Goal: Task Accomplishment & Management: Manage account settings

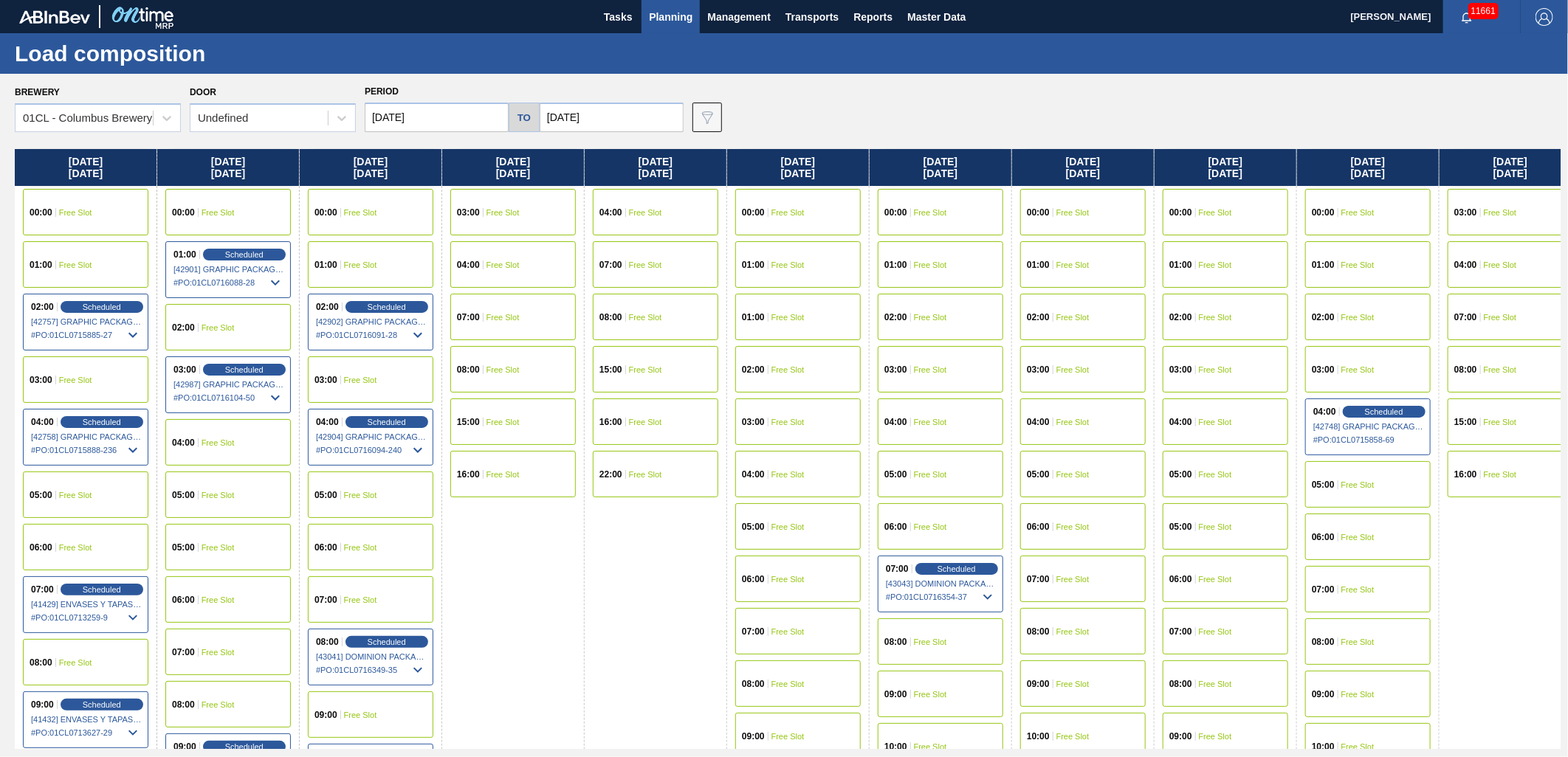
click at [602, 117] on input "[DATE]" at bounding box center [612, 117] width 144 height 29
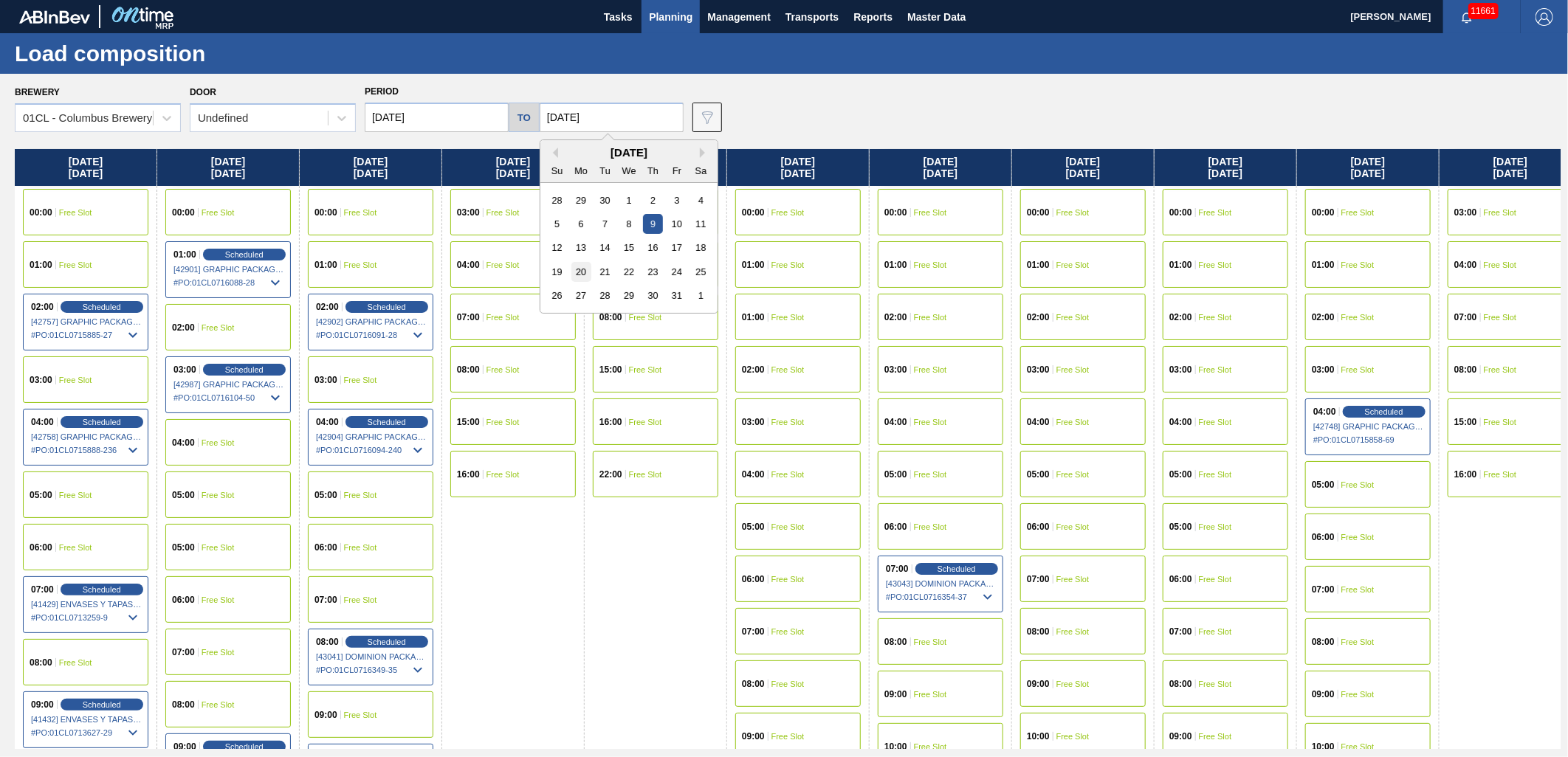
click at [584, 266] on div "20" at bounding box center [581, 272] width 20 height 20
type input "[DATE]"
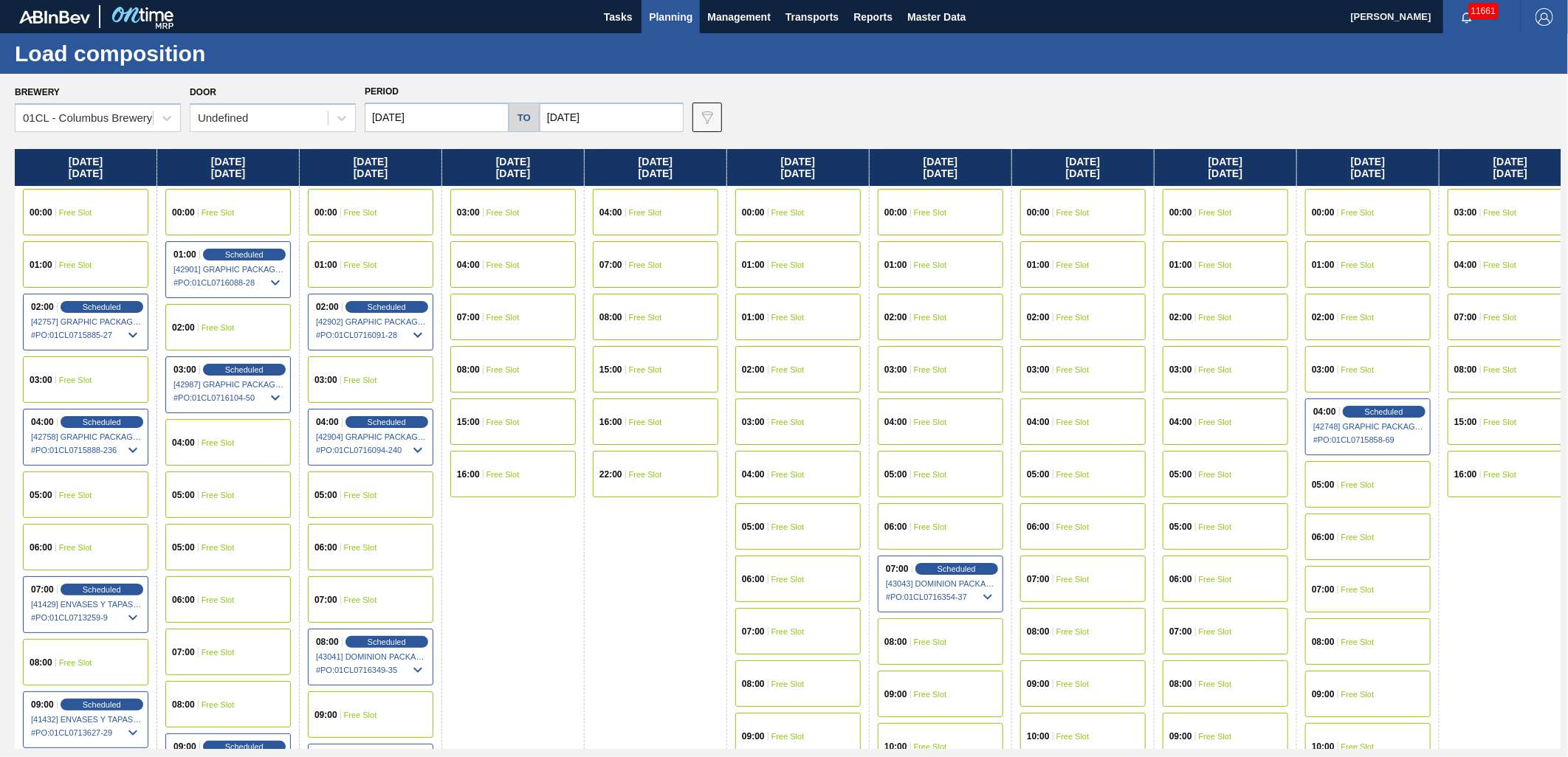
click at [462, 118] on input "[DATE]" at bounding box center [436, 117] width 144 height 29
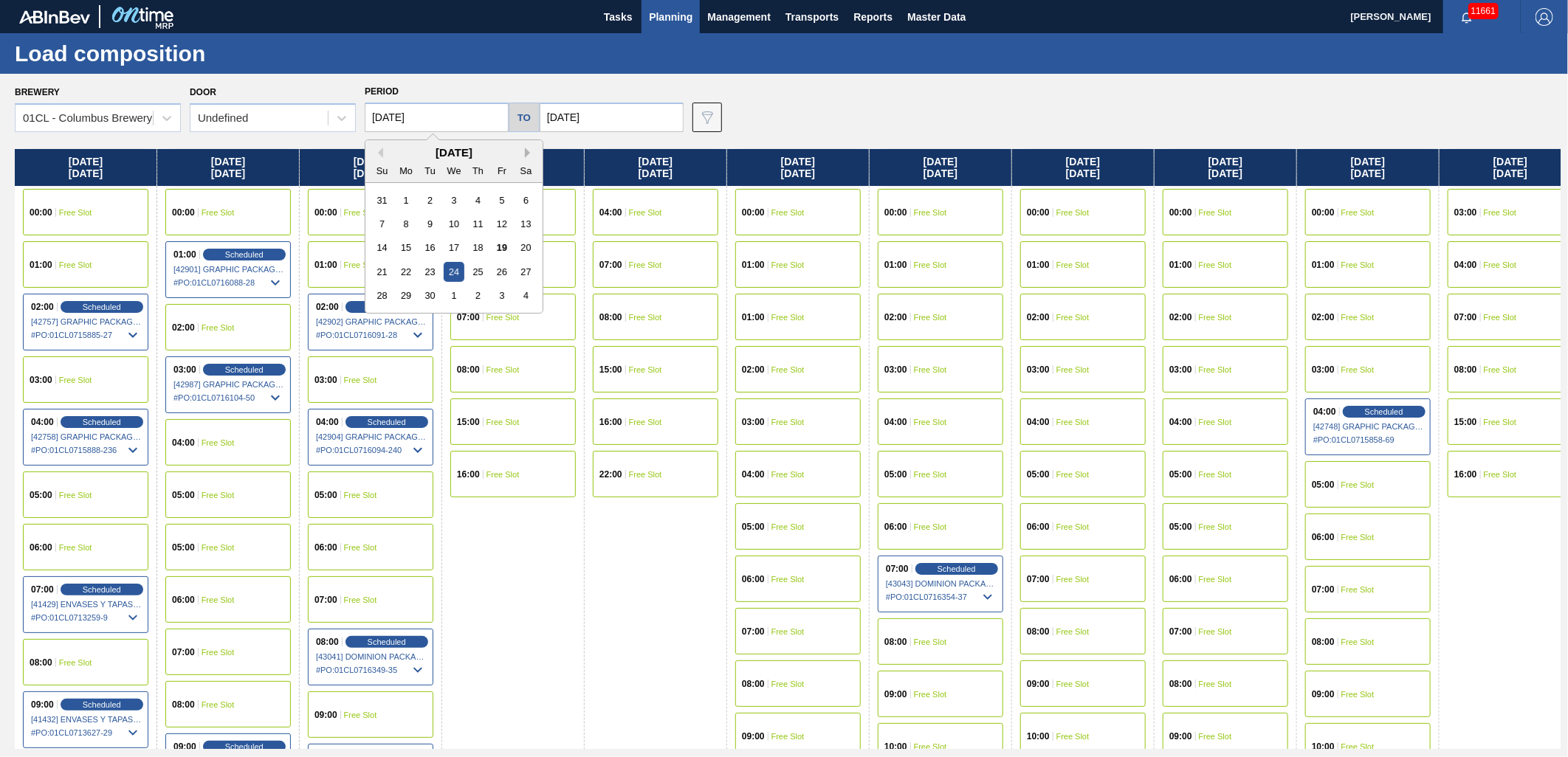
click at [527, 151] on button "Next Month" at bounding box center [530, 153] width 11 height 11
click at [407, 247] on div "13" at bounding box center [406, 248] width 20 height 20
type input "[DATE]"
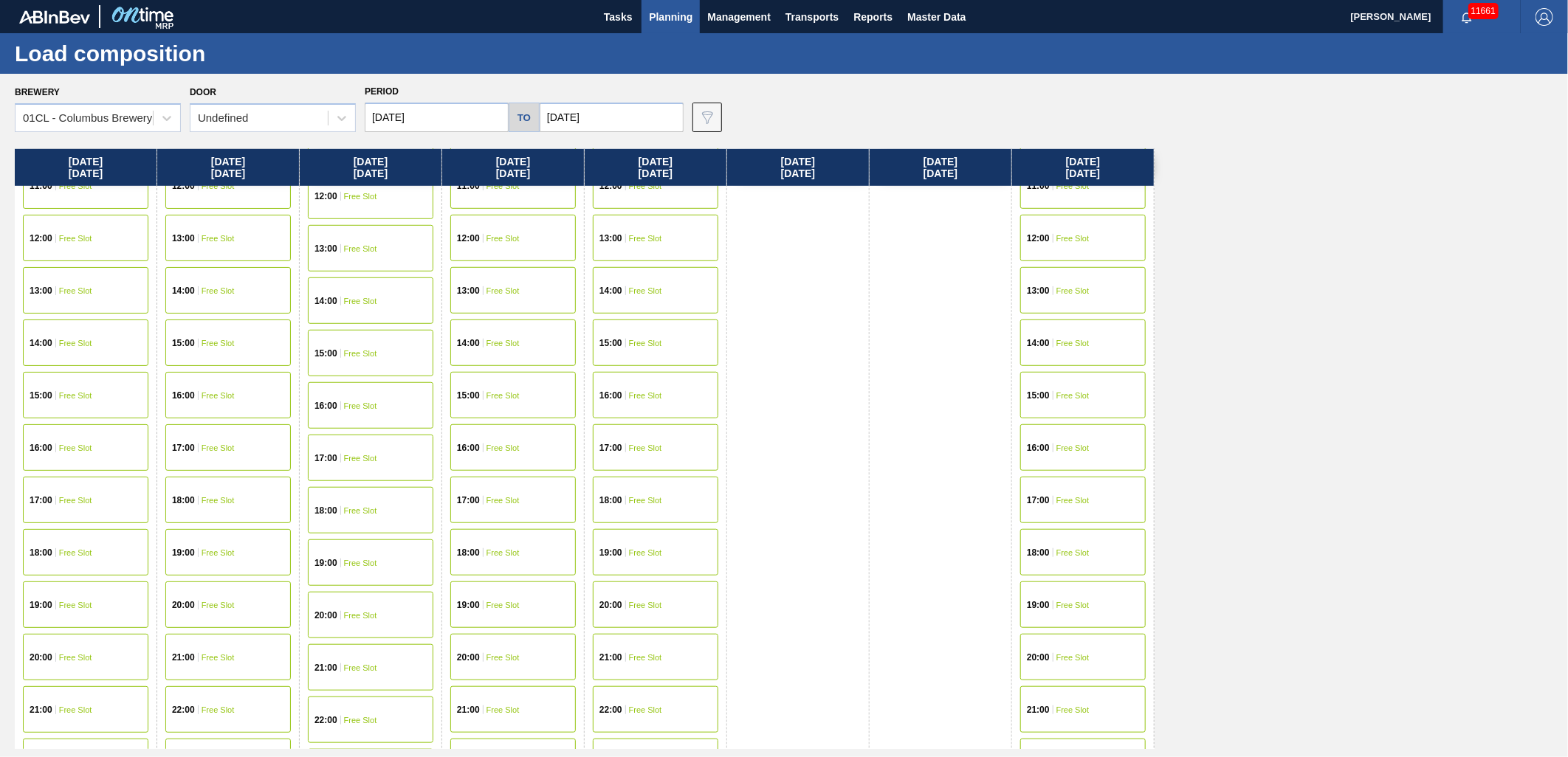
scroll to position [745, 0]
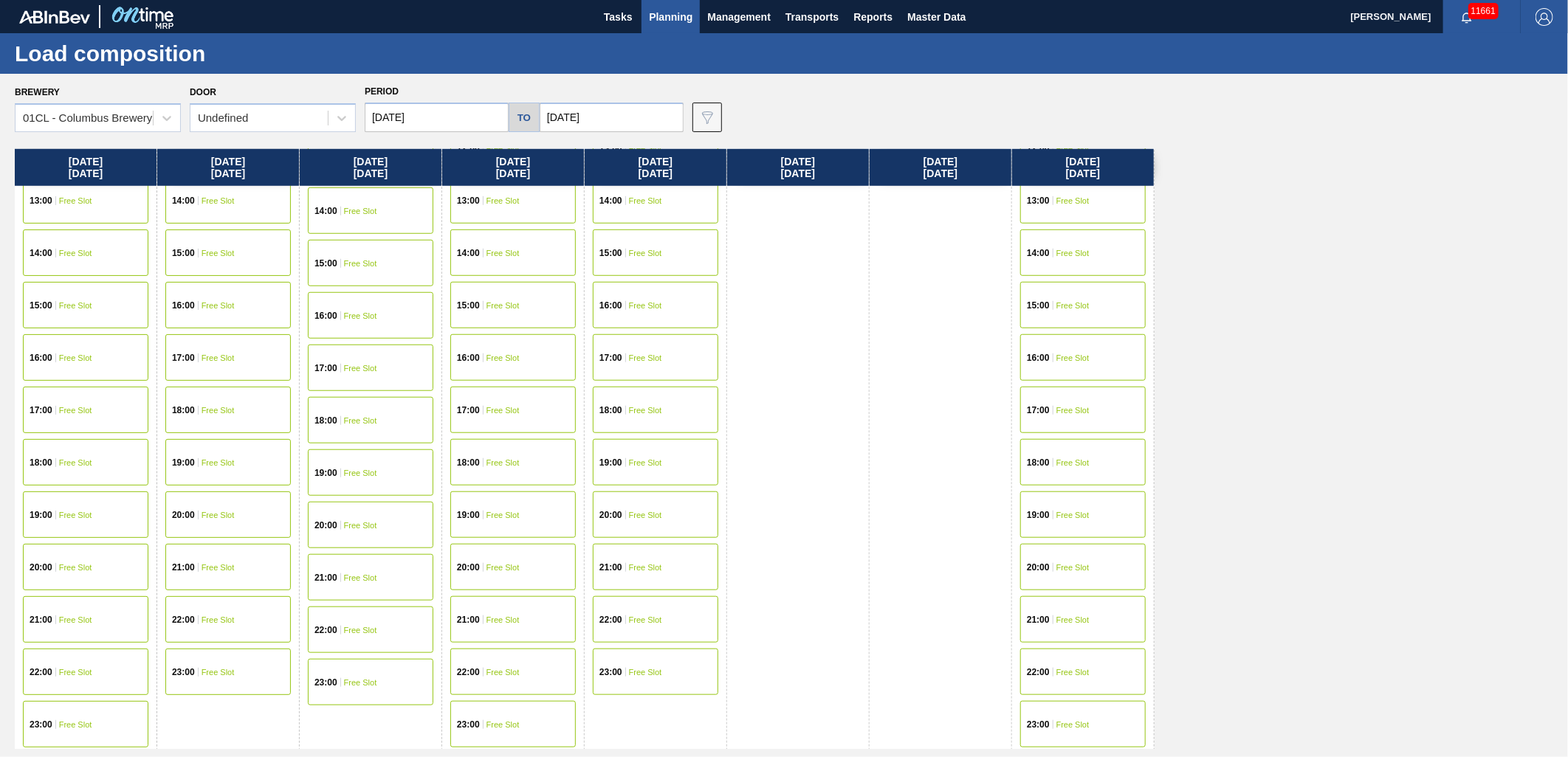
click at [96, 516] on div "19:00 Free Slot" at bounding box center [85, 515] width 126 height 46
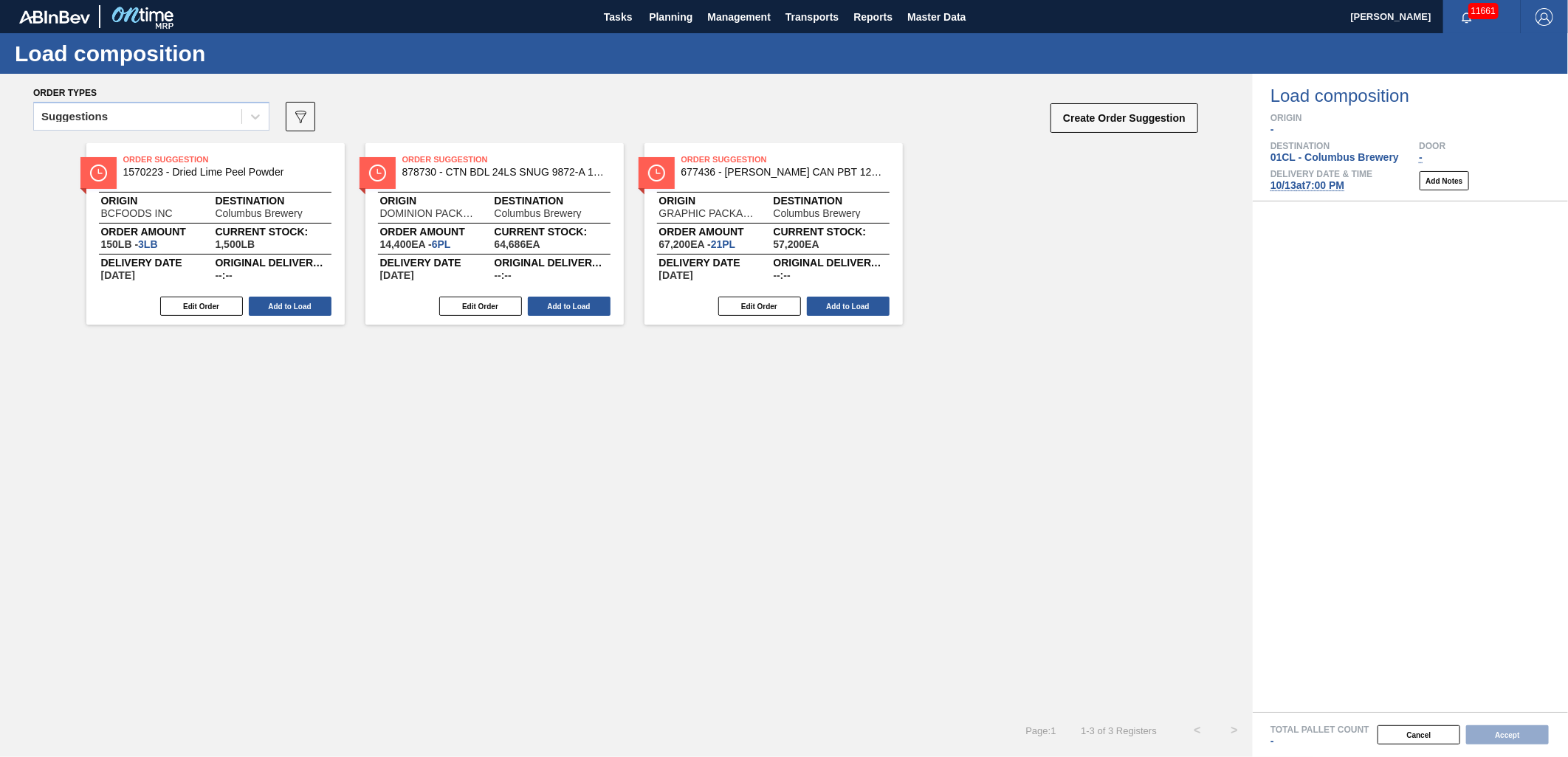
click at [224, 116] on div "Suggestions" at bounding box center [137, 117] width 207 height 21
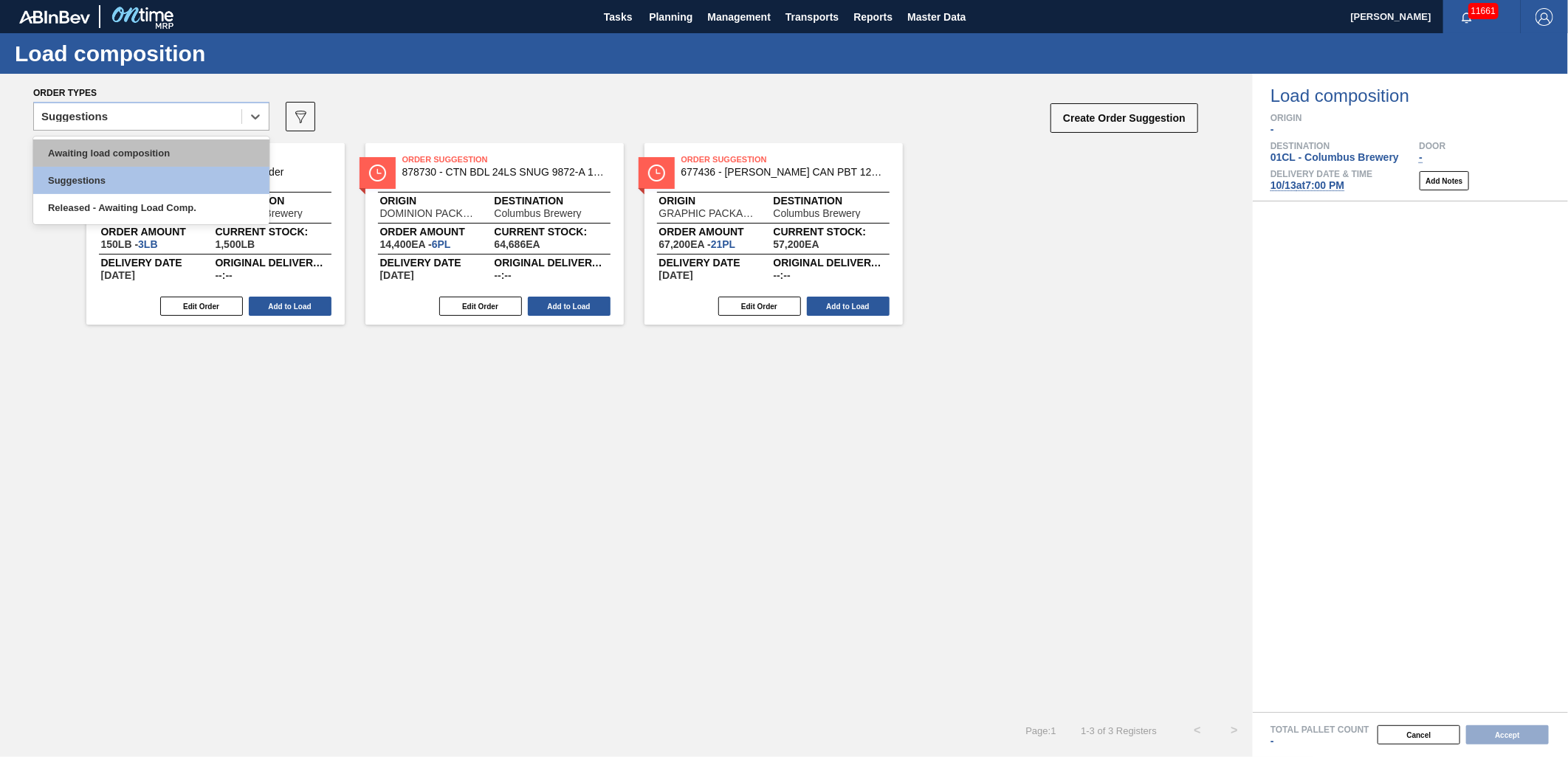
click at [186, 156] on div "Awaiting load composition" at bounding box center [150, 153] width 236 height 28
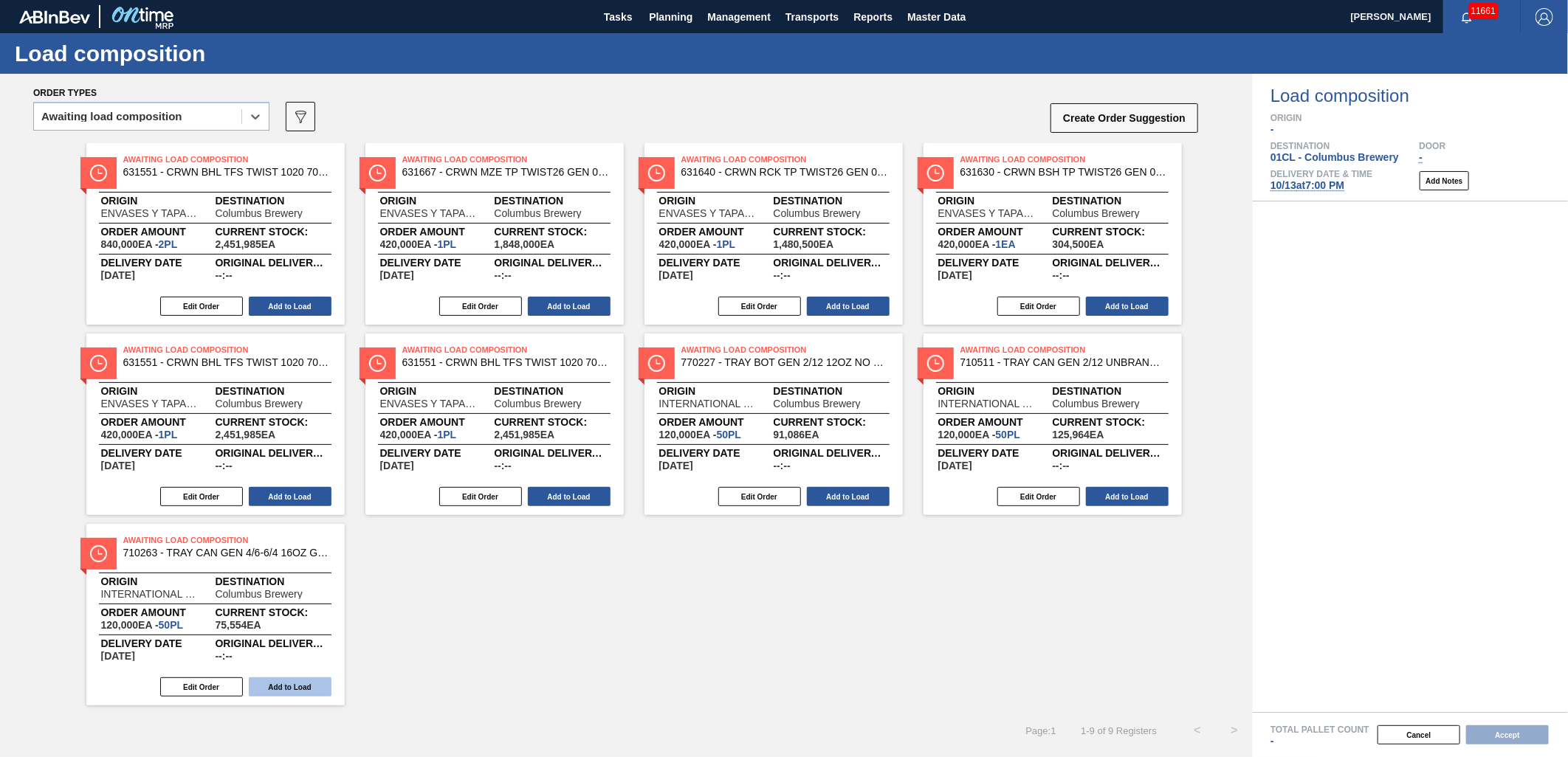
click at [308, 684] on button "Add to Load" at bounding box center [289, 688] width 83 height 20
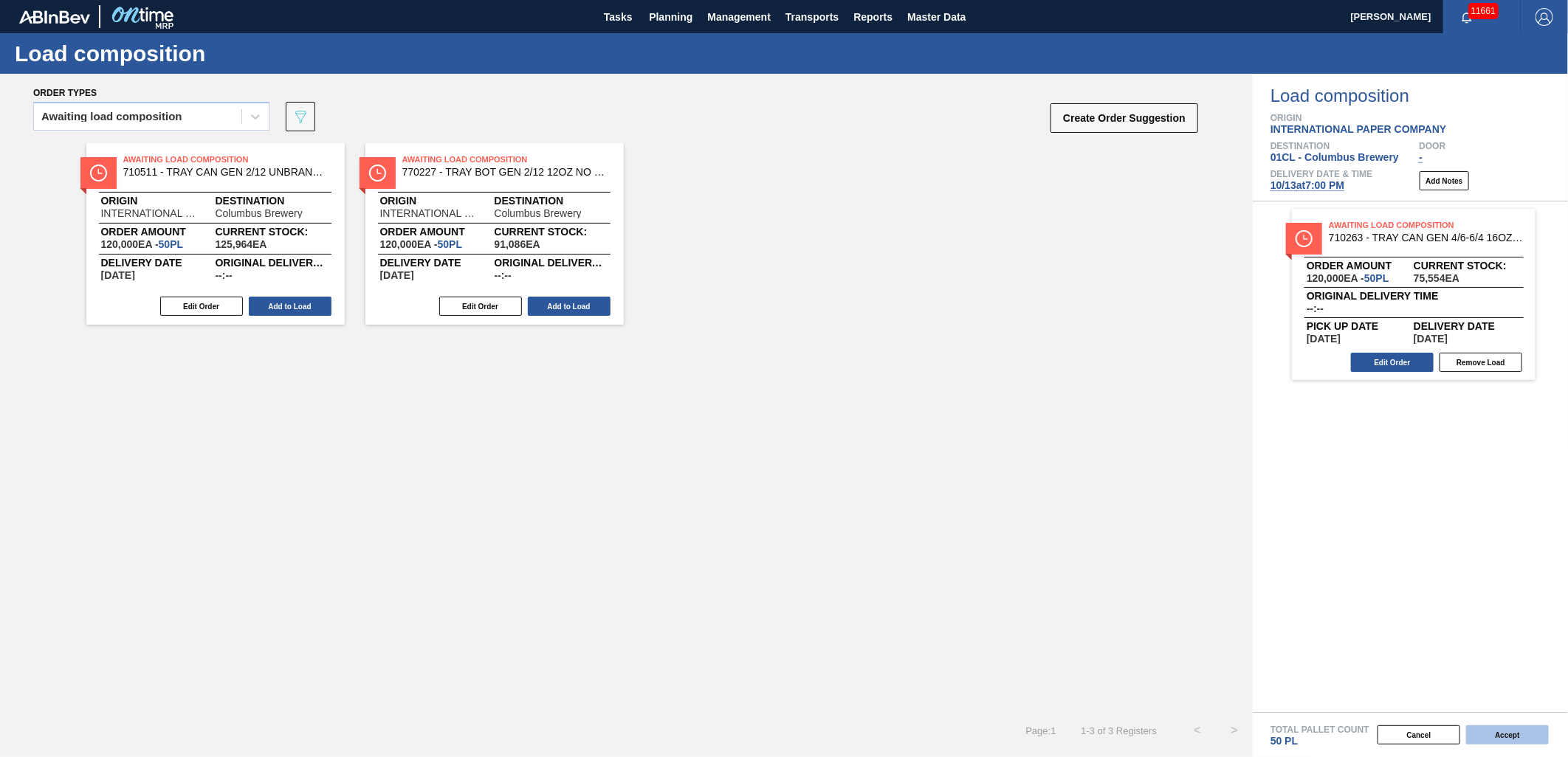
click at [1521, 731] on button "Accept" at bounding box center [1507, 736] width 83 height 20
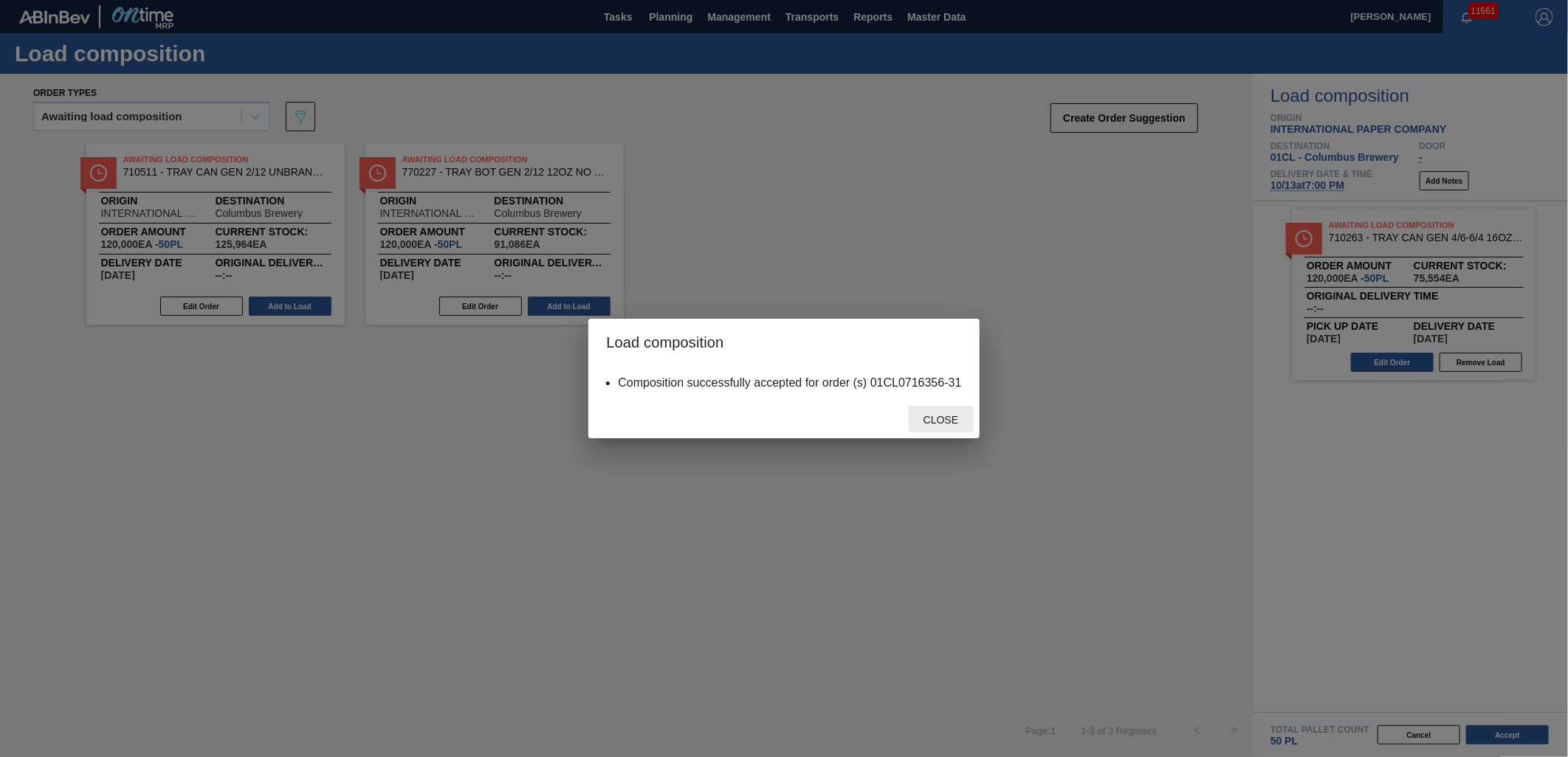
click at [934, 423] on span "Close" at bounding box center [940, 419] width 58 height 12
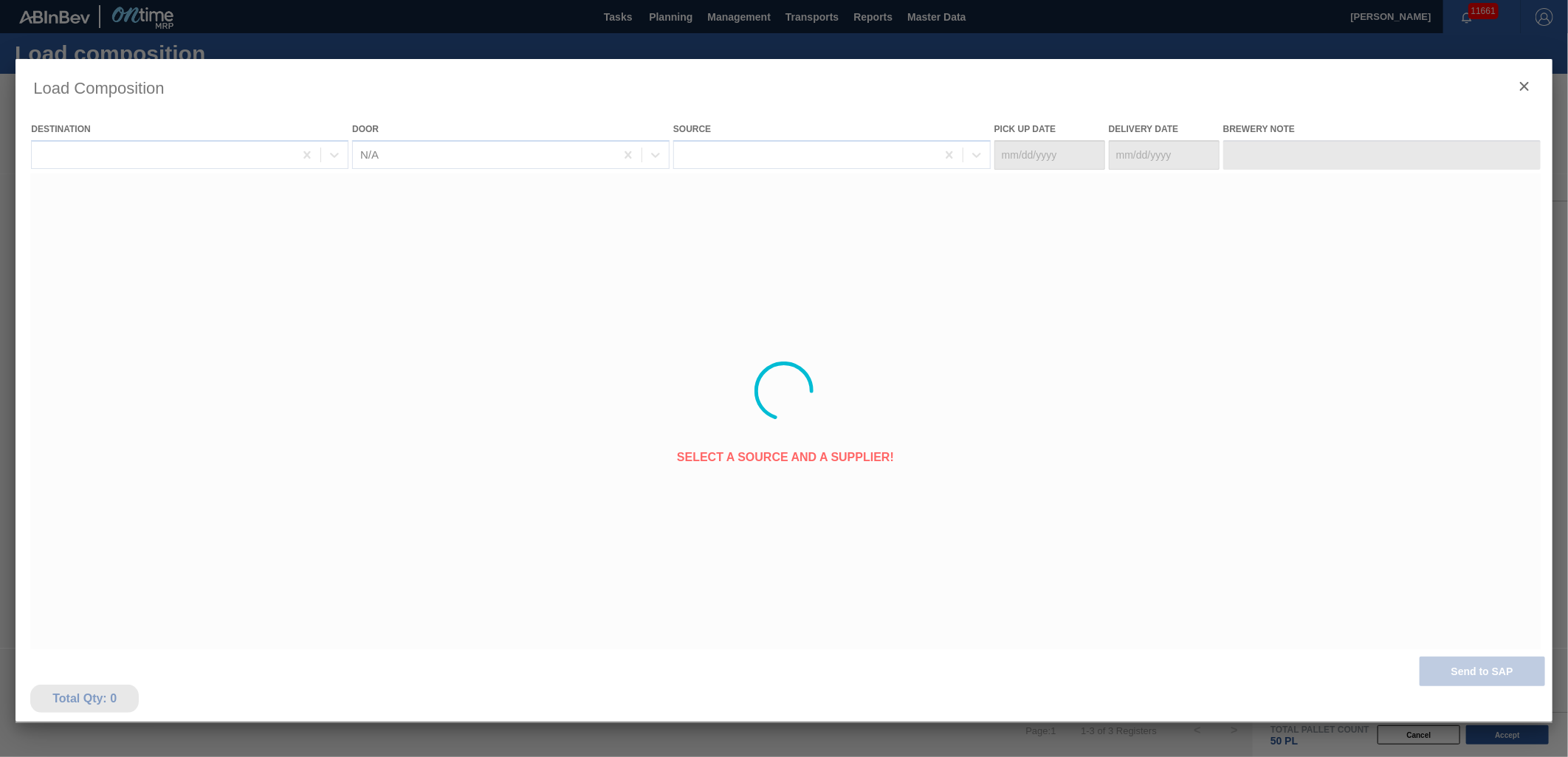
type Date "[DATE]"
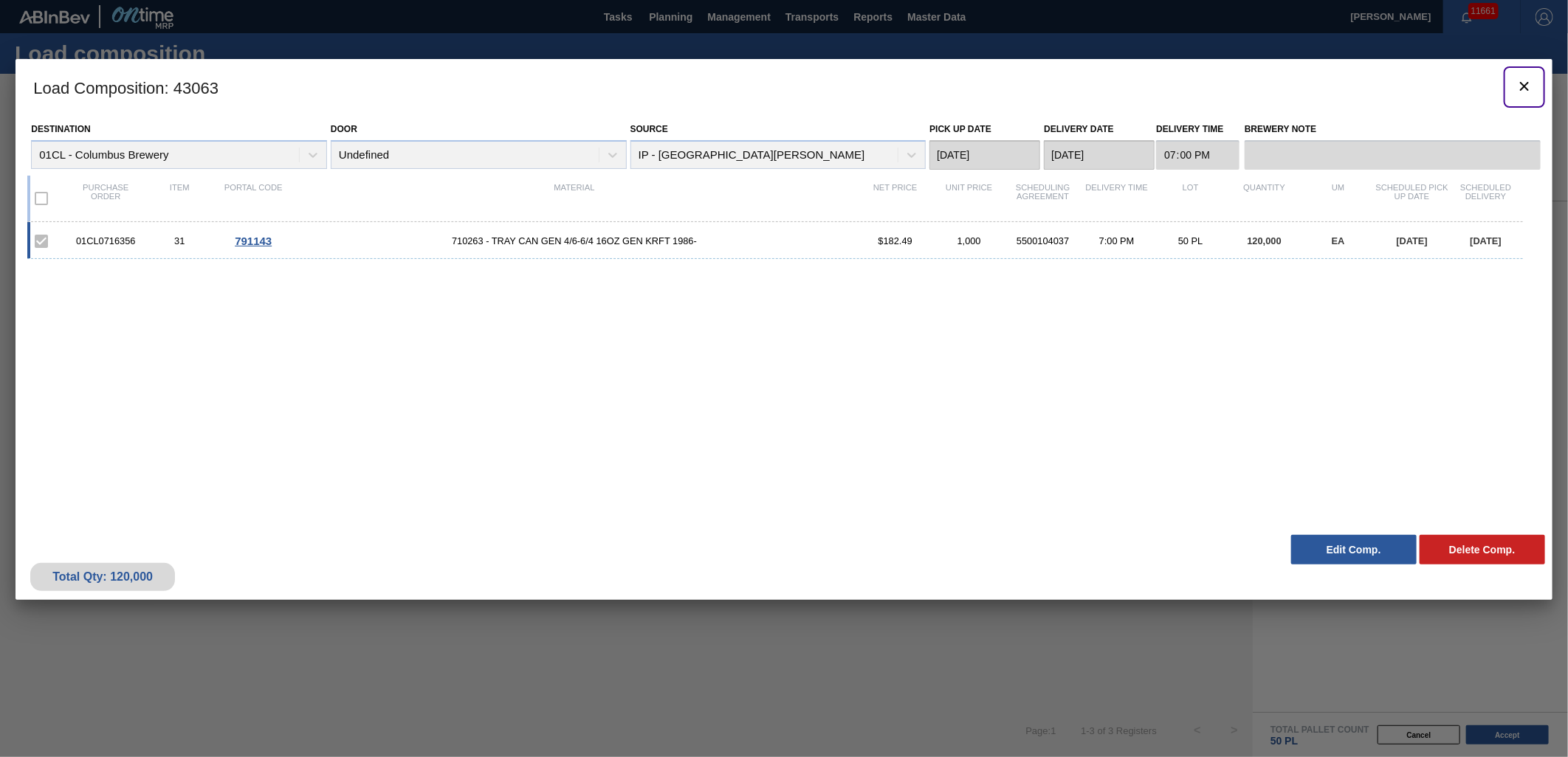
click at [1514, 91] on button "botão de ícone" at bounding box center [1524, 87] width 36 height 36
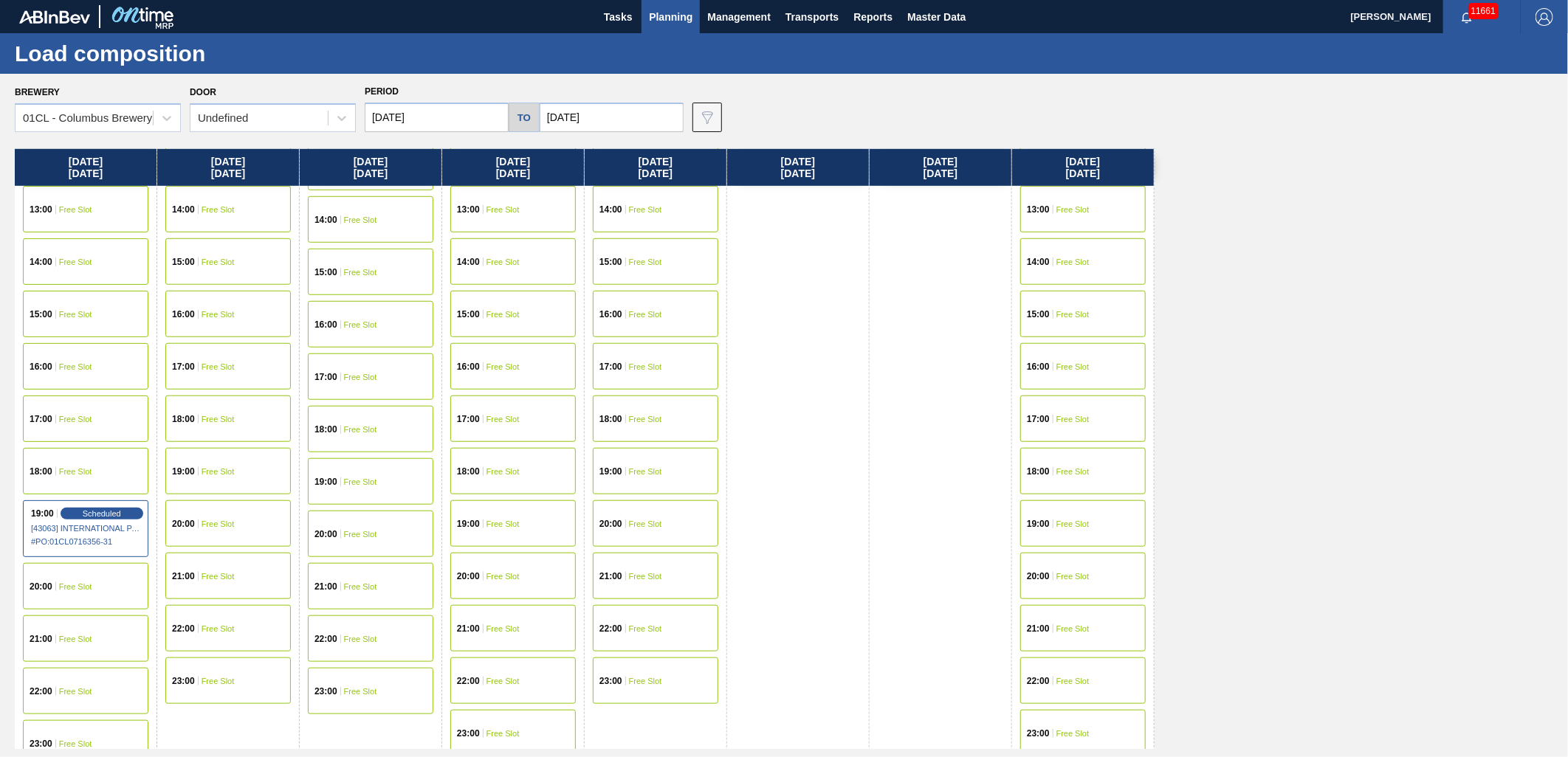
scroll to position [738, 0]
click at [651, 478] on div "19:00 Free Slot" at bounding box center [655, 470] width 126 height 46
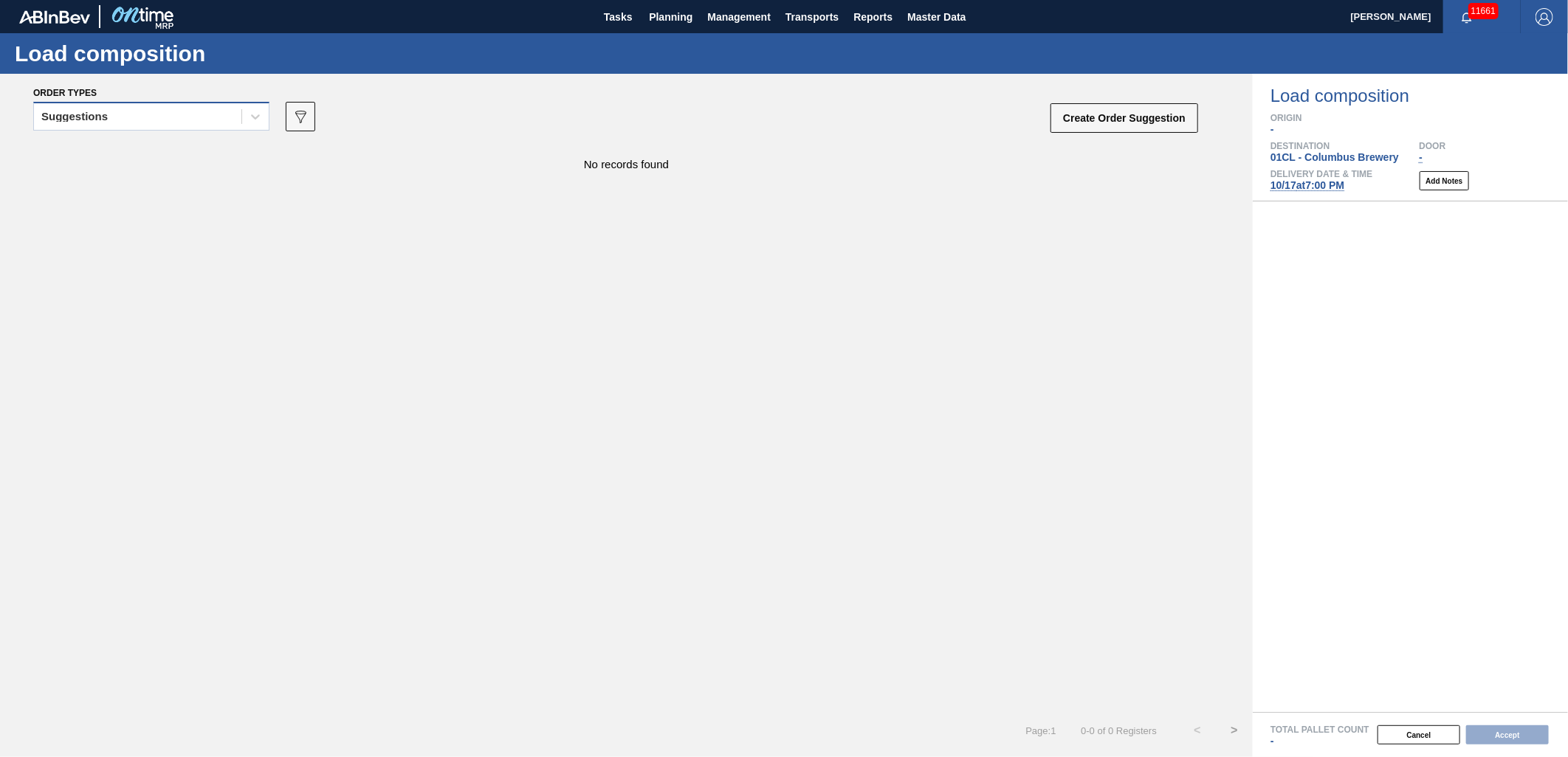
click at [223, 118] on div "Suggestions" at bounding box center [137, 117] width 207 height 21
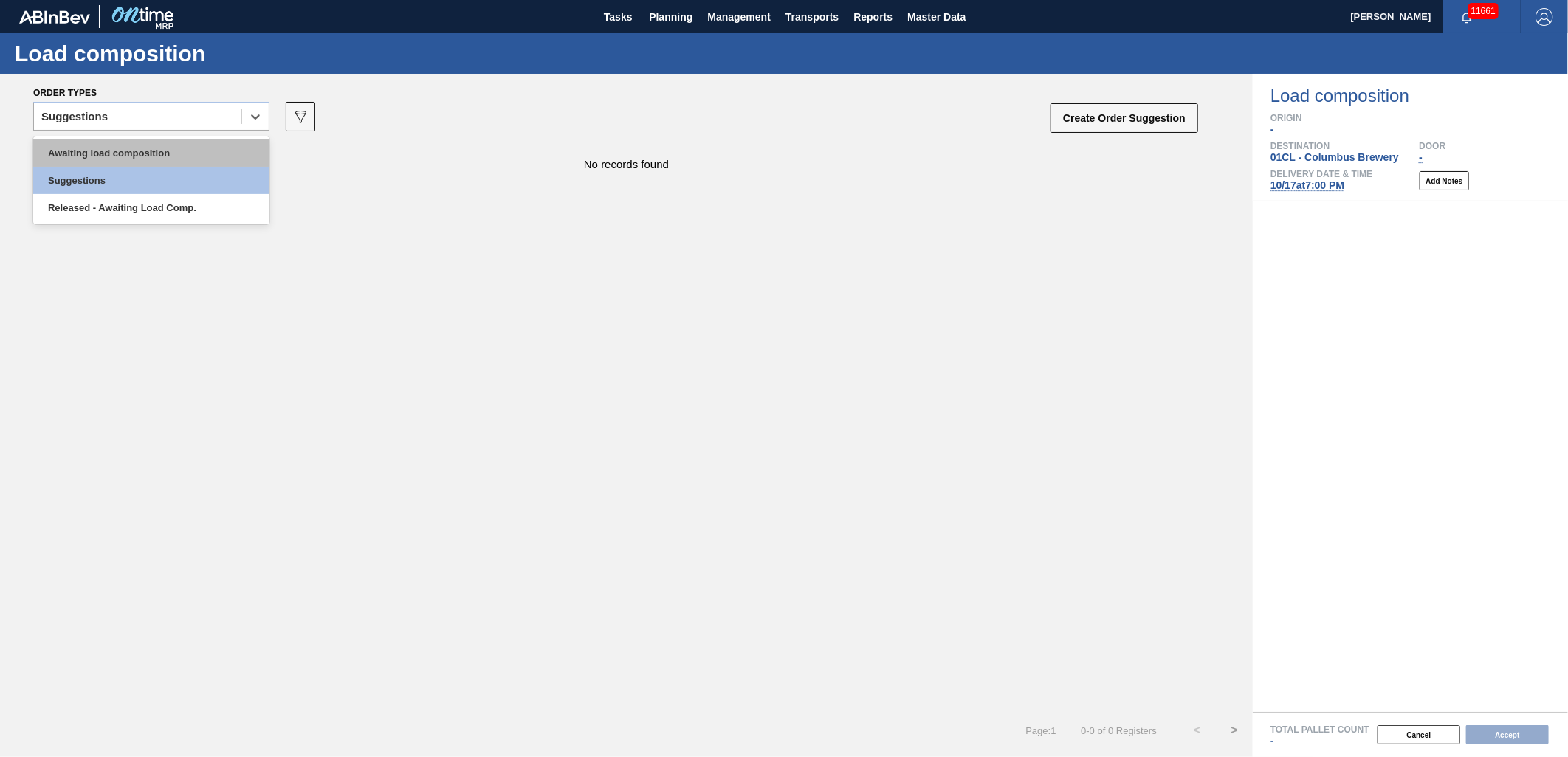
click at [207, 149] on div "Awaiting load composition" at bounding box center [150, 153] width 236 height 28
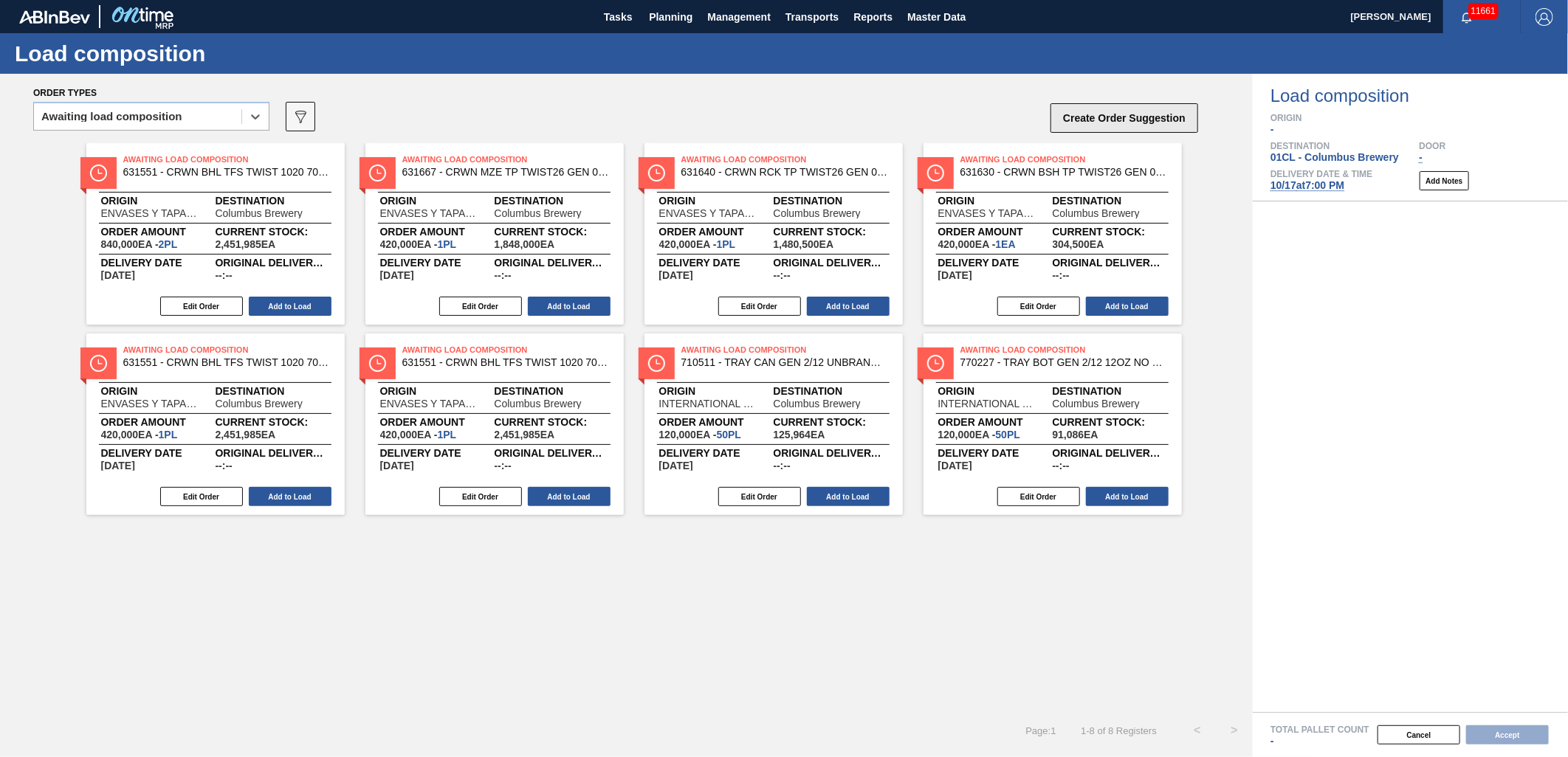
click at [1116, 122] on button "Create Order Suggestion" at bounding box center [1125, 118] width 148 height 29
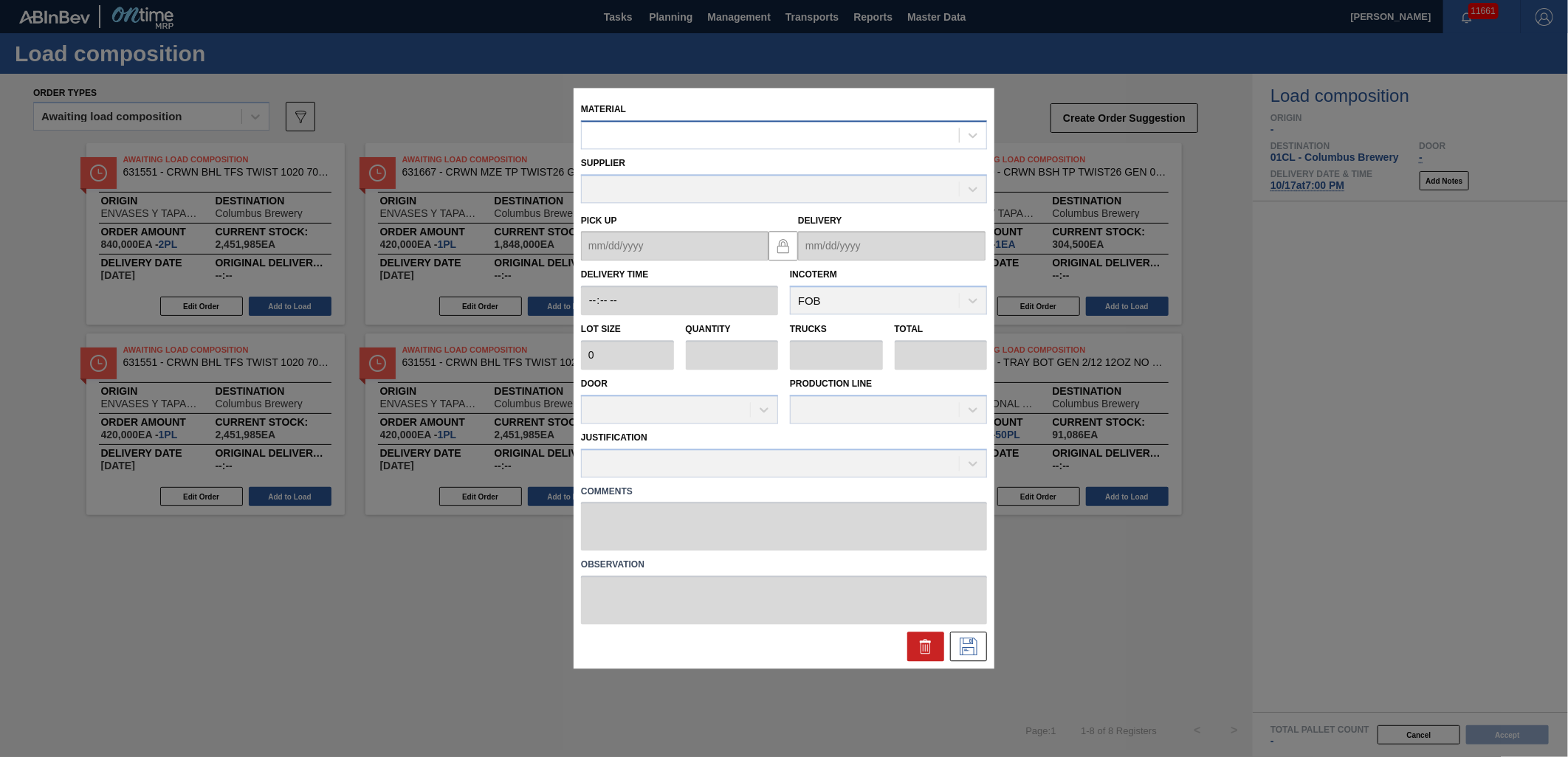
click at [652, 142] on div at bounding box center [770, 135] width 378 height 21
type input "710263"
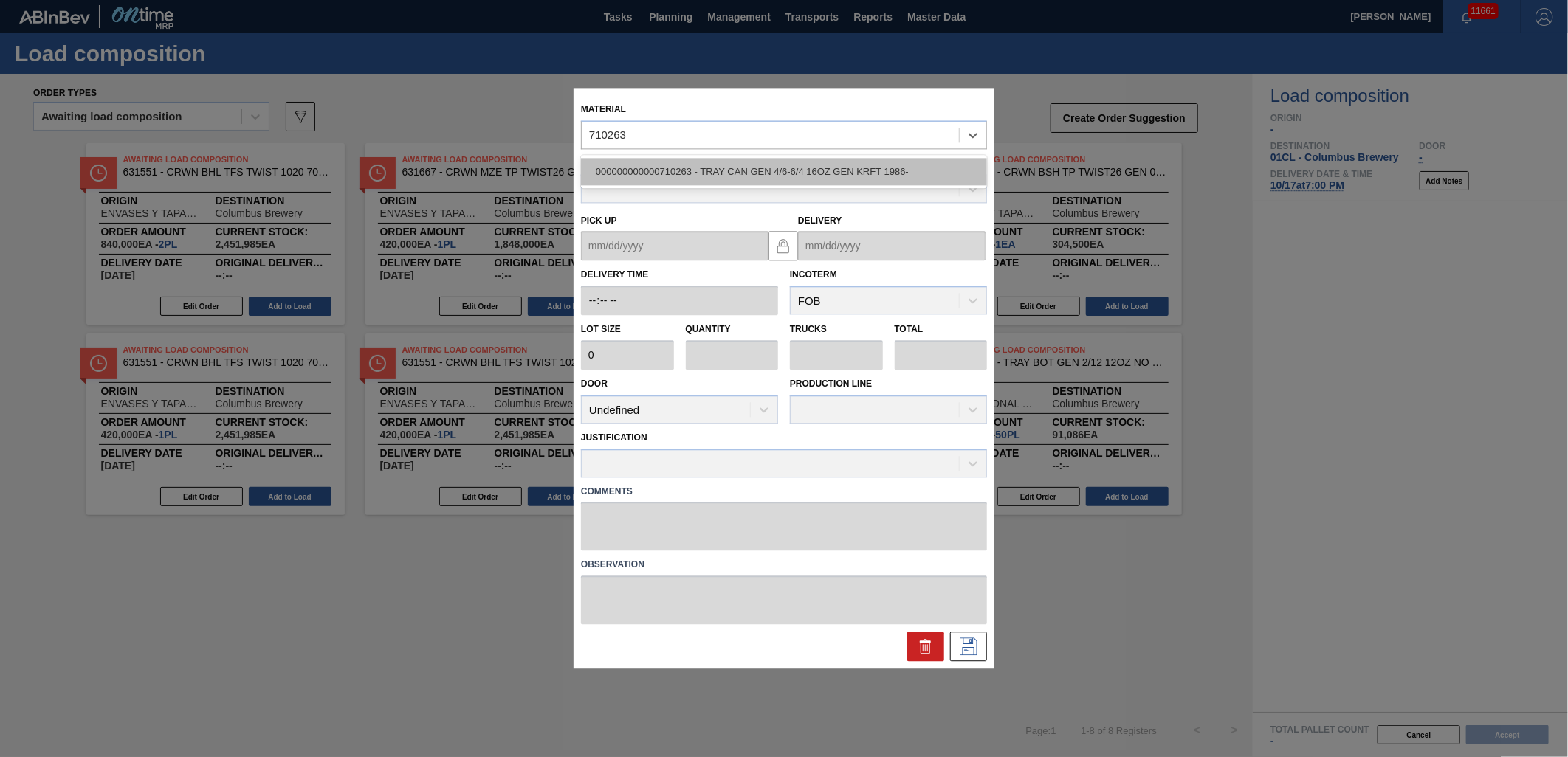
click at [838, 175] on div "000000000000710263 - TRAY CAN GEN 4/6-6/4 16OZ GEN KRFT 1986-" at bounding box center [784, 171] width 406 height 28
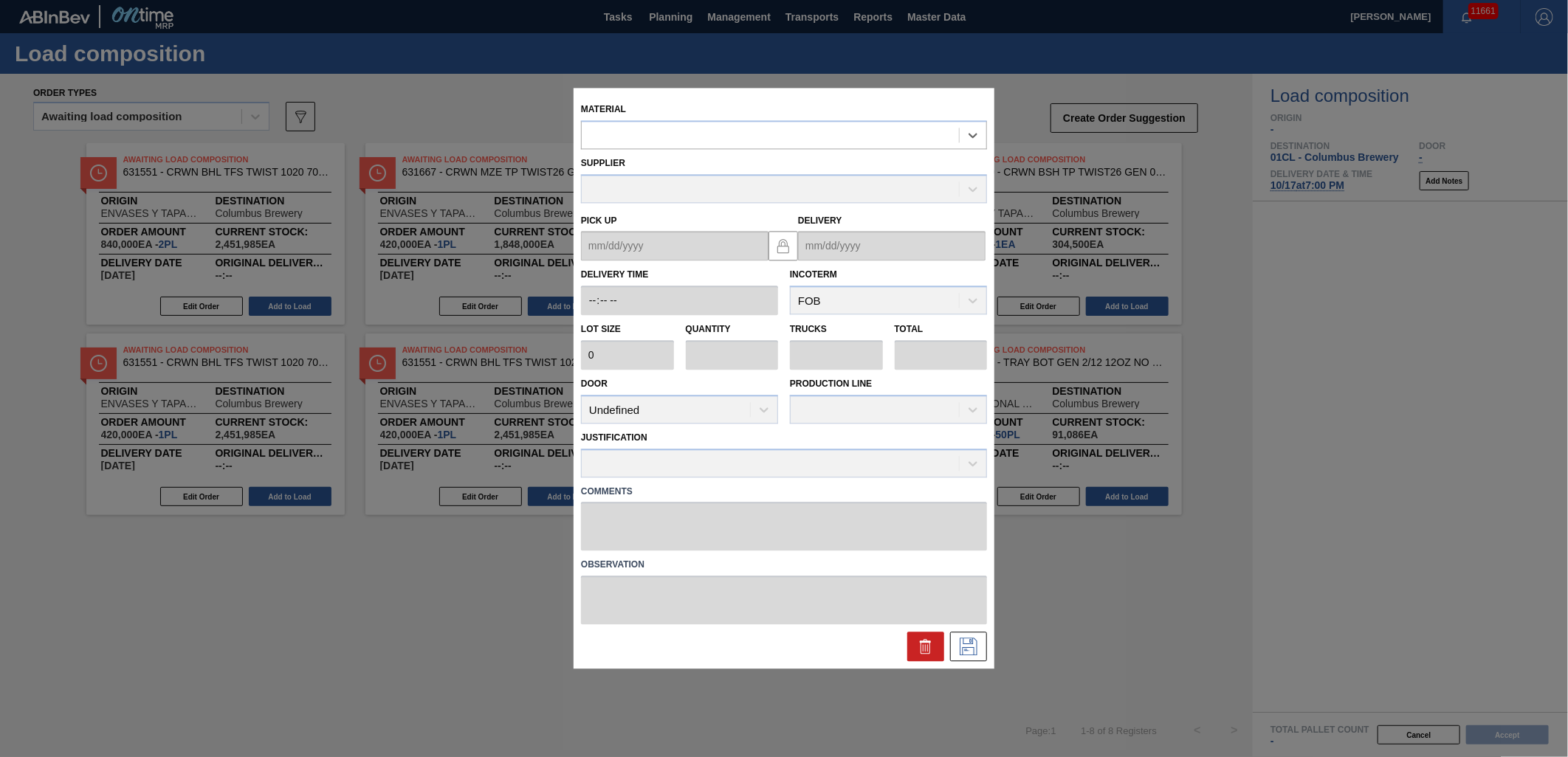
type input "2,400"
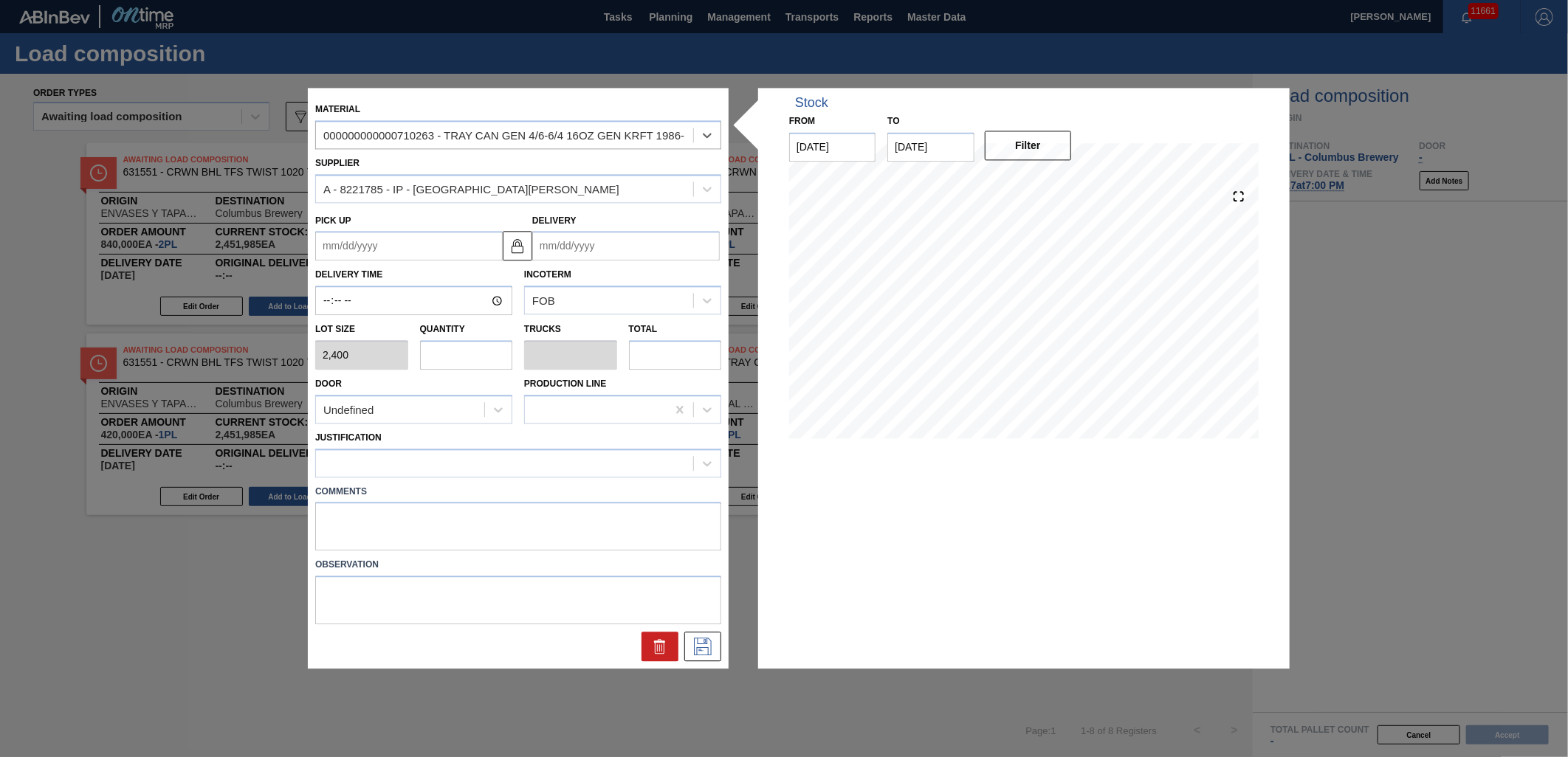
click at [622, 251] on input "Delivery" at bounding box center [626, 246] width 188 height 29
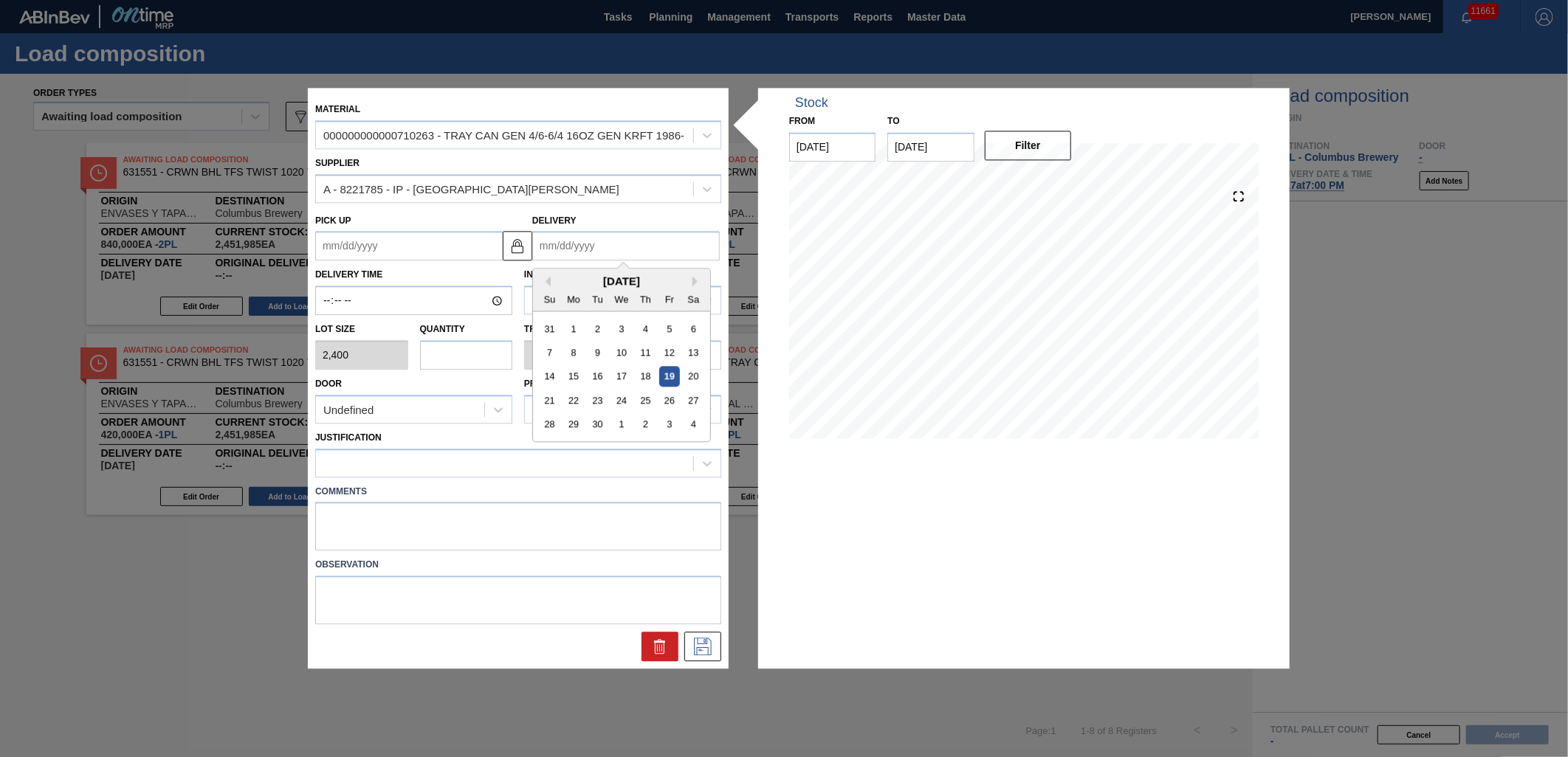
click at [729, 602] on div "Material 000000000000710263 - TRAY CAN GEN 4/6-6/4 16OZ GEN KRFT 1986- Supplier…" at bounding box center [784, 378] width 952 height 581
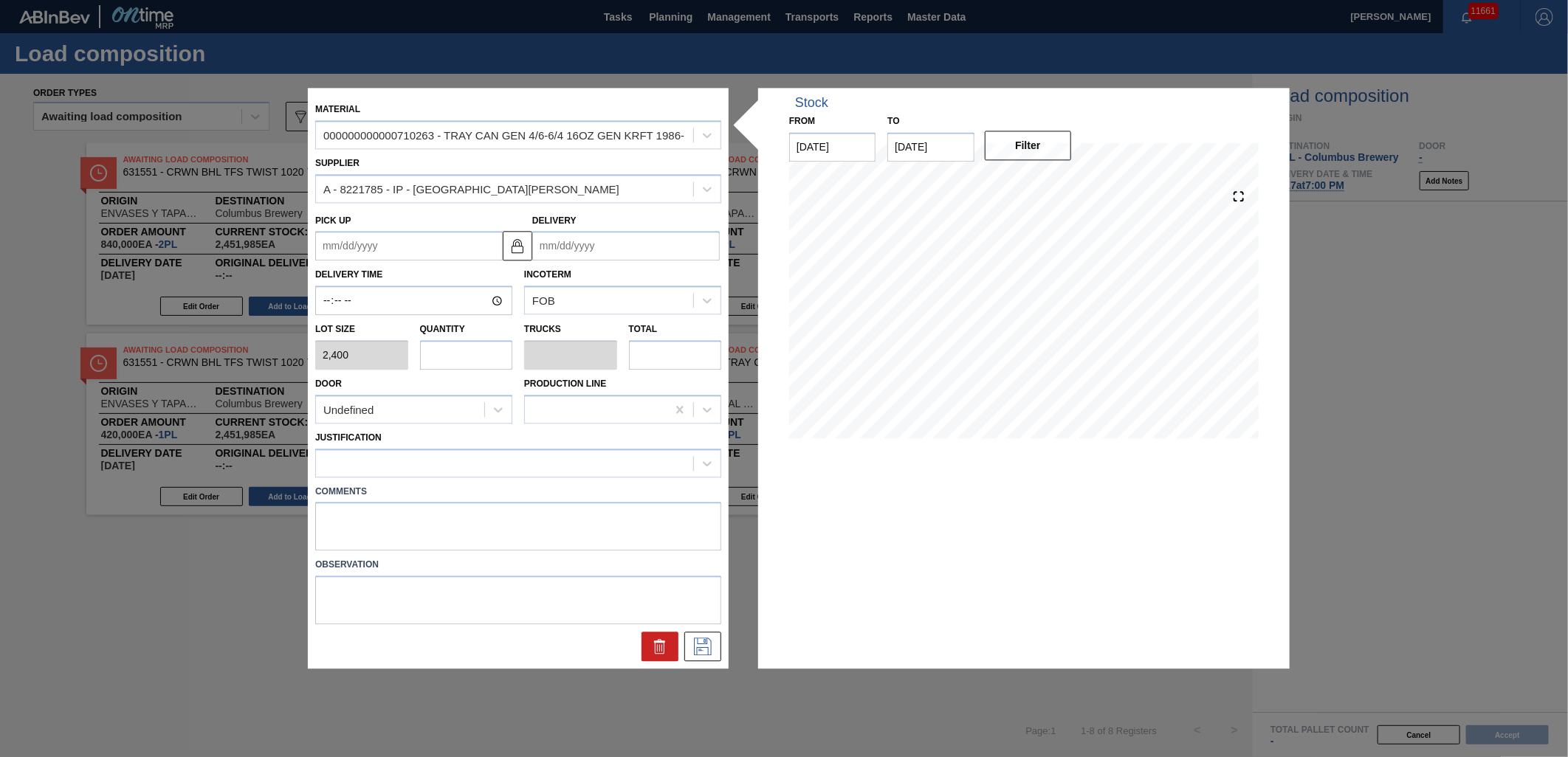
drag, startPoint x: 654, startPoint y: 643, endPoint x: 640, endPoint y: 631, distance: 18.4
click at [654, 643] on icon at bounding box center [660, 647] width 18 height 18
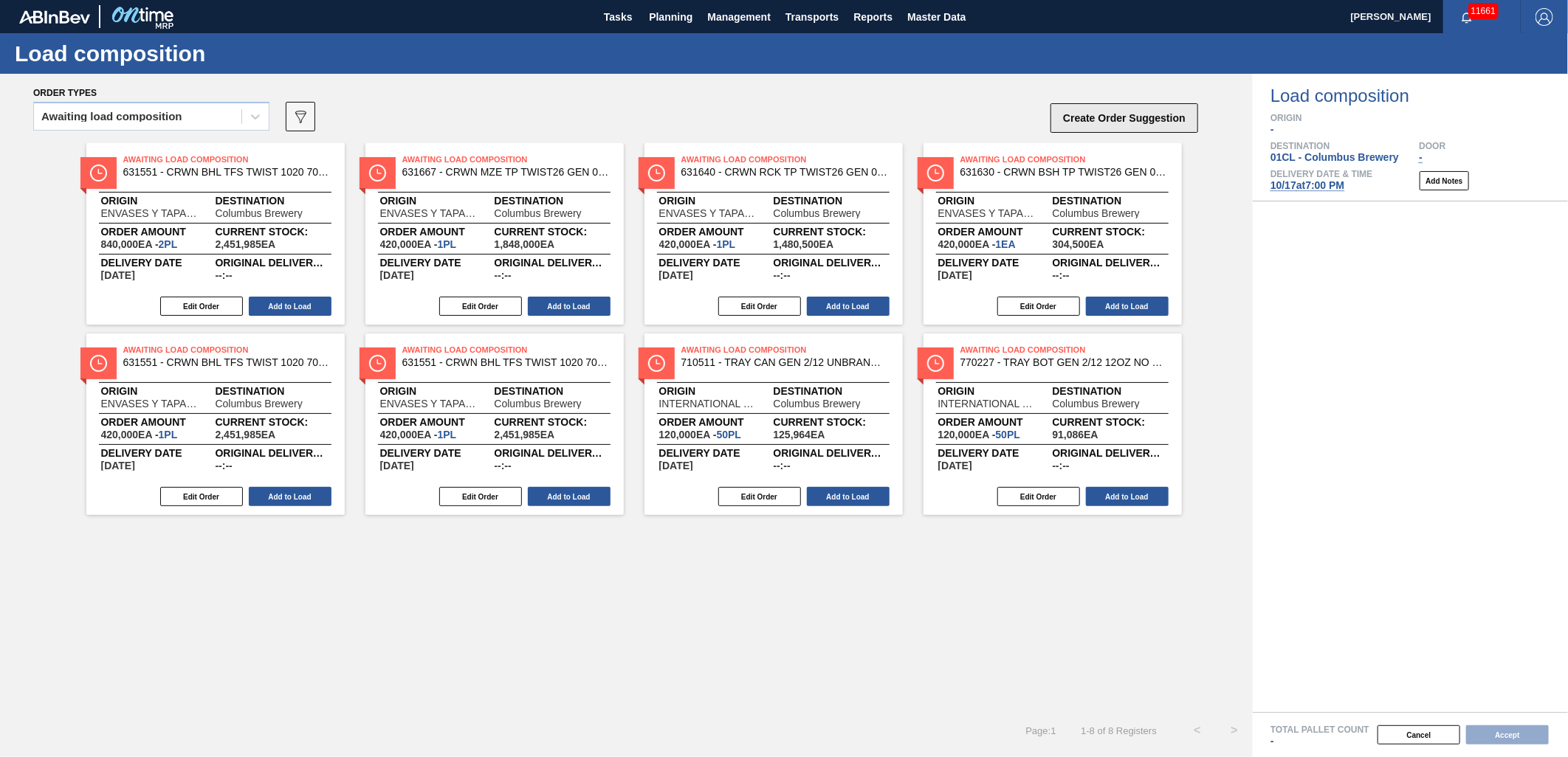
click at [1102, 111] on button "Create Order Suggestion" at bounding box center [1125, 118] width 148 height 29
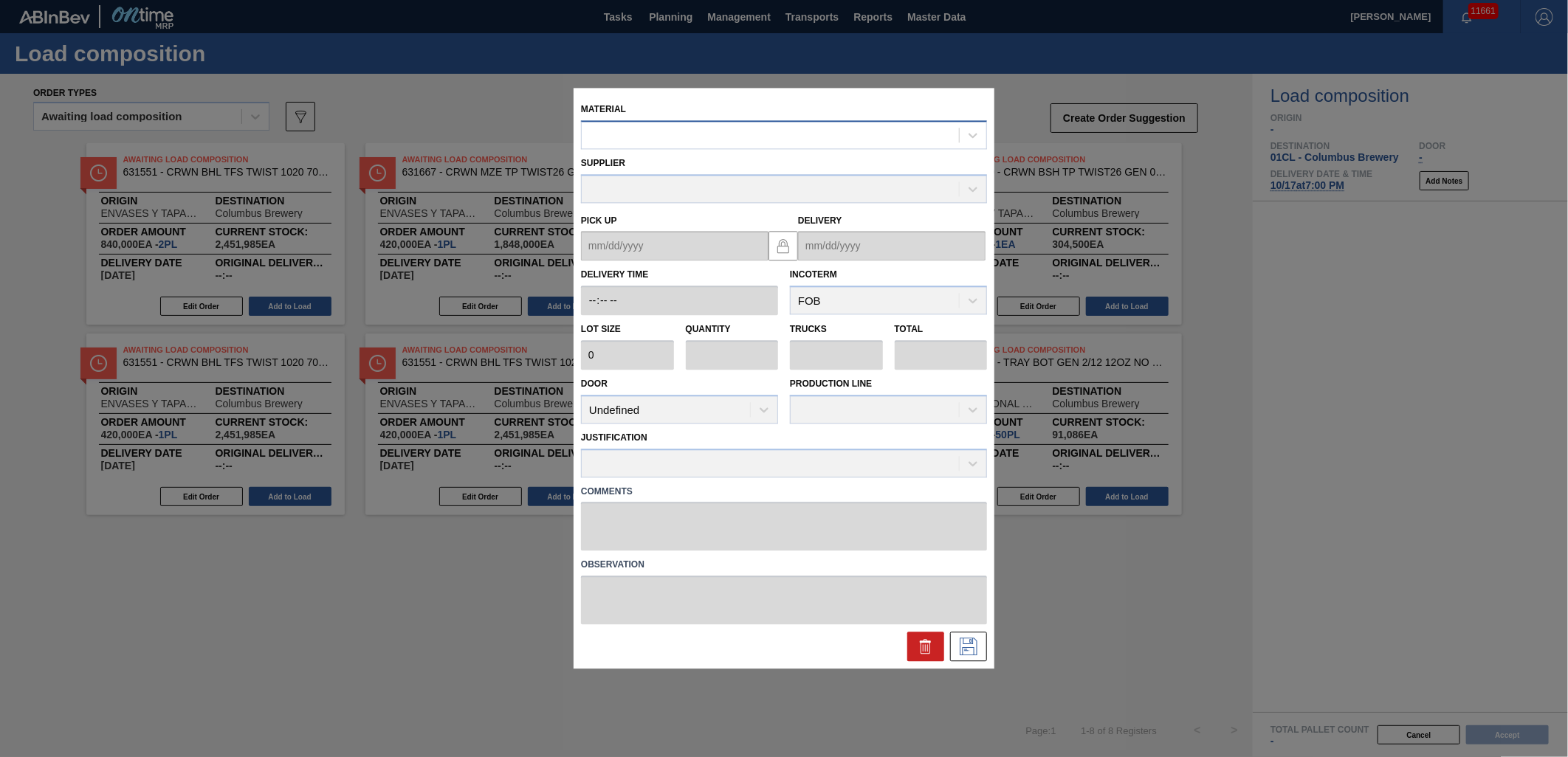
click at [659, 136] on div at bounding box center [770, 135] width 378 height 21
type input "710263"
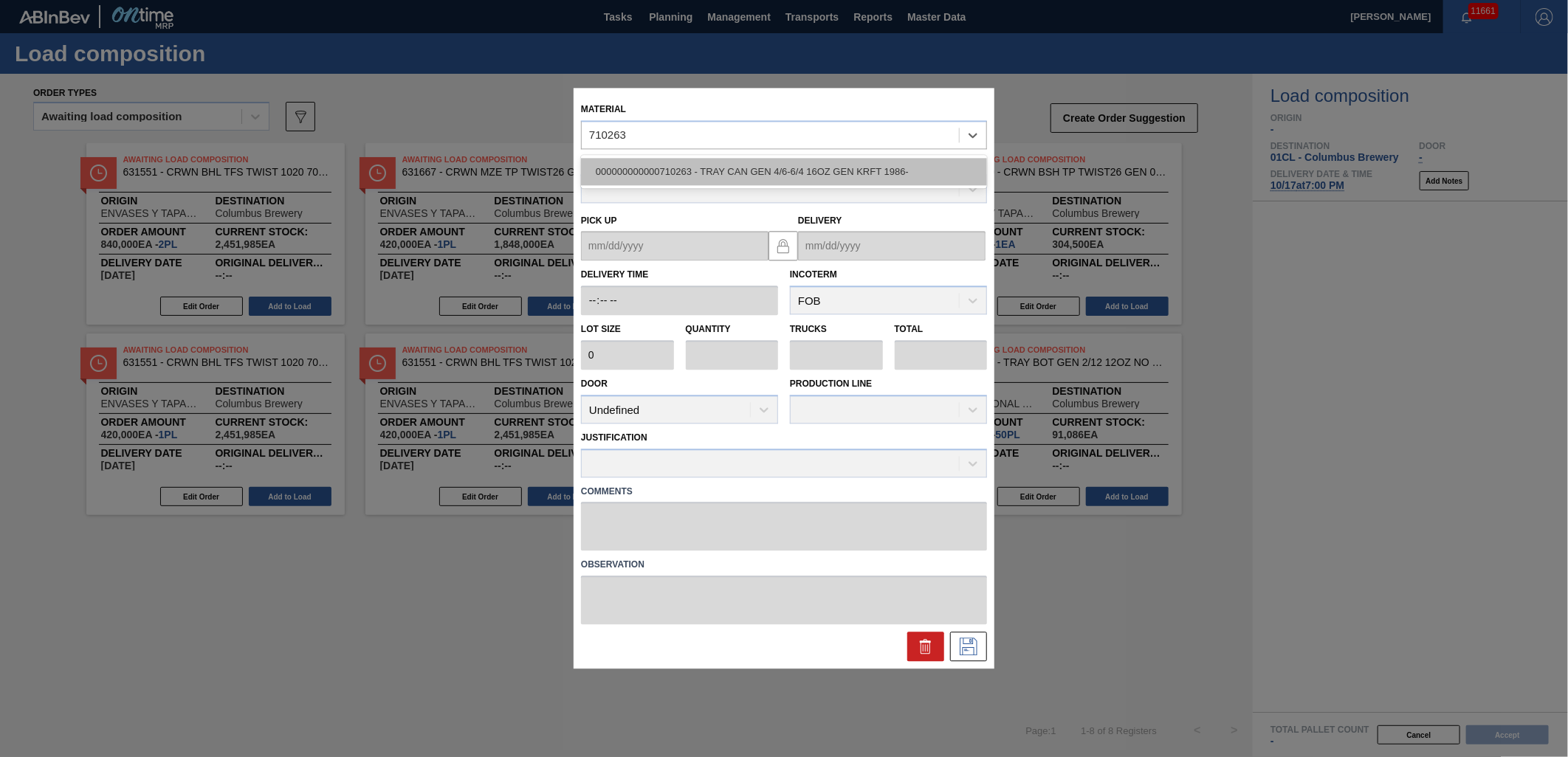
click at [689, 162] on div "000000000000710263 - TRAY CAN GEN 4/6-6/4 16OZ GEN KRFT 1986-" at bounding box center [784, 171] width 406 height 28
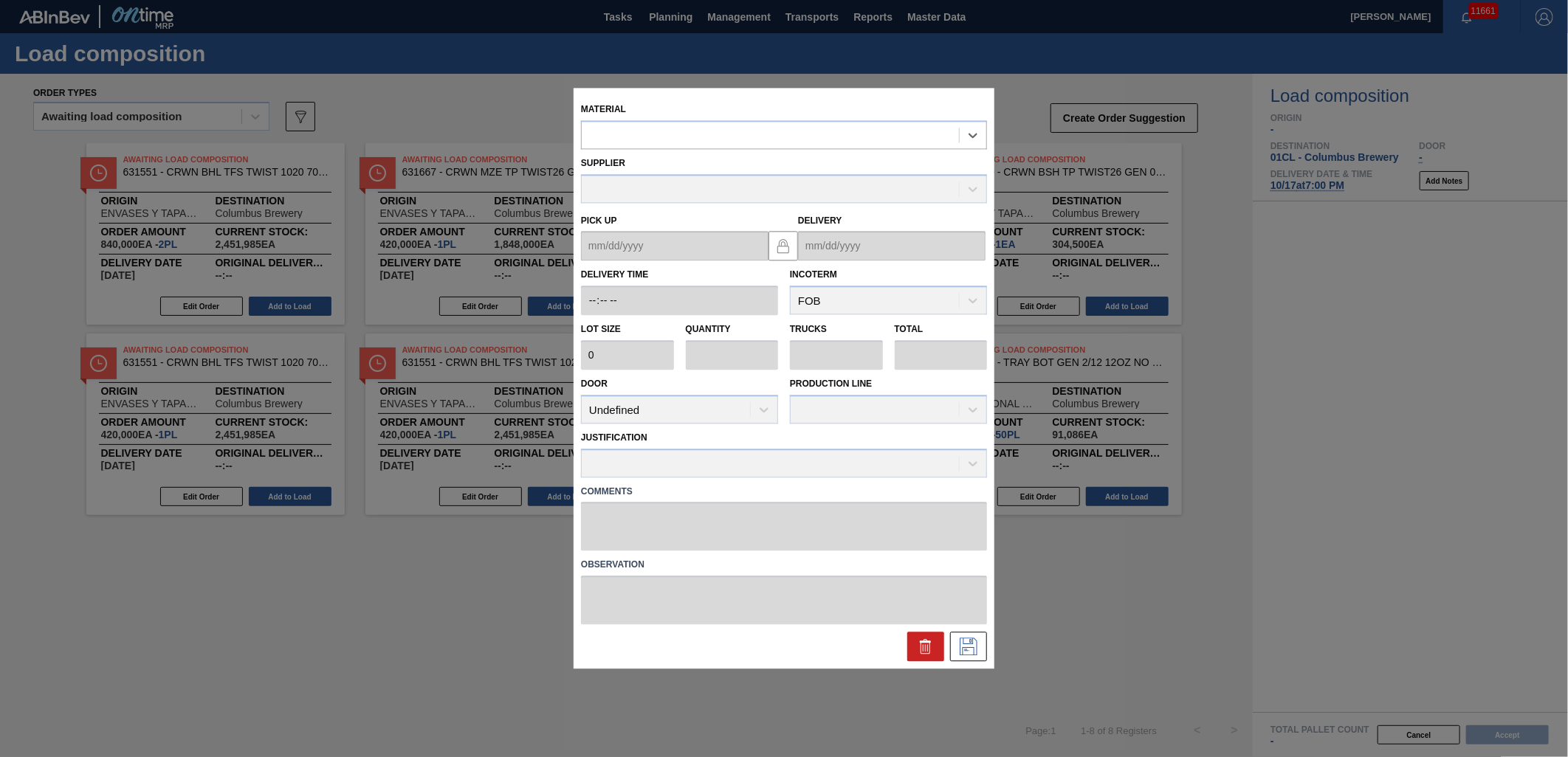
type input "2,400"
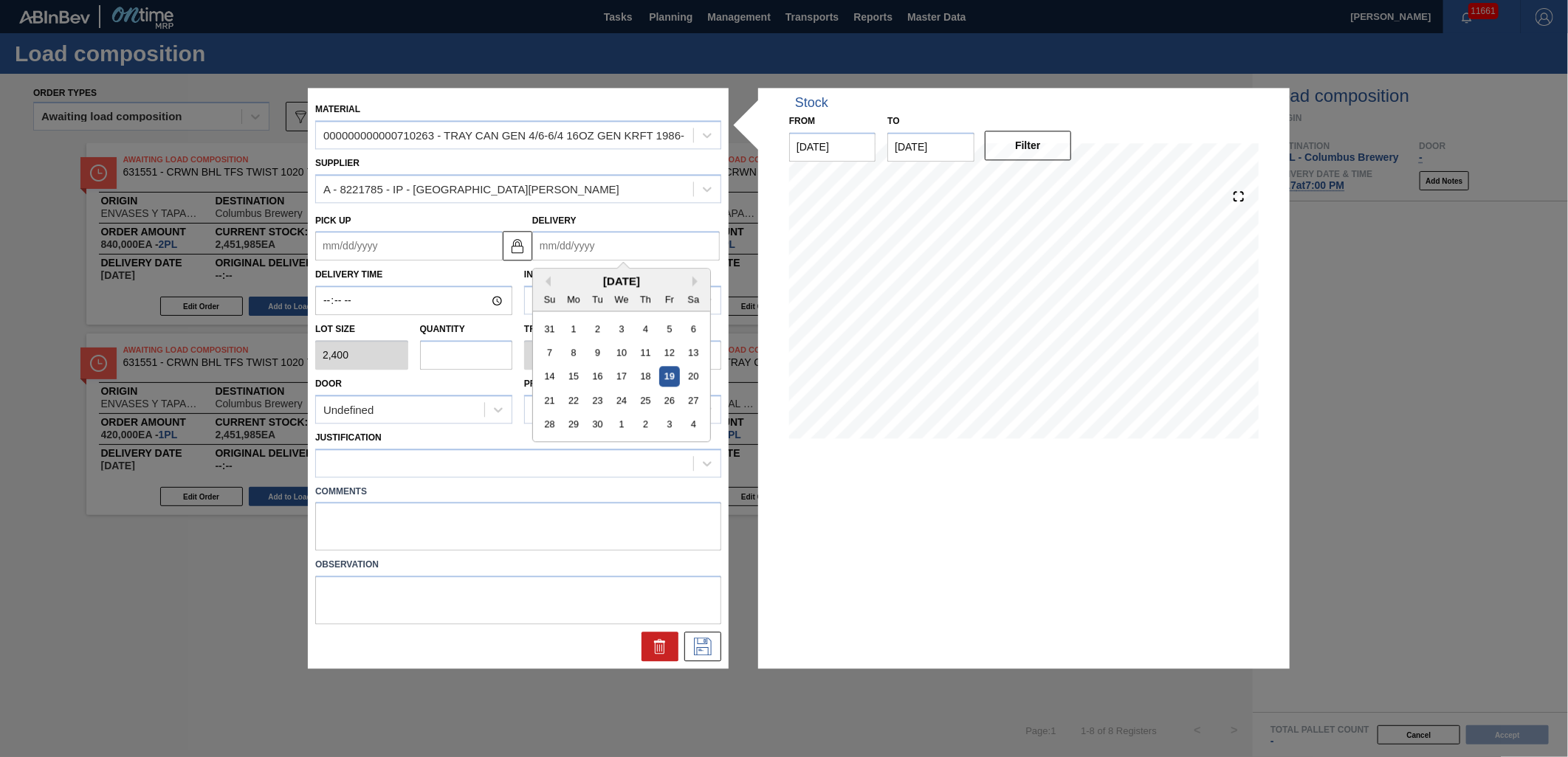
click at [620, 244] on input "Delivery" at bounding box center [626, 246] width 188 height 29
click at [667, 428] on div "3" at bounding box center [669, 425] width 20 height 20
type up "[DATE]"
type input "[DATE]"
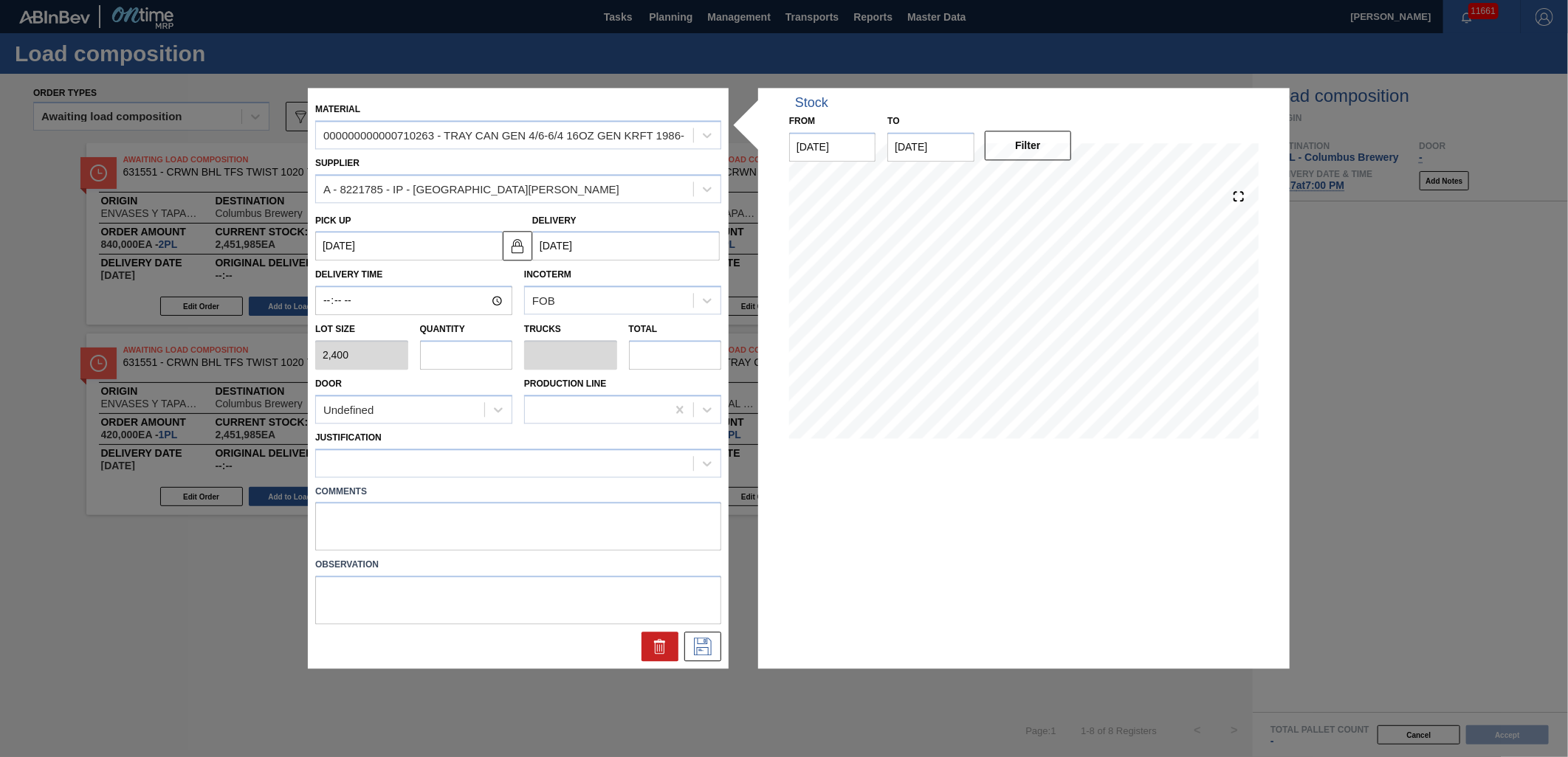
click at [473, 351] on input "text" at bounding box center [467, 354] width 93 height 29
type input "5"
type input "0.1"
type input "12,000"
type input "50"
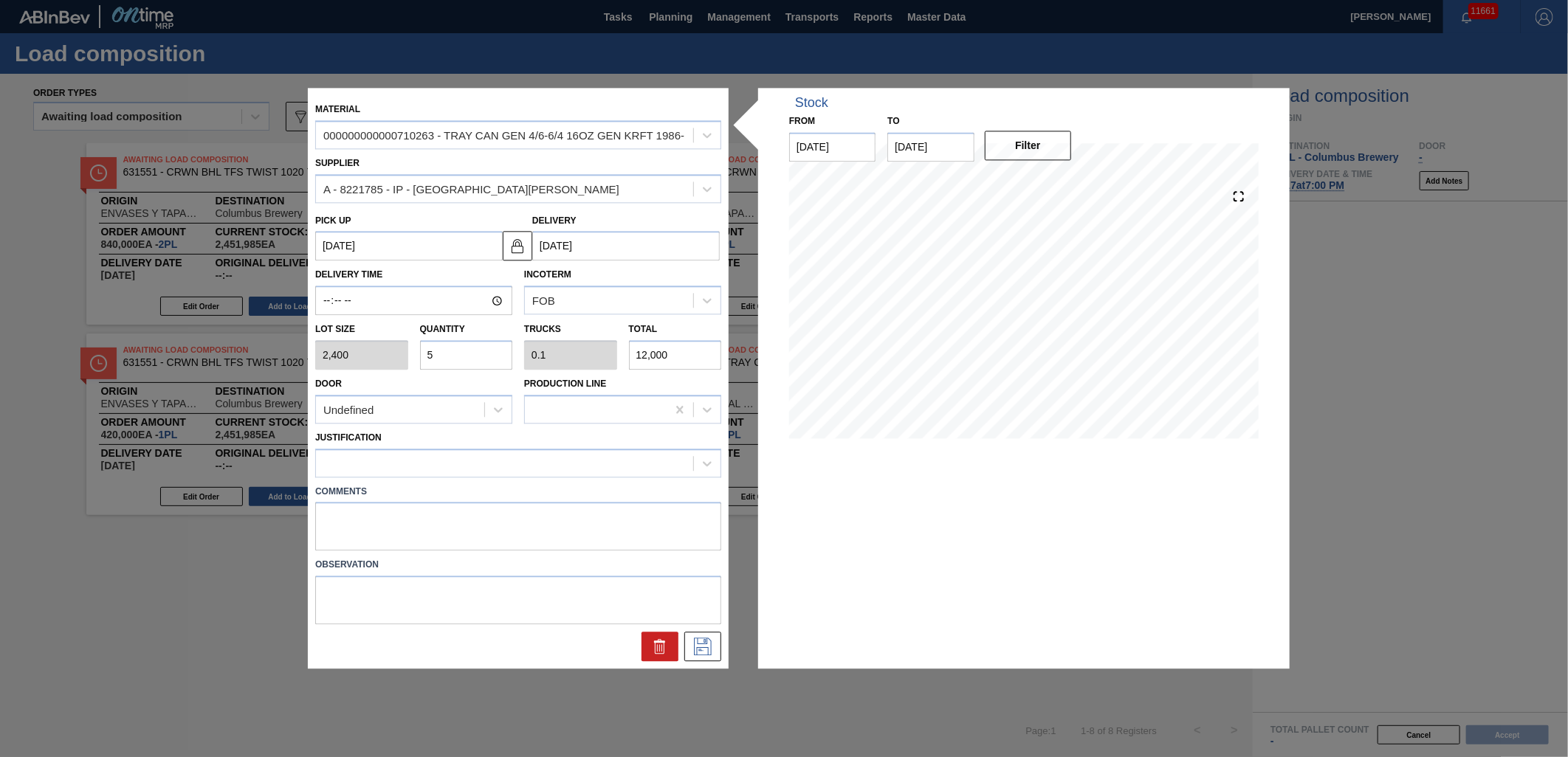
type input "1"
type input "120,000"
type input "50"
click at [568, 460] on div at bounding box center [505, 463] width 378 height 21
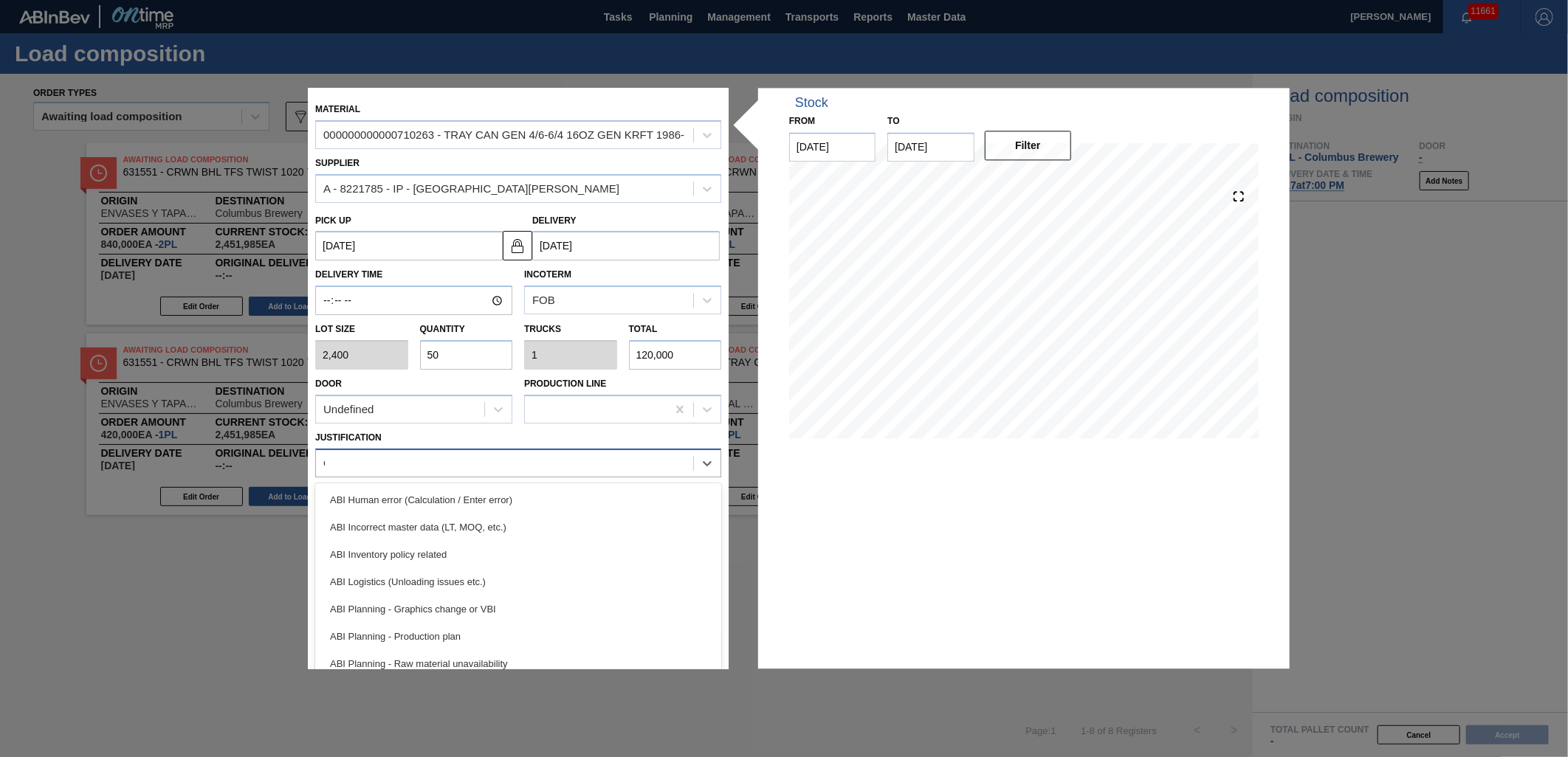
type input "On"
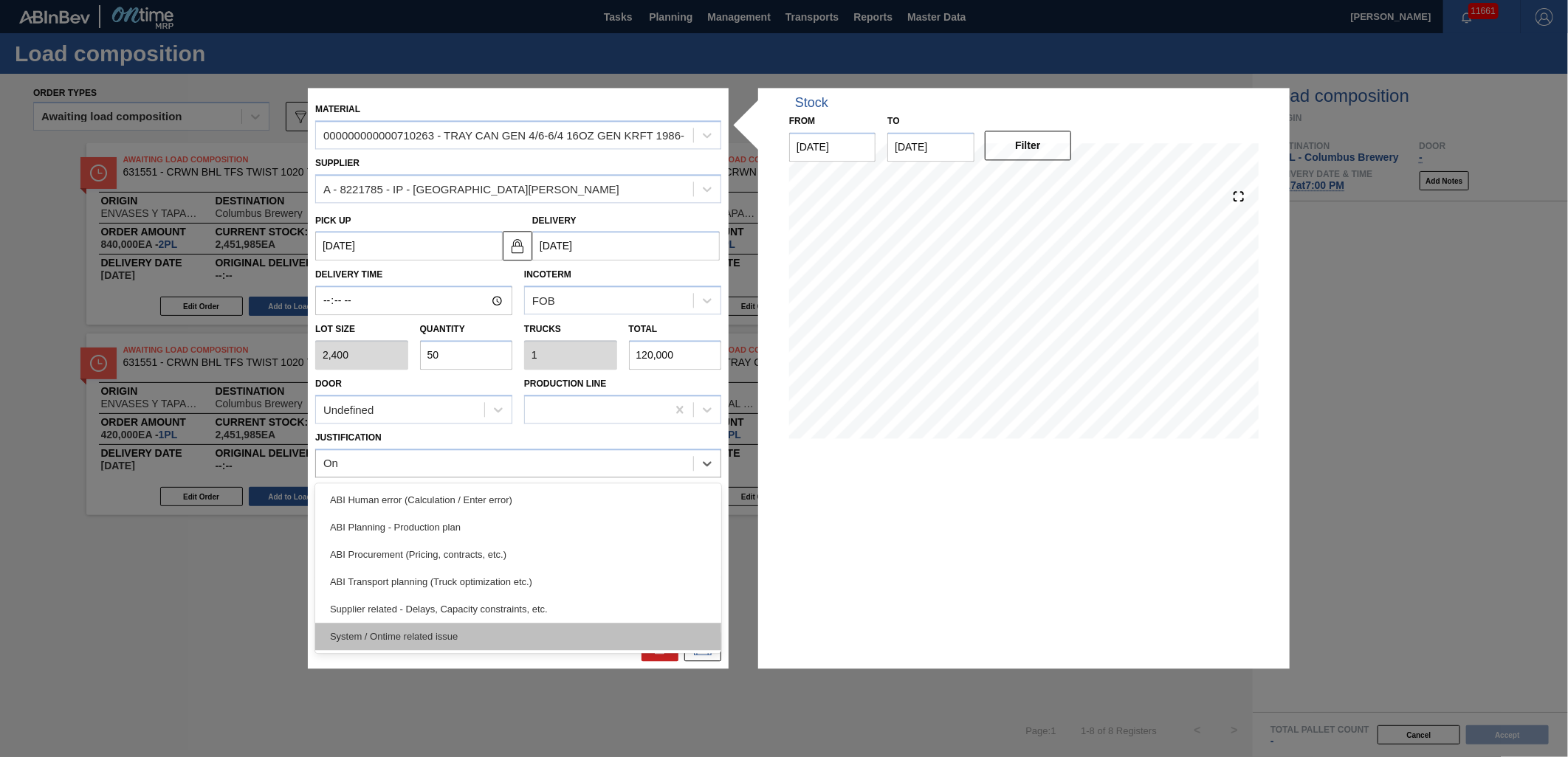
click at [500, 625] on div "System / Ontime related issue" at bounding box center [518, 637] width 406 height 28
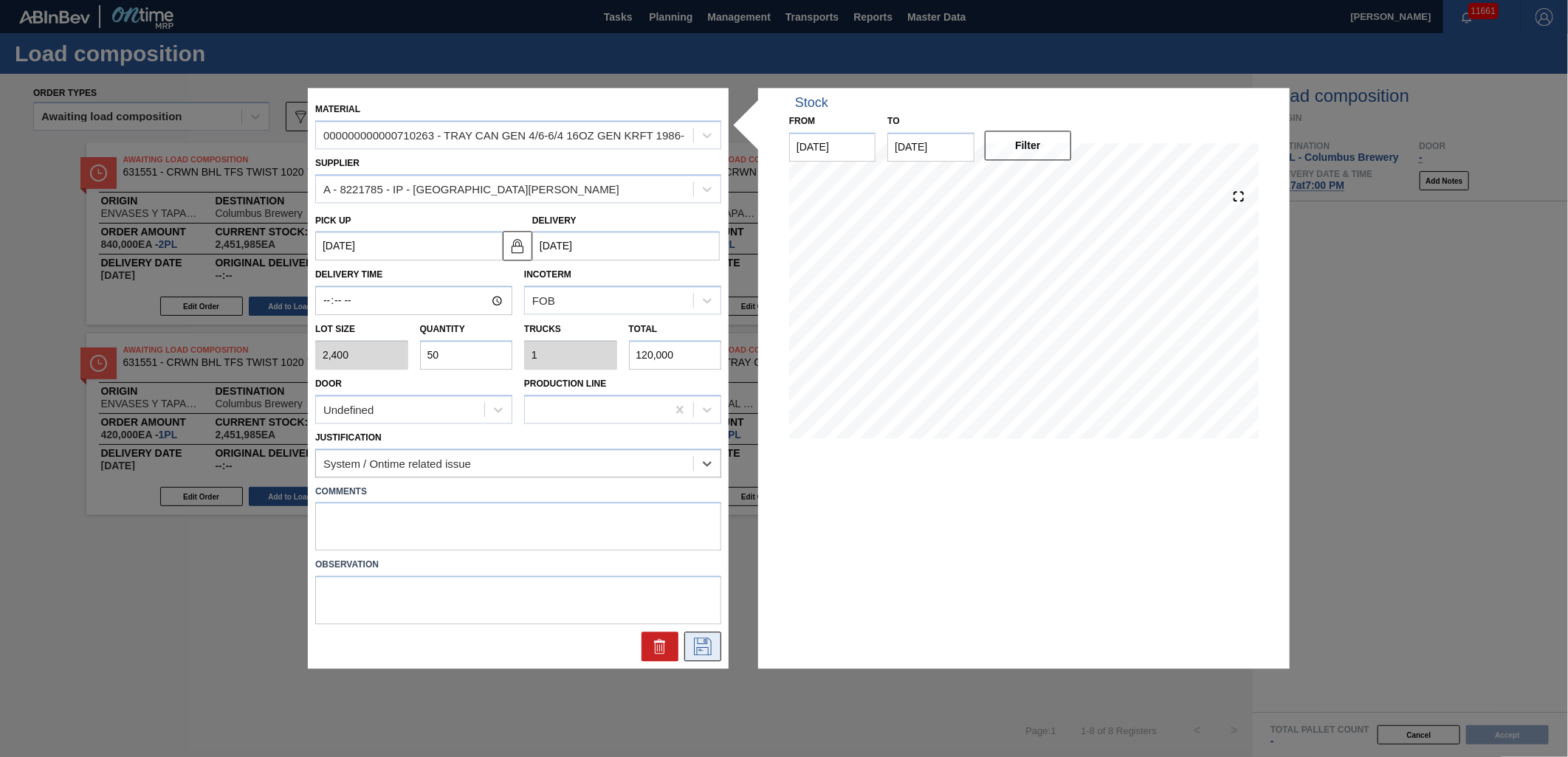
click at [695, 642] on icon at bounding box center [703, 647] width 24 height 18
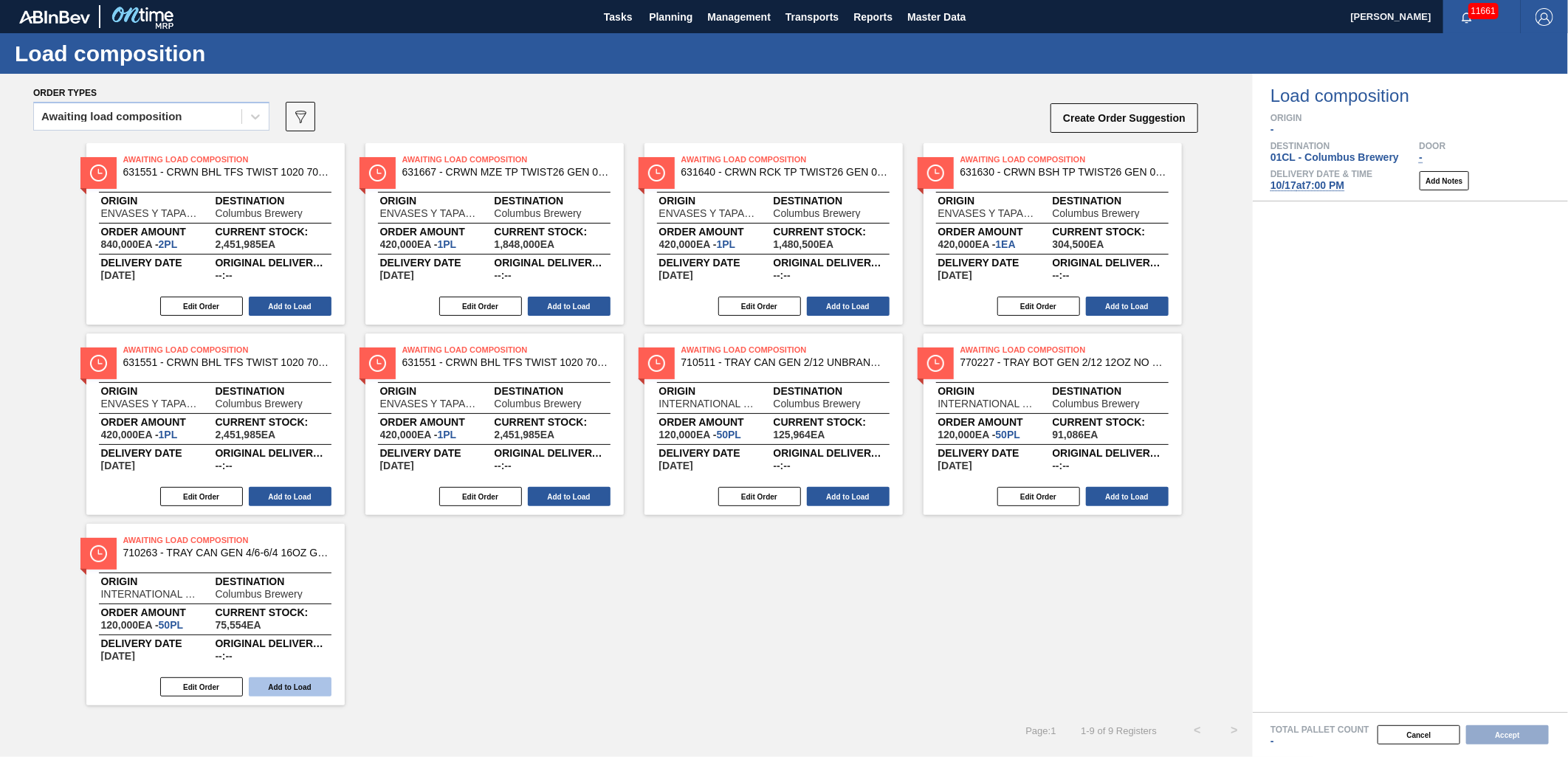
click at [305, 688] on button "Add to Load" at bounding box center [289, 688] width 83 height 20
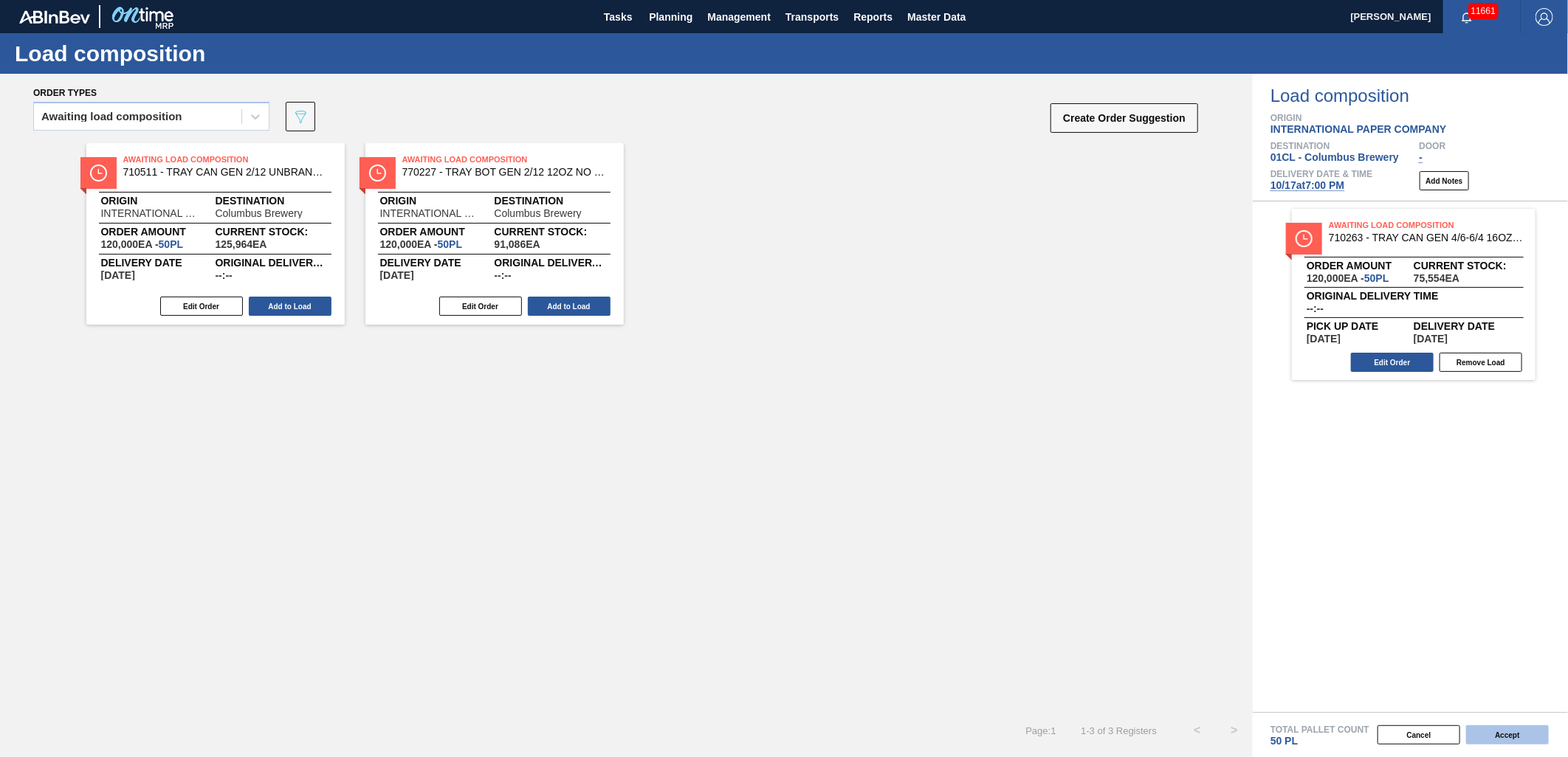
click at [1507, 736] on button "Accept" at bounding box center [1507, 736] width 83 height 20
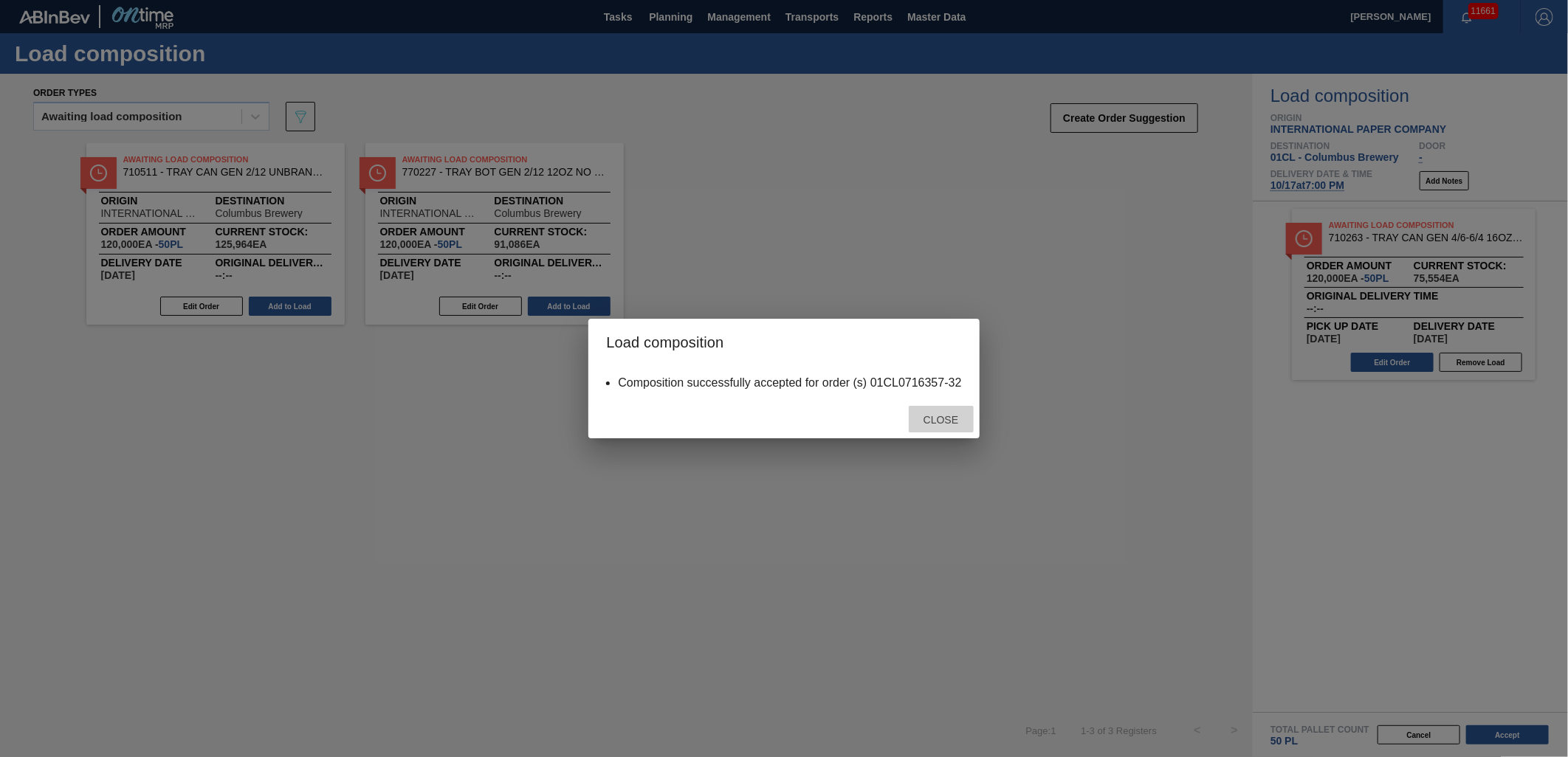
click at [945, 430] on div "Close" at bounding box center [940, 419] width 65 height 28
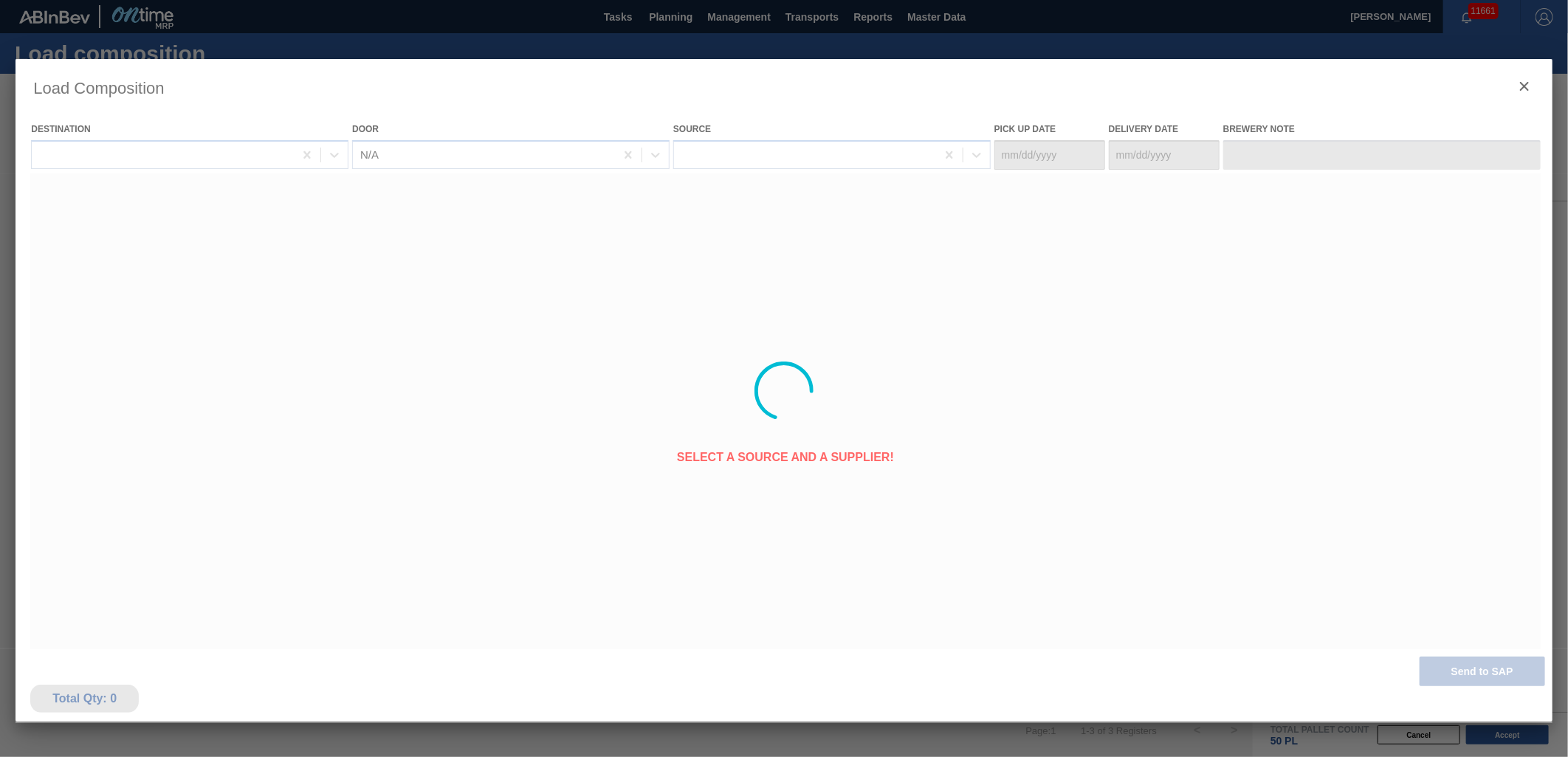
type Date "[DATE]"
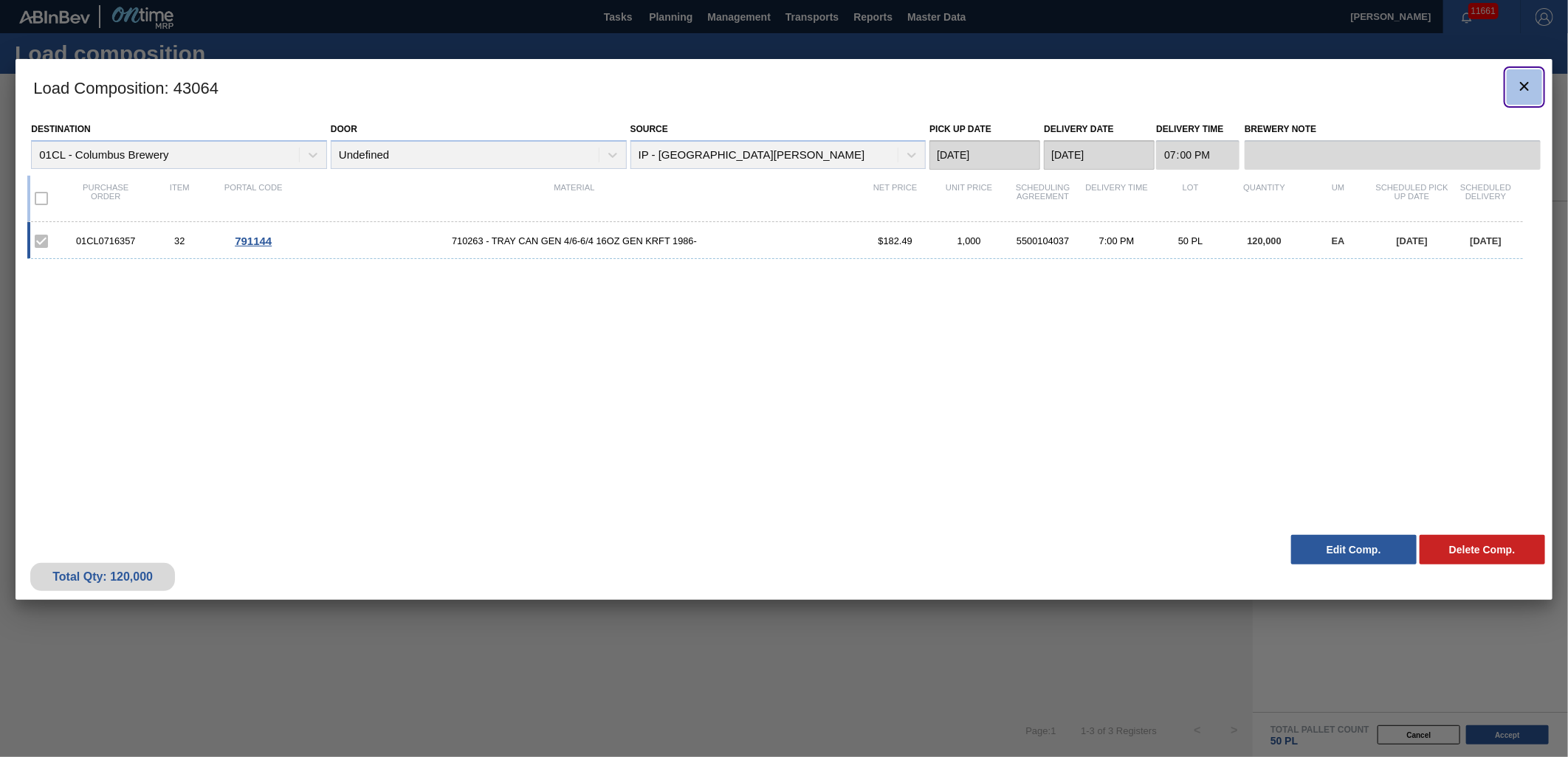
click at [1526, 91] on icon "botão de ícone" at bounding box center [1524, 86] width 18 height 18
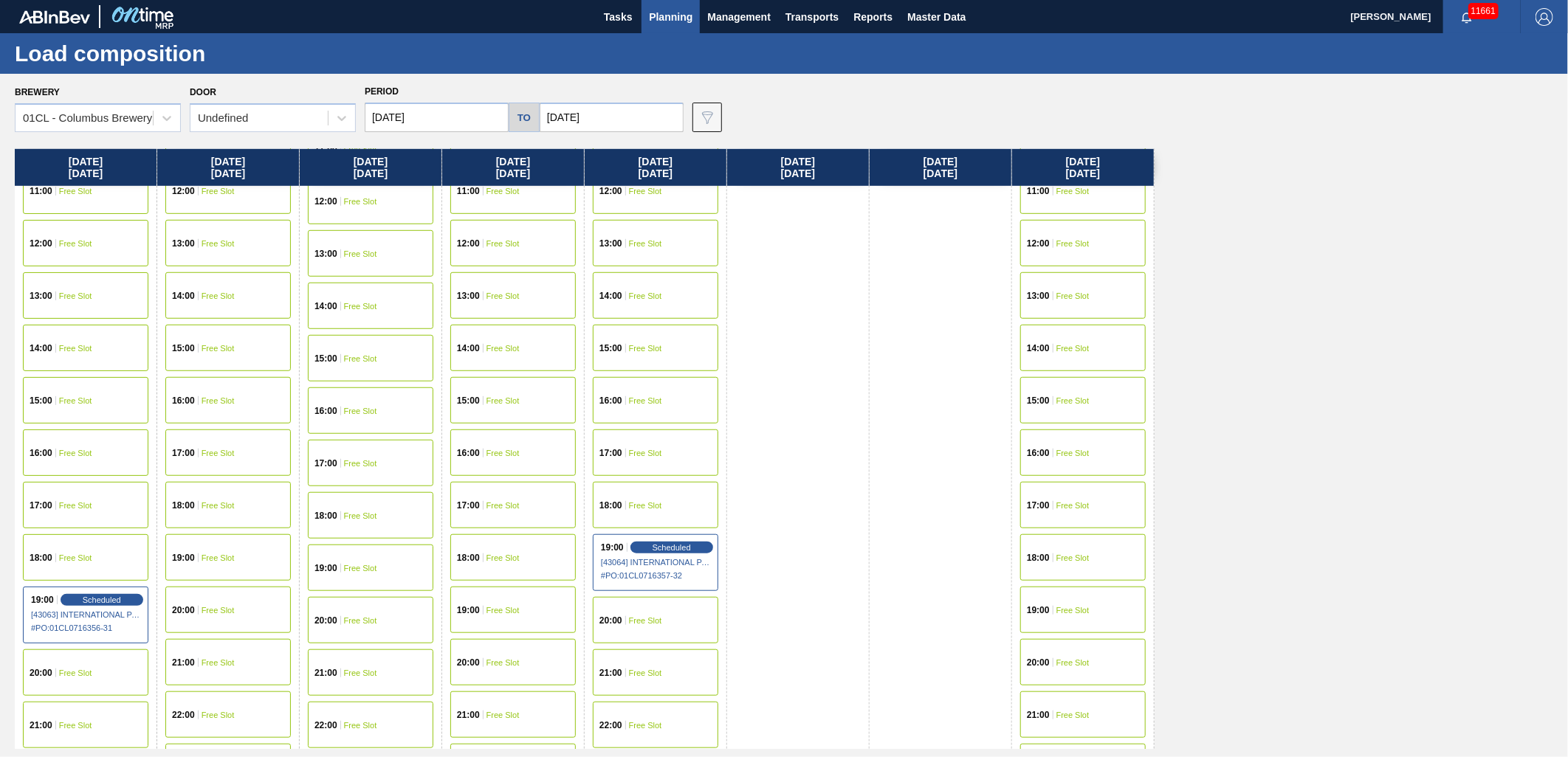
scroll to position [738, 0]
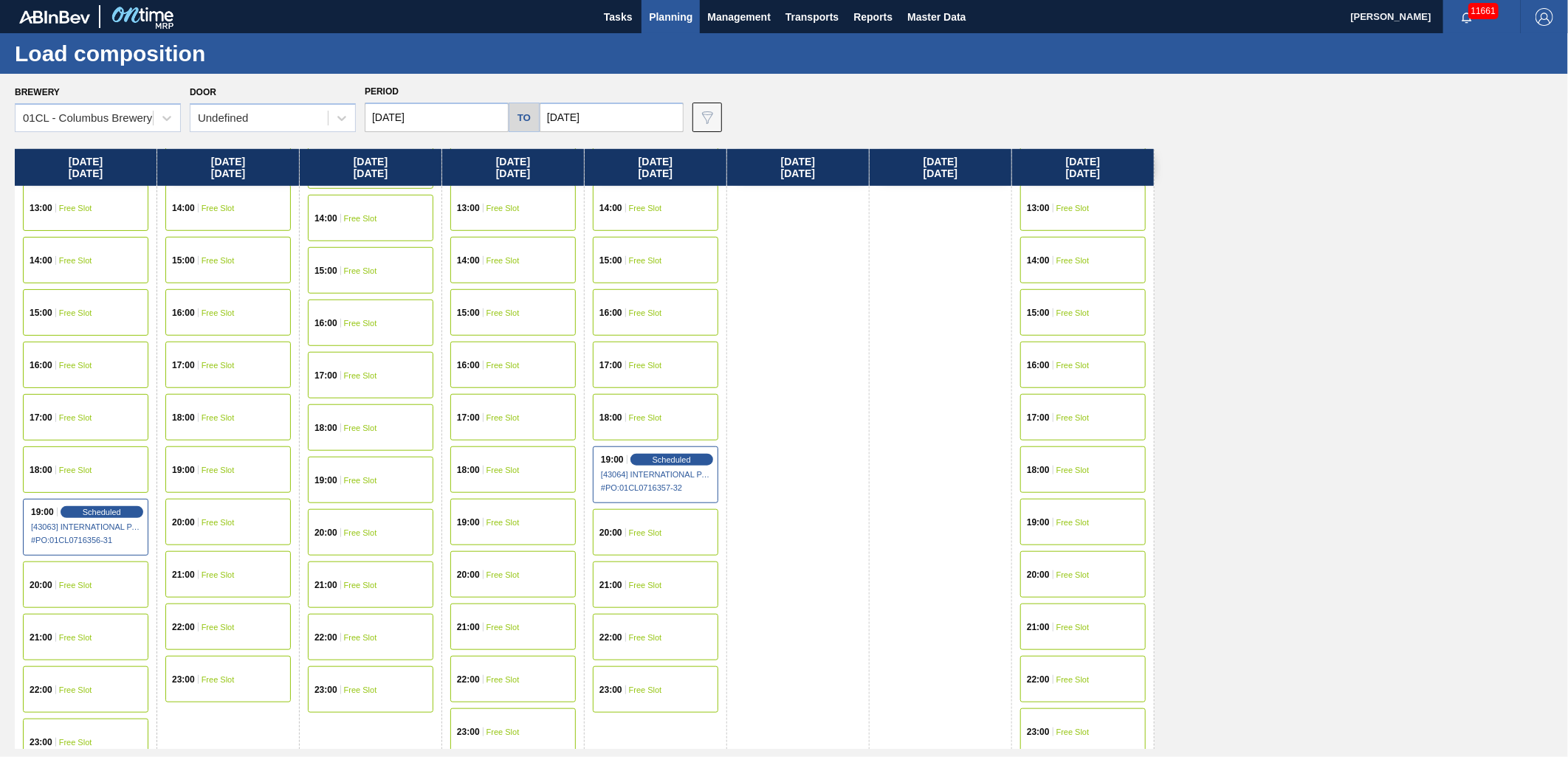
click at [1059, 577] on span "Free Slot" at bounding box center [1072, 575] width 33 height 9
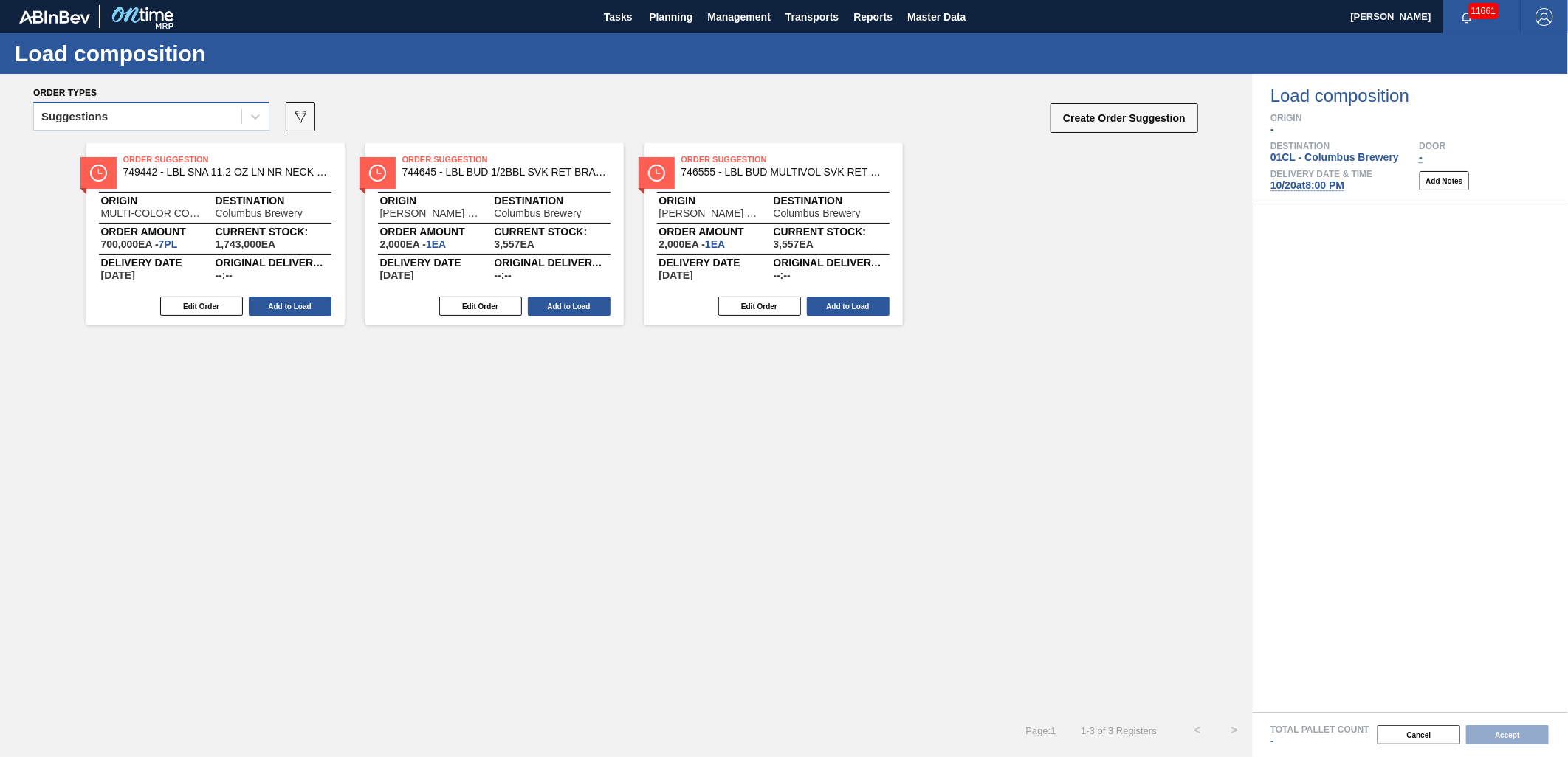
click at [192, 111] on div "Suggestions" at bounding box center [137, 117] width 207 height 21
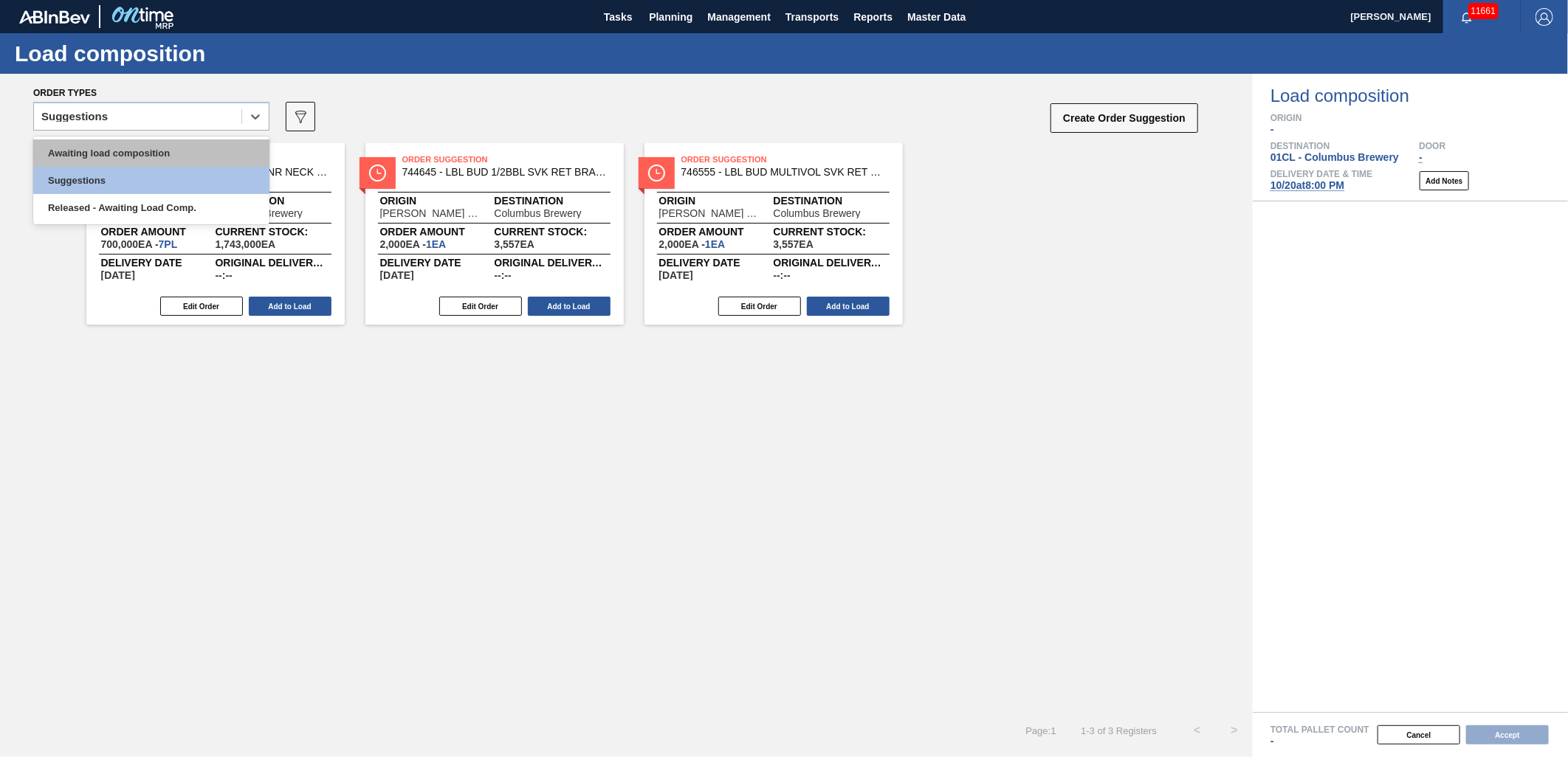
click at [162, 142] on div "Awaiting load composition" at bounding box center [150, 153] width 236 height 28
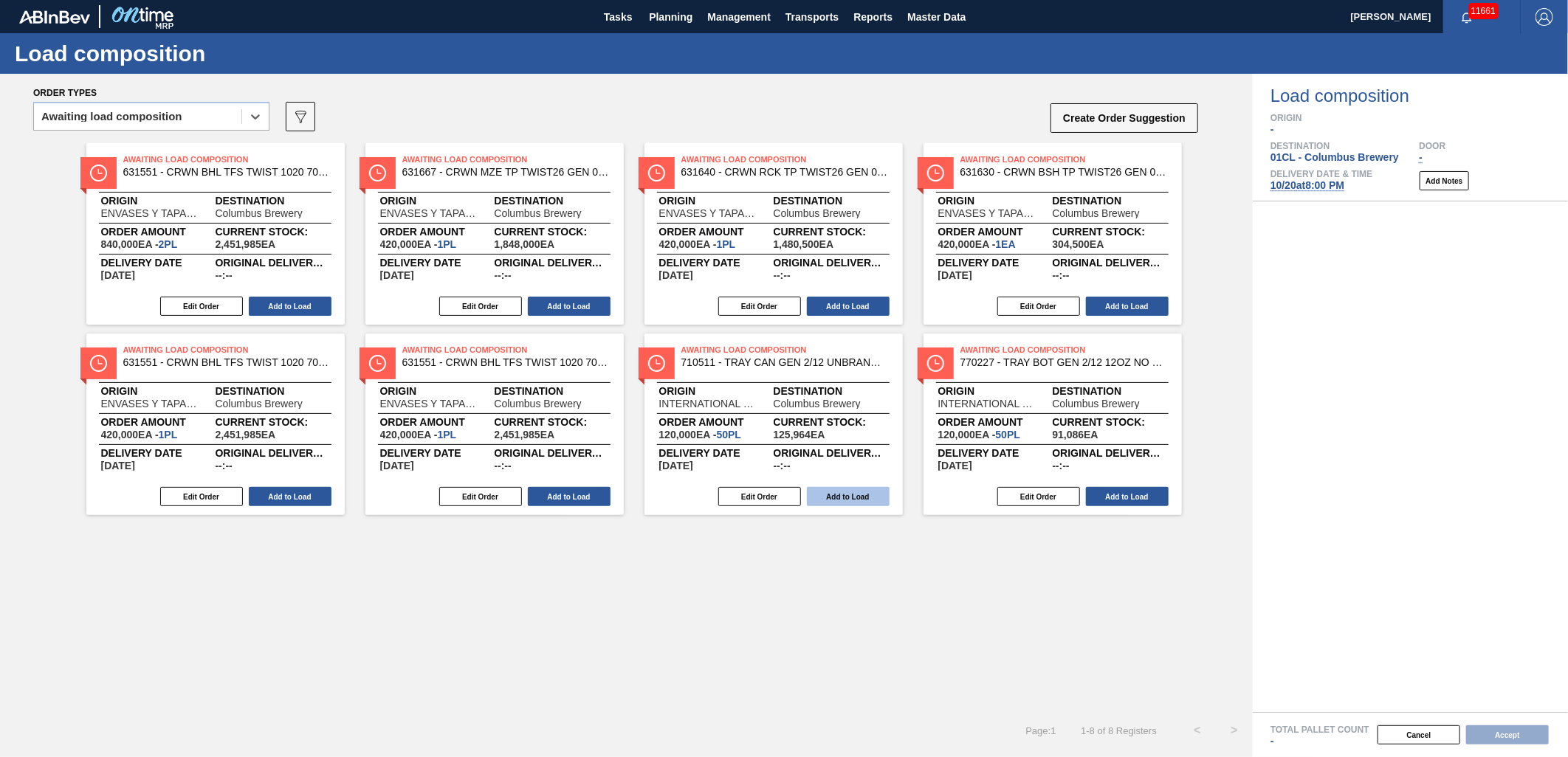
click at [819, 492] on button "Add to Load" at bounding box center [848, 497] width 83 height 20
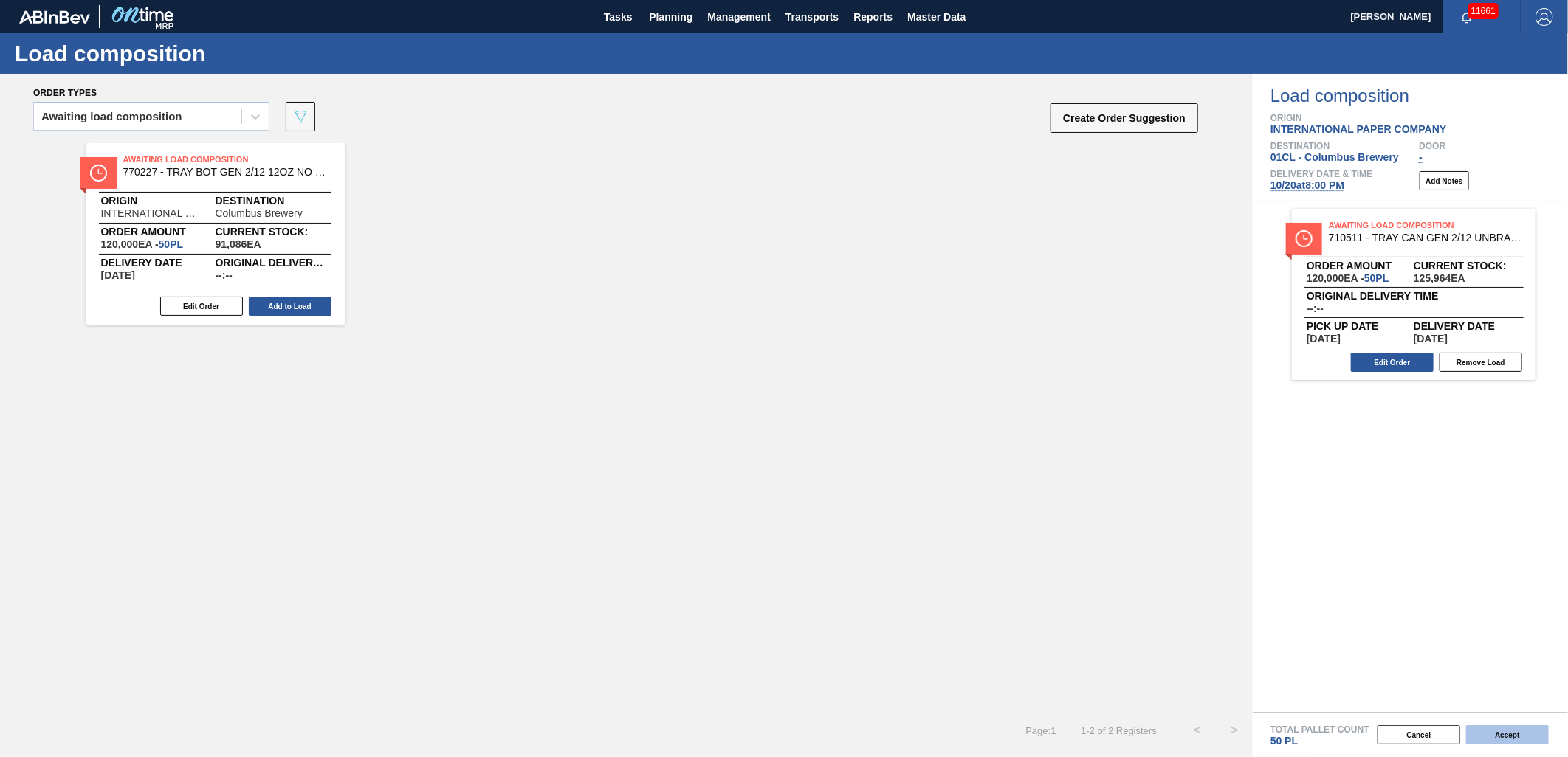
click at [1486, 731] on button "Accept" at bounding box center [1507, 736] width 83 height 20
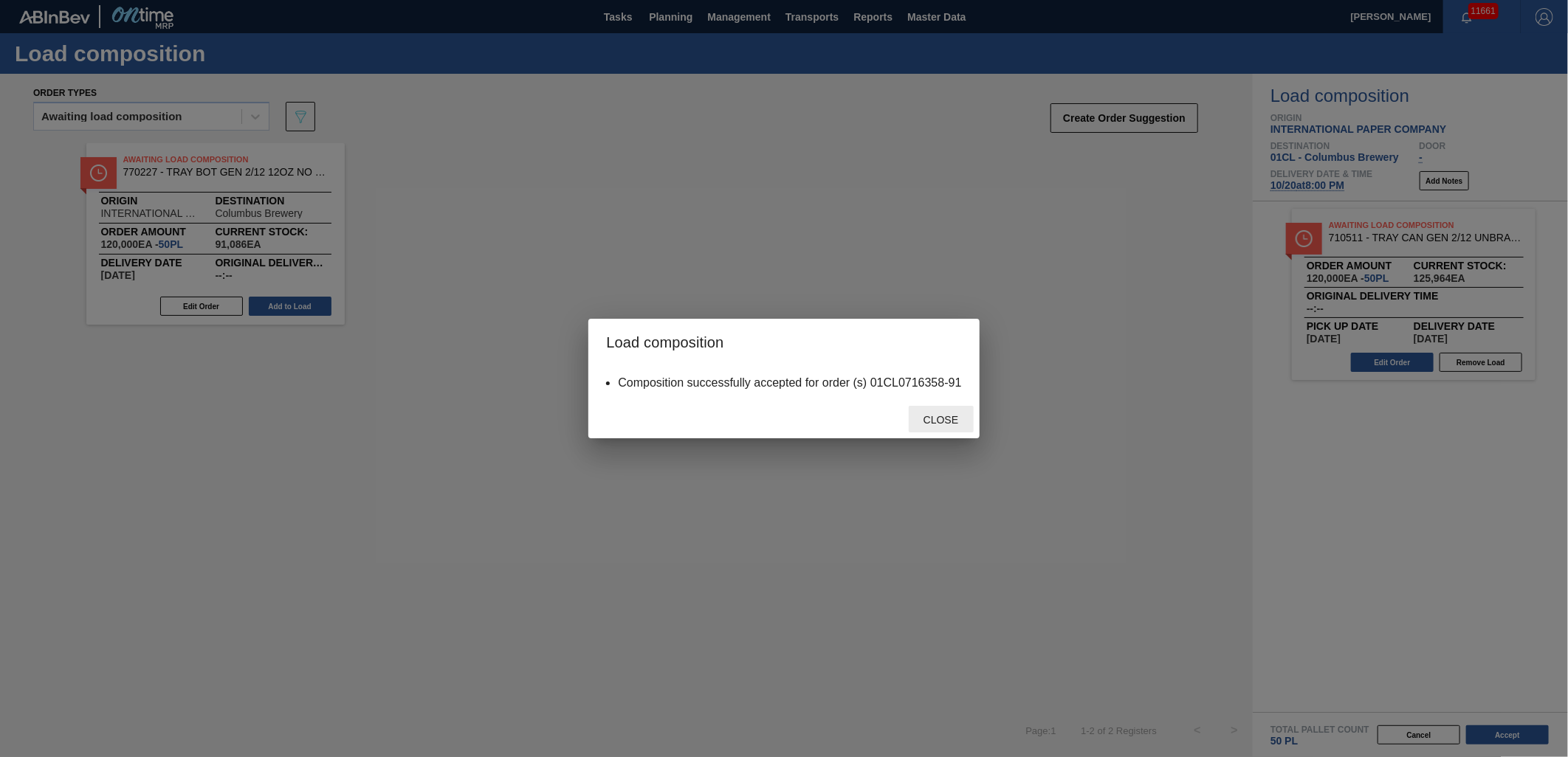
click at [947, 424] on span "Close" at bounding box center [940, 419] width 58 height 12
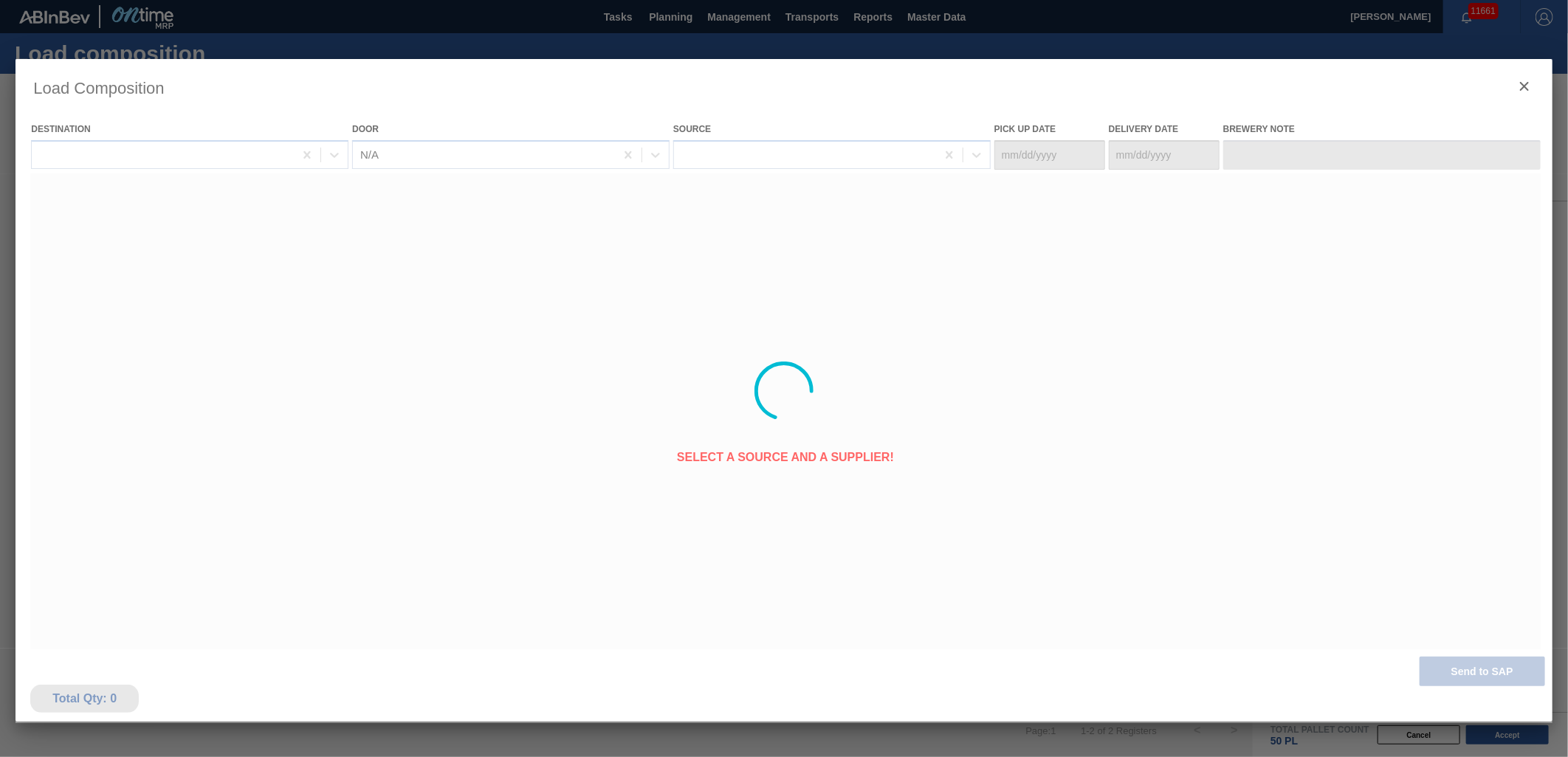
type Date "[DATE]"
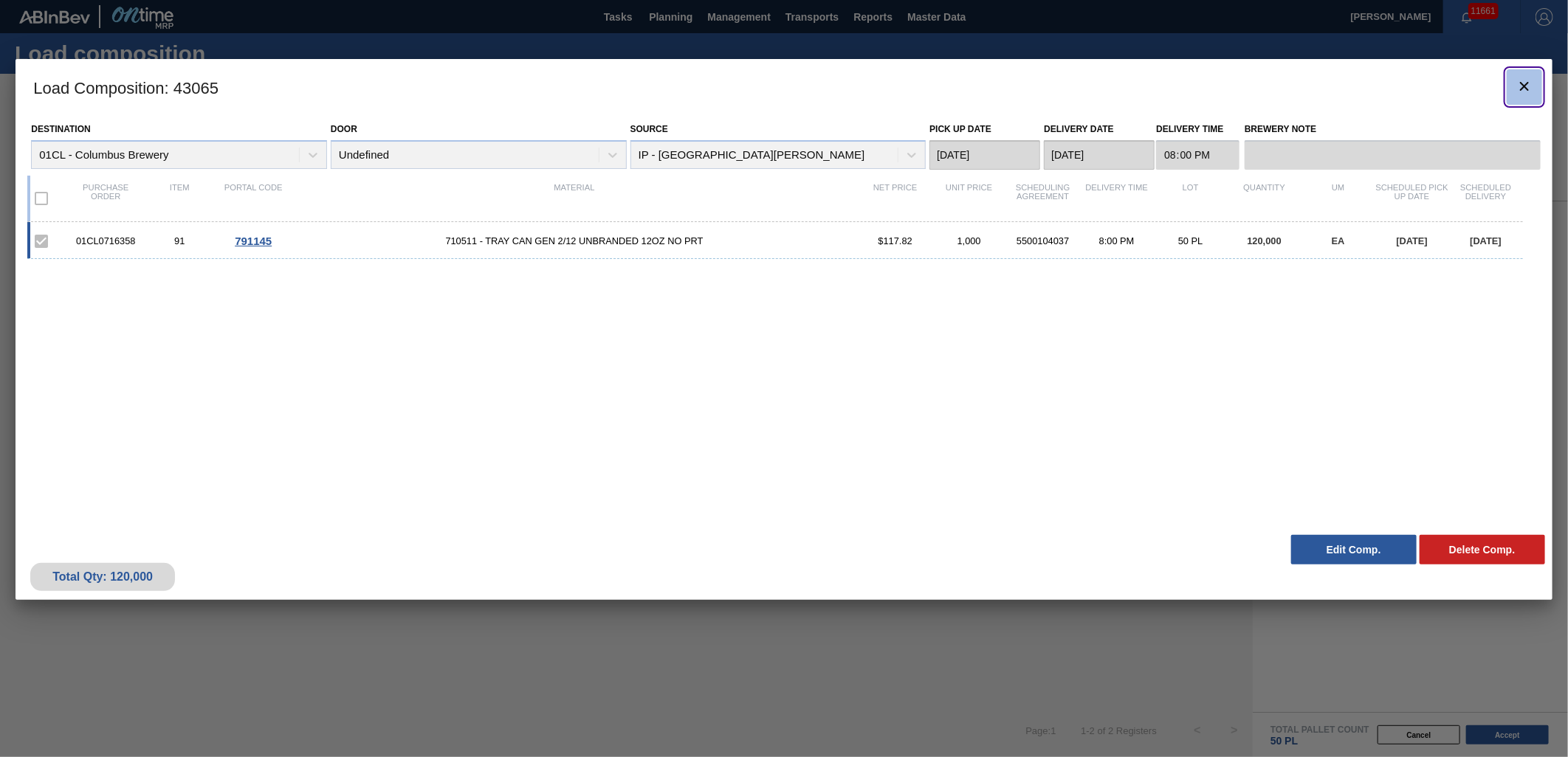
click at [1521, 93] on icon "botão de ícone" at bounding box center [1524, 86] width 18 height 18
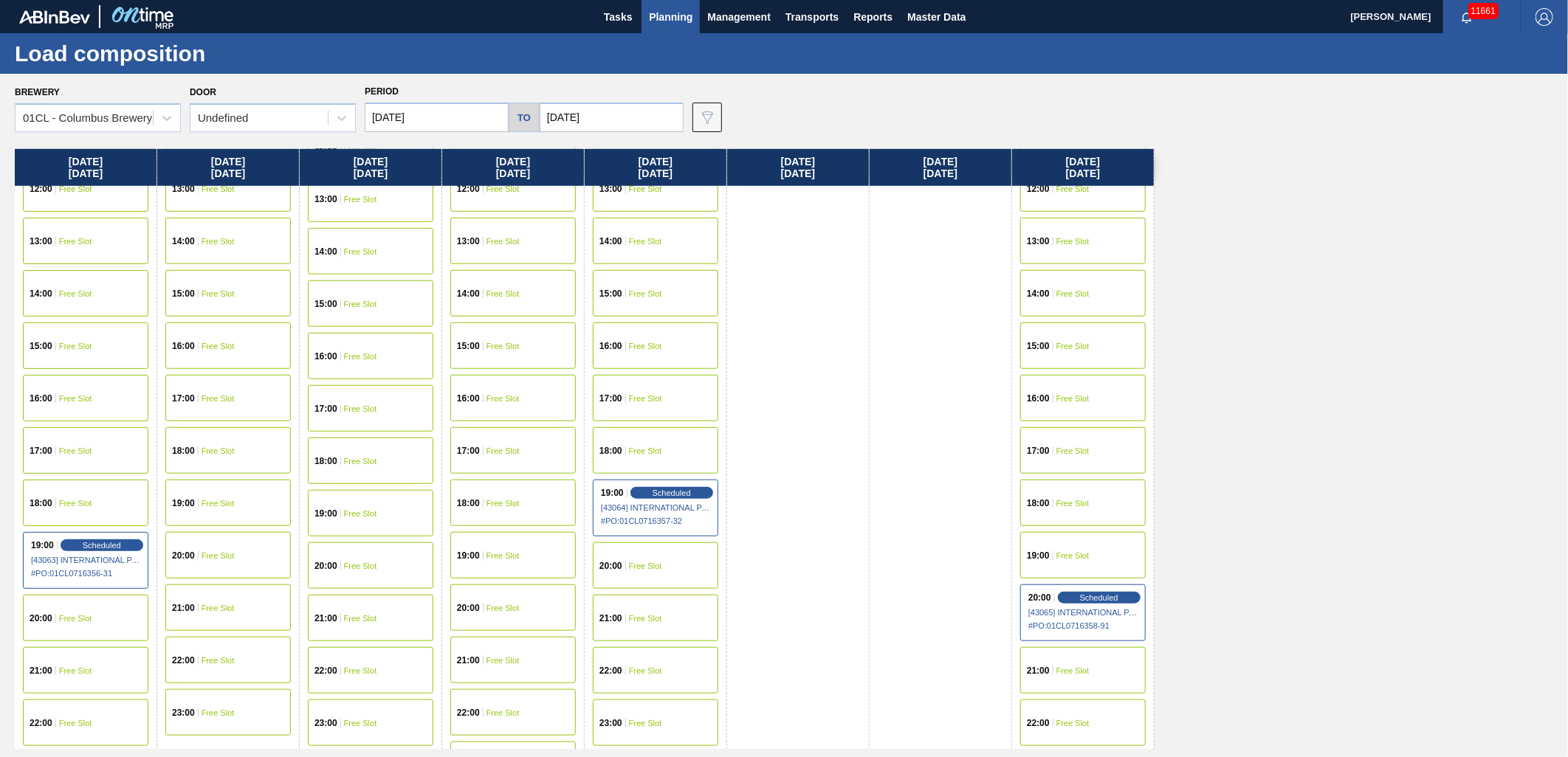
scroll to position [756, 0]
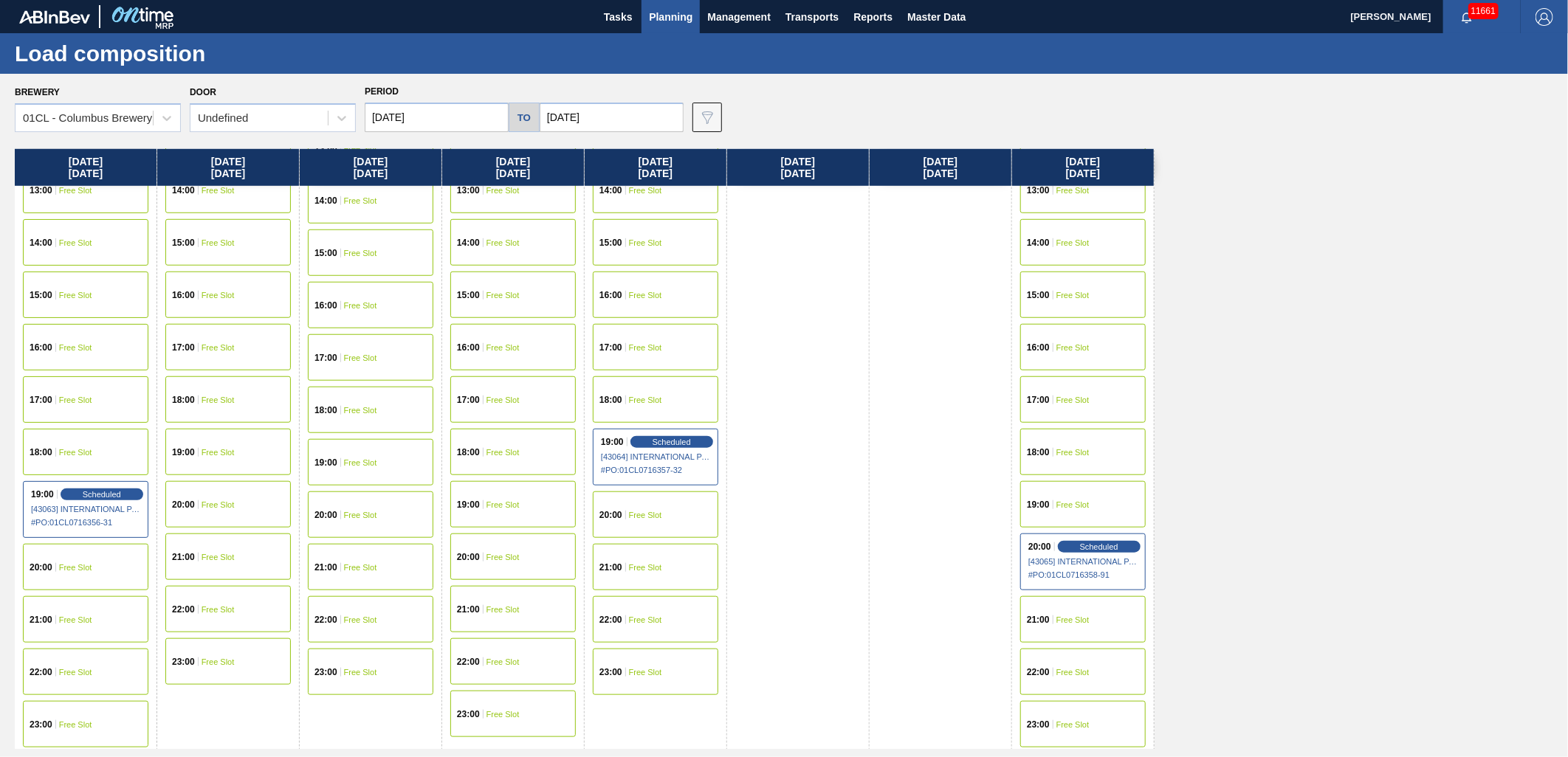
click at [660, 511] on span "Free Slot" at bounding box center [645, 516] width 33 height 9
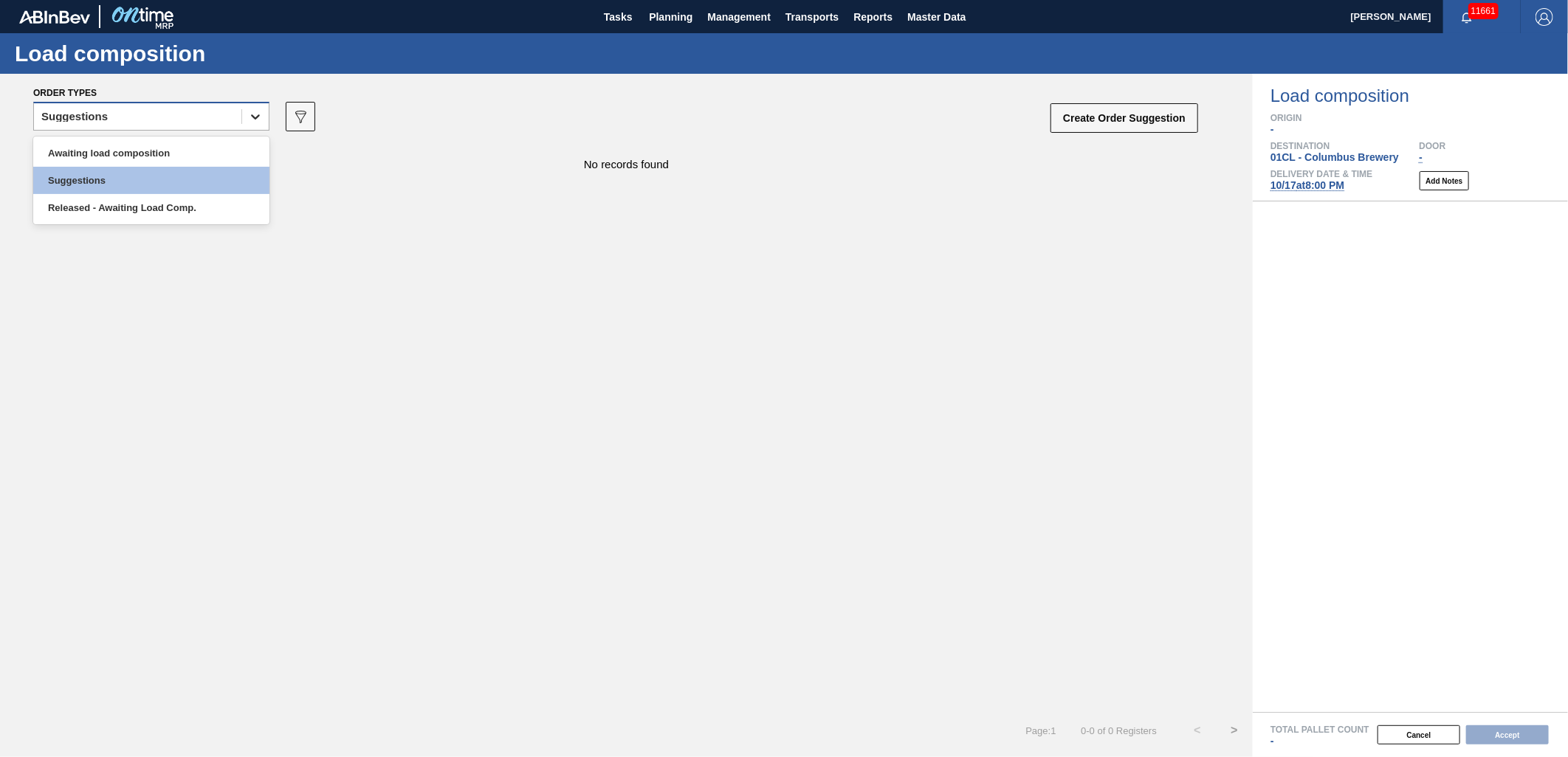
click at [249, 116] on icon at bounding box center [256, 117] width 15 height 15
click at [199, 148] on div "Awaiting load composition" at bounding box center [150, 153] width 236 height 28
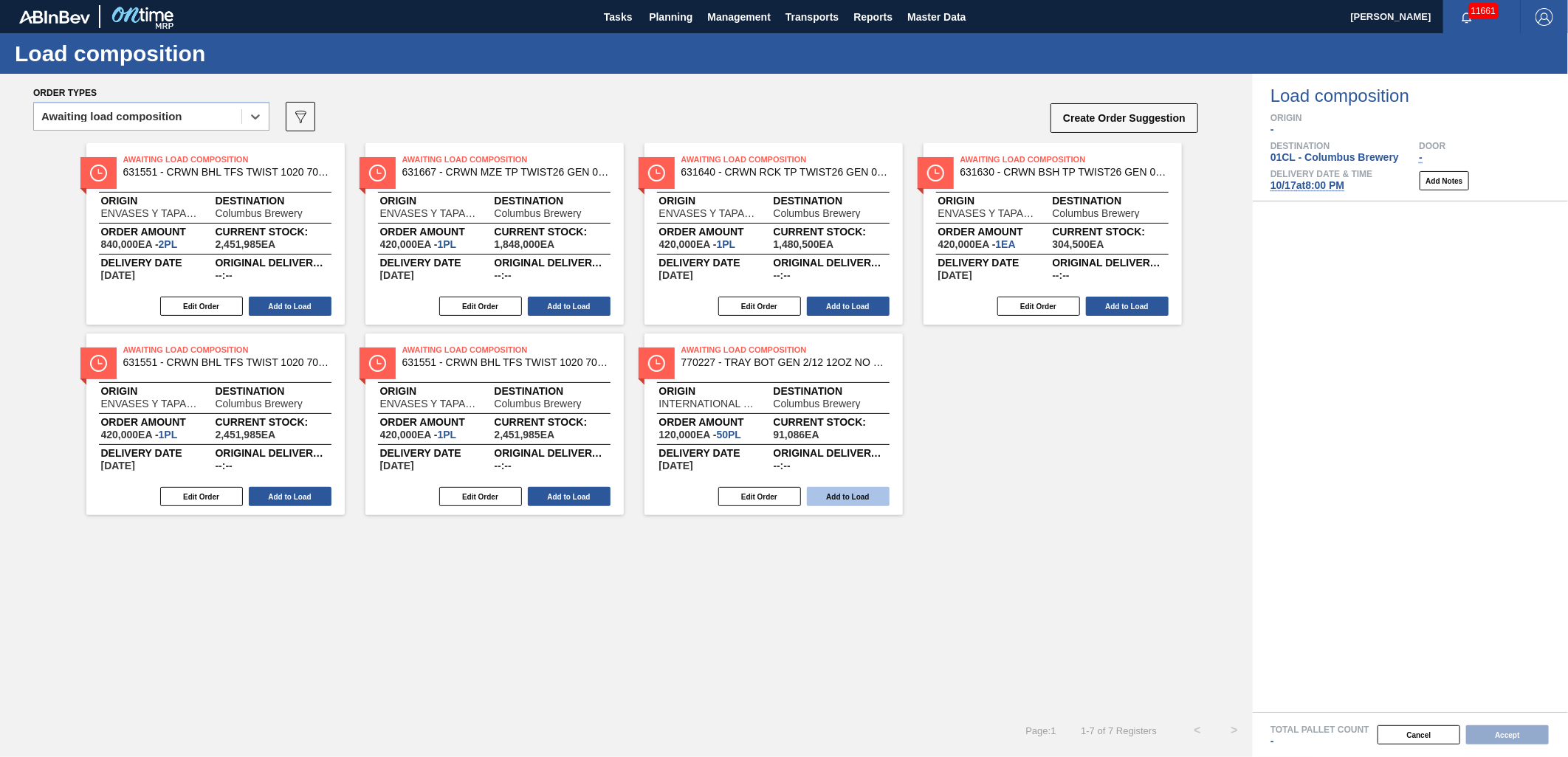
click at [842, 493] on button "Add to Load" at bounding box center [848, 497] width 83 height 20
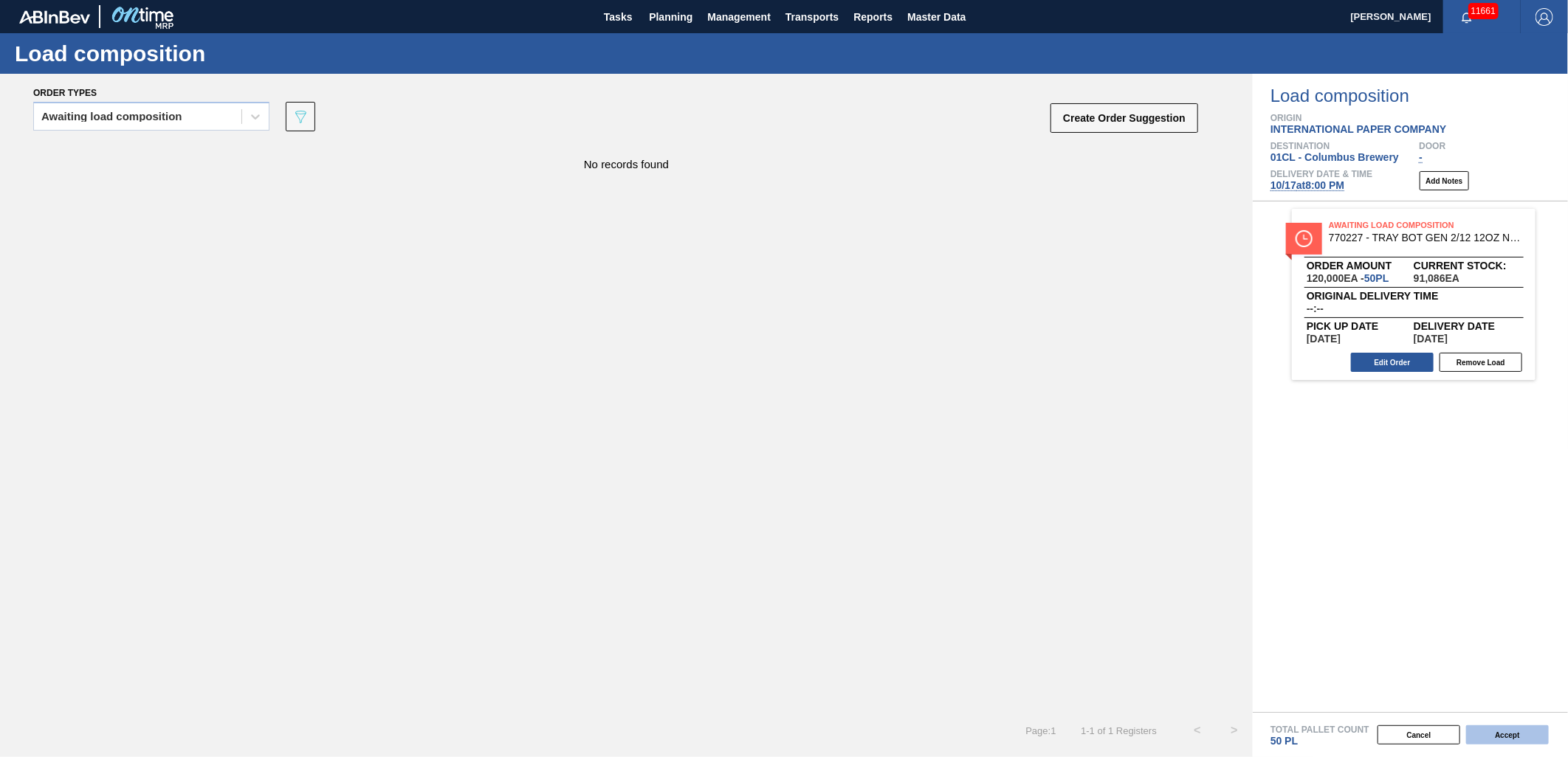
click at [1497, 738] on button "Accept" at bounding box center [1507, 736] width 83 height 20
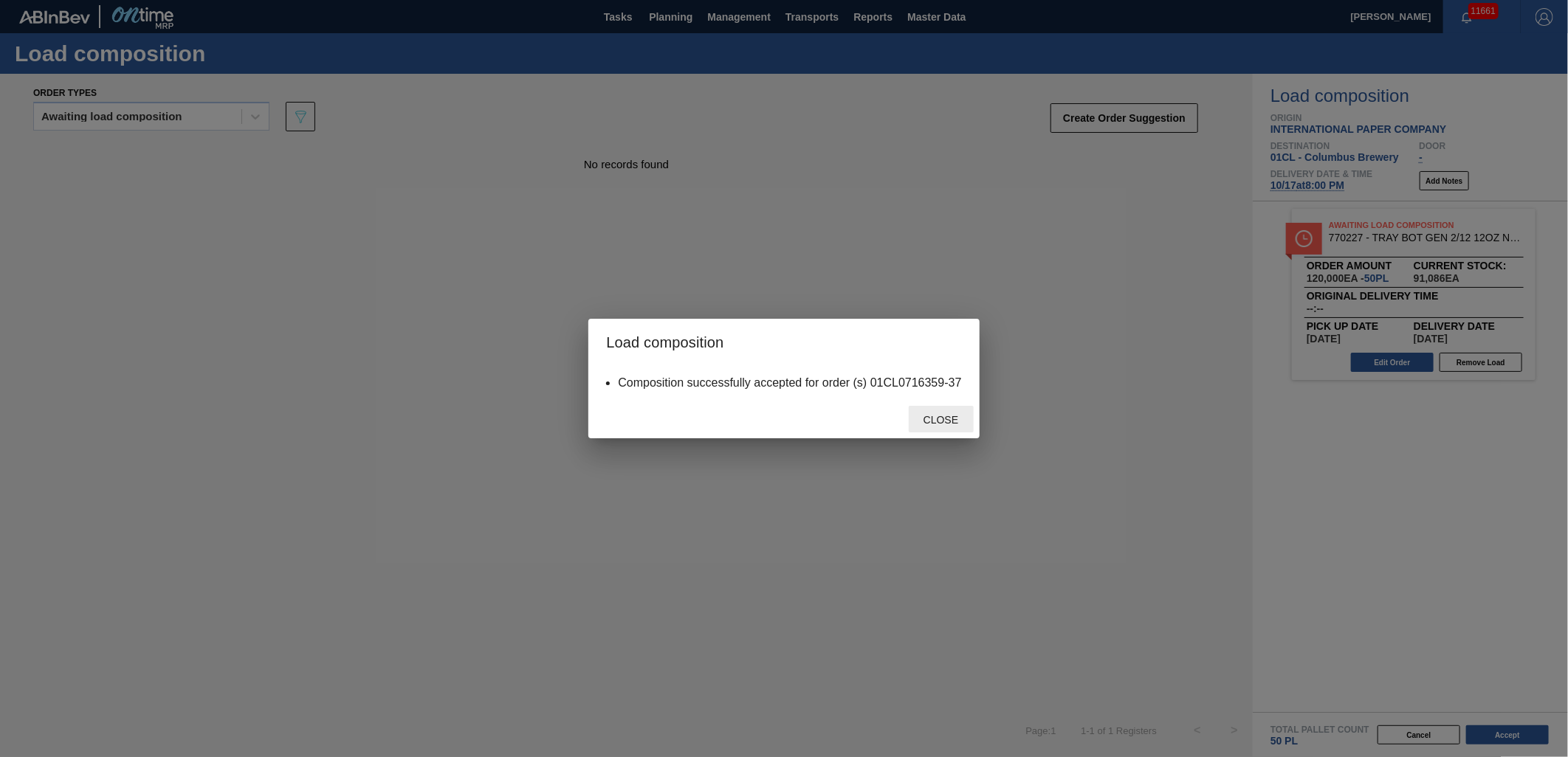
click at [917, 417] on span "Close" at bounding box center [940, 419] width 58 height 12
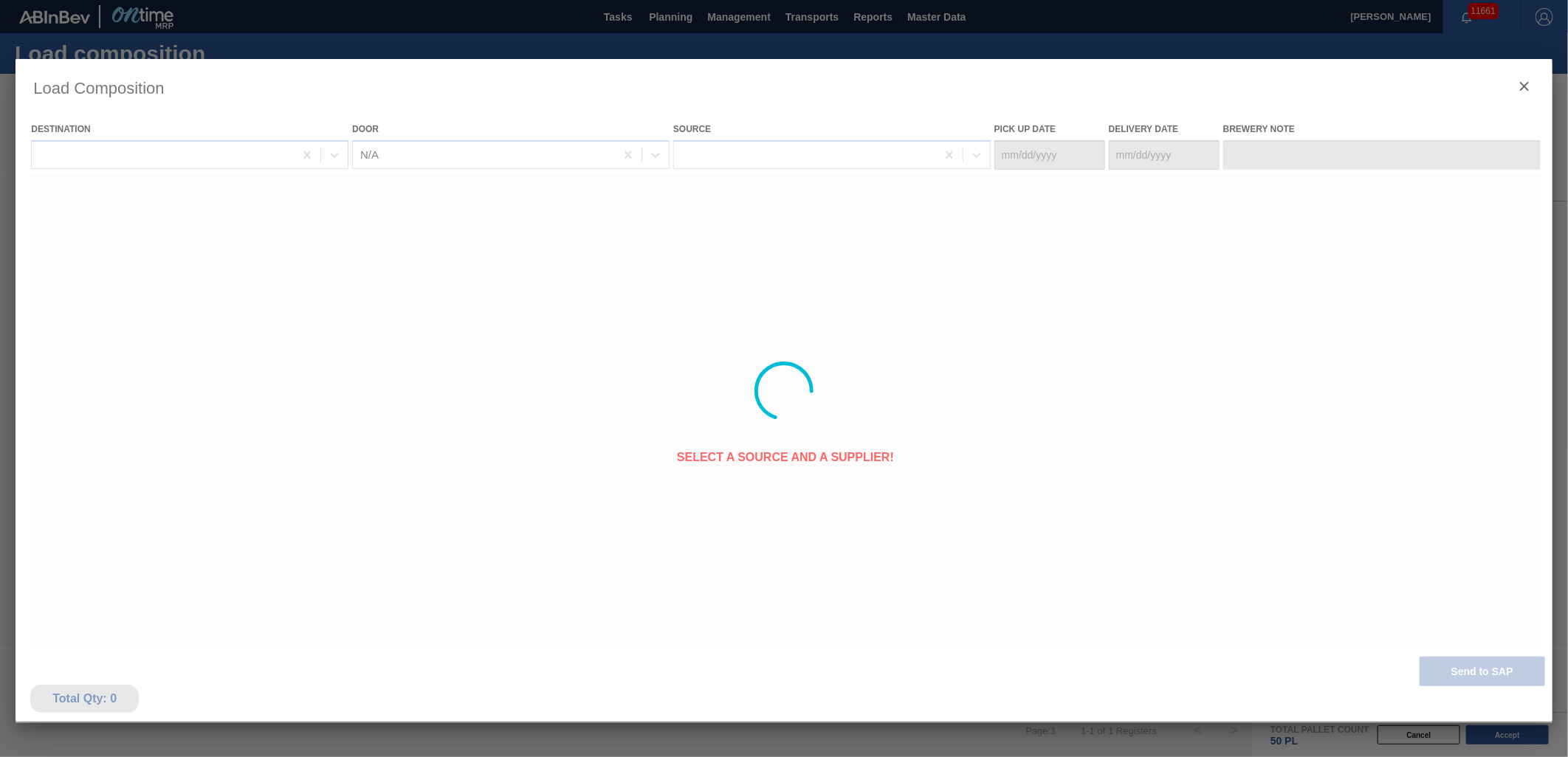
type Date "[DATE]"
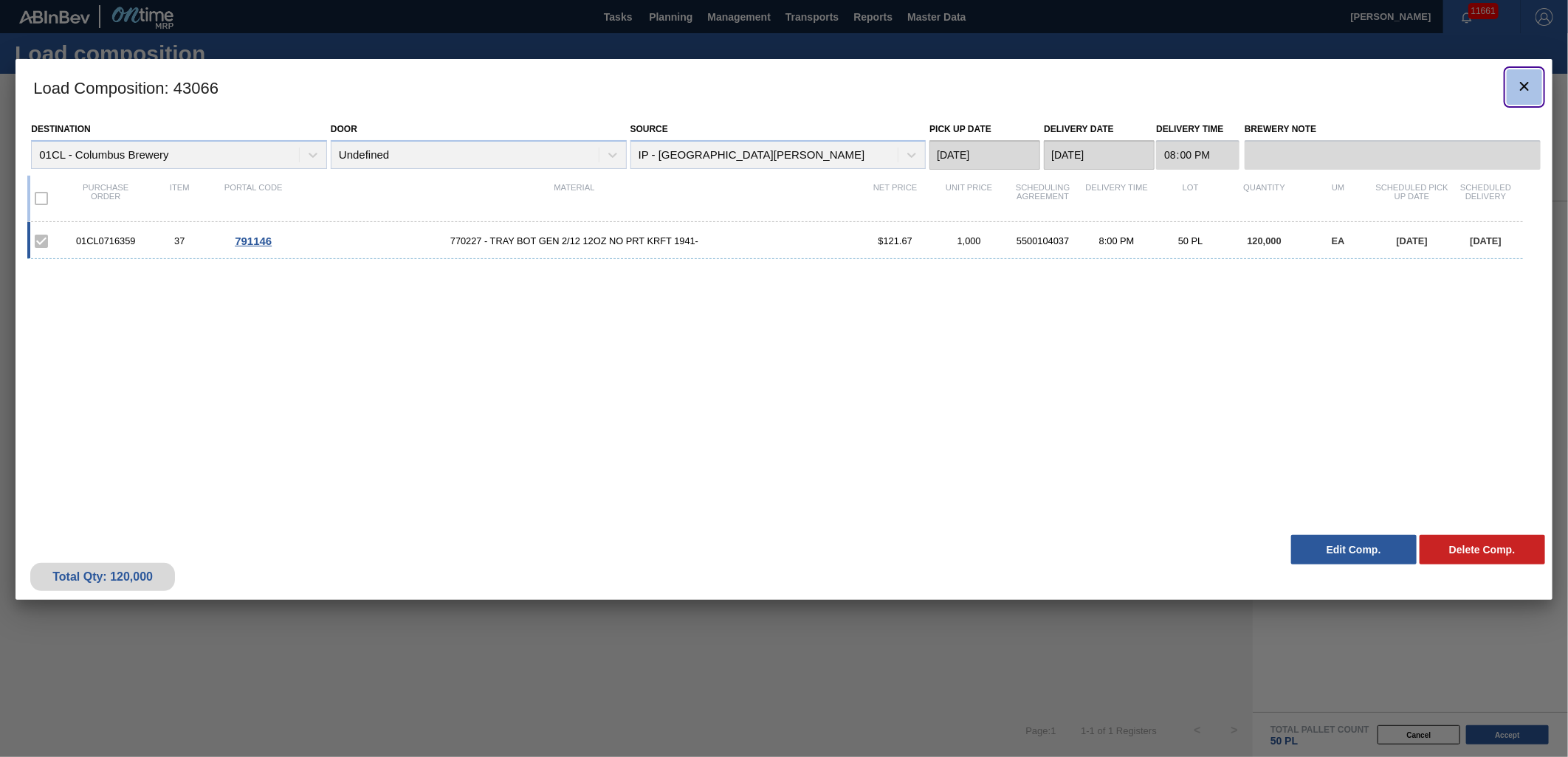
click at [1514, 81] on button "botão de ícone" at bounding box center [1524, 87] width 36 height 36
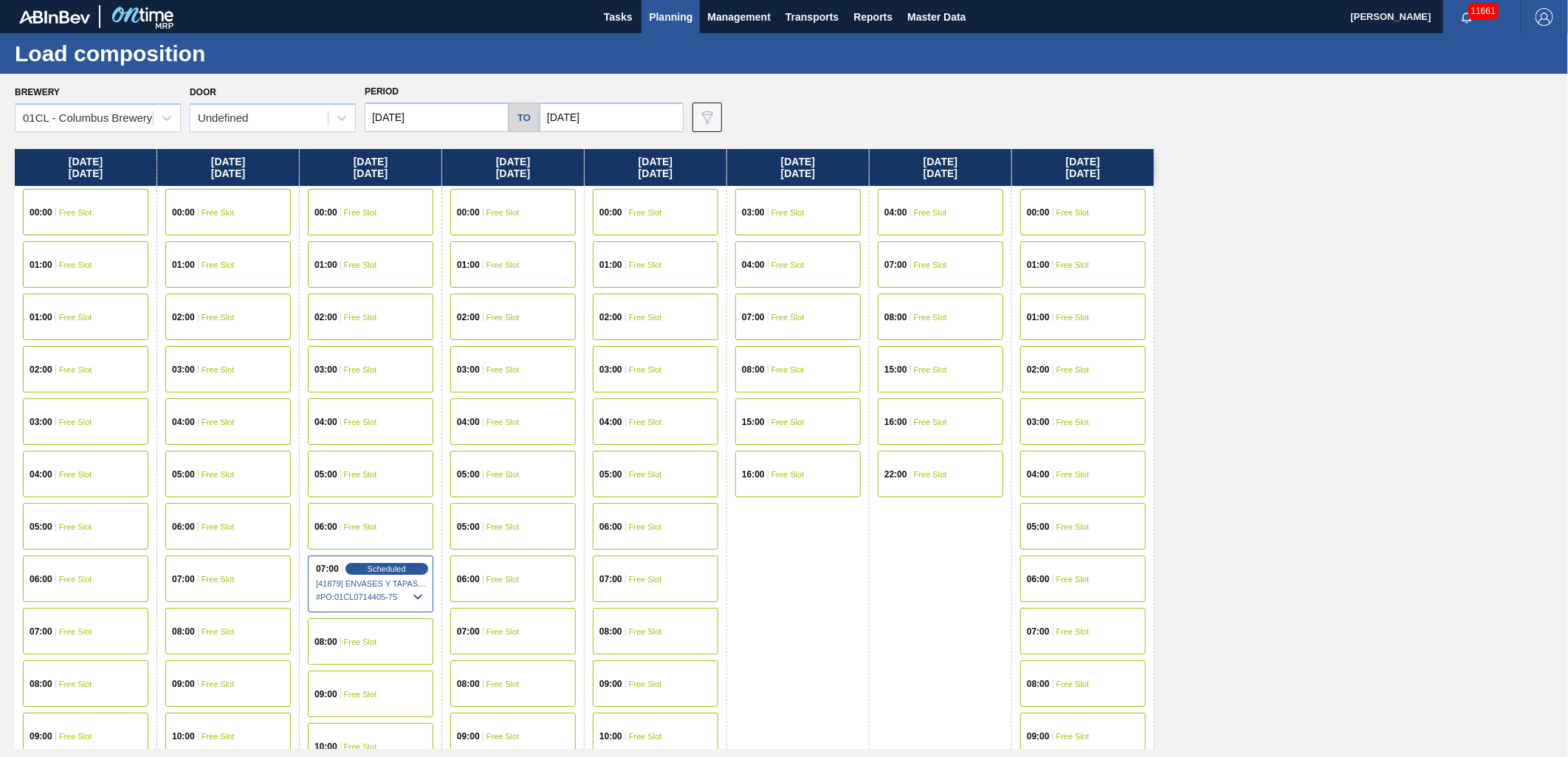
click at [466, 121] on input "[DATE]" at bounding box center [436, 117] width 144 height 29
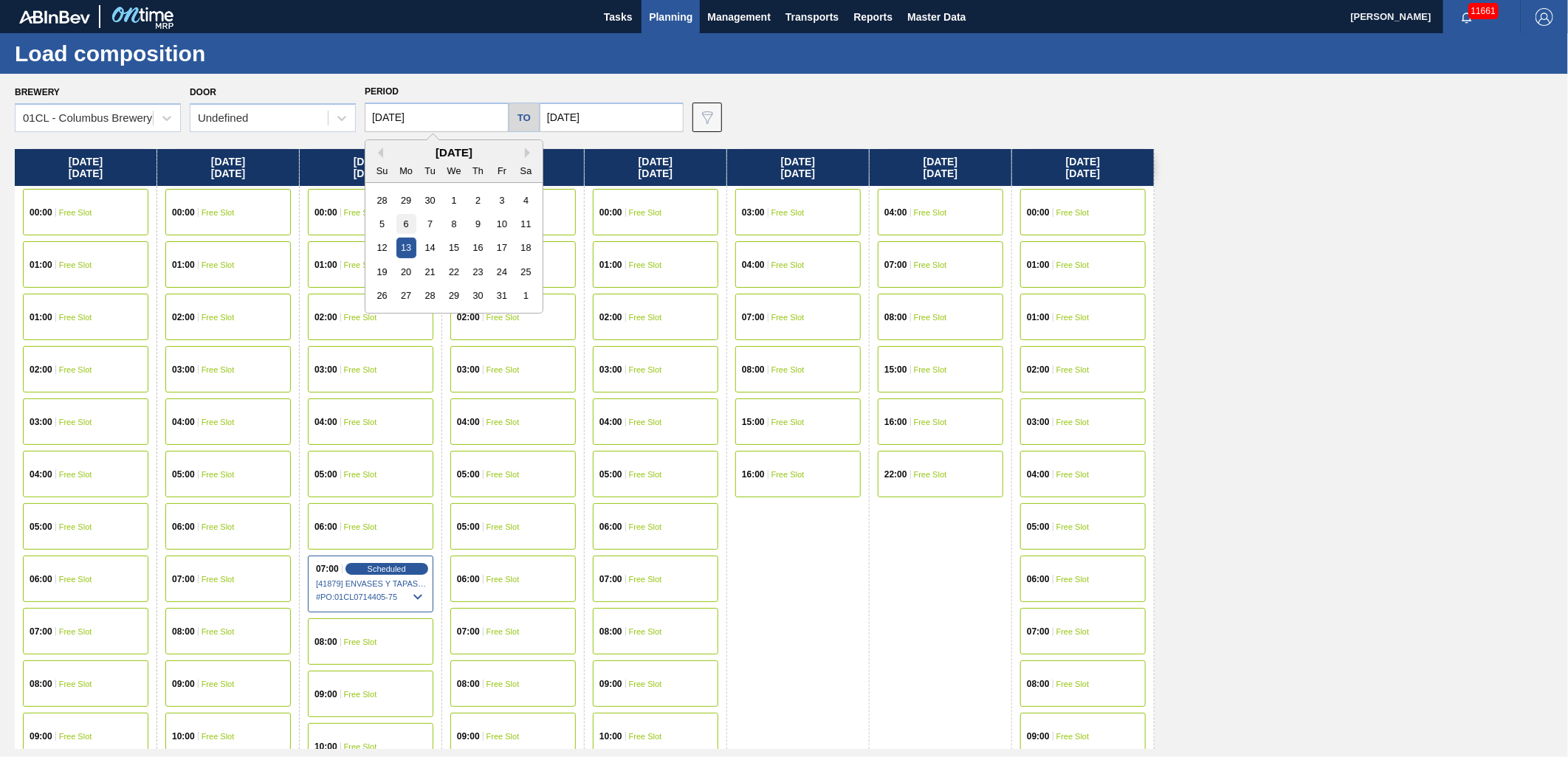
click at [407, 222] on div "6" at bounding box center [406, 224] width 20 height 20
type input "[DATE]"
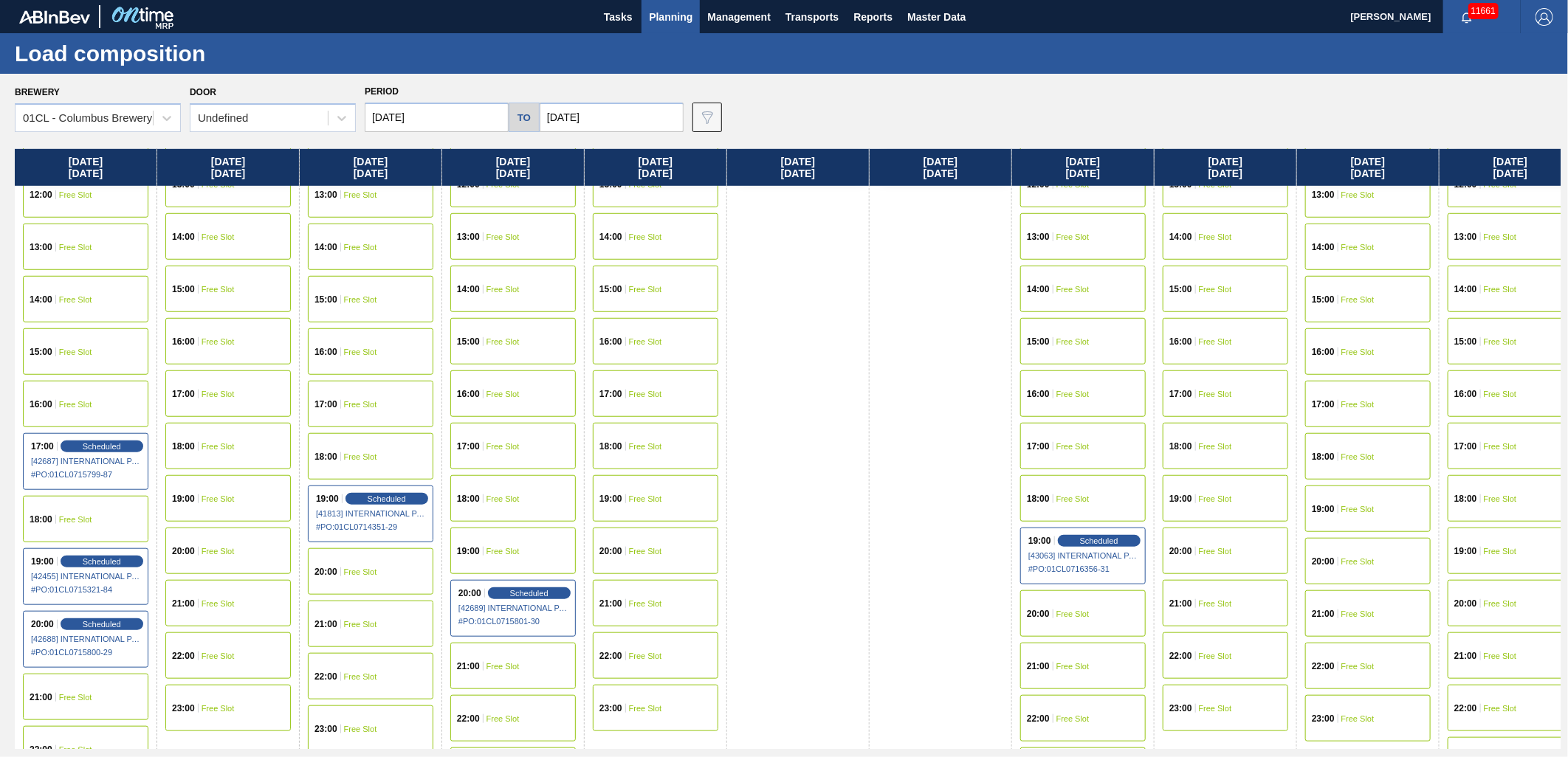
scroll to position [738, 0]
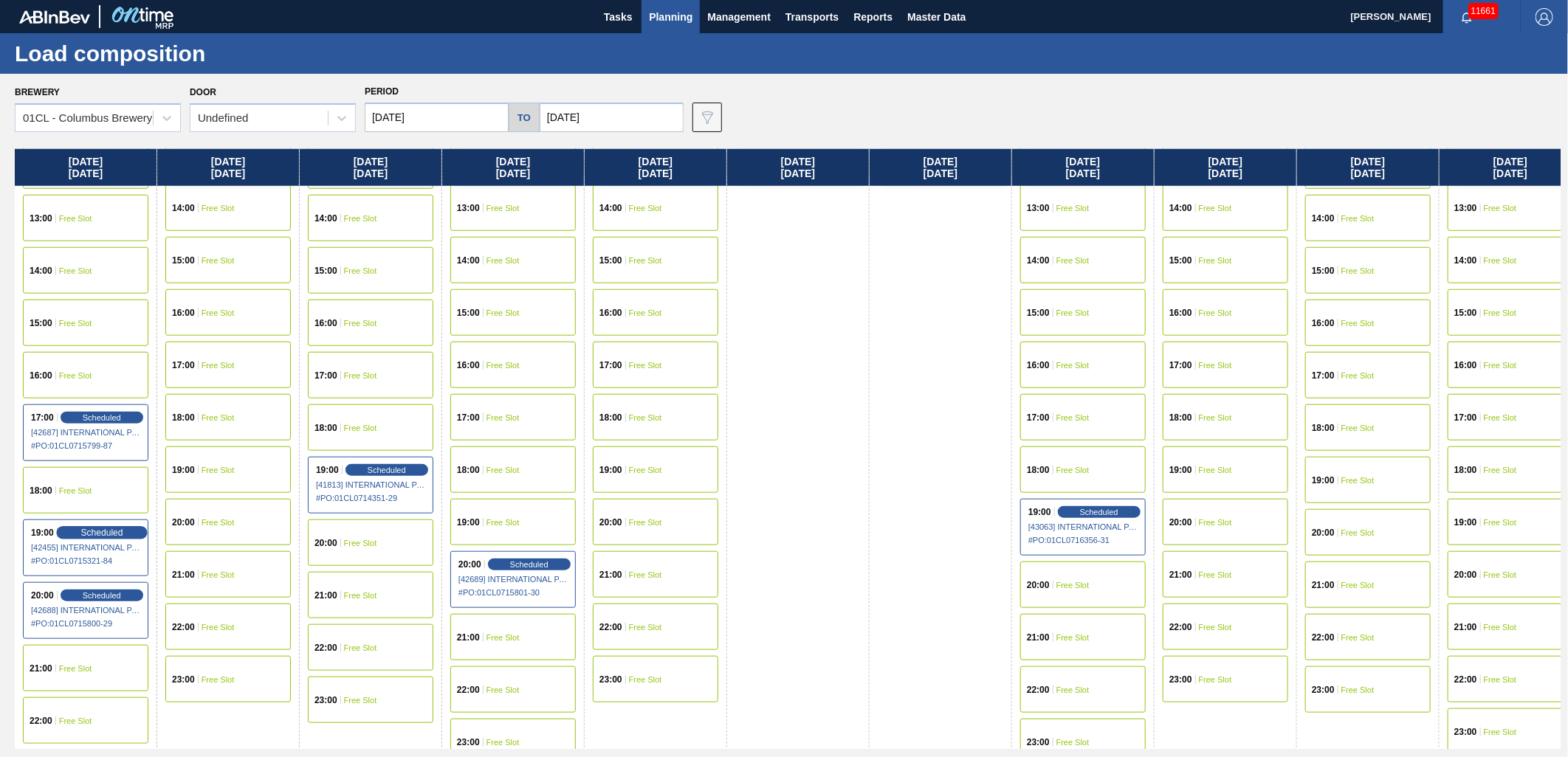
click at [105, 533] on span "Scheduled" at bounding box center [101, 533] width 42 height 10
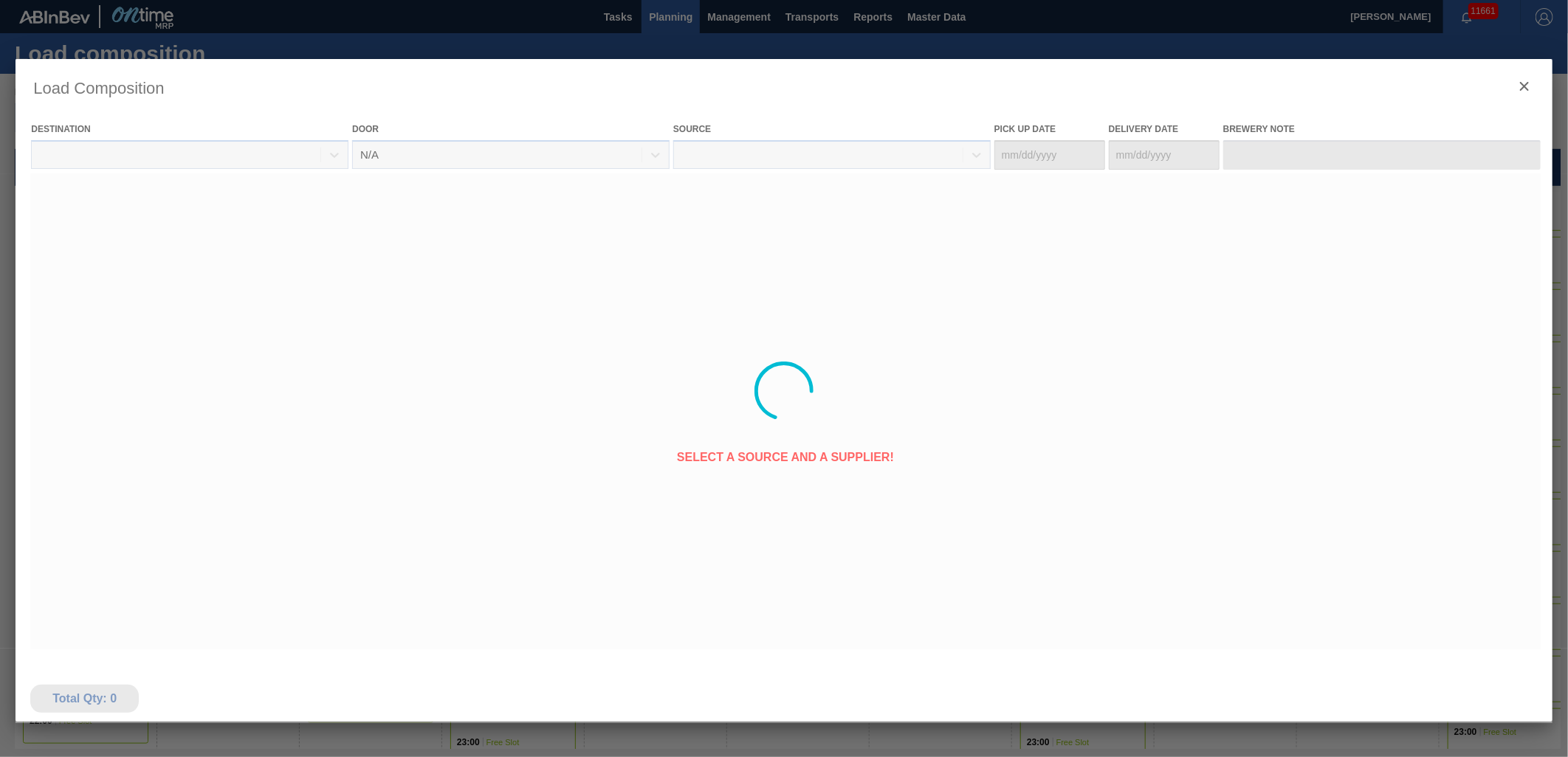
type Date "[DATE]"
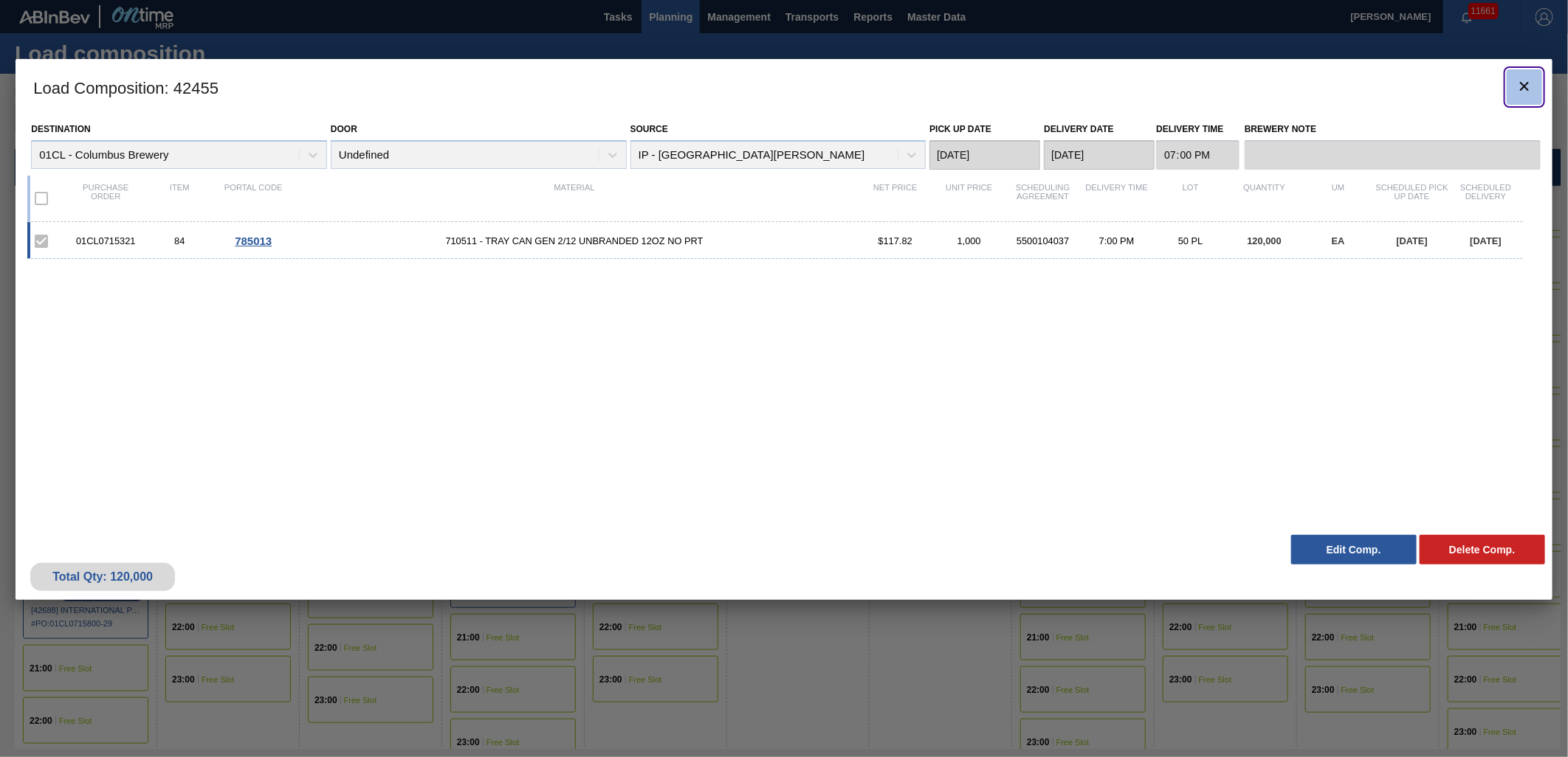
click at [1518, 85] on icon "botão de ícone" at bounding box center [1524, 86] width 18 height 18
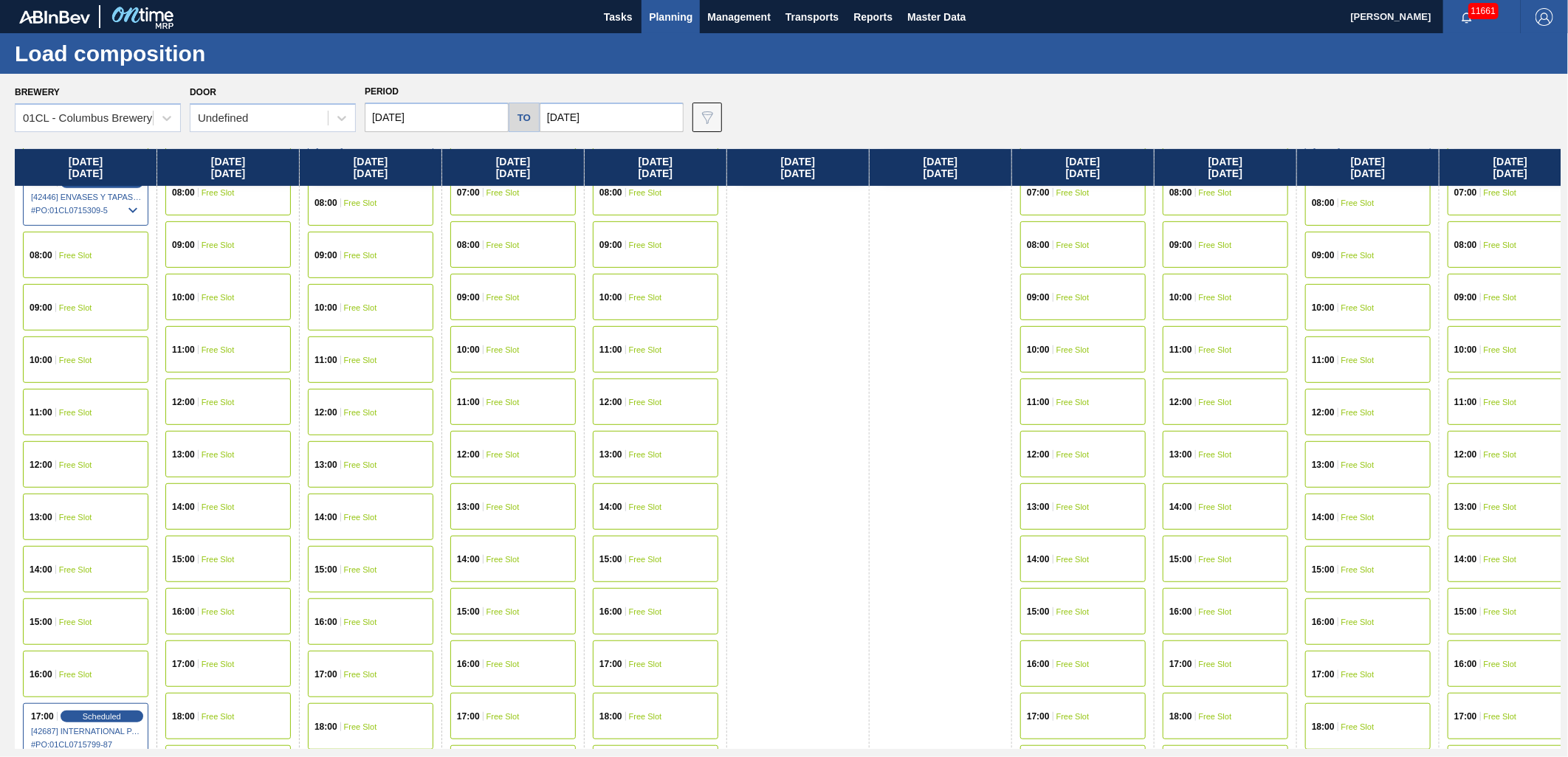
scroll to position [655, 0]
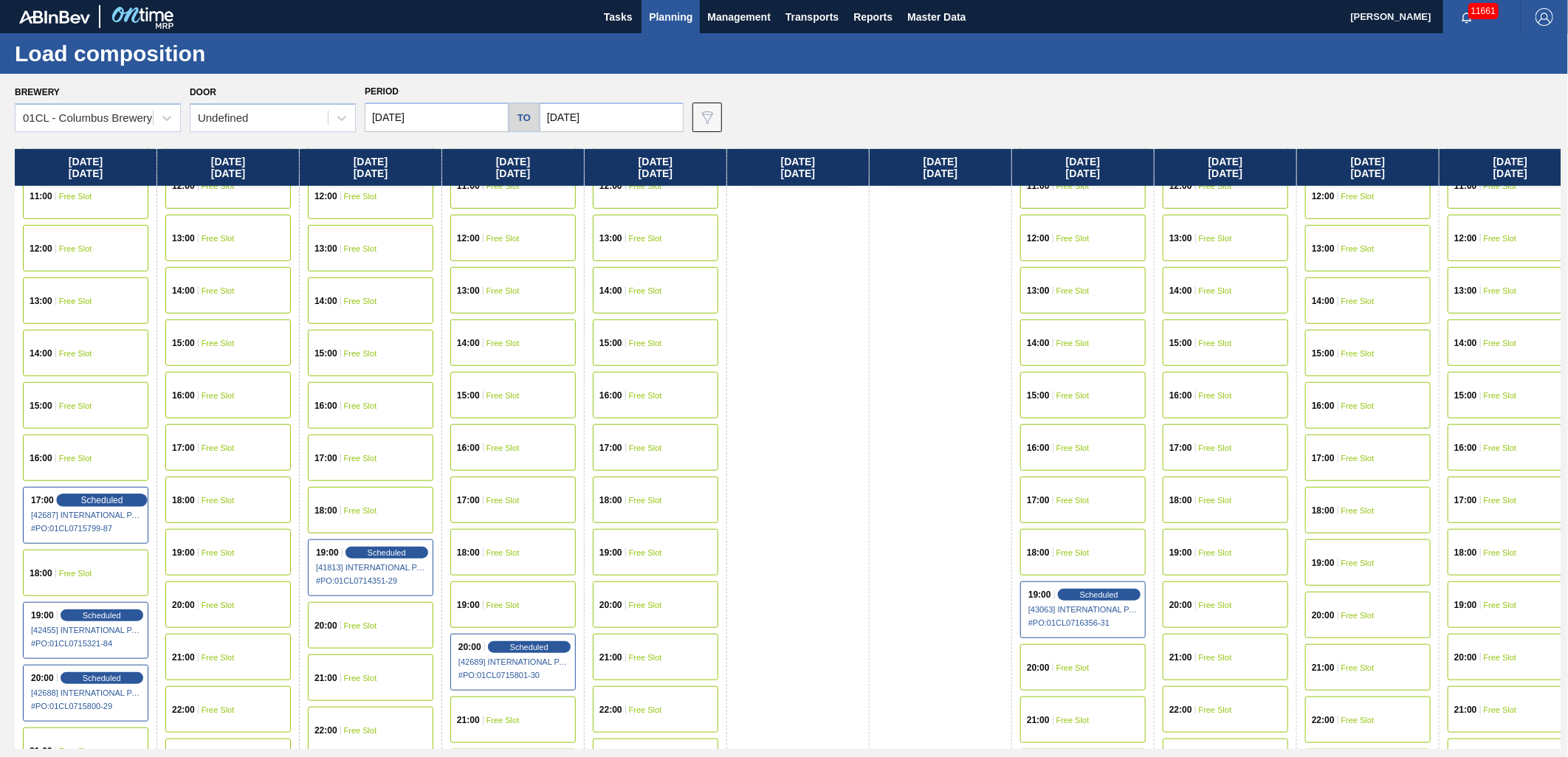
click at [110, 497] on span "Scheduled" at bounding box center [101, 500] width 42 height 10
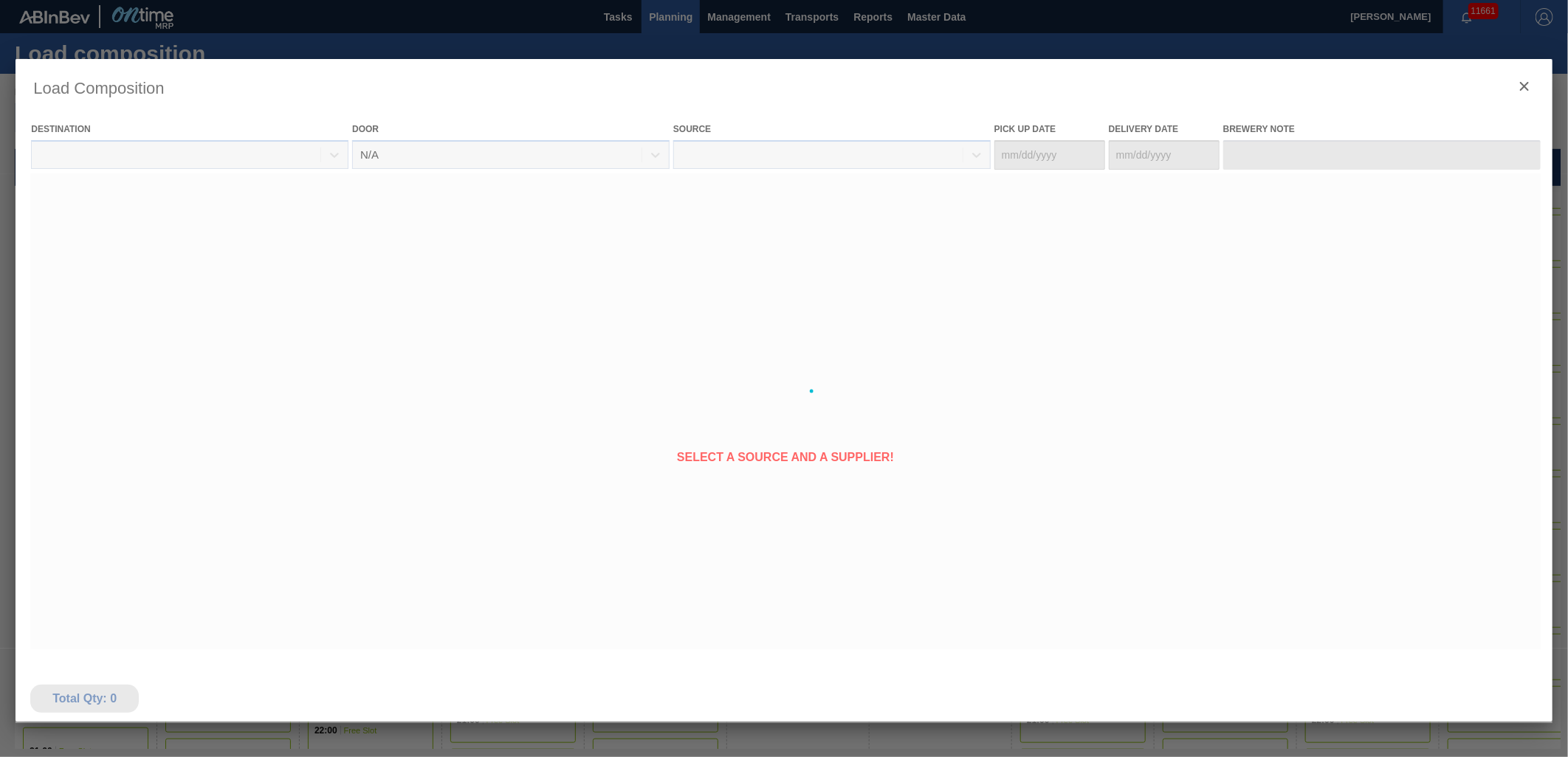
type Date "[DATE]"
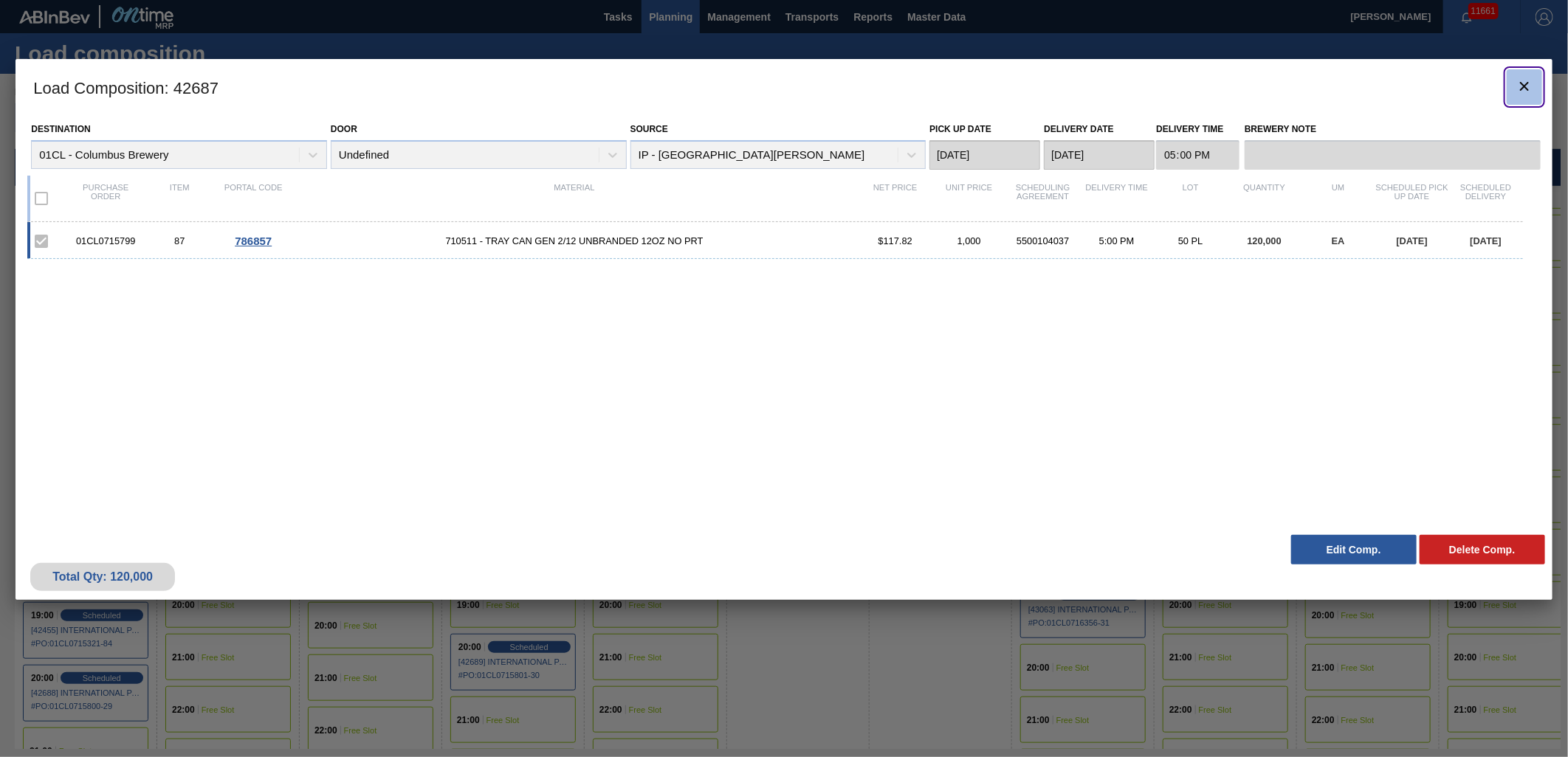
click at [1531, 82] on icon "botão de ícone" at bounding box center [1524, 86] width 18 height 18
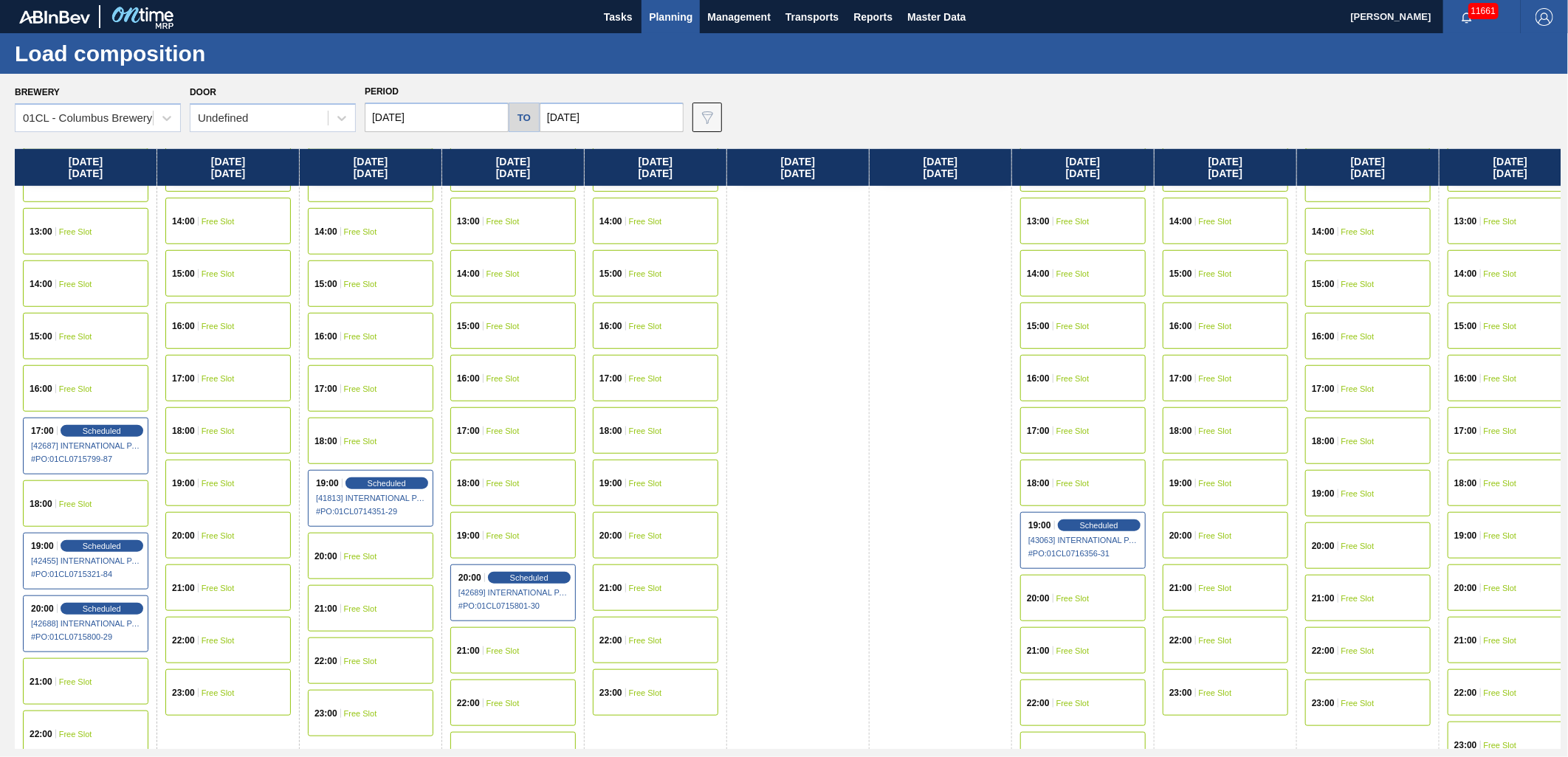
scroll to position [738, 0]
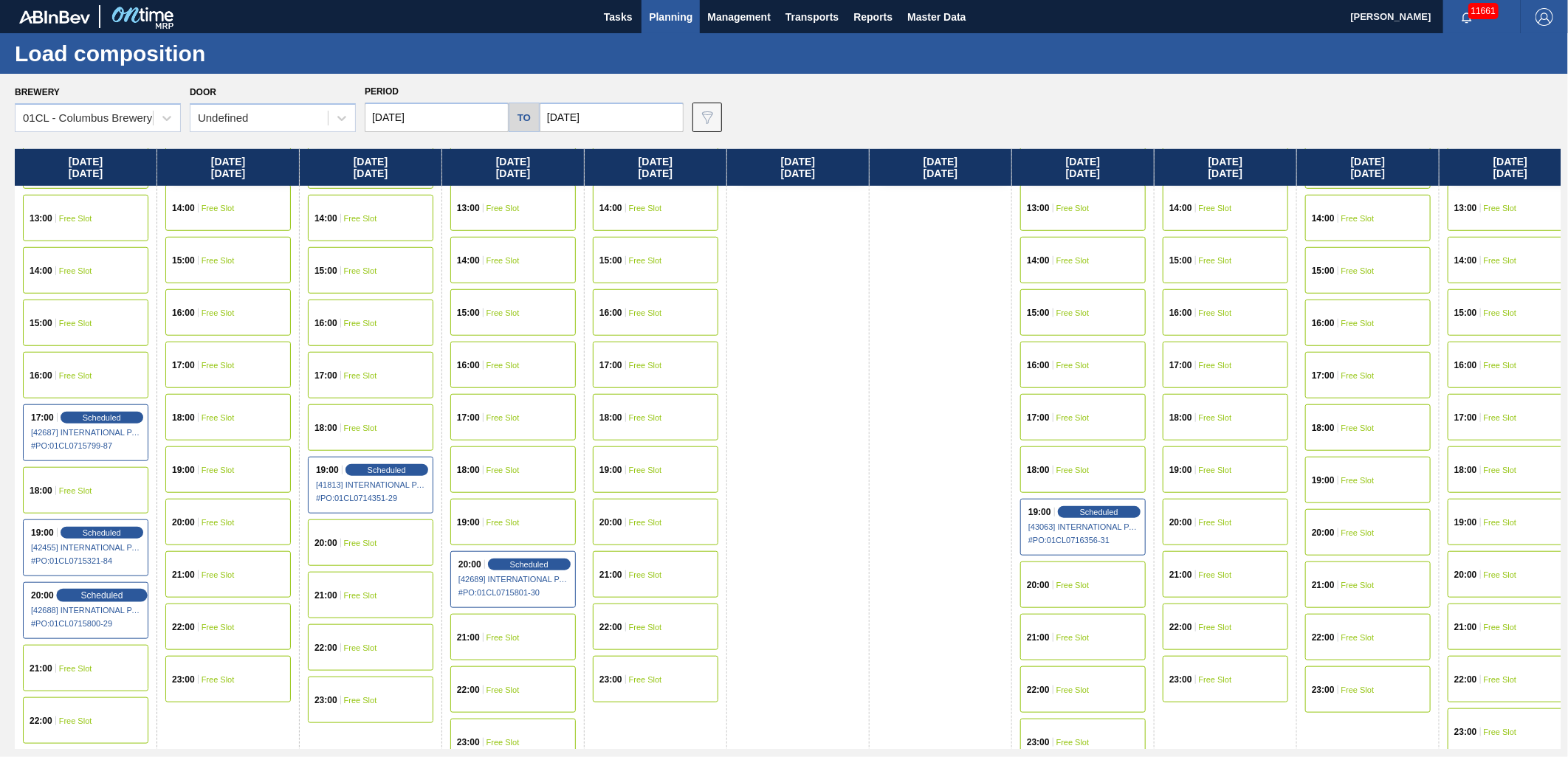
click at [105, 589] on div "Scheduled" at bounding box center [102, 595] width 91 height 13
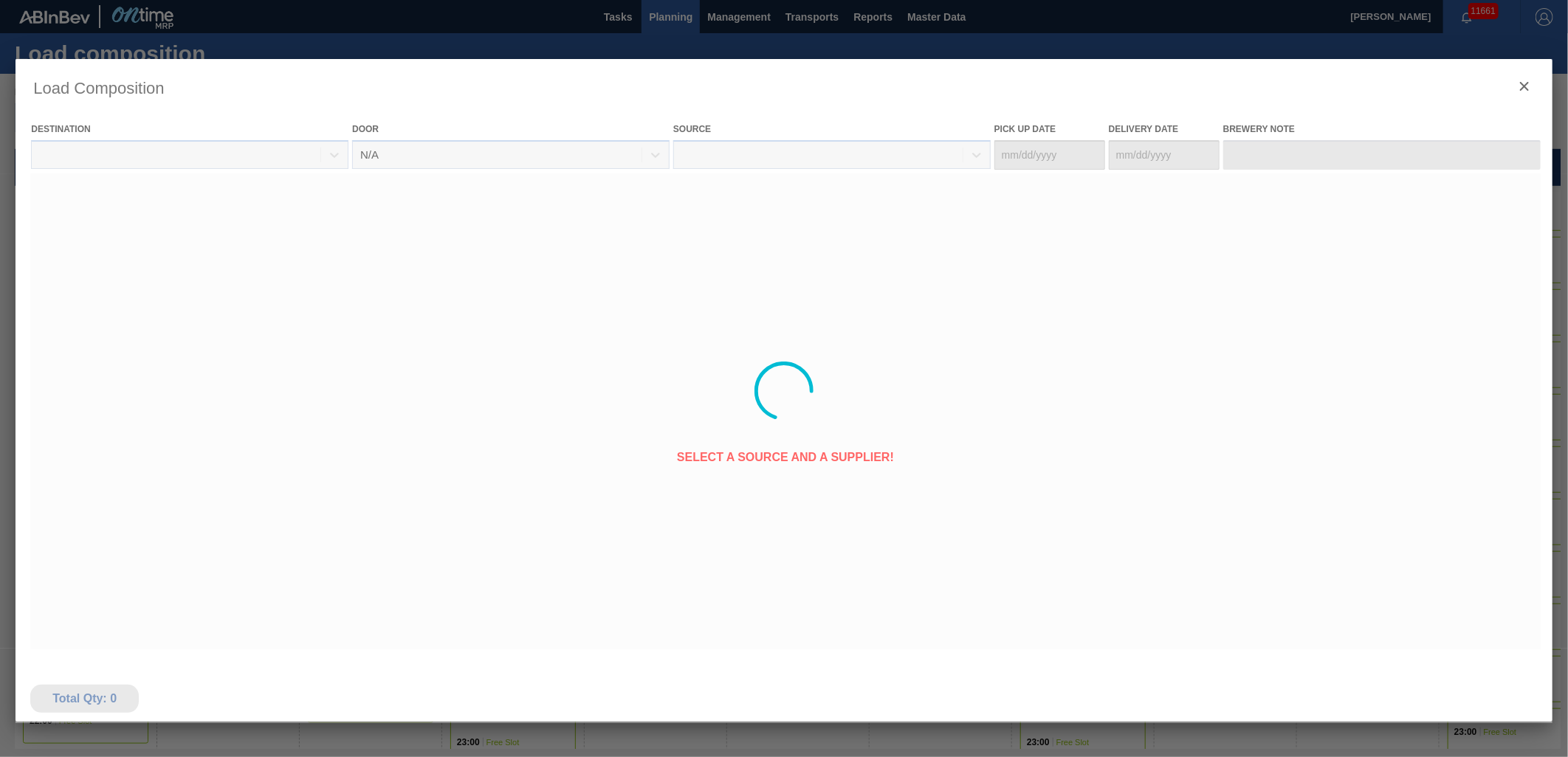
type Date "[DATE]"
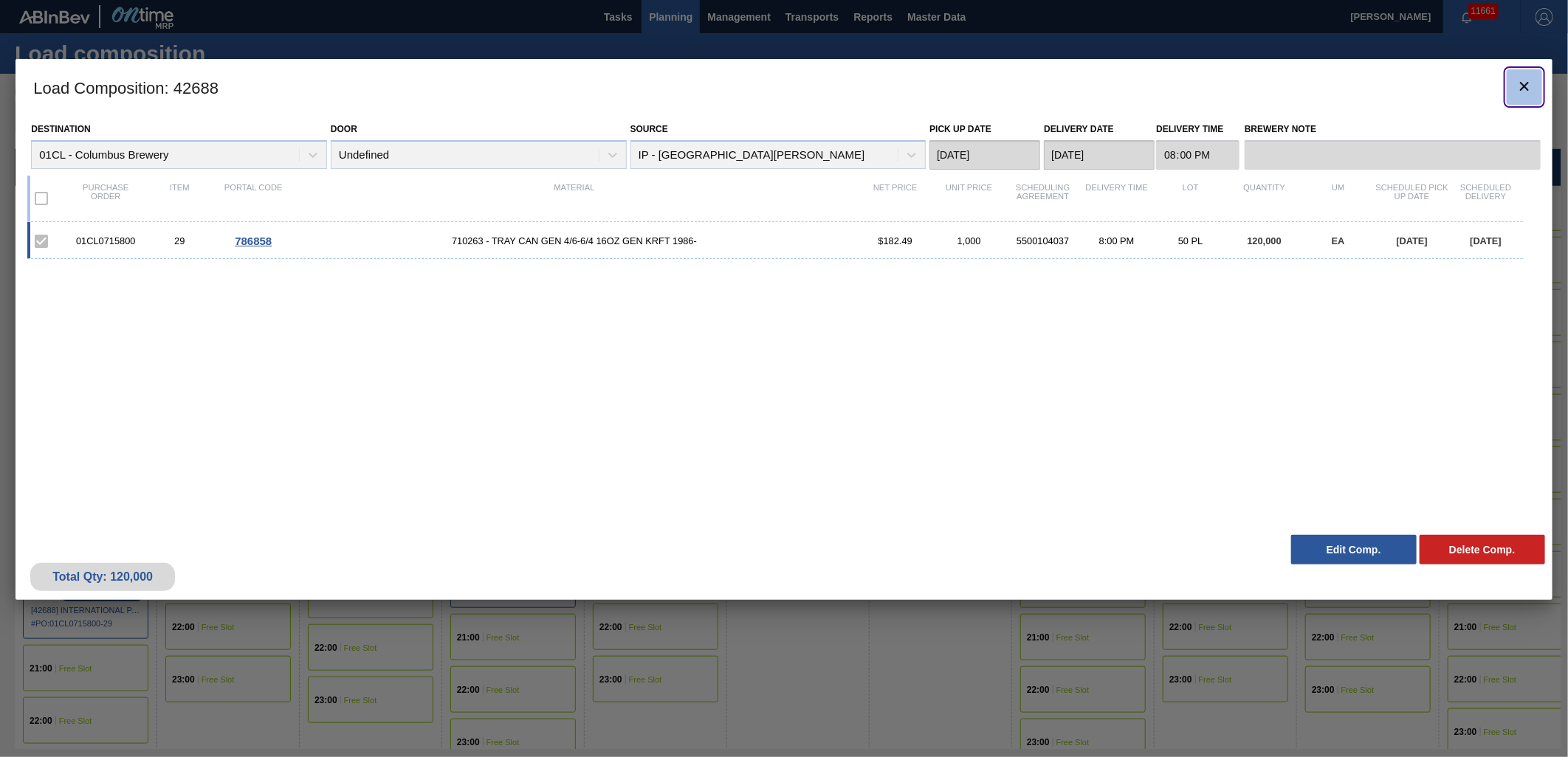
click at [1526, 88] on icon "botão de ícone" at bounding box center [1524, 86] width 9 height 9
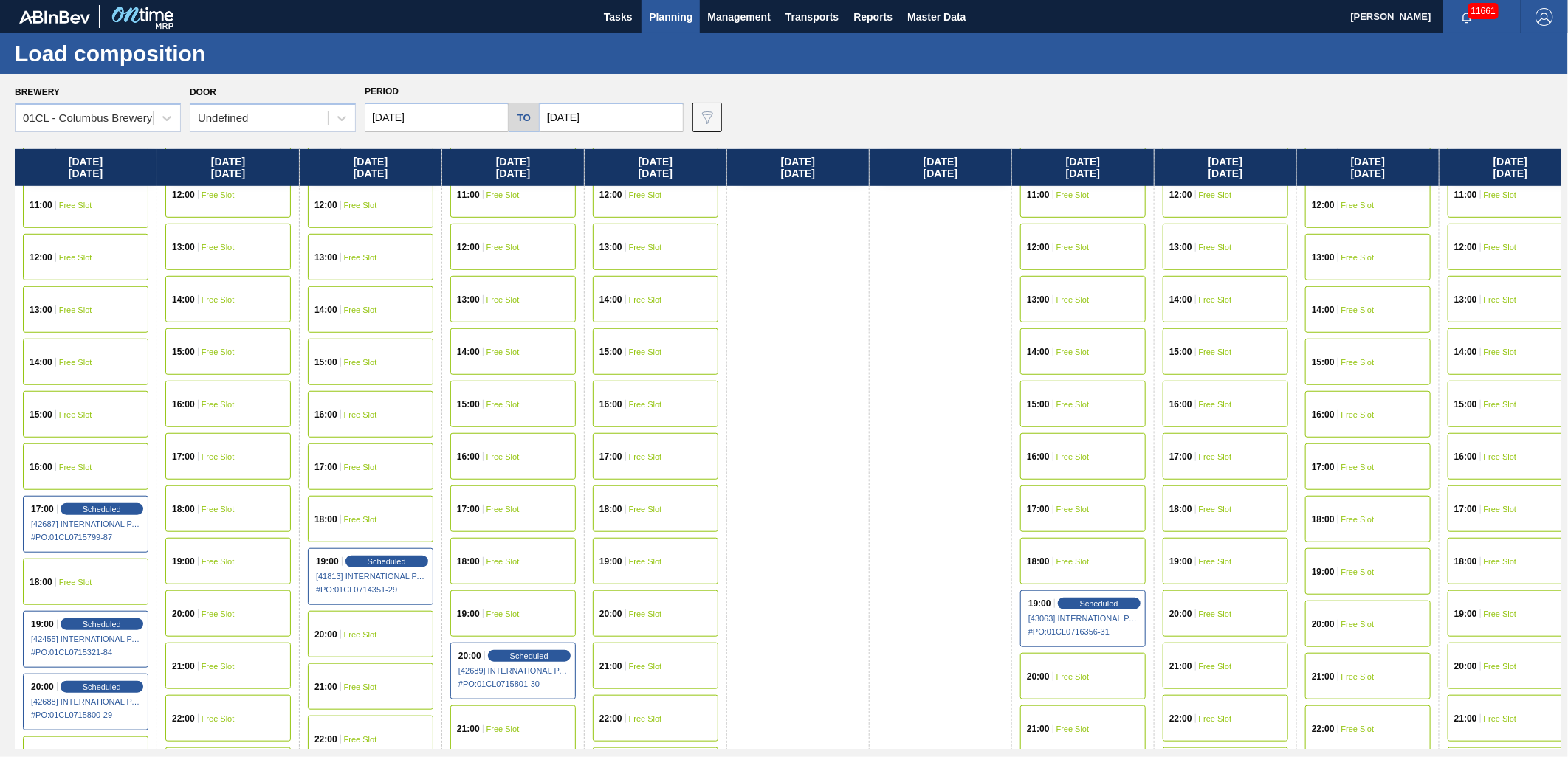
scroll to position [787, 0]
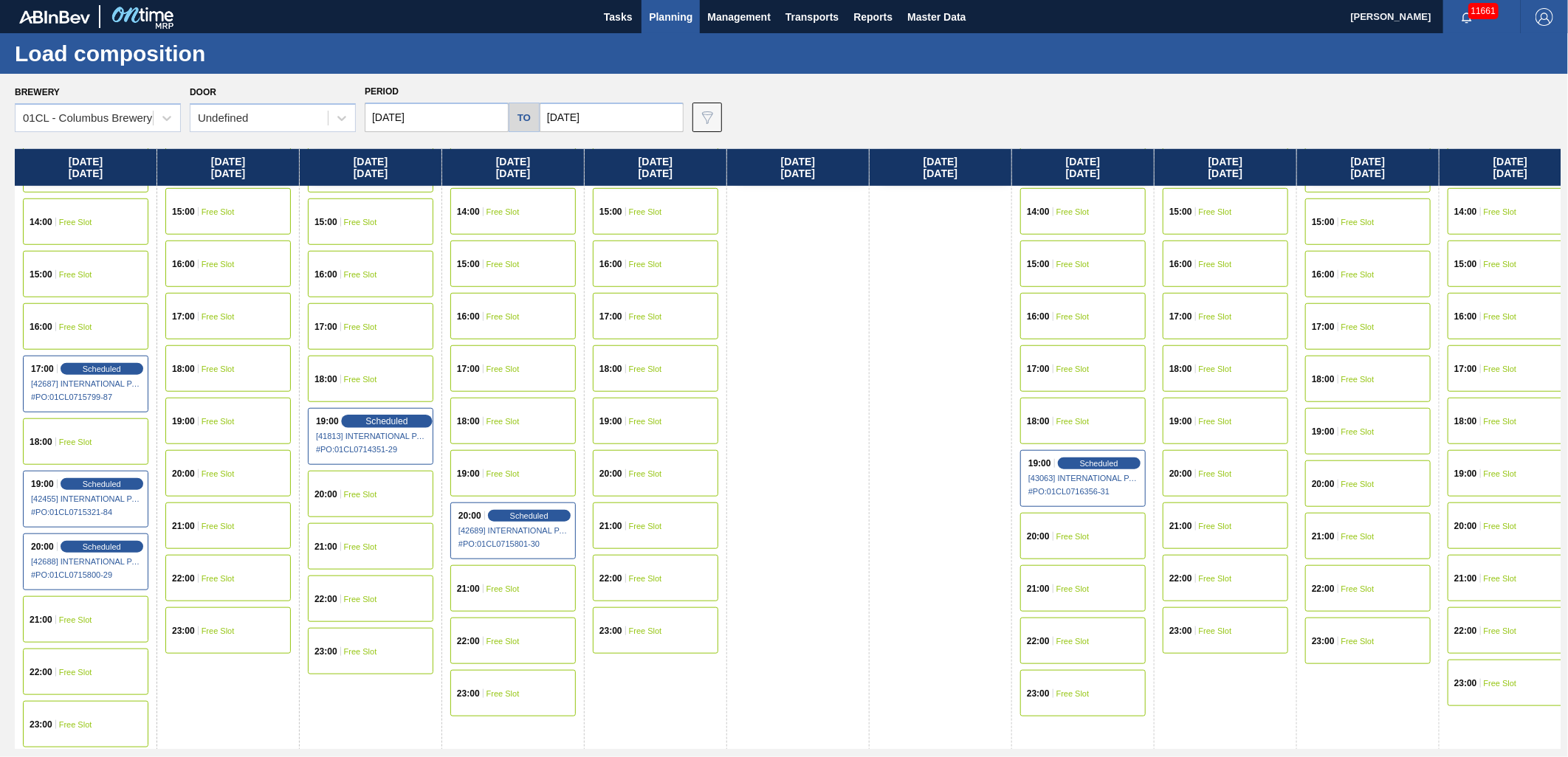
click at [355, 415] on div "Scheduled" at bounding box center [386, 421] width 91 height 13
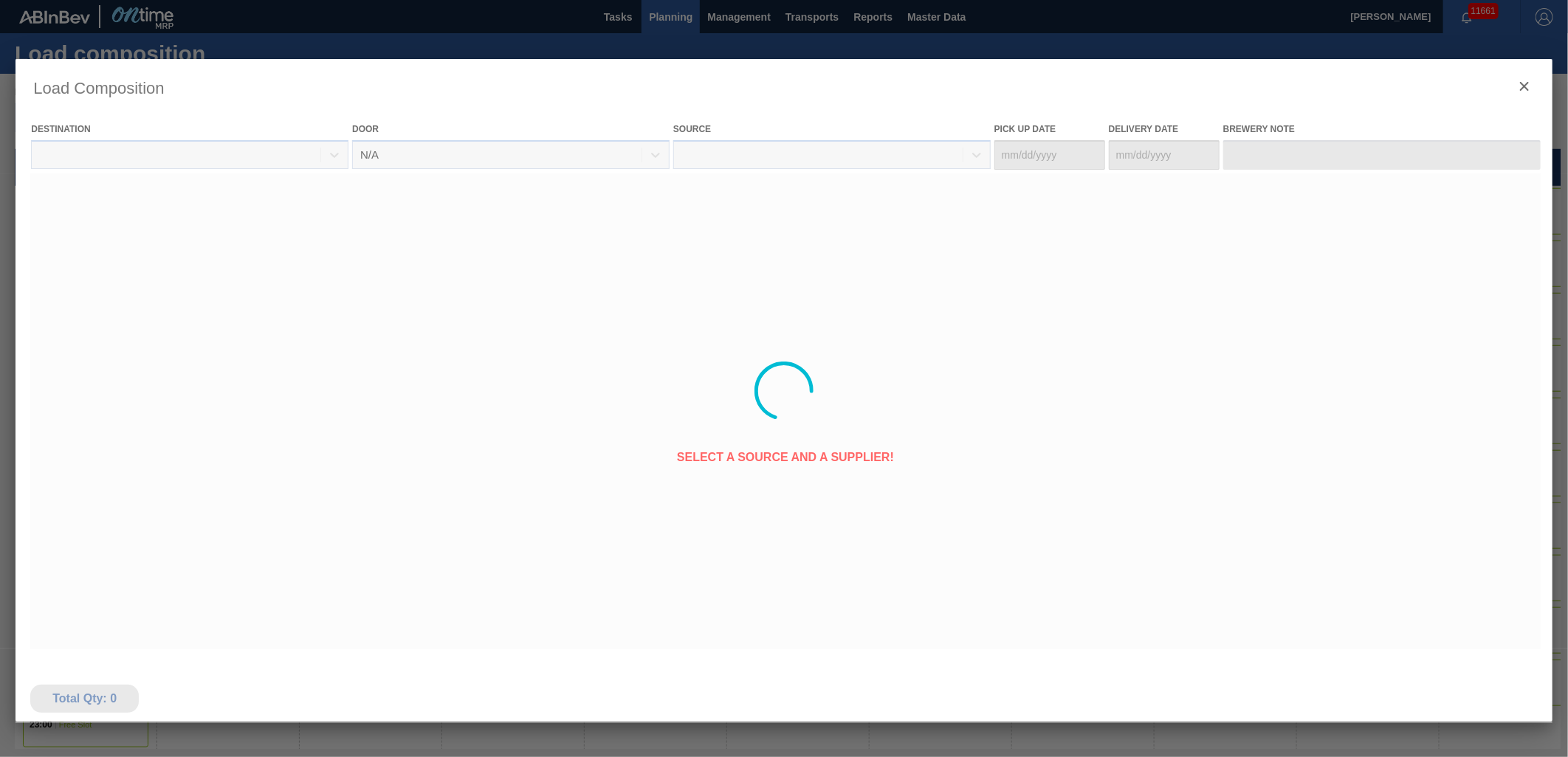
type Date "[DATE]"
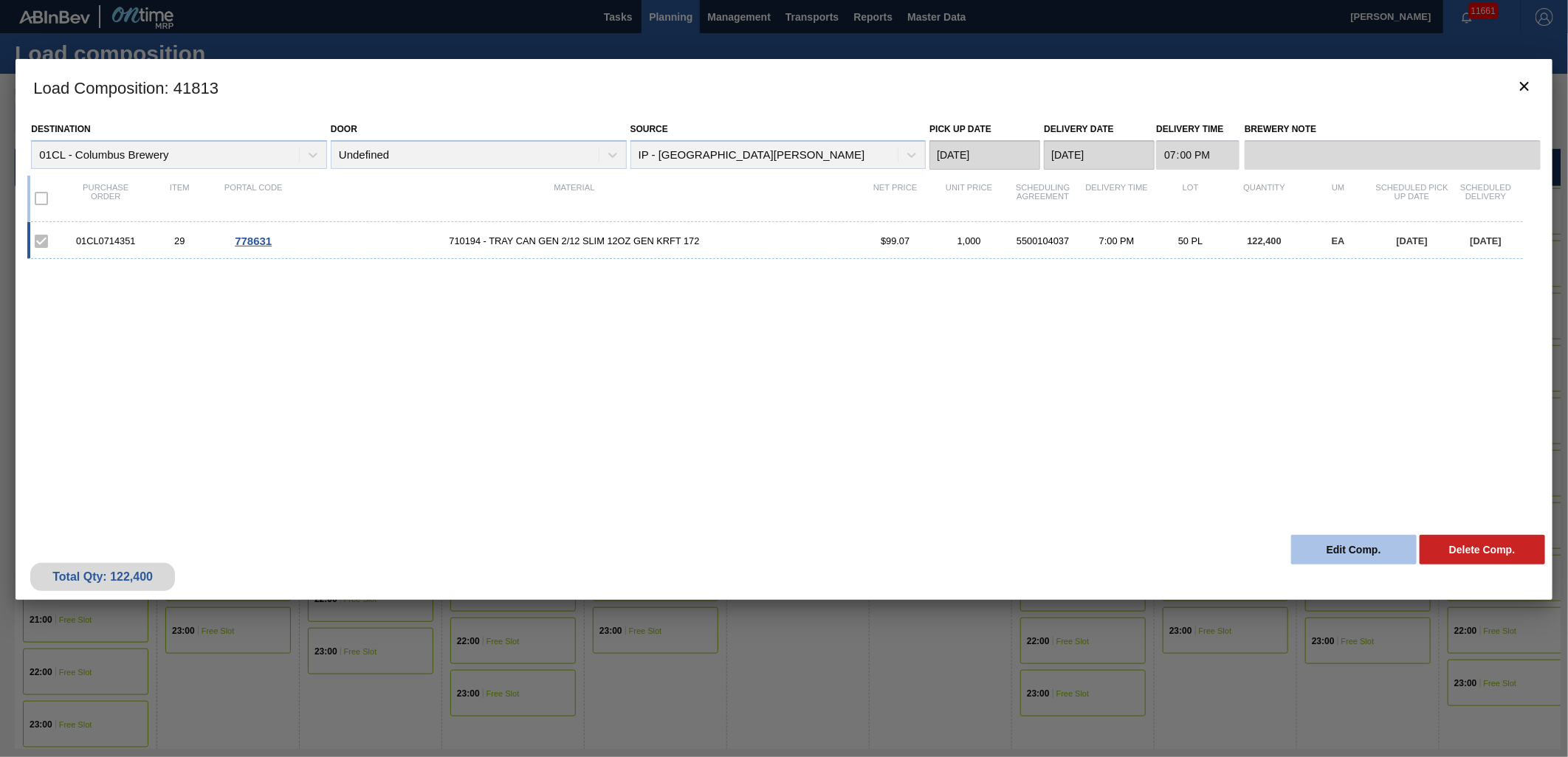
click at [1339, 550] on button "Edit Comp." at bounding box center [1353, 549] width 126 height 29
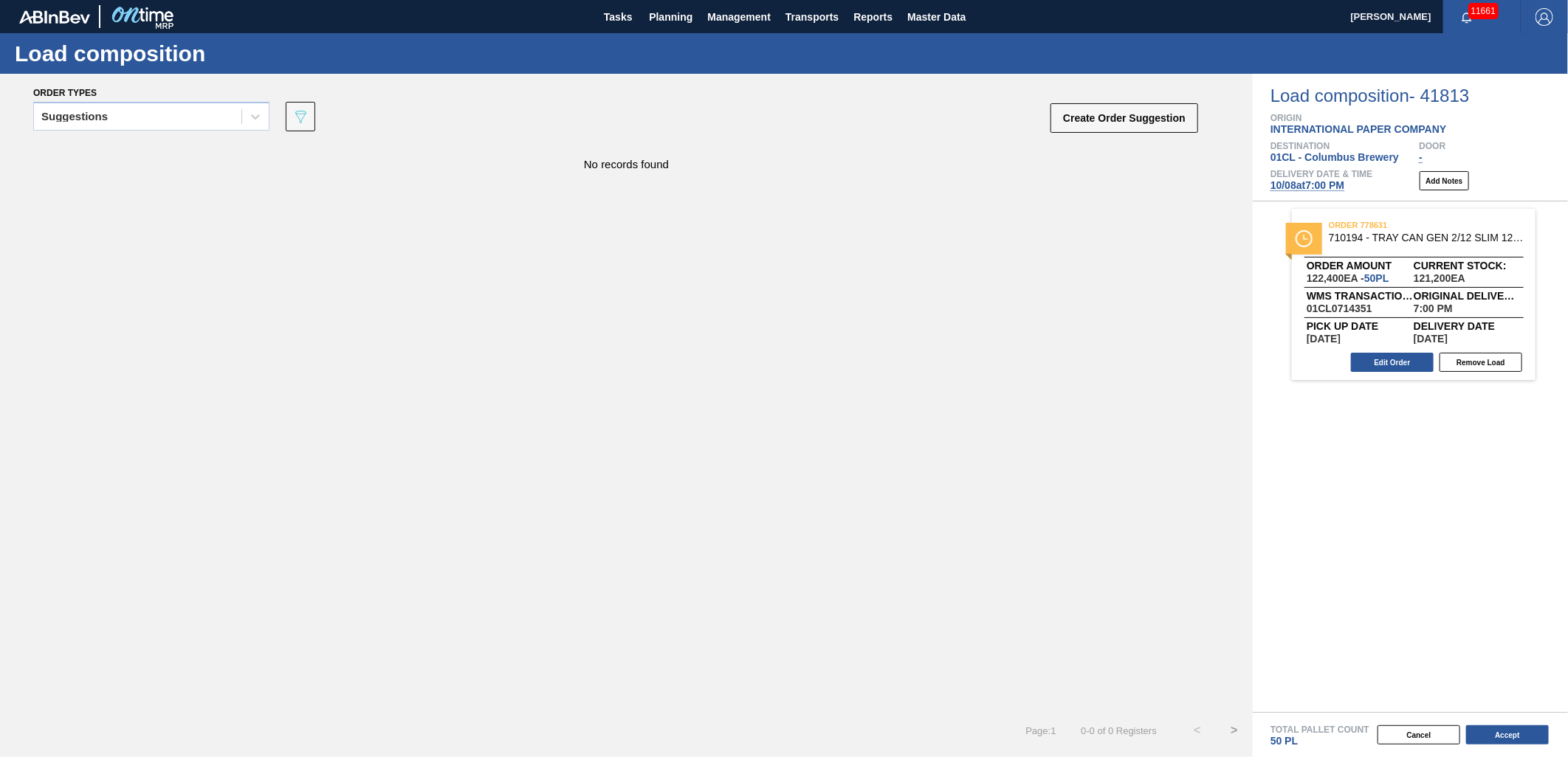
click at [1314, 188] on span "[DATE] 7:00 PM" at bounding box center [1307, 184] width 74 height 12
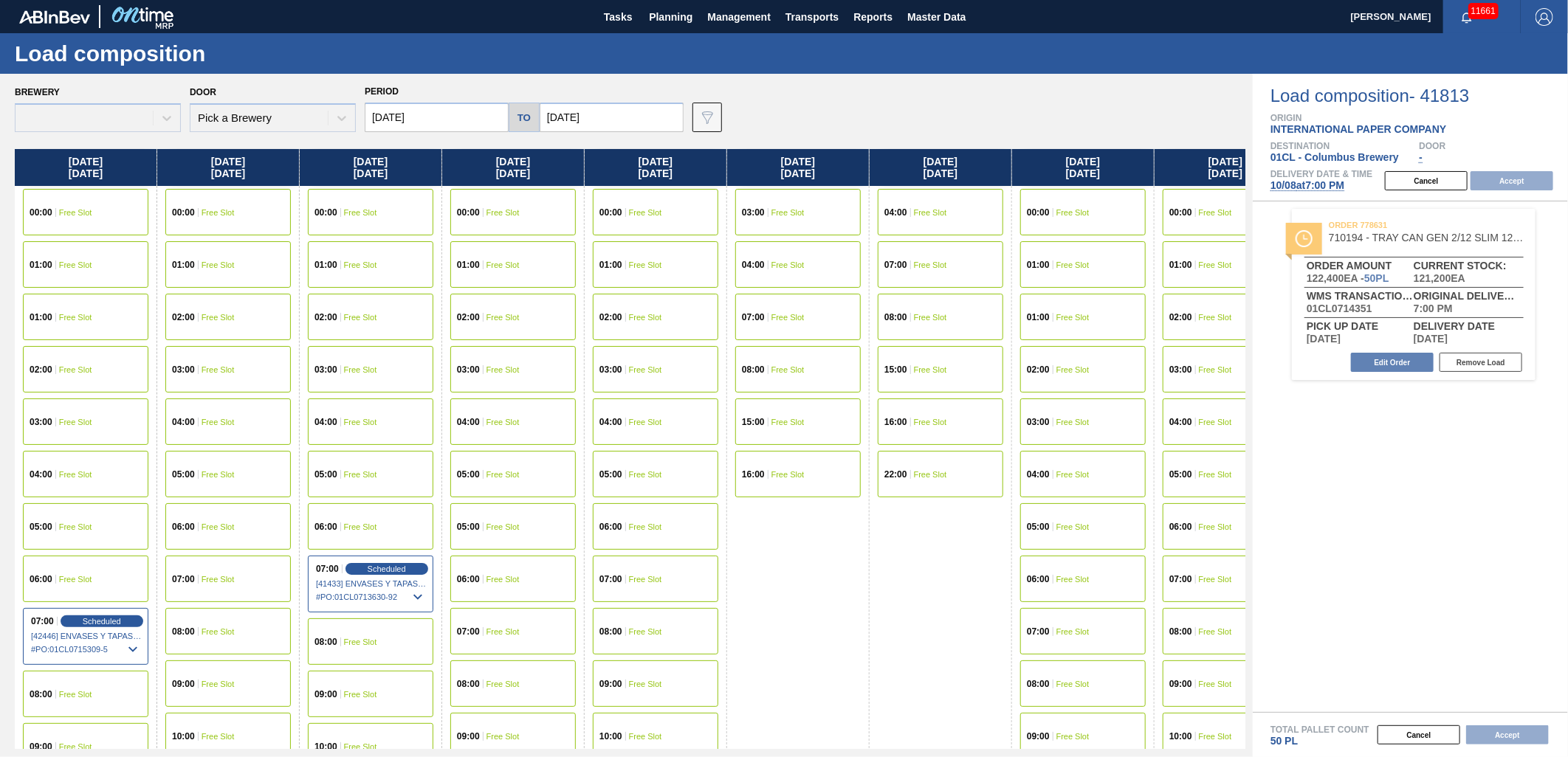
type input "[DATE]"
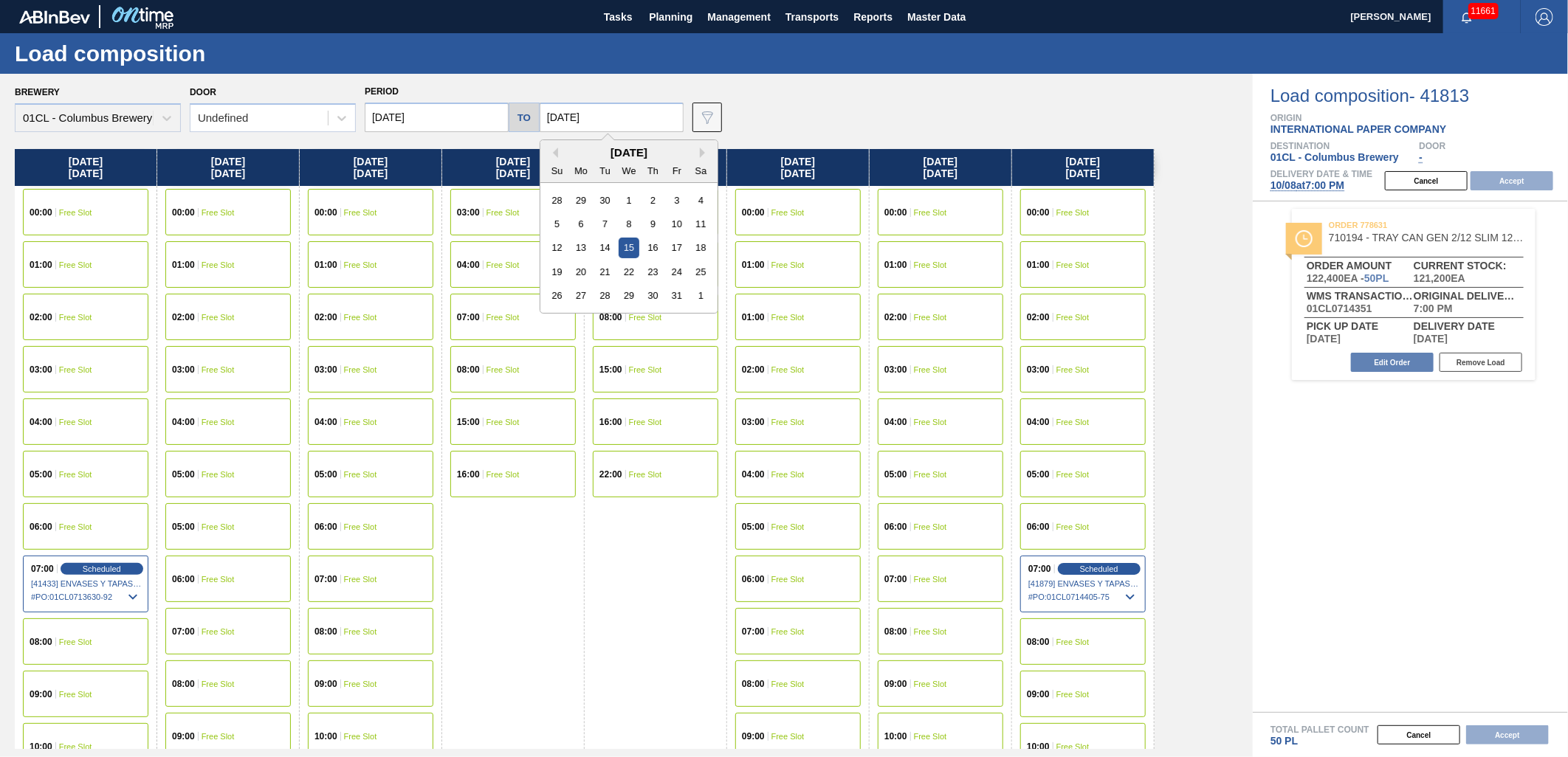
click at [625, 121] on input "[DATE]" at bounding box center [612, 117] width 144 height 29
click at [580, 268] on div "20" at bounding box center [581, 272] width 20 height 20
type input "[DATE]"
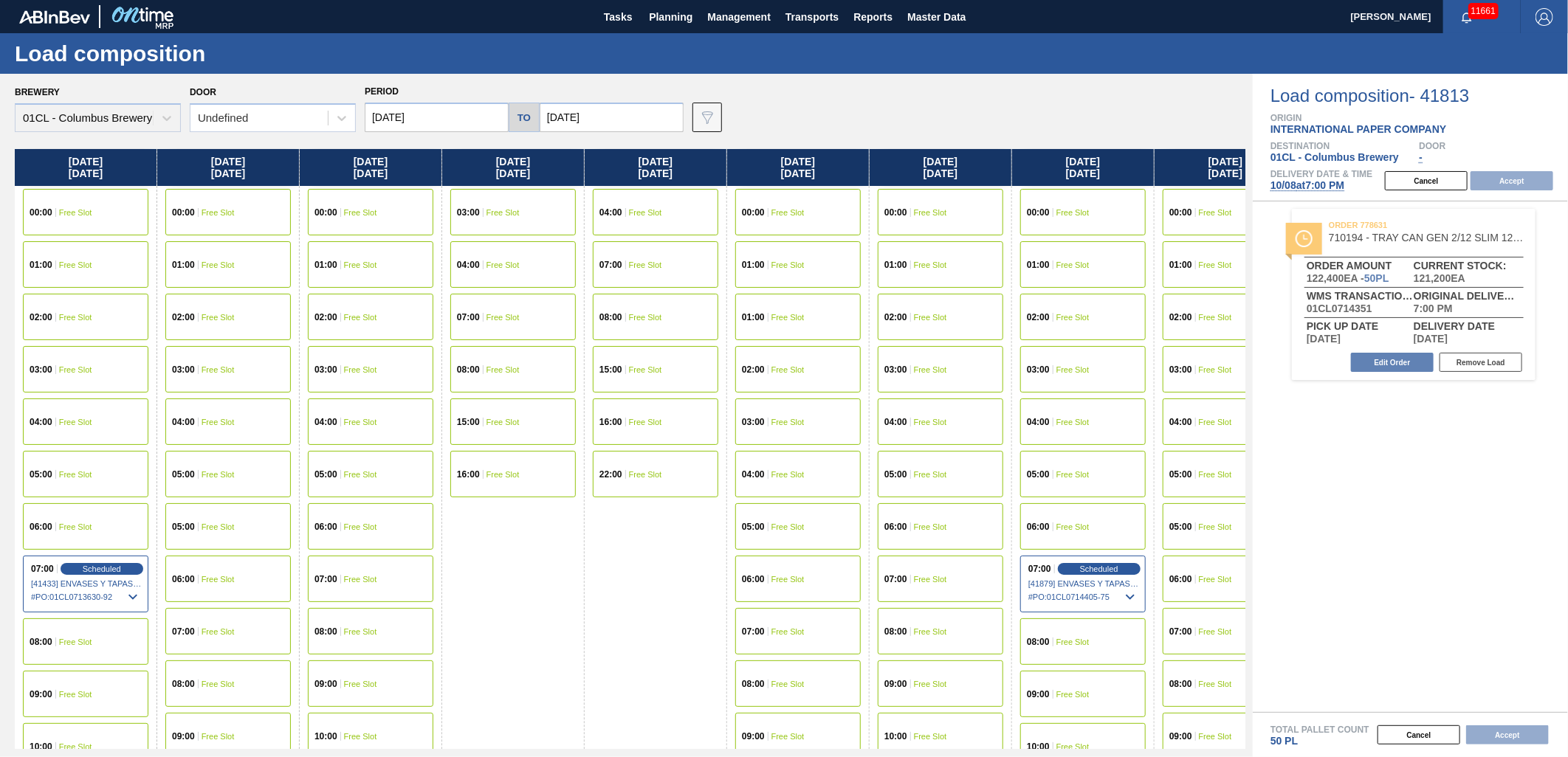
click at [476, 117] on input "[DATE]" at bounding box center [436, 117] width 144 height 29
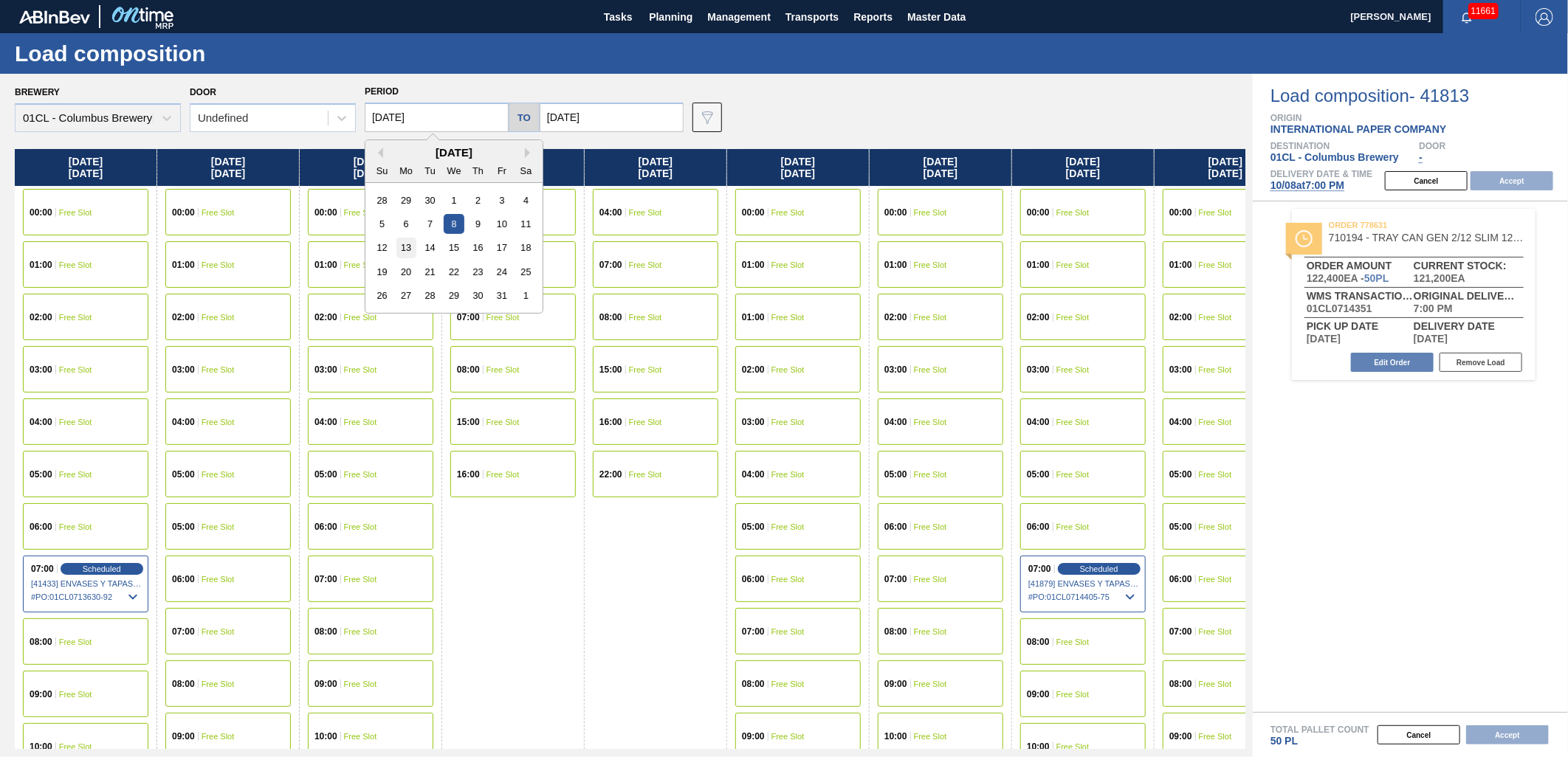
click at [403, 251] on div "13" at bounding box center [406, 248] width 20 height 20
type input "[DATE]"
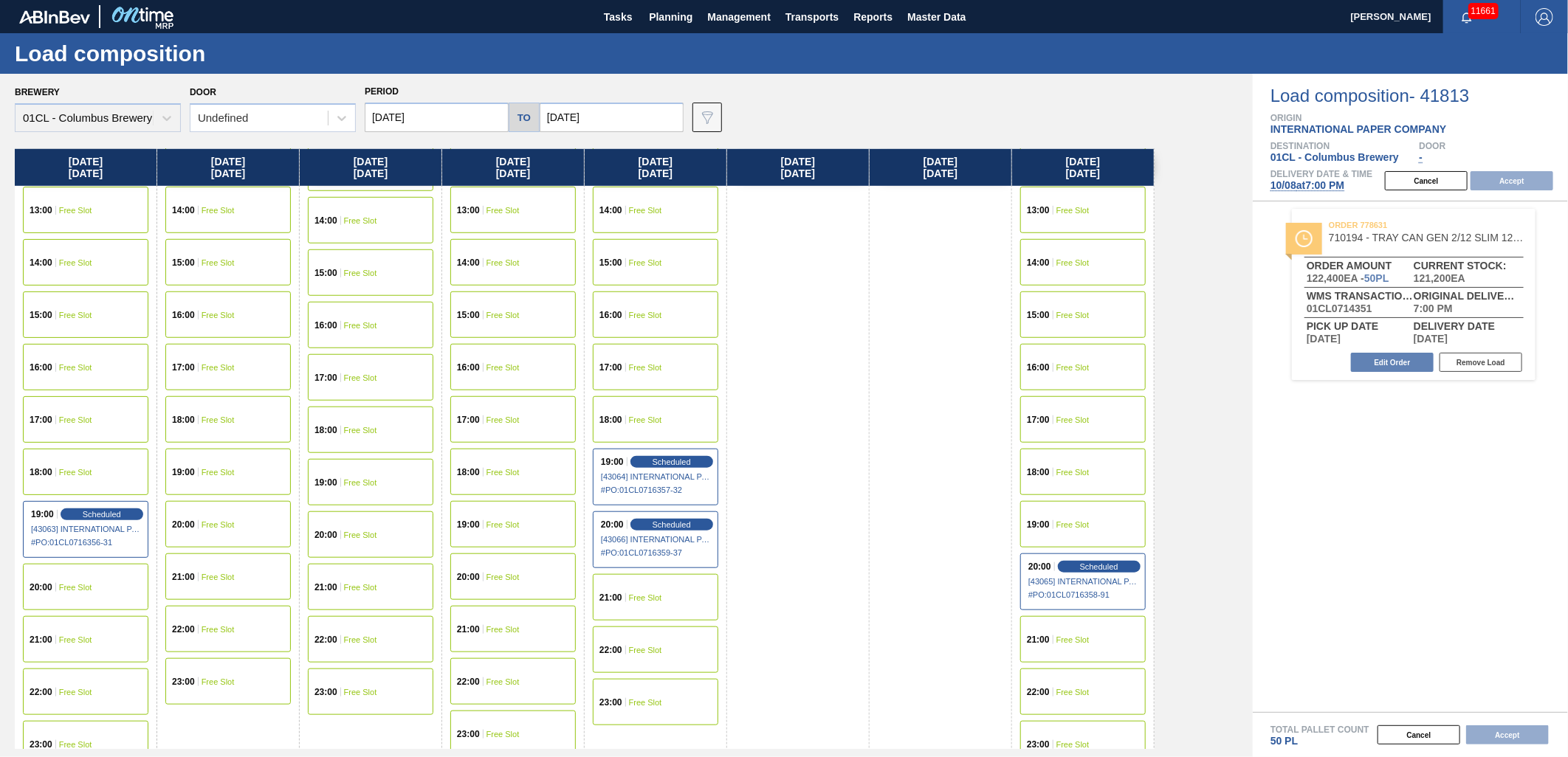
scroll to position [738, 0]
click at [1059, 635] on span "Free Slot" at bounding box center [1072, 638] width 33 height 9
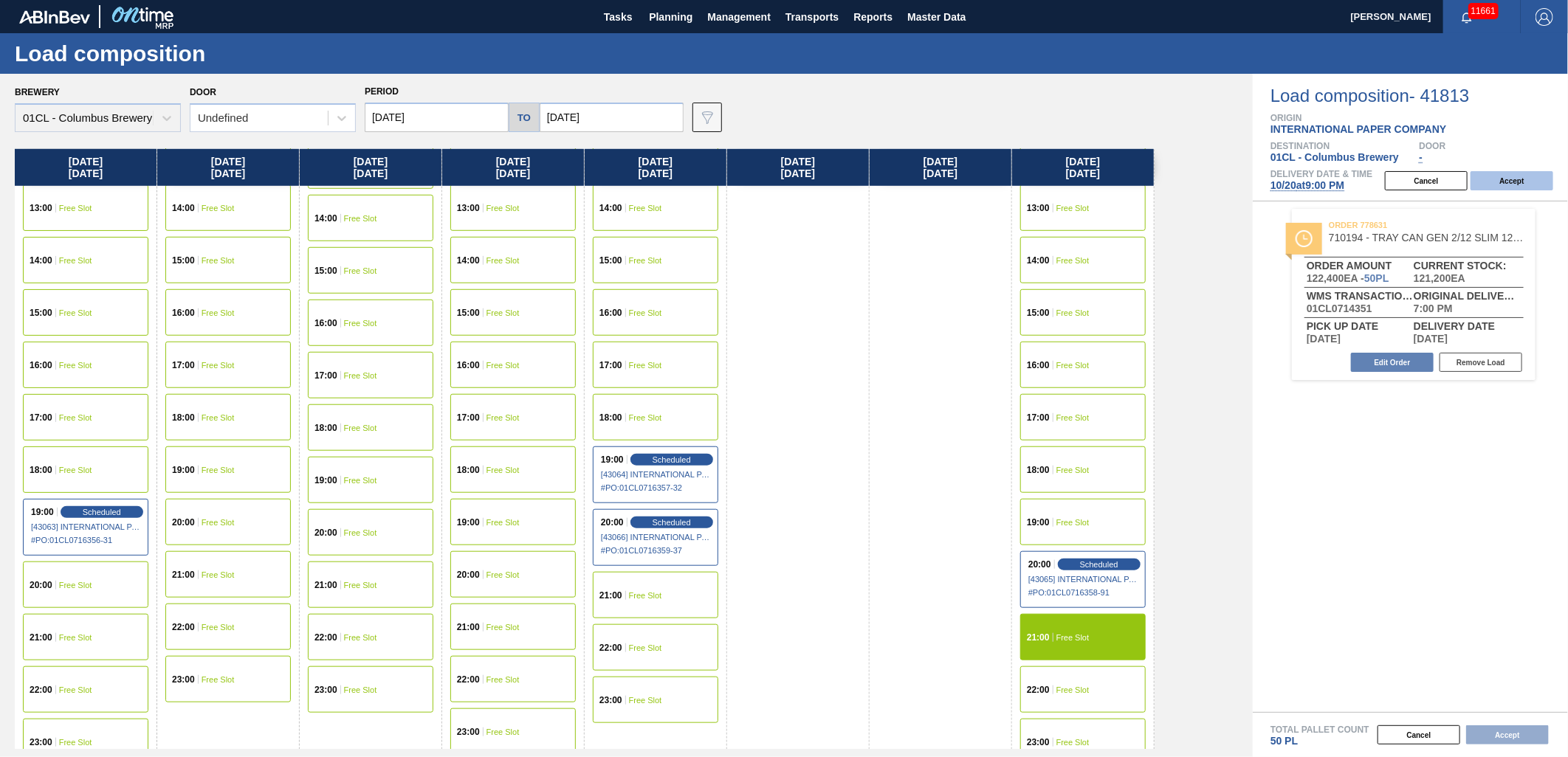
click at [1516, 183] on button "Accept" at bounding box center [1511, 181] width 83 height 20
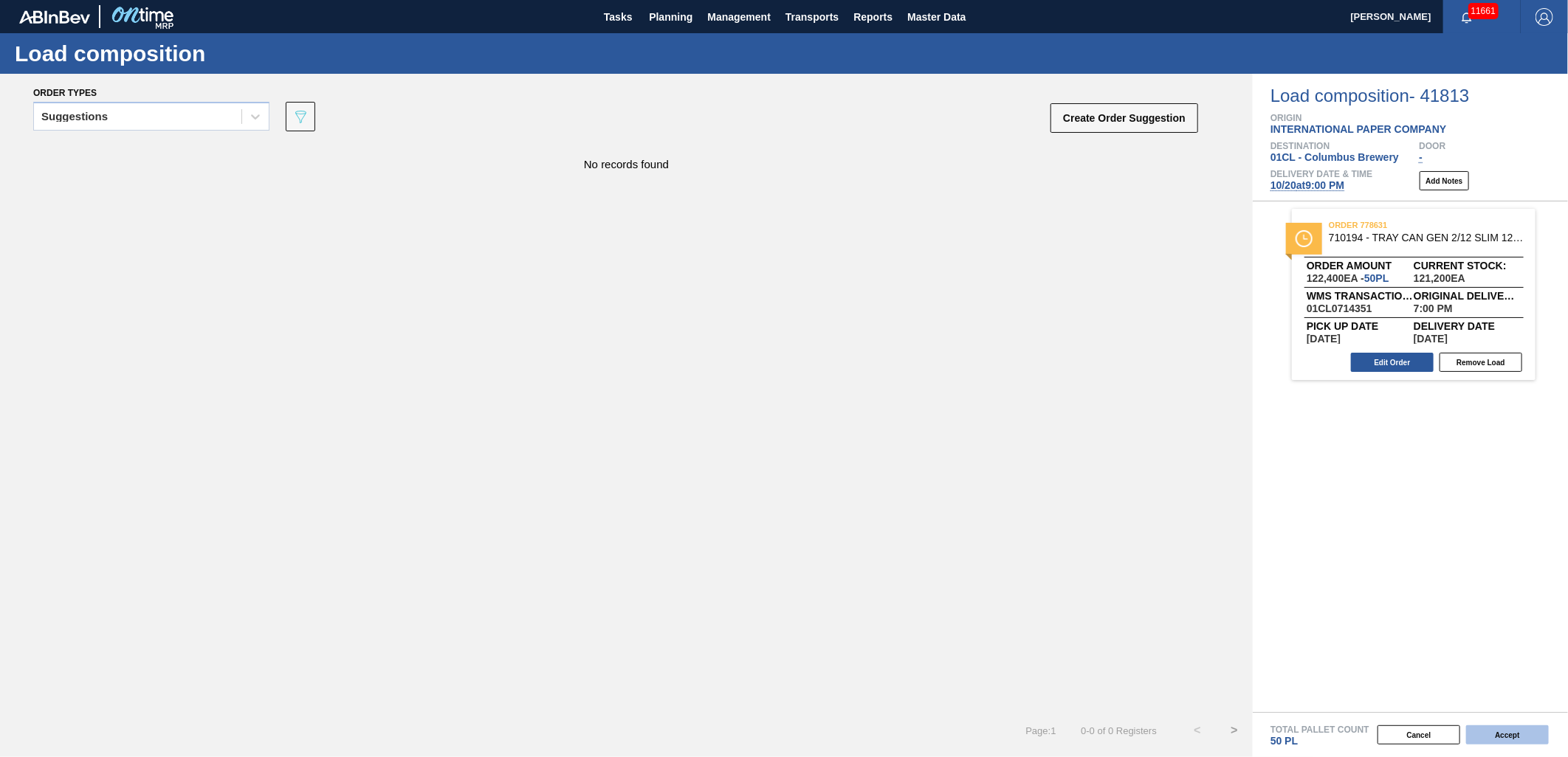
click at [1525, 736] on button "Accept" at bounding box center [1507, 736] width 83 height 20
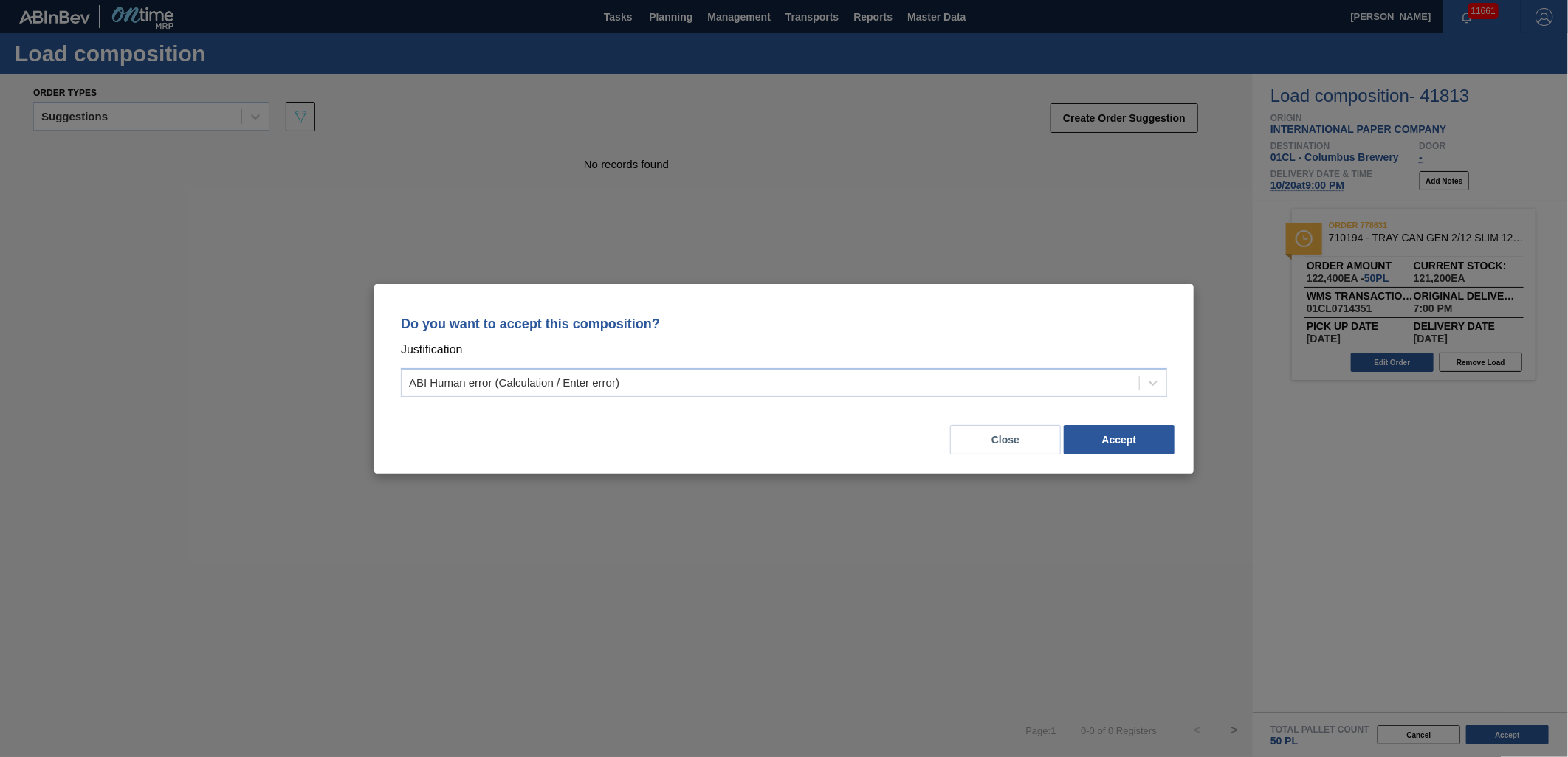
click at [1049, 364] on div "Do you want to accept this composition? Justification ABI Human error (Calculat…" at bounding box center [784, 354] width 784 height 104
click at [851, 387] on div "ABI Human error (Calculation / Enter error)" at bounding box center [770, 383] width 737 height 21
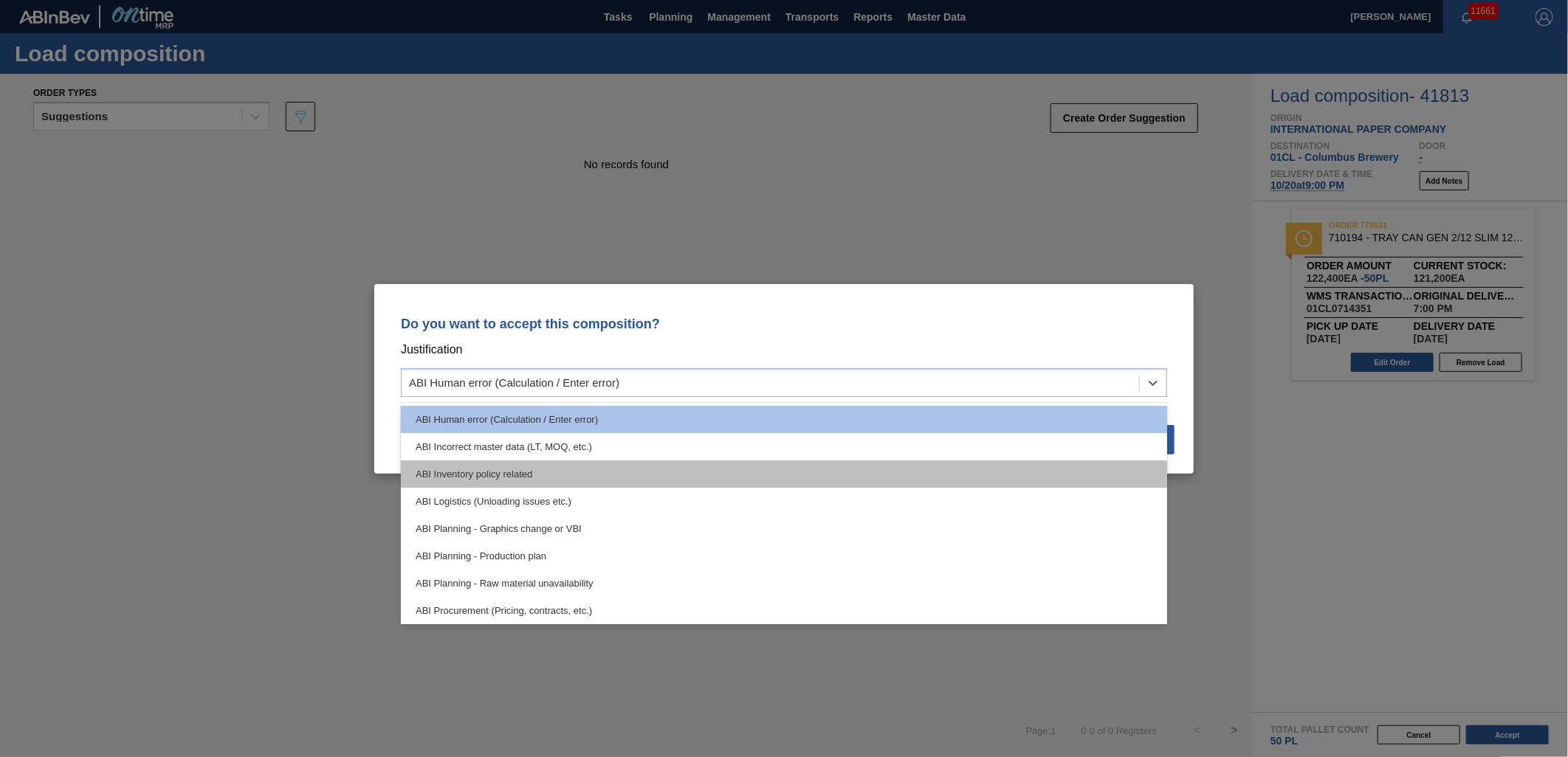
scroll to position [82, 0]
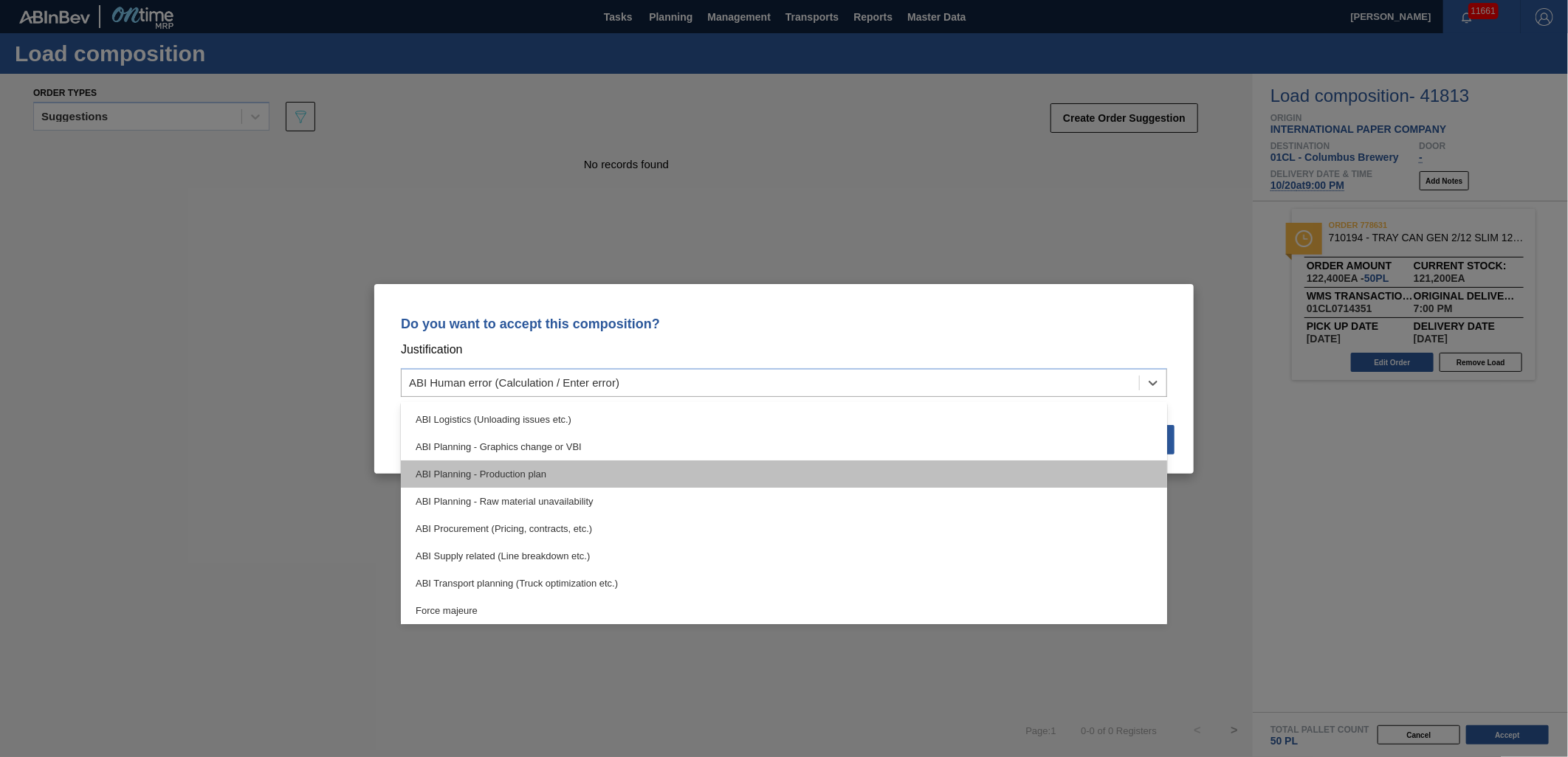
click at [784, 467] on div "ABI Planning - Production plan" at bounding box center [784, 474] width 766 height 28
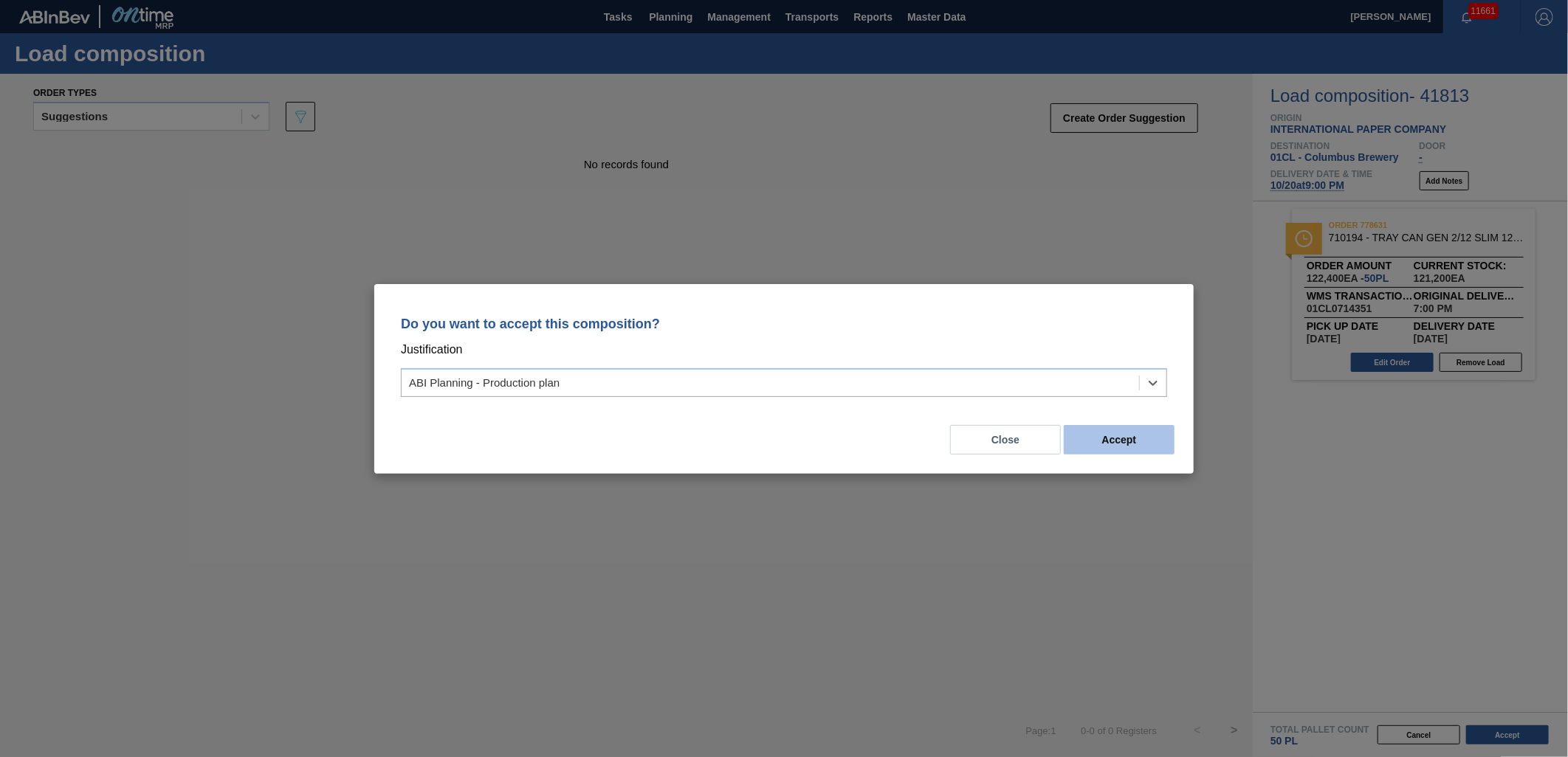
click at [1145, 437] on button "Accept" at bounding box center [1119, 439] width 110 height 29
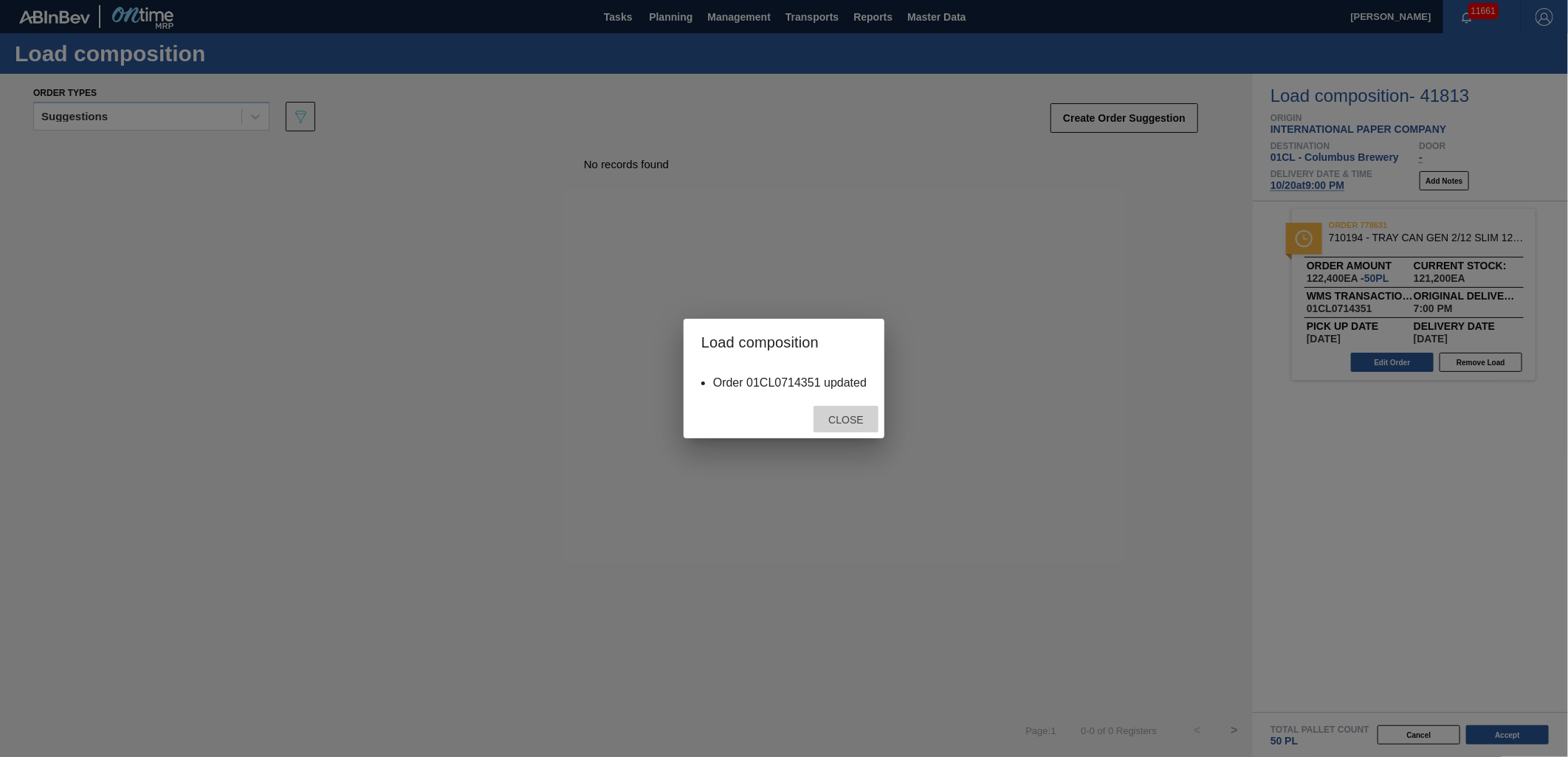
click at [850, 418] on span "Close" at bounding box center [845, 419] width 58 height 12
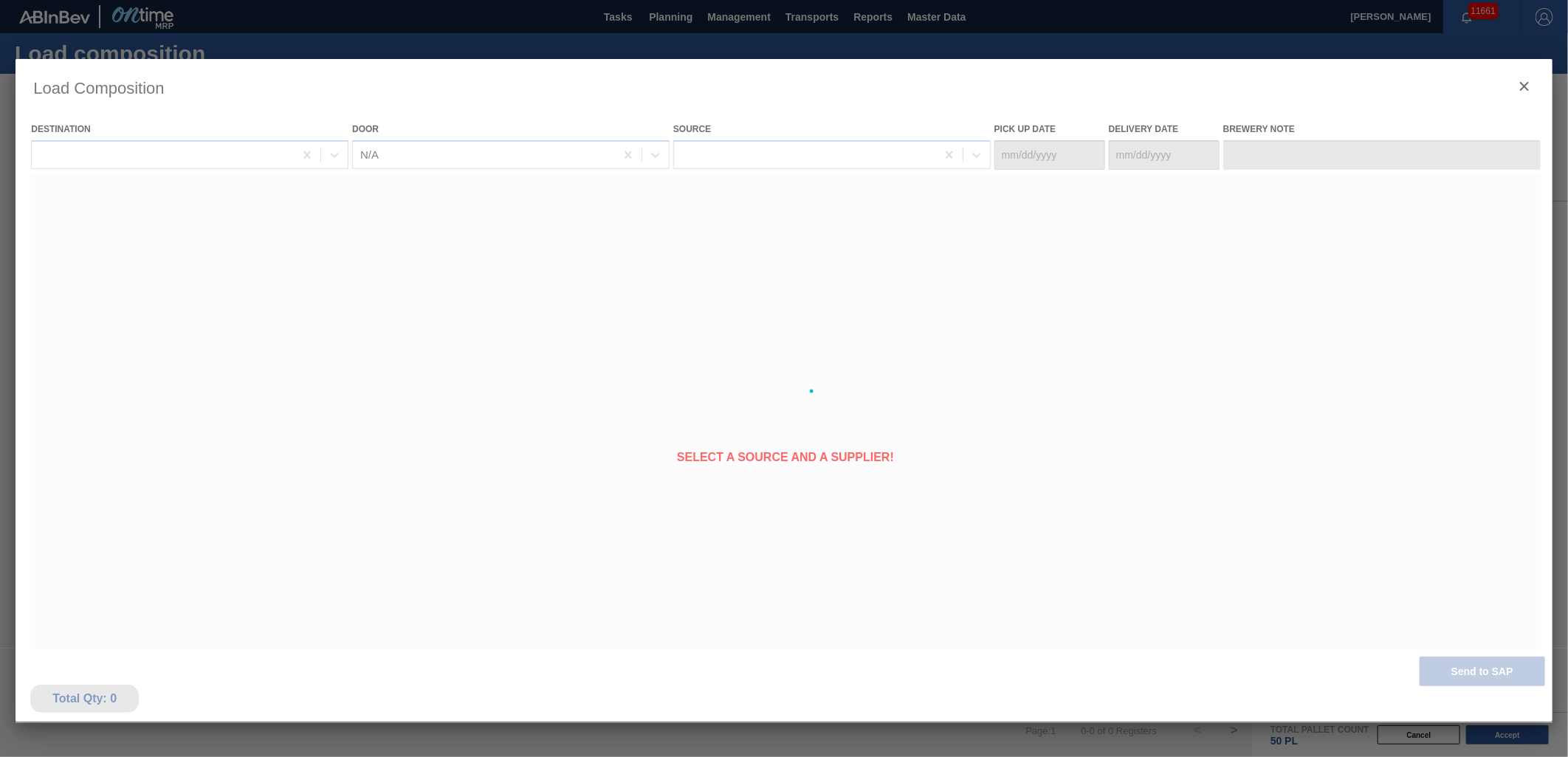
type Date "[DATE]"
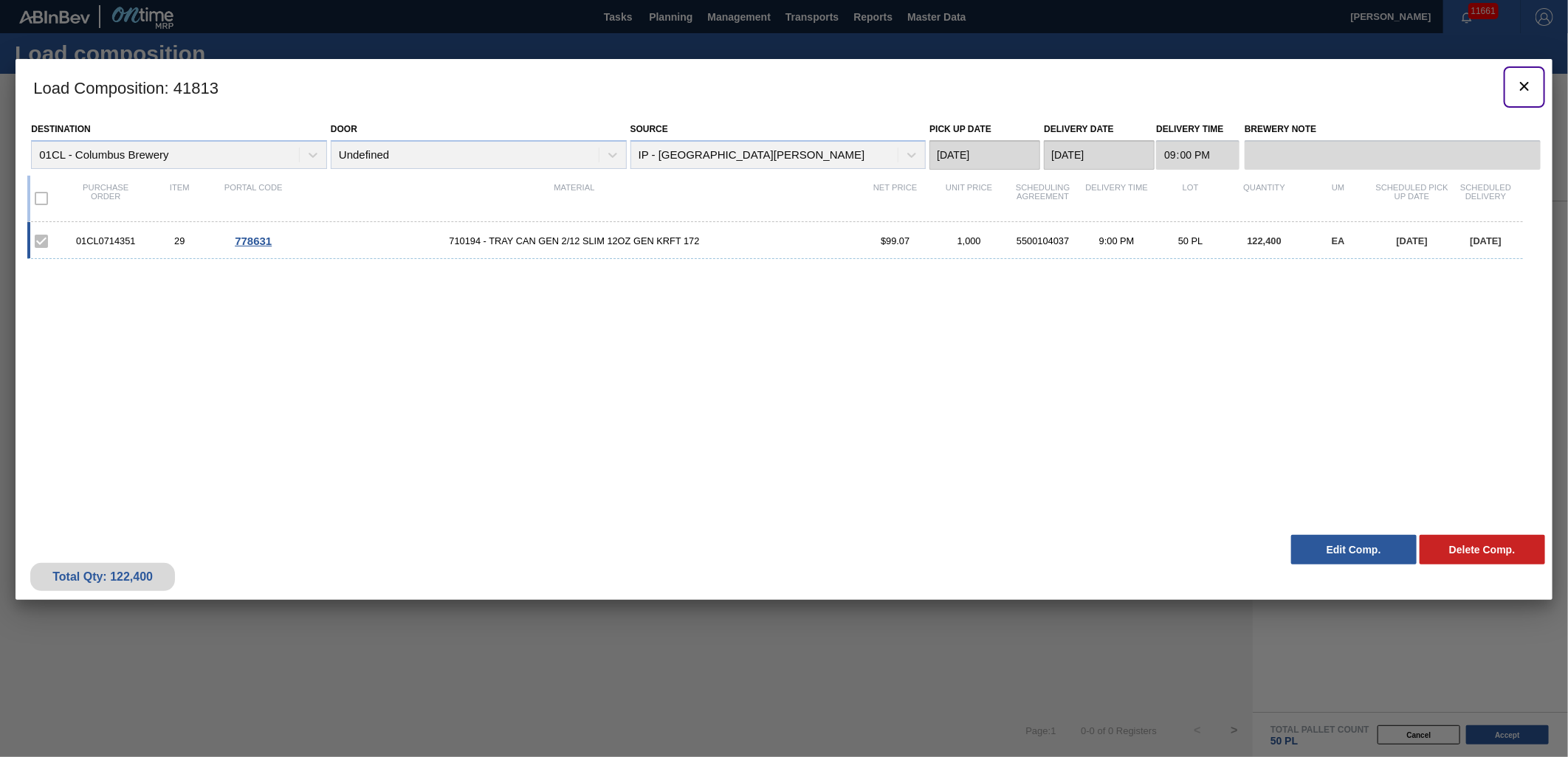
click at [1519, 87] on icon "botão de ícone" at bounding box center [1524, 86] width 18 height 18
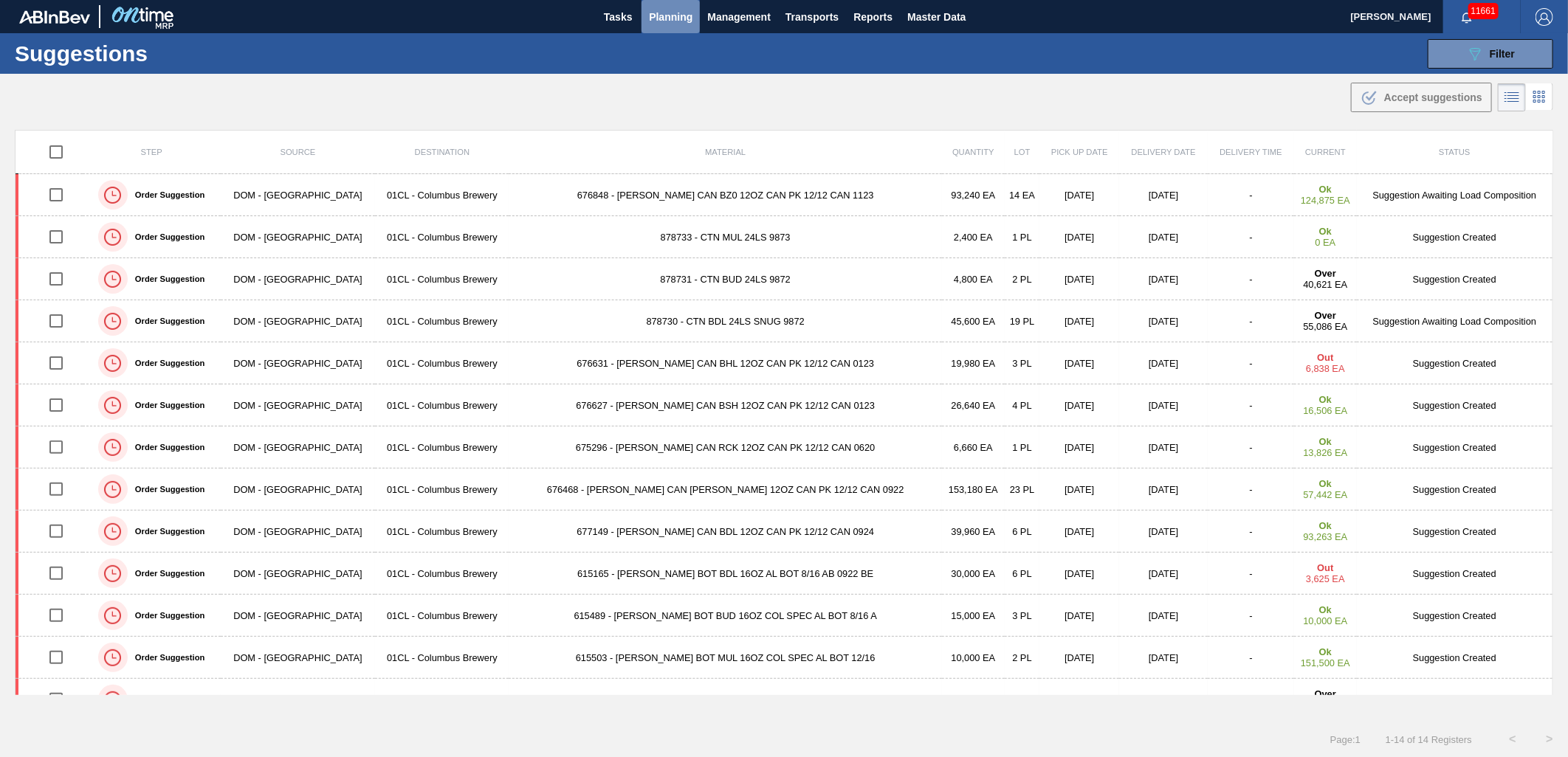
click at [660, 13] on span "Planning" at bounding box center [670, 17] width 44 height 18
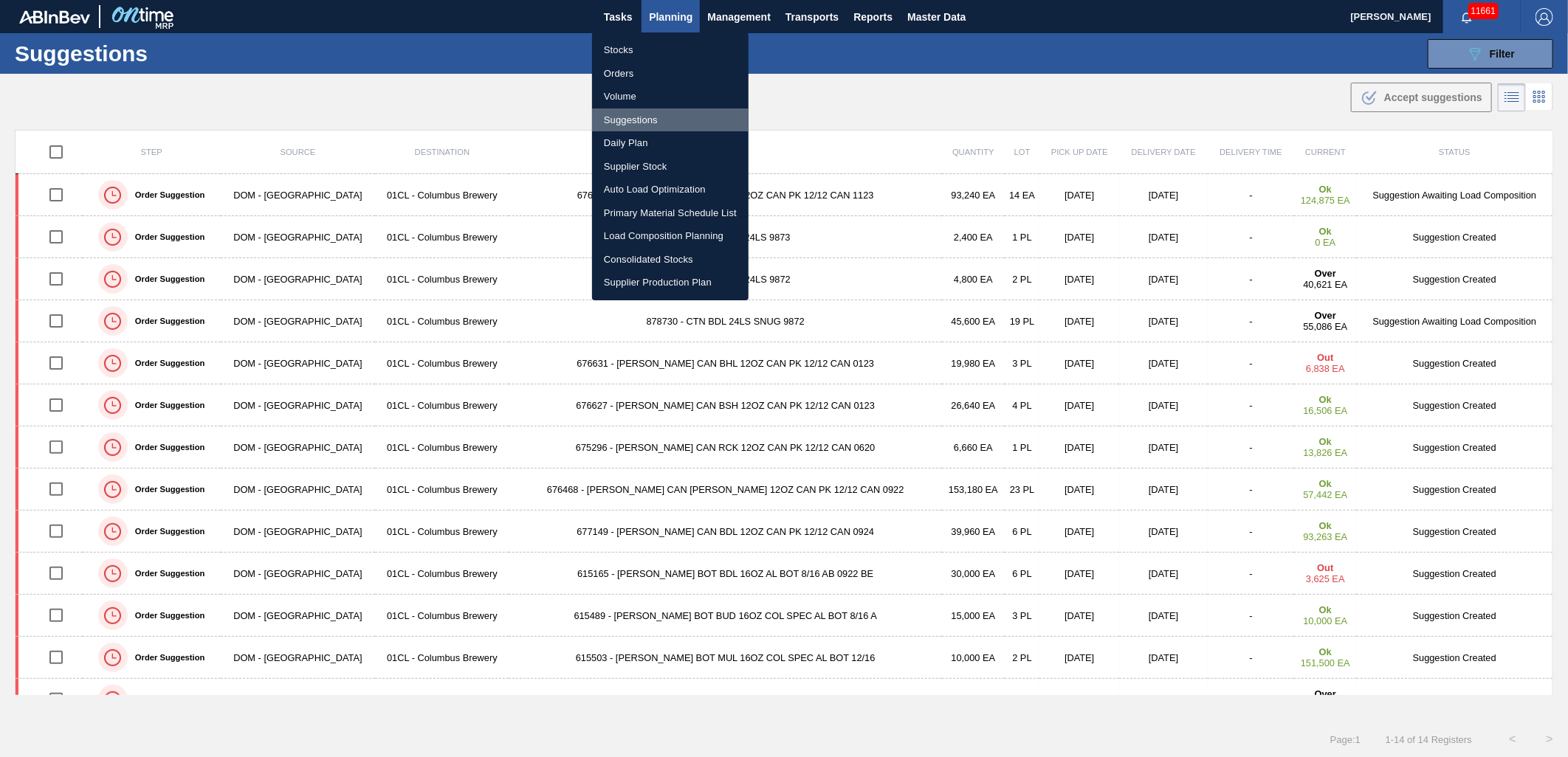
click at [658, 114] on li "Suggestions" at bounding box center [670, 120] width 157 height 24
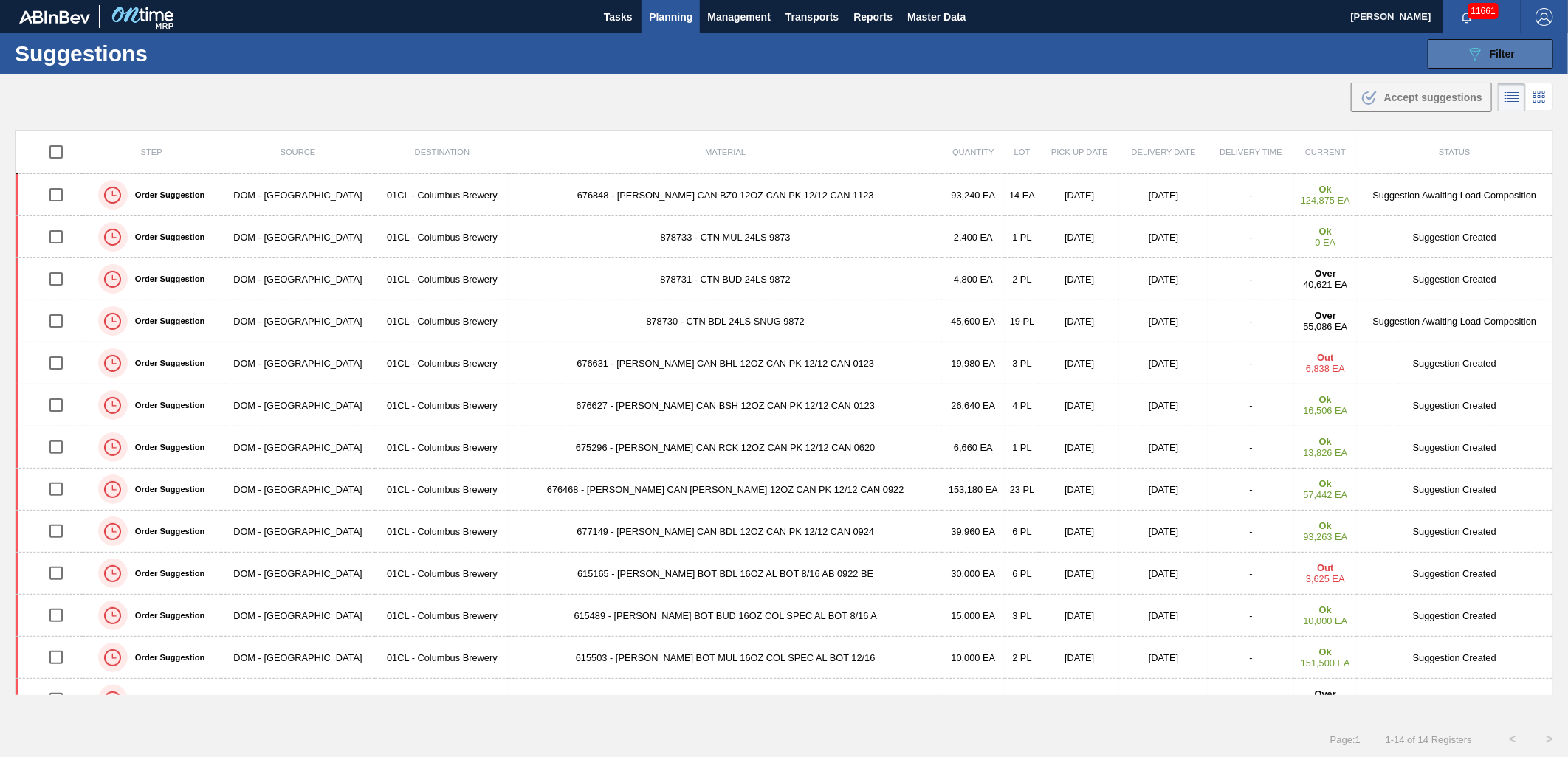
click at [1501, 50] on span "Filter" at bounding box center [1502, 53] width 25 height 12
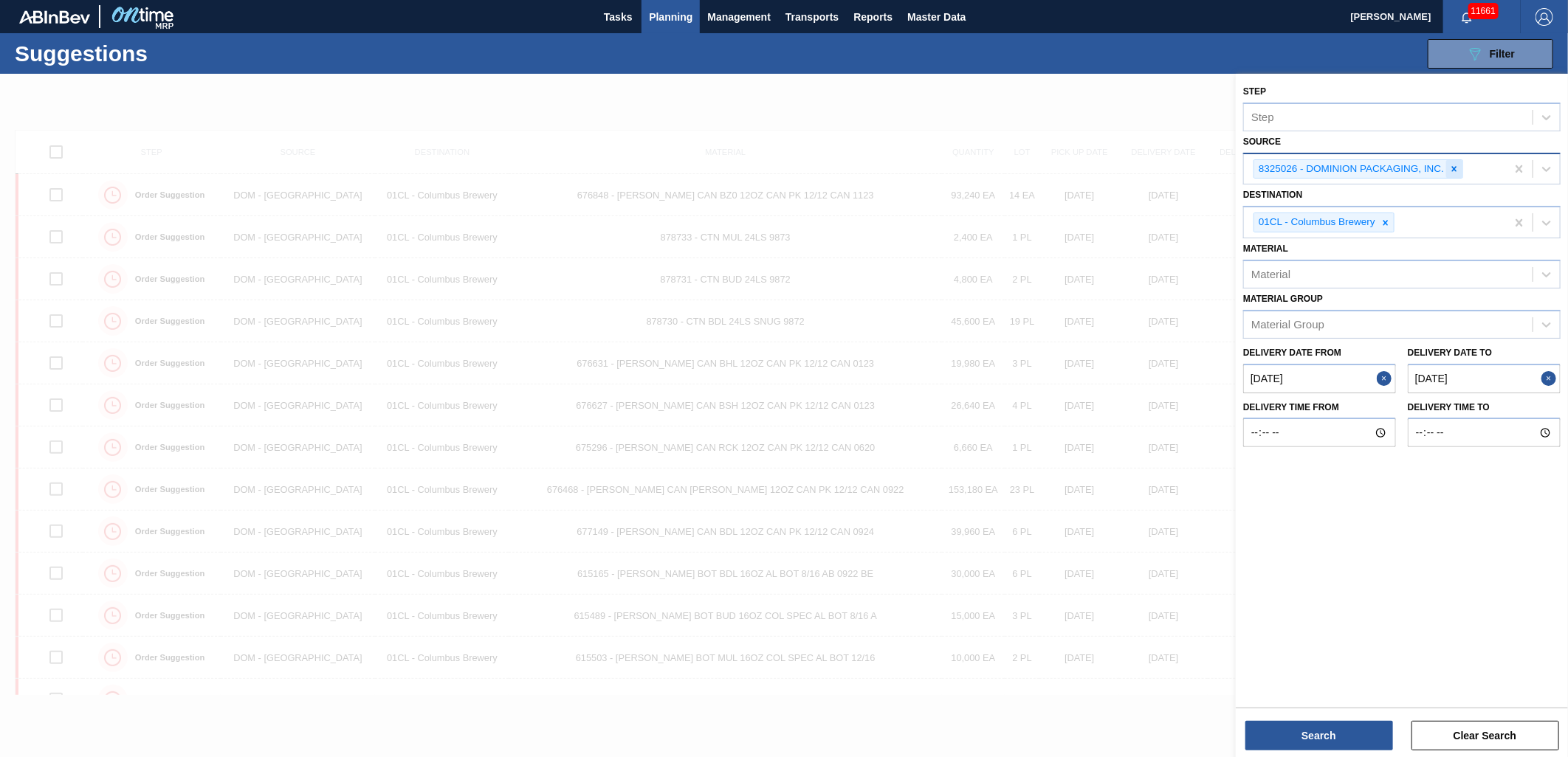
click at [1459, 170] on div at bounding box center [1454, 169] width 16 height 19
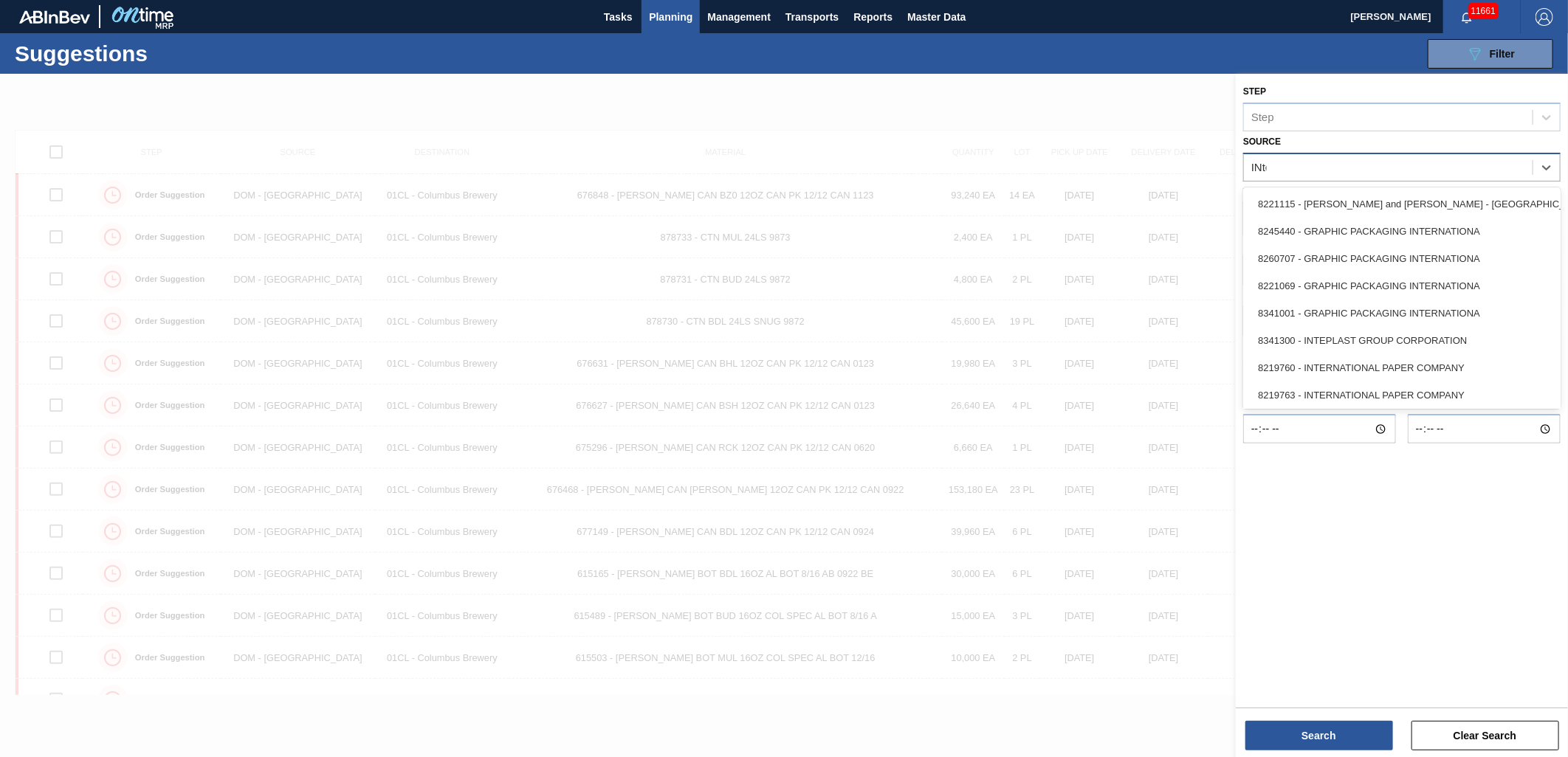
type input "INter"
click at [1348, 362] on div "8219768 - INTERNATIONAL PAPER COMPANY" at bounding box center [1401, 368] width 317 height 28
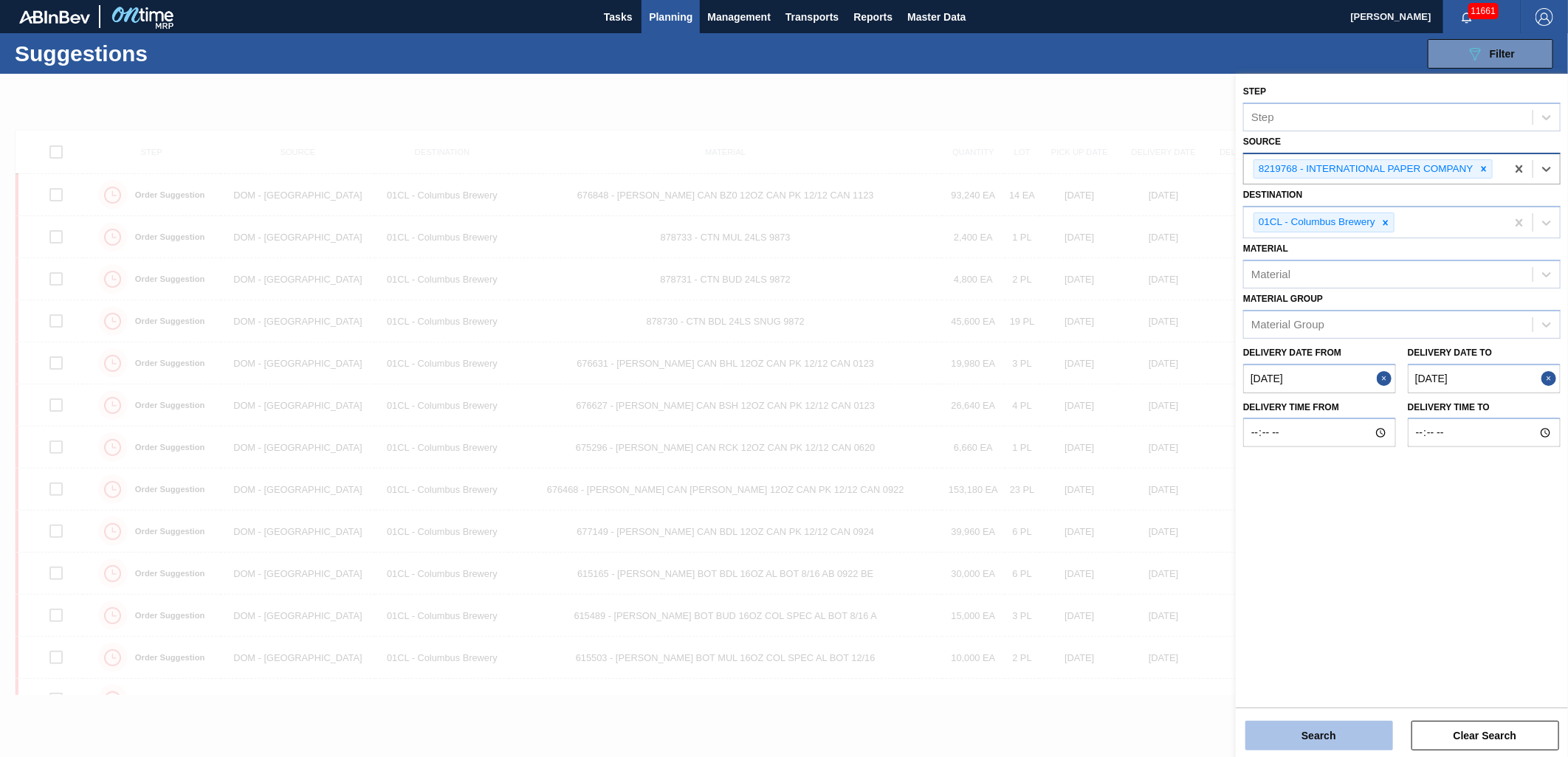
click at [1310, 739] on button "Search" at bounding box center [1319, 736] width 148 height 29
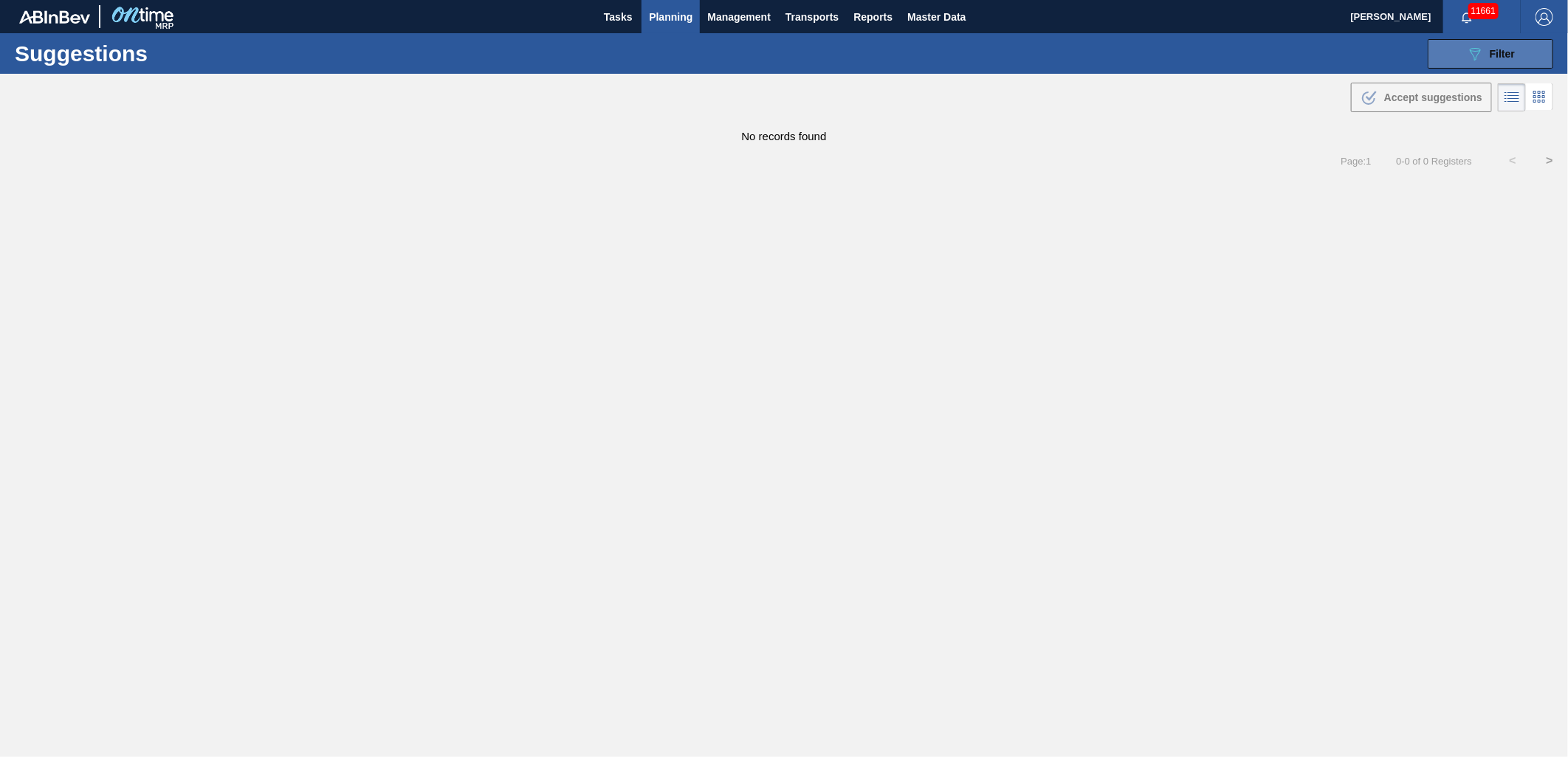
click at [1478, 58] on icon "089F7B8B-B2A5-4AFE-B5C0-19BA573D28AC" at bounding box center [1475, 54] width 18 height 18
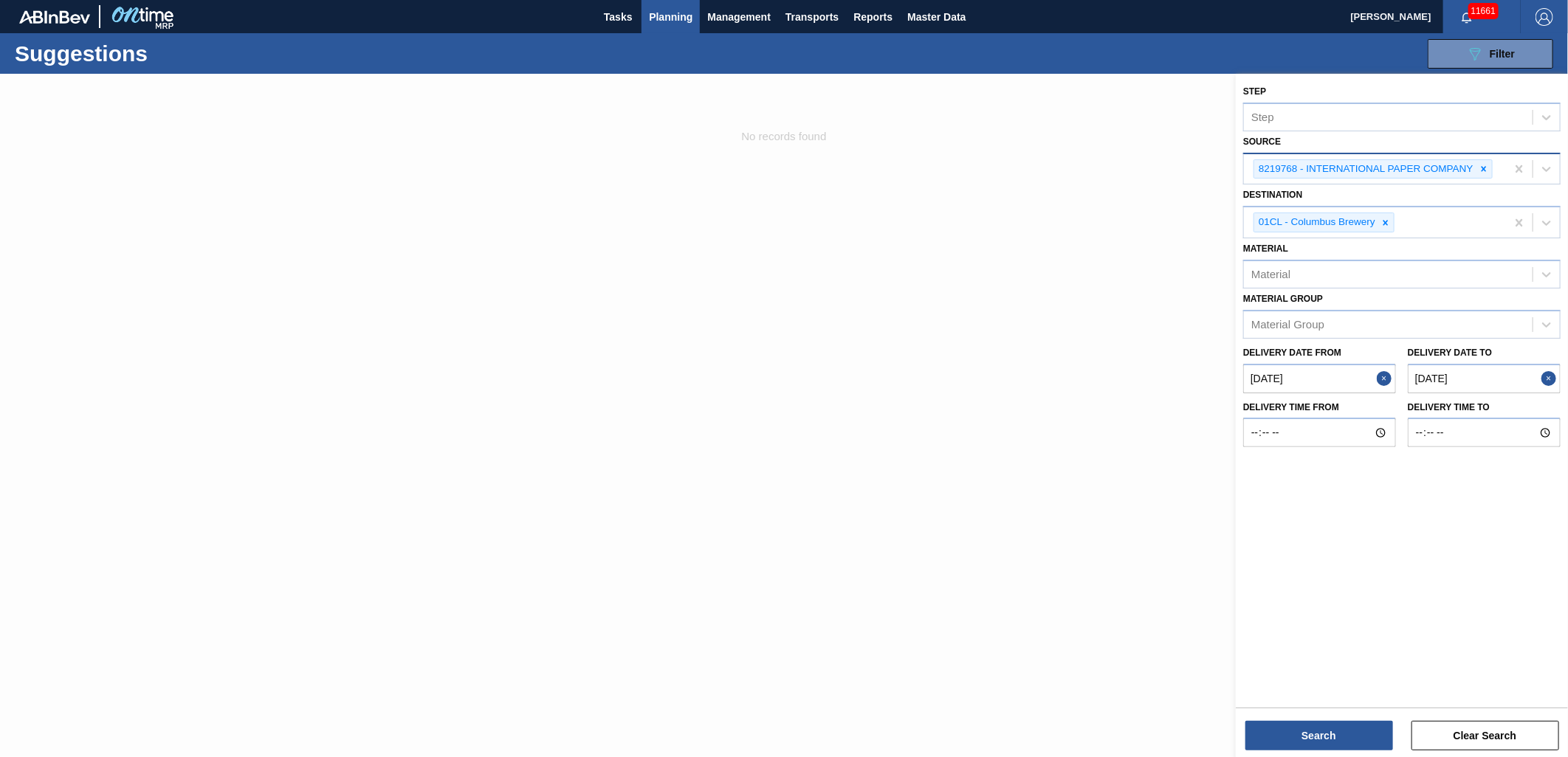
click at [1503, 378] on to "[DATE]" at bounding box center [1484, 378] width 153 height 29
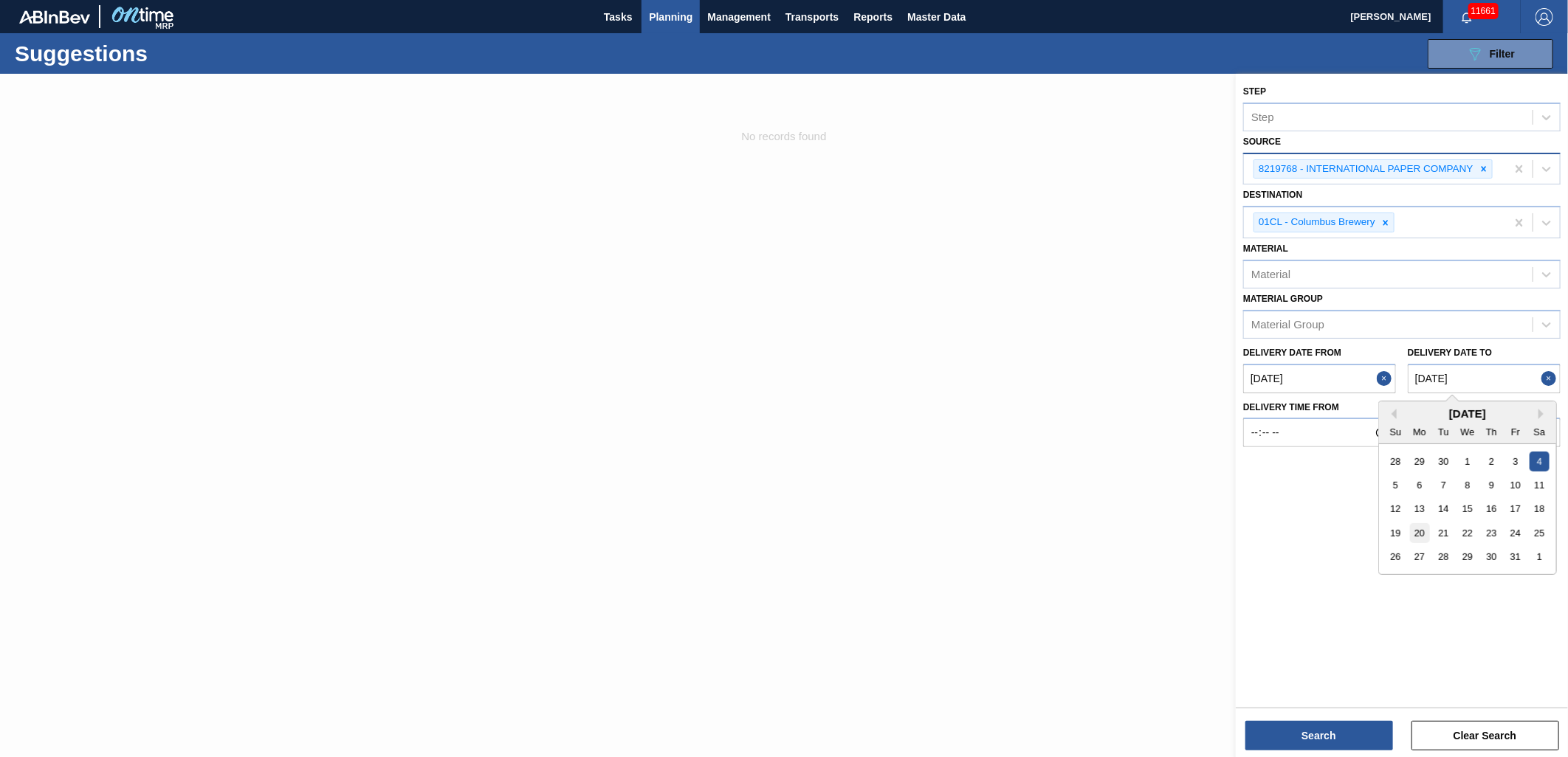
click at [1425, 532] on div "20" at bounding box center [1419, 533] width 20 height 20
type to "[DATE]"
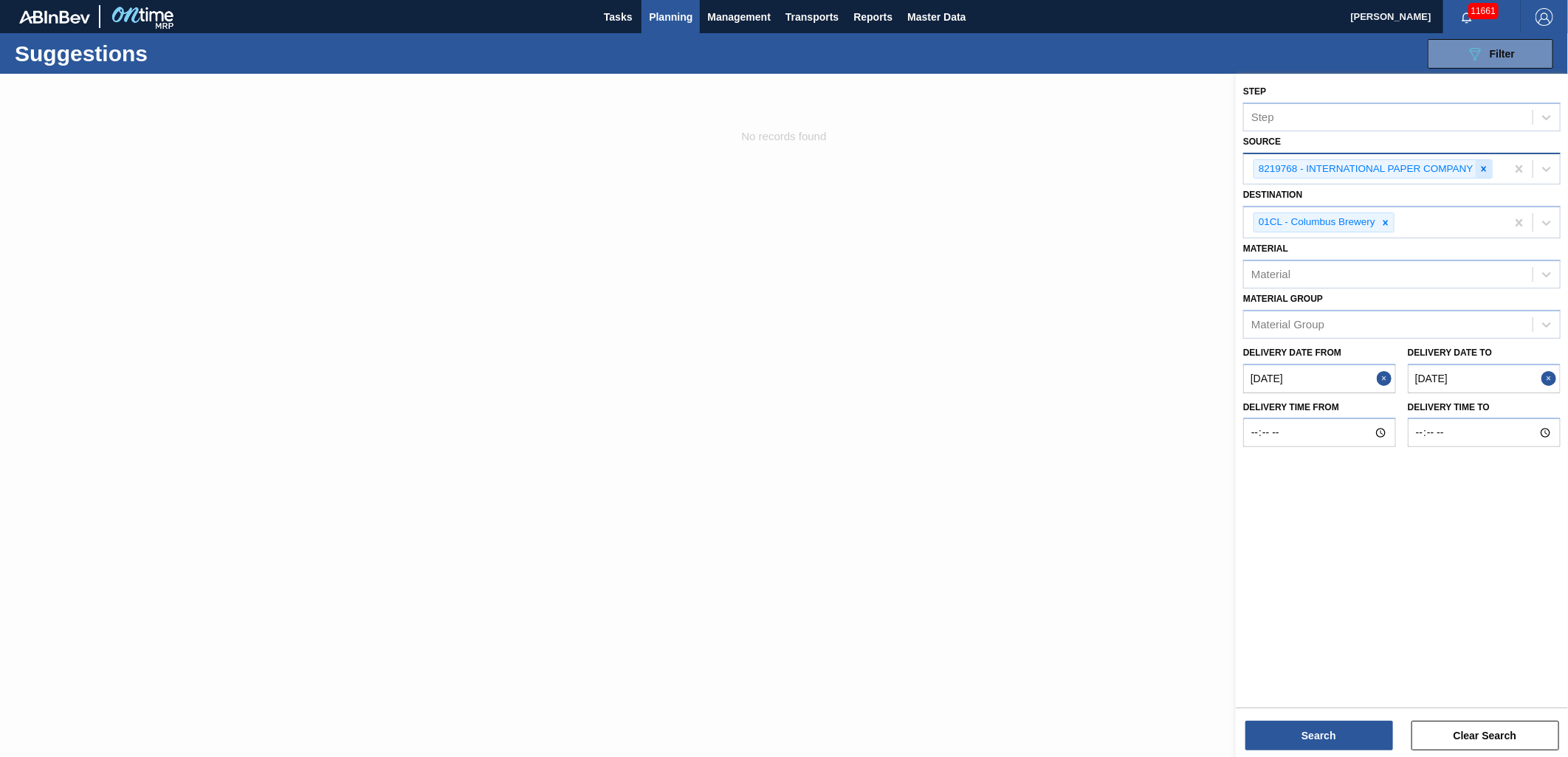
click at [1486, 167] on icon at bounding box center [1483, 169] width 11 height 11
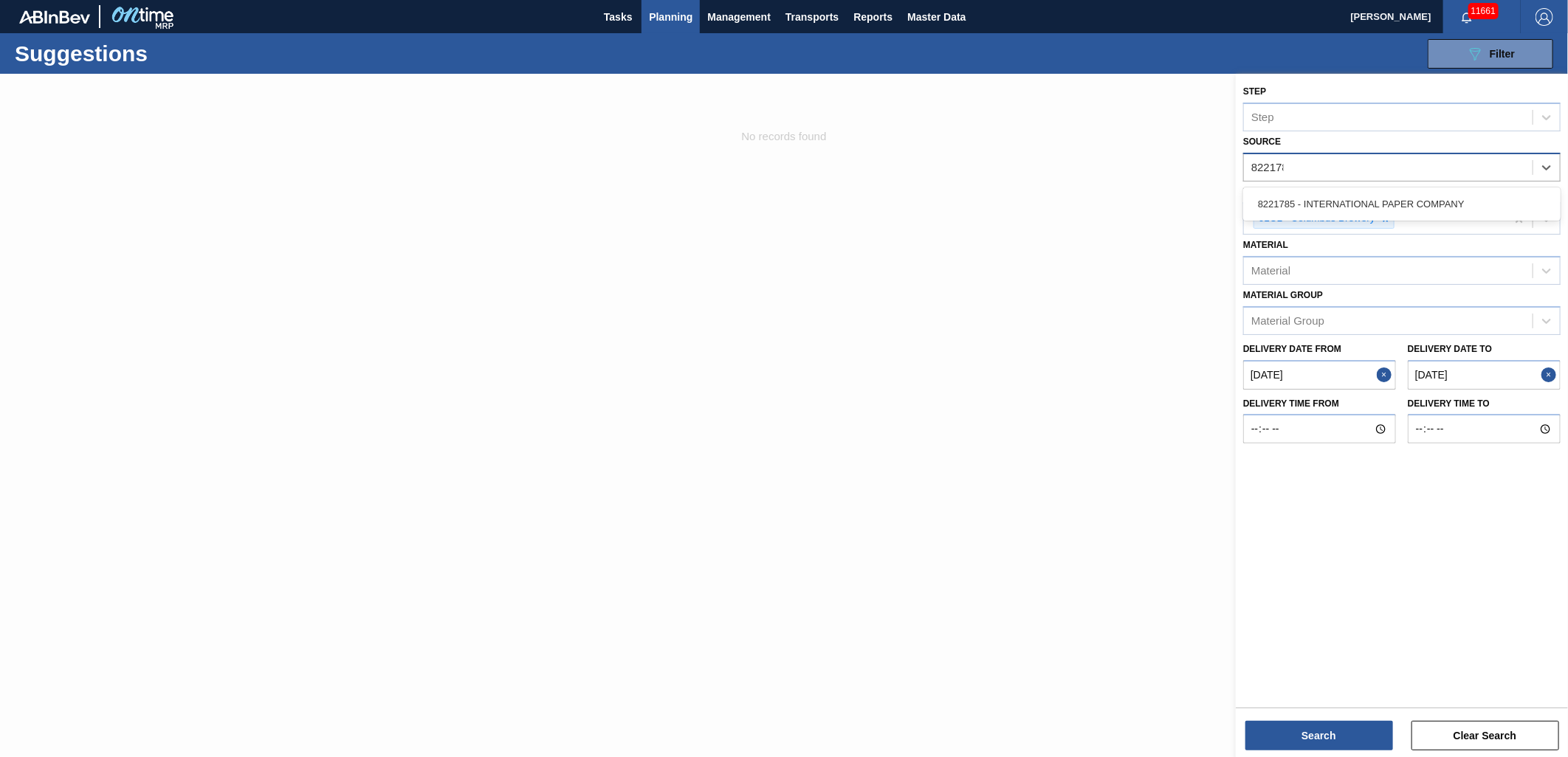
type input "8221785"
click at [1443, 191] on div "8221785 - INTERNATIONAL PAPER COMPANY" at bounding box center [1401, 204] width 317 height 28
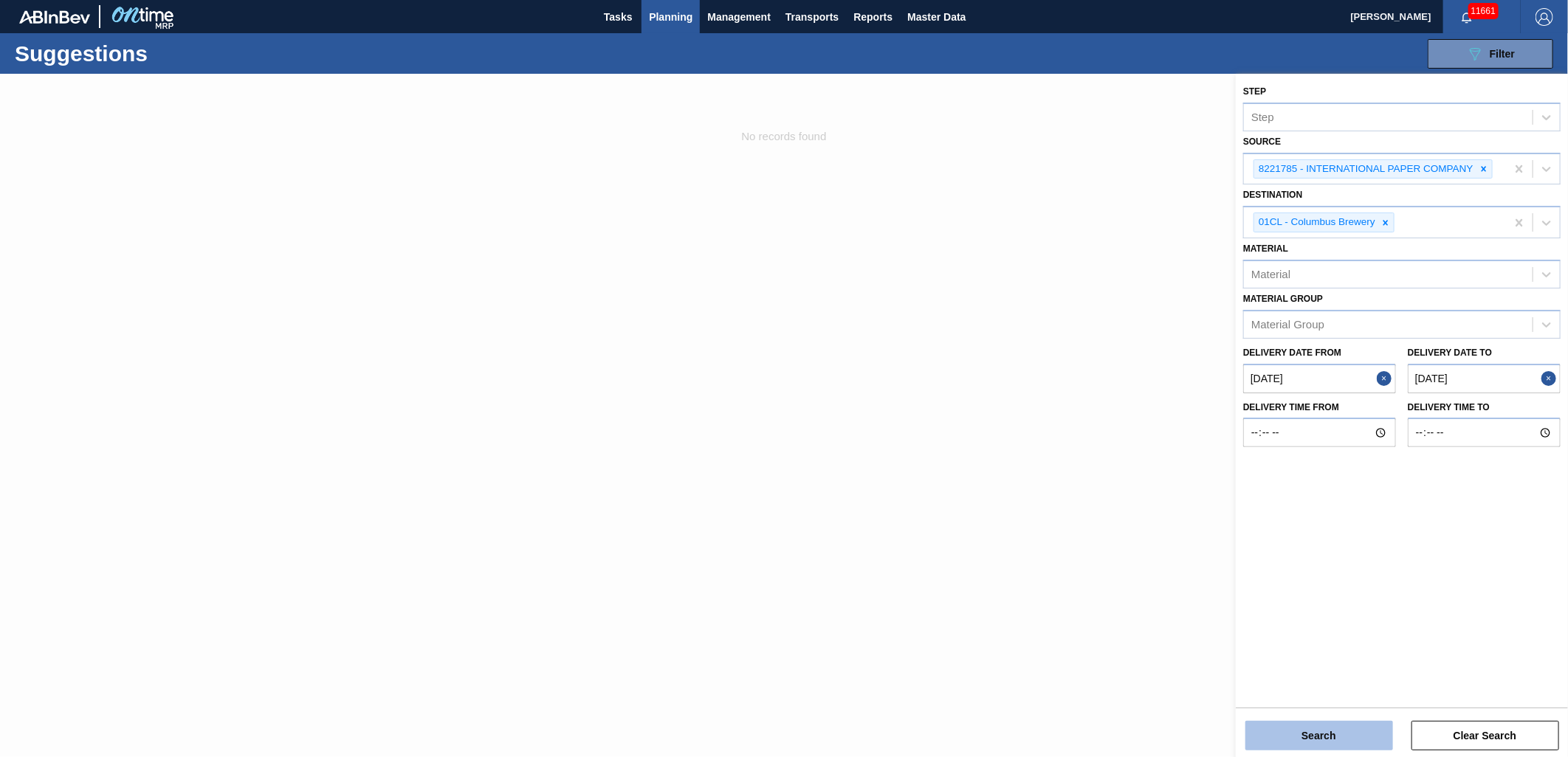
click at [1302, 741] on button "Search" at bounding box center [1319, 736] width 148 height 29
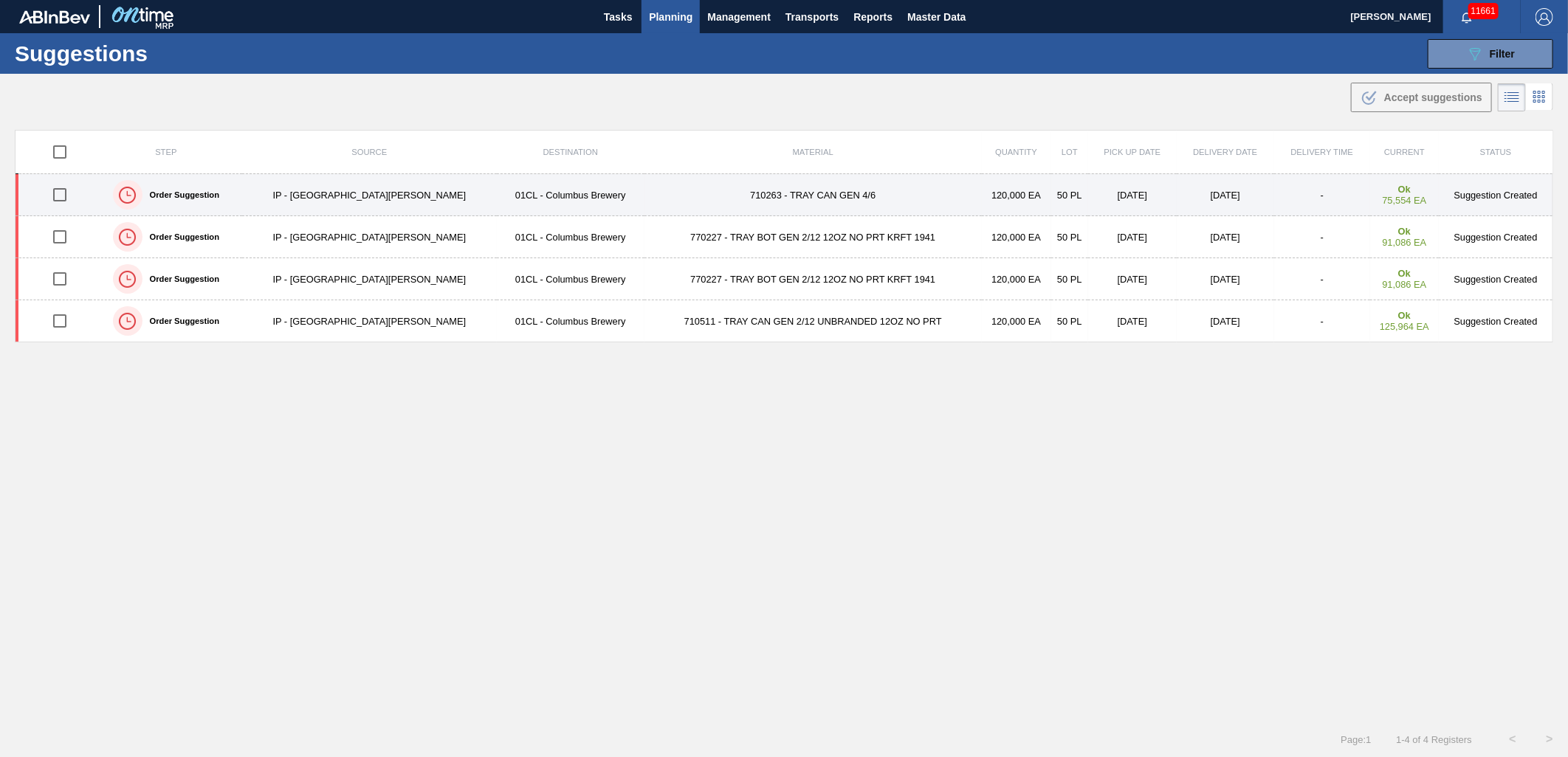
click at [59, 194] on input "checkbox" at bounding box center [60, 194] width 31 height 31
checkbox input "true"
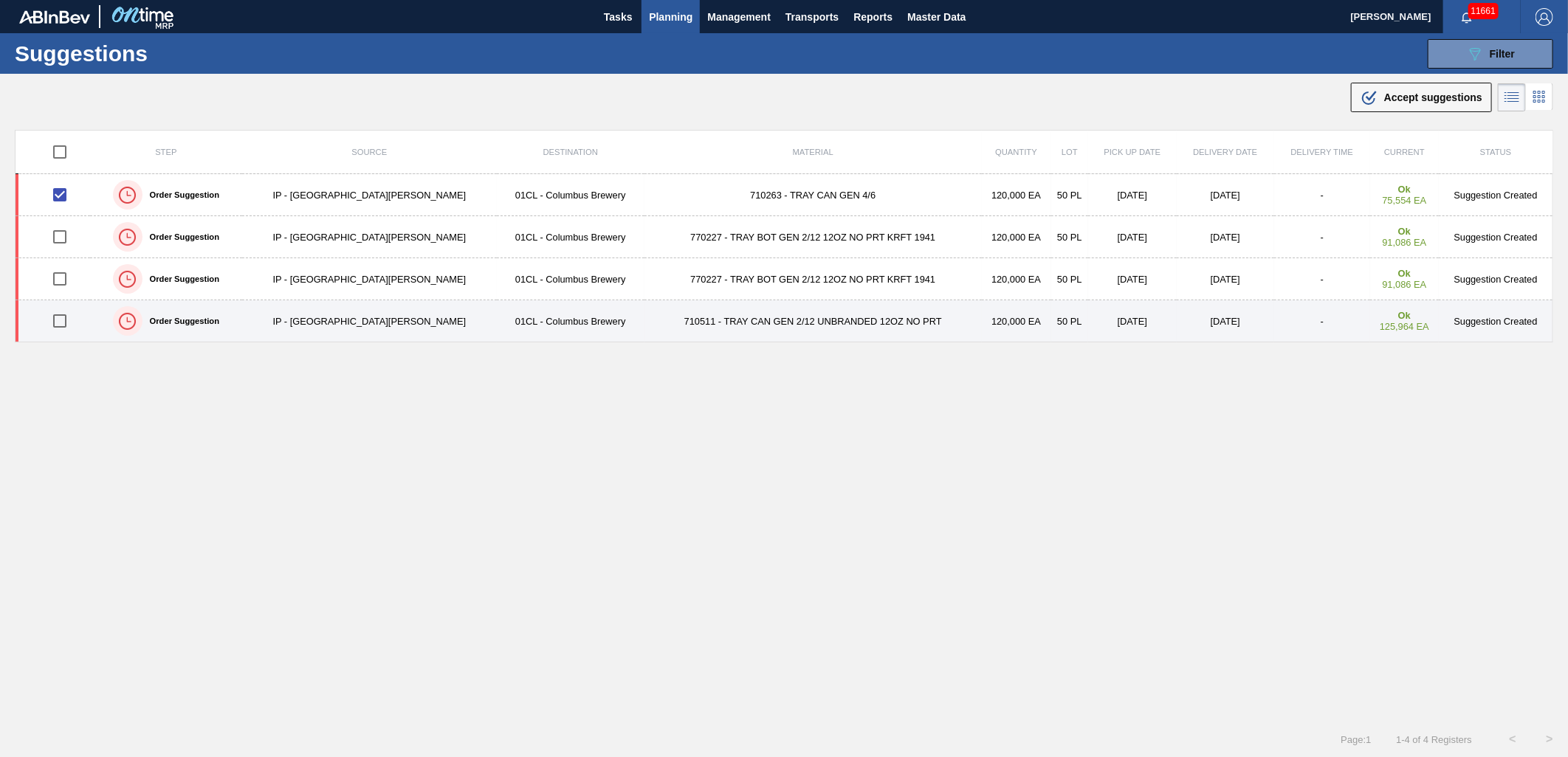
click at [60, 322] on input "checkbox" at bounding box center [60, 321] width 31 height 31
checkbox input "true"
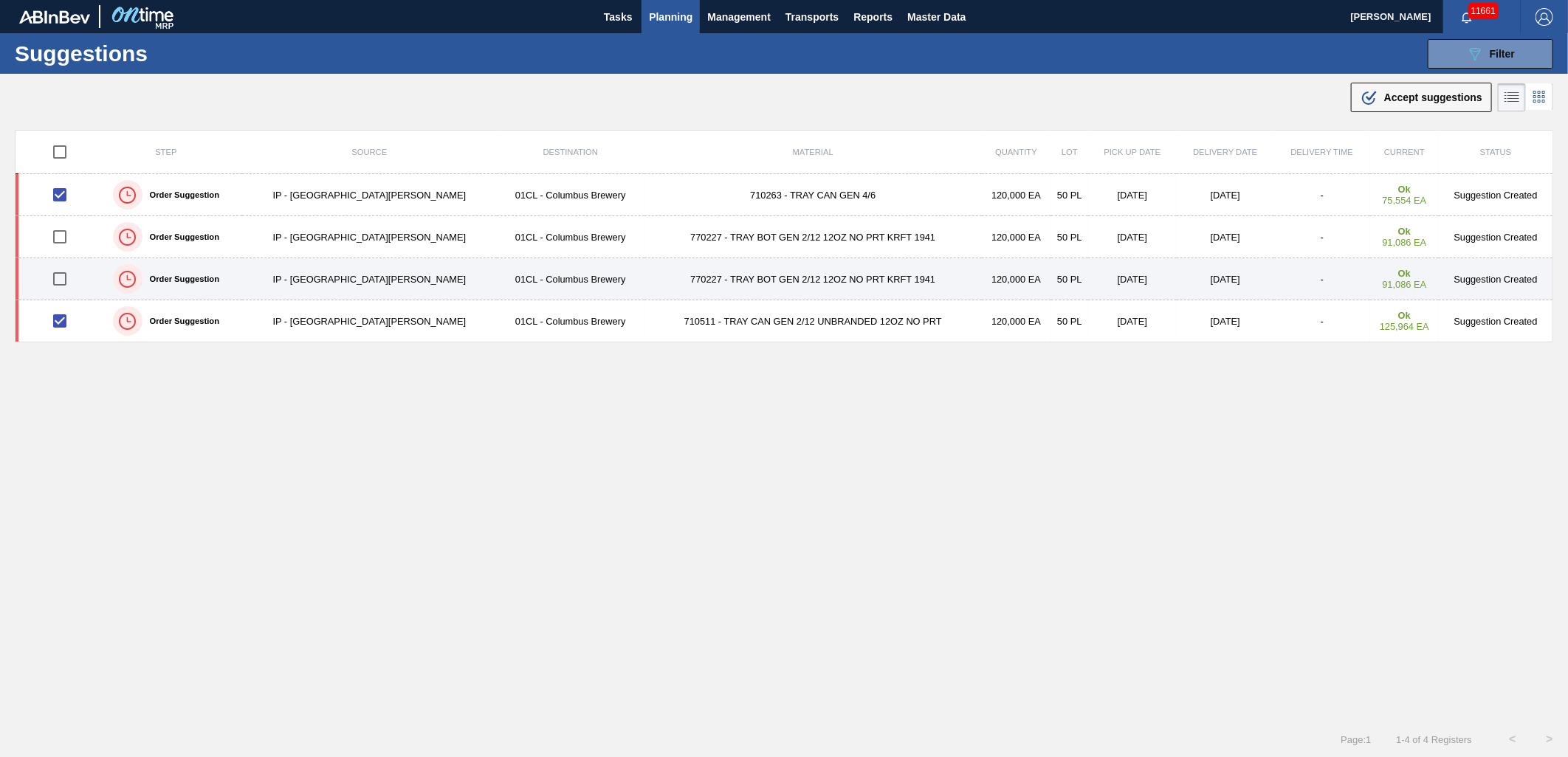
click at [61, 281] on input "checkbox" at bounding box center [60, 279] width 31 height 31
checkbox input "true"
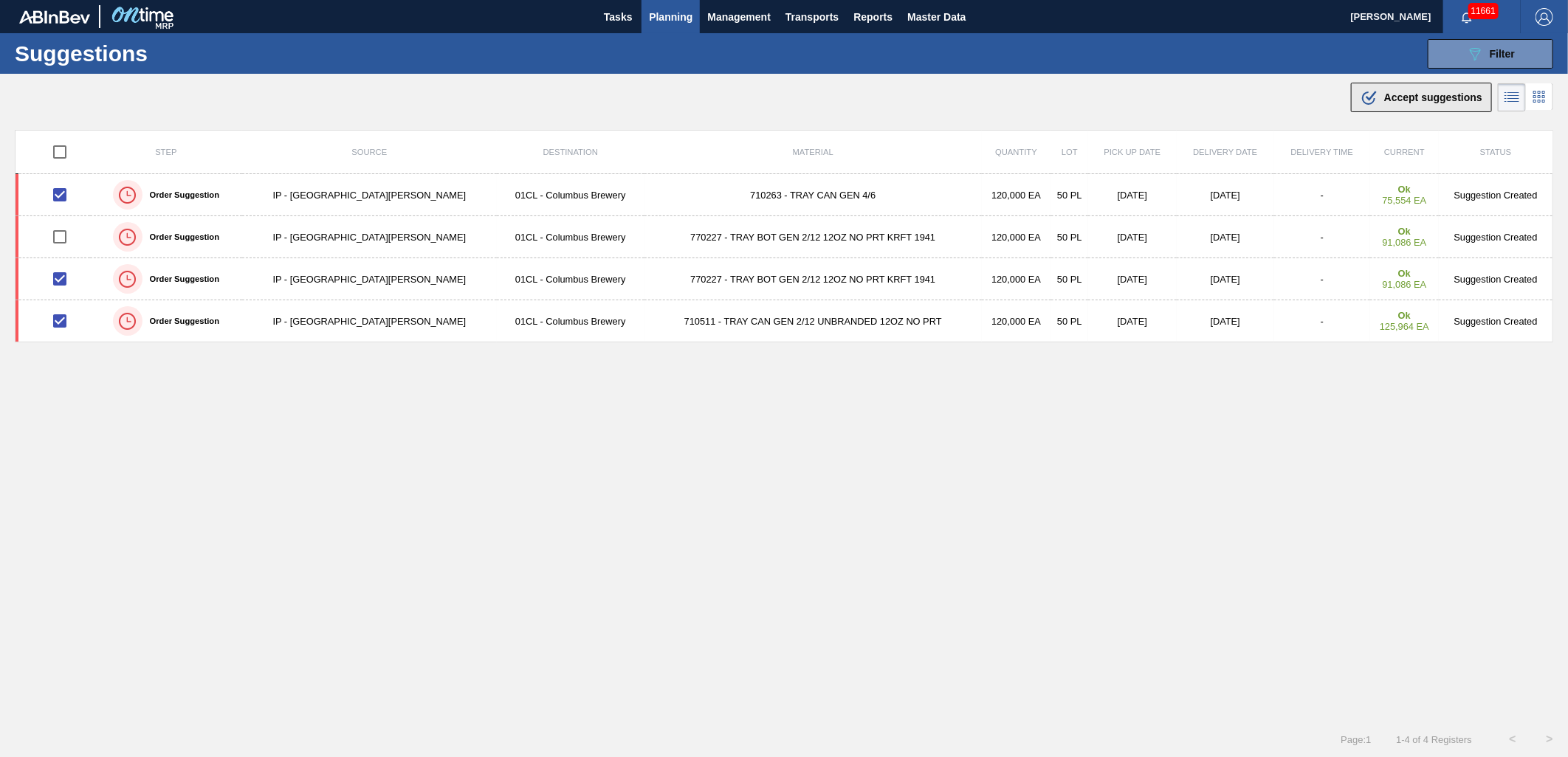
click at [1430, 96] on span "Accept suggestions" at bounding box center [1433, 97] width 98 height 12
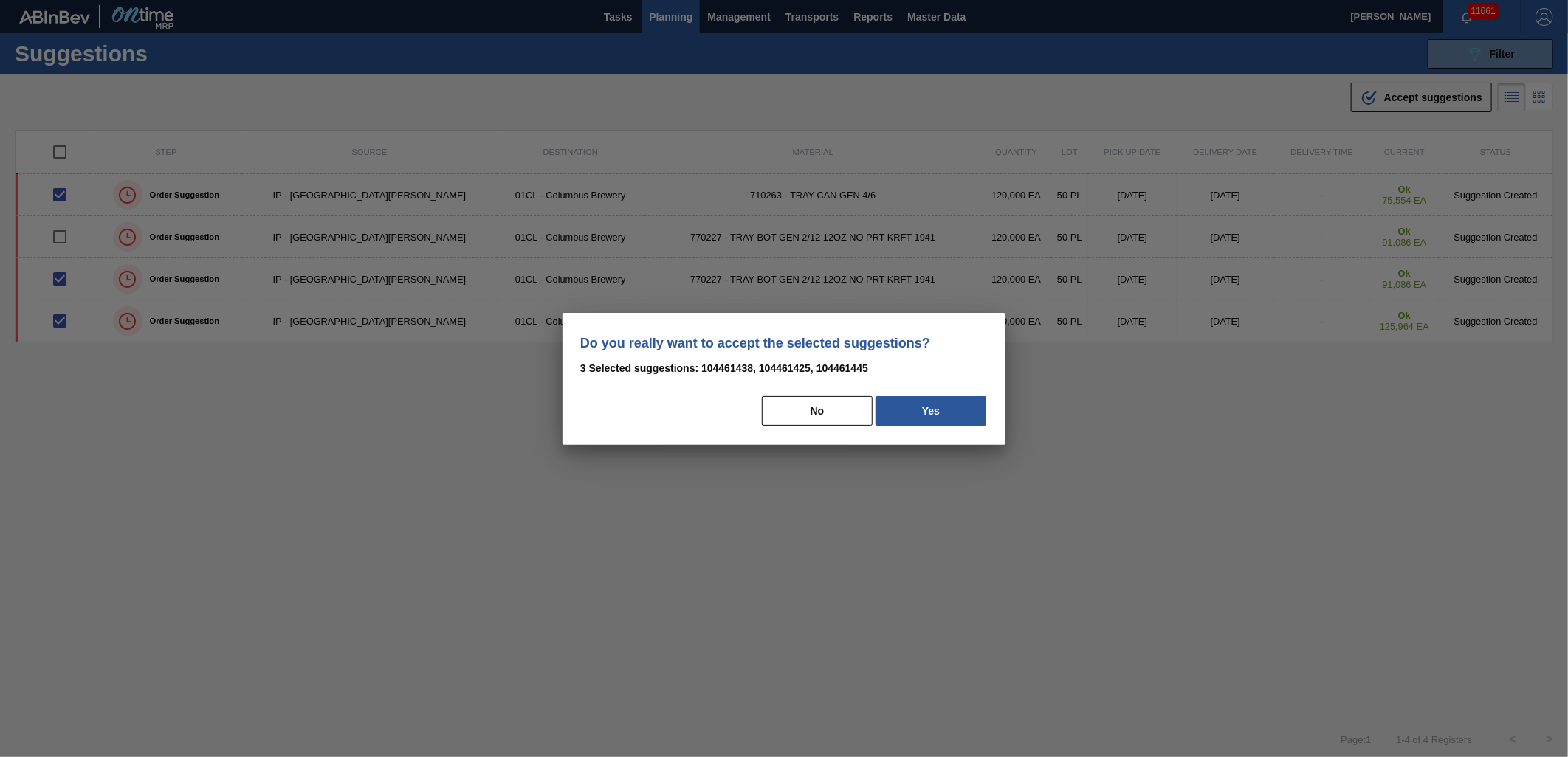
click at [960, 418] on button "Yes" at bounding box center [930, 411] width 110 height 29
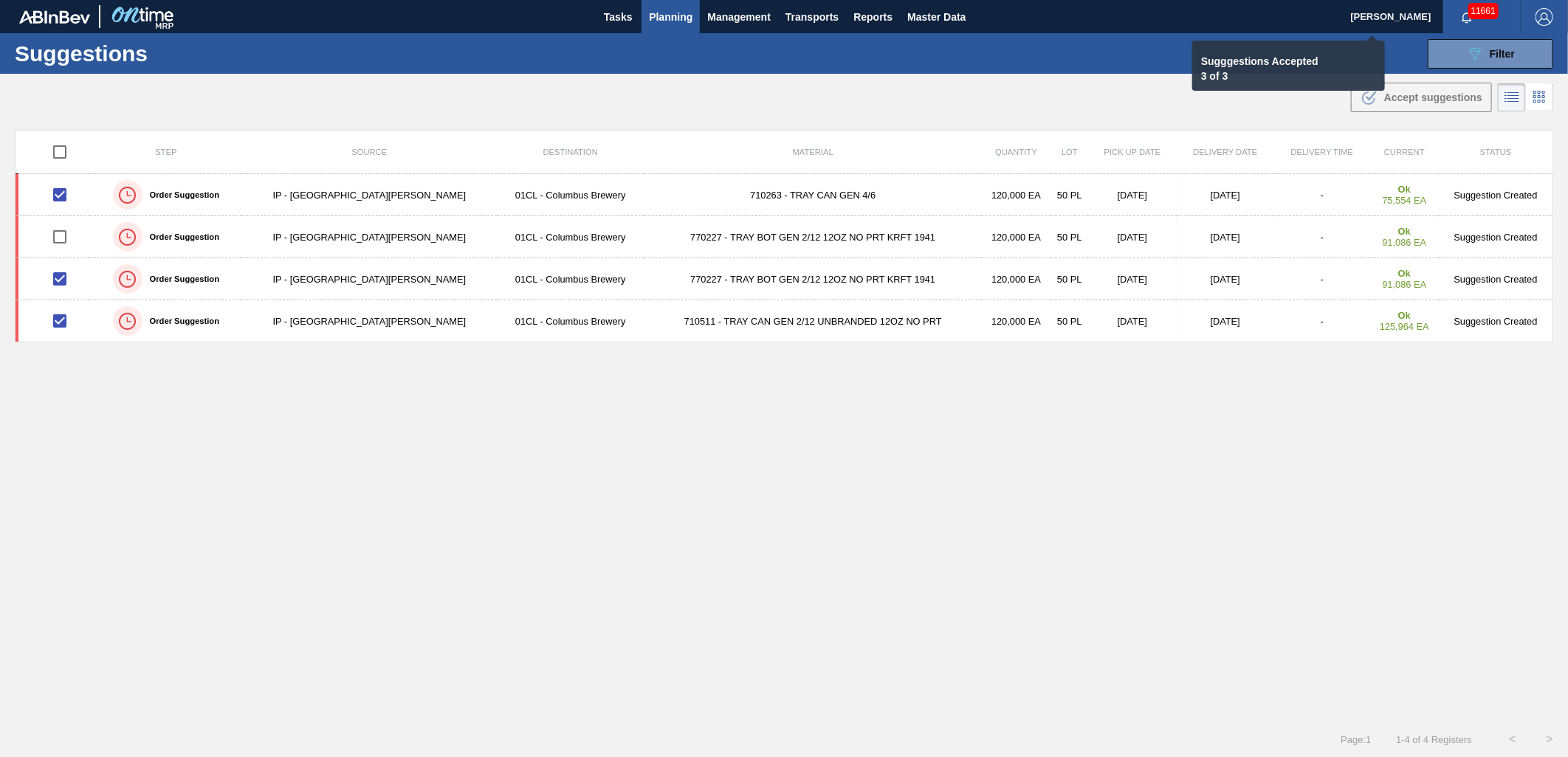
checkbox input "false"
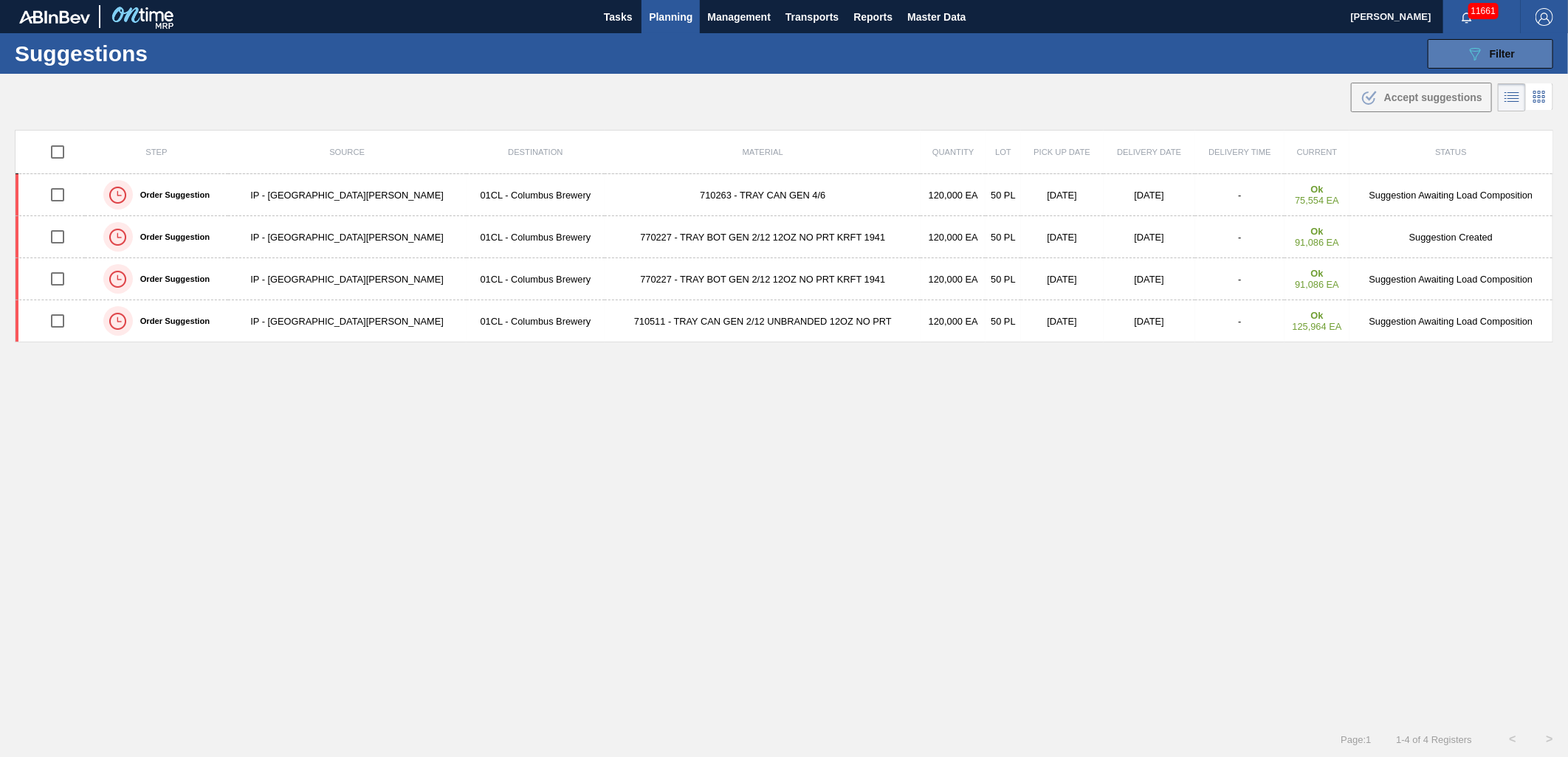
drag, startPoint x: 1478, startPoint y: 56, endPoint x: 1443, endPoint y: 50, distance: 35.5
click at [1478, 56] on icon "089F7B8B-B2A5-4AFE-B5C0-19BA573D28AC" at bounding box center [1475, 54] width 18 height 18
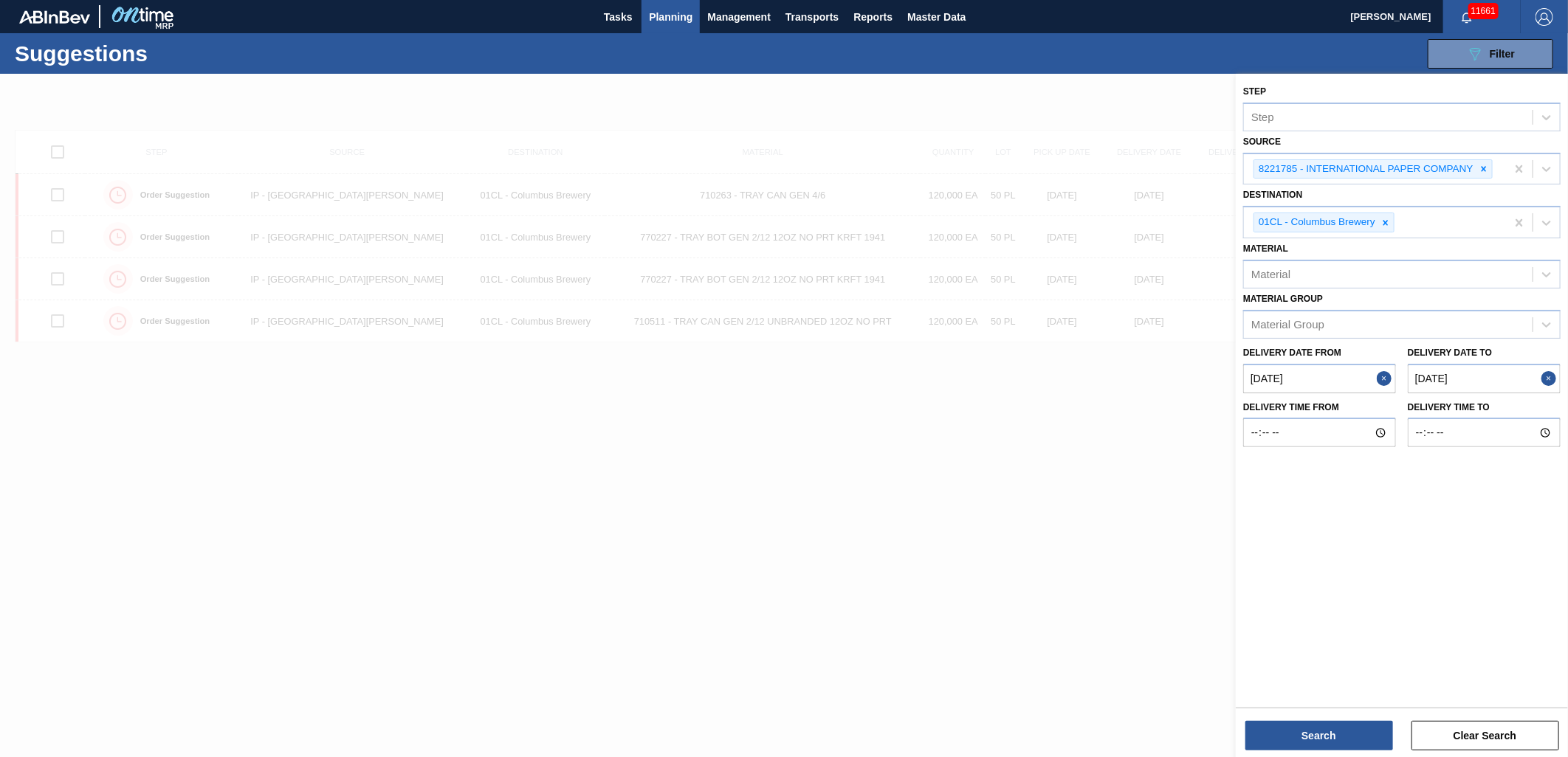
click at [1483, 375] on to "[DATE]" at bounding box center [1484, 378] width 153 height 29
click at [1521, 551] on div "31" at bounding box center [1515, 557] width 20 height 20
type to "10/31/2025"
click at [1334, 743] on button "Search" at bounding box center [1319, 736] width 148 height 29
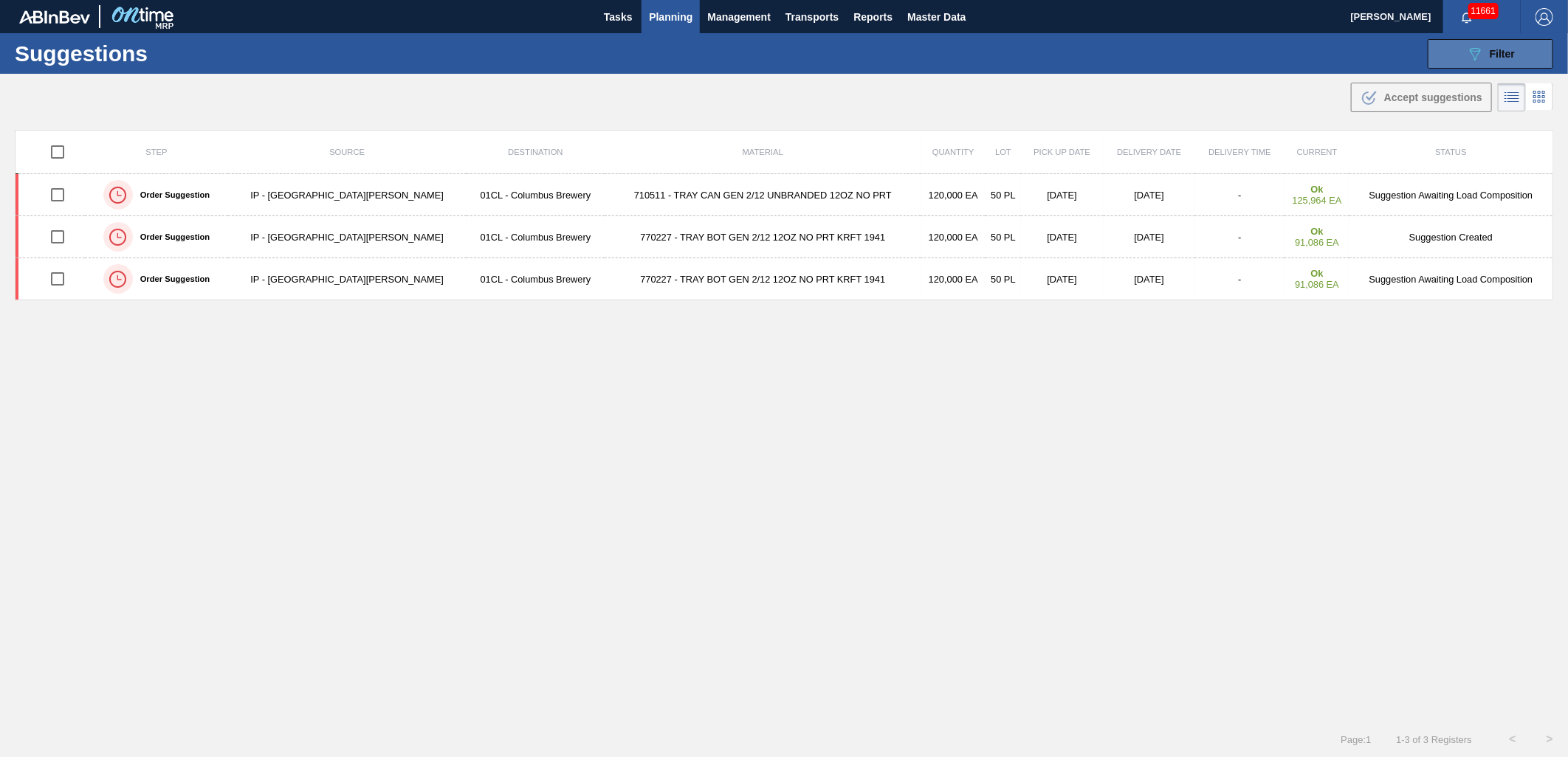
click at [1483, 60] on div "089F7B8B-B2A5-4AFE-B5C0-19BA573D28AC Filter" at bounding box center [1490, 54] width 49 height 18
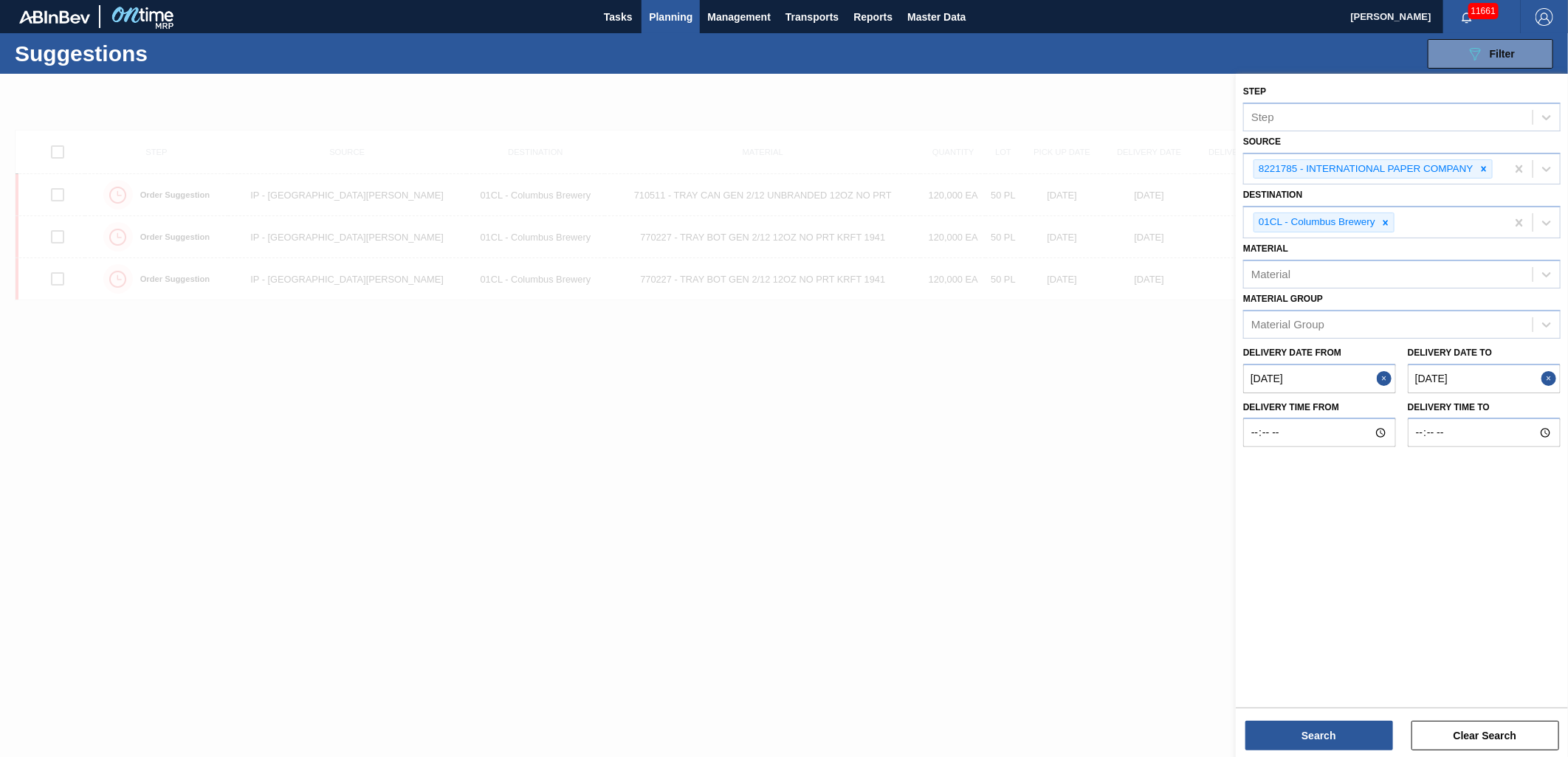
click at [1479, 378] on to "10/31/2025" at bounding box center [1484, 378] width 153 height 29
click at [1321, 371] on from "[DATE]" at bounding box center [1320, 378] width 153 height 29
click at [1287, 511] on div "15" at bounding box center [1285, 509] width 20 height 20
type from "09/15/2025"
click at [1289, 723] on button "Search" at bounding box center [1319, 736] width 148 height 29
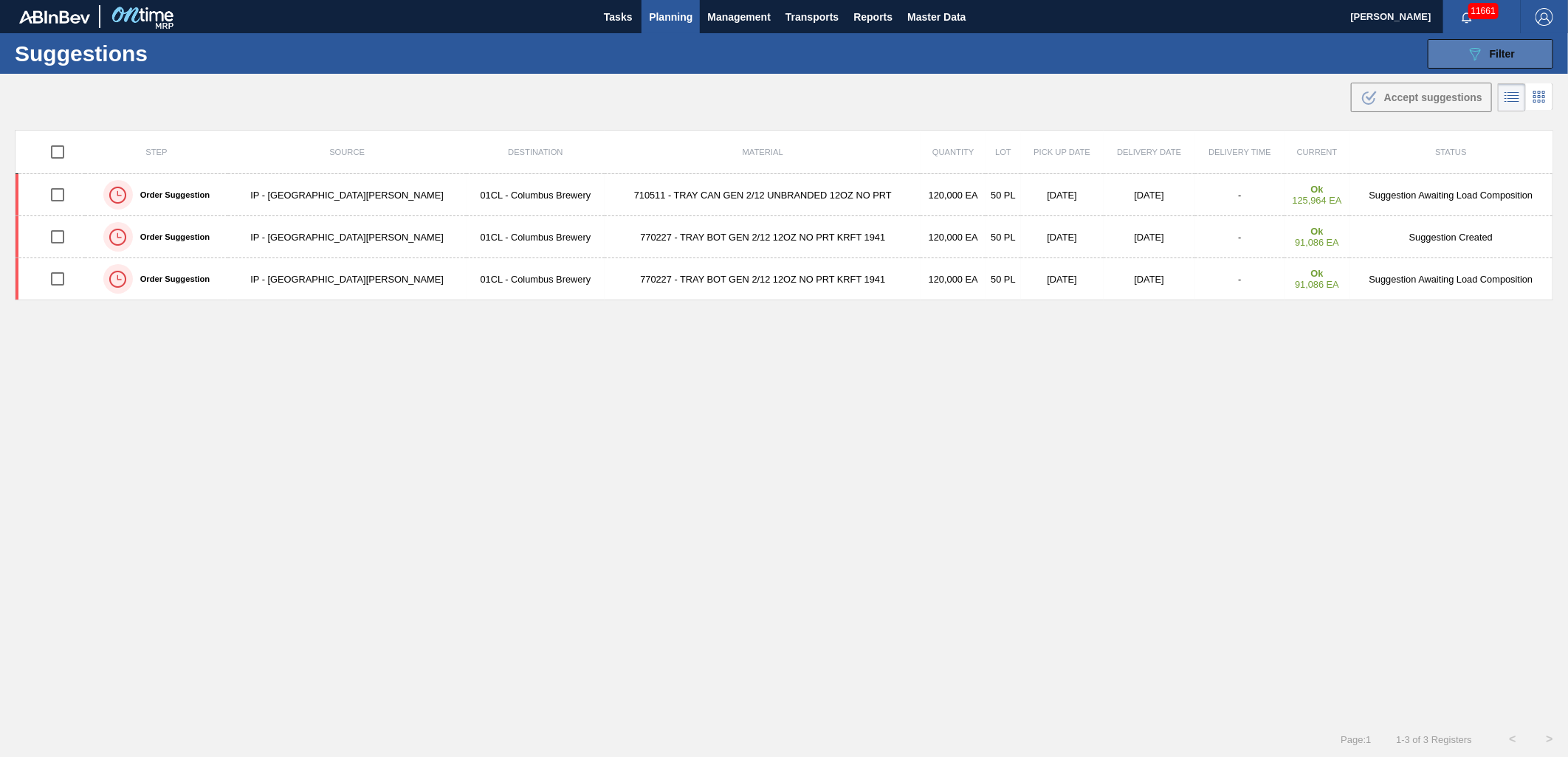
click at [1466, 53] on icon "089F7B8B-B2A5-4AFE-B5C0-19BA573D28AC" at bounding box center [1475, 54] width 18 height 18
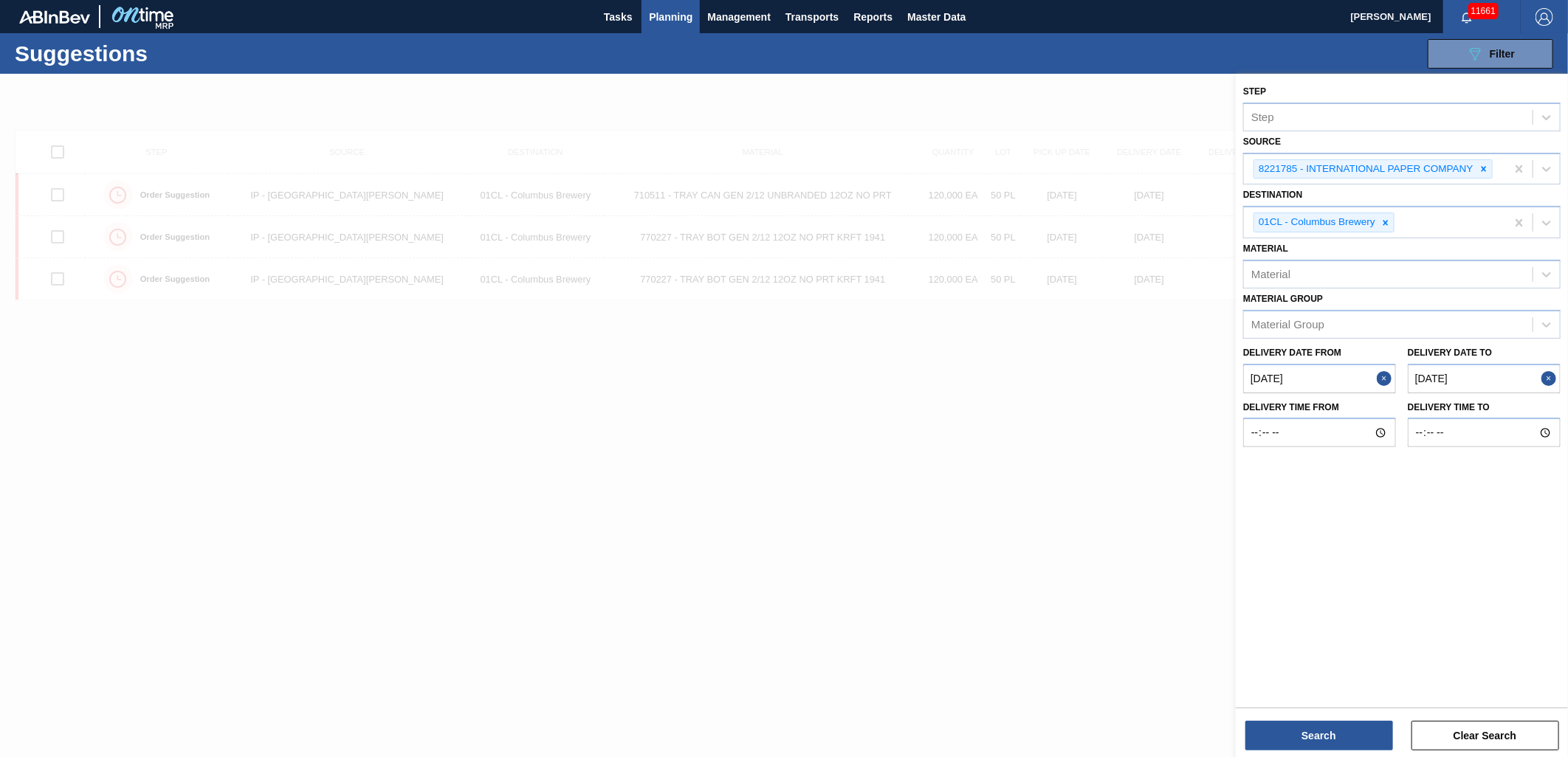
click at [1492, 374] on to "10/31/2025" at bounding box center [1484, 378] width 153 height 29
click at [1535, 552] on div "1" at bounding box center [1540, 557] width 20 height 20
click at [1359, 743] on button "Search" at bounding box center [1319, 736] width 148 height 29
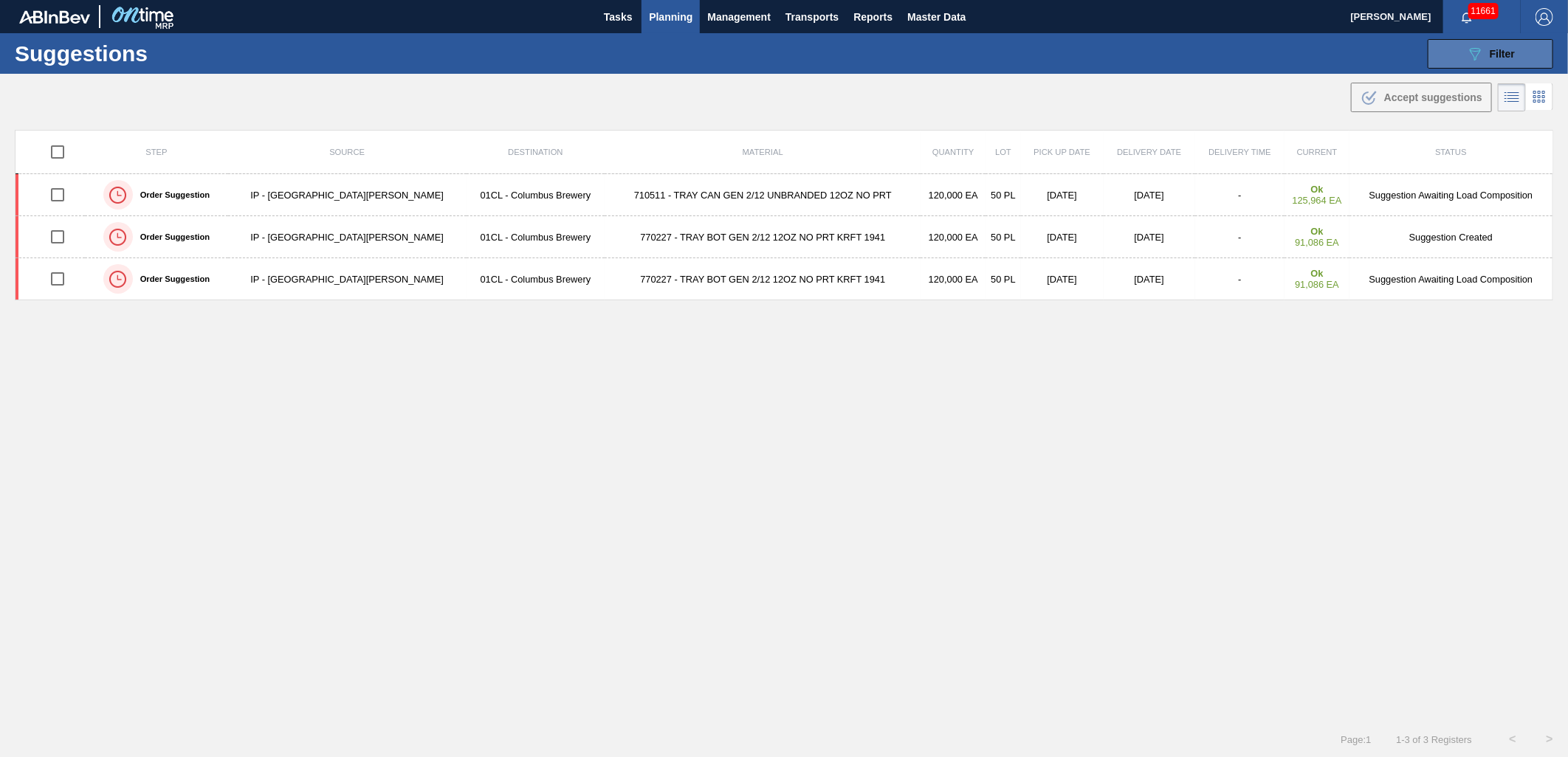
click at [1476, 62] on icon "089F7B8B-B2A5-4AFE-B5C0-19BA573D28AC" at bounding box center [1475, 54] width 18 height 18
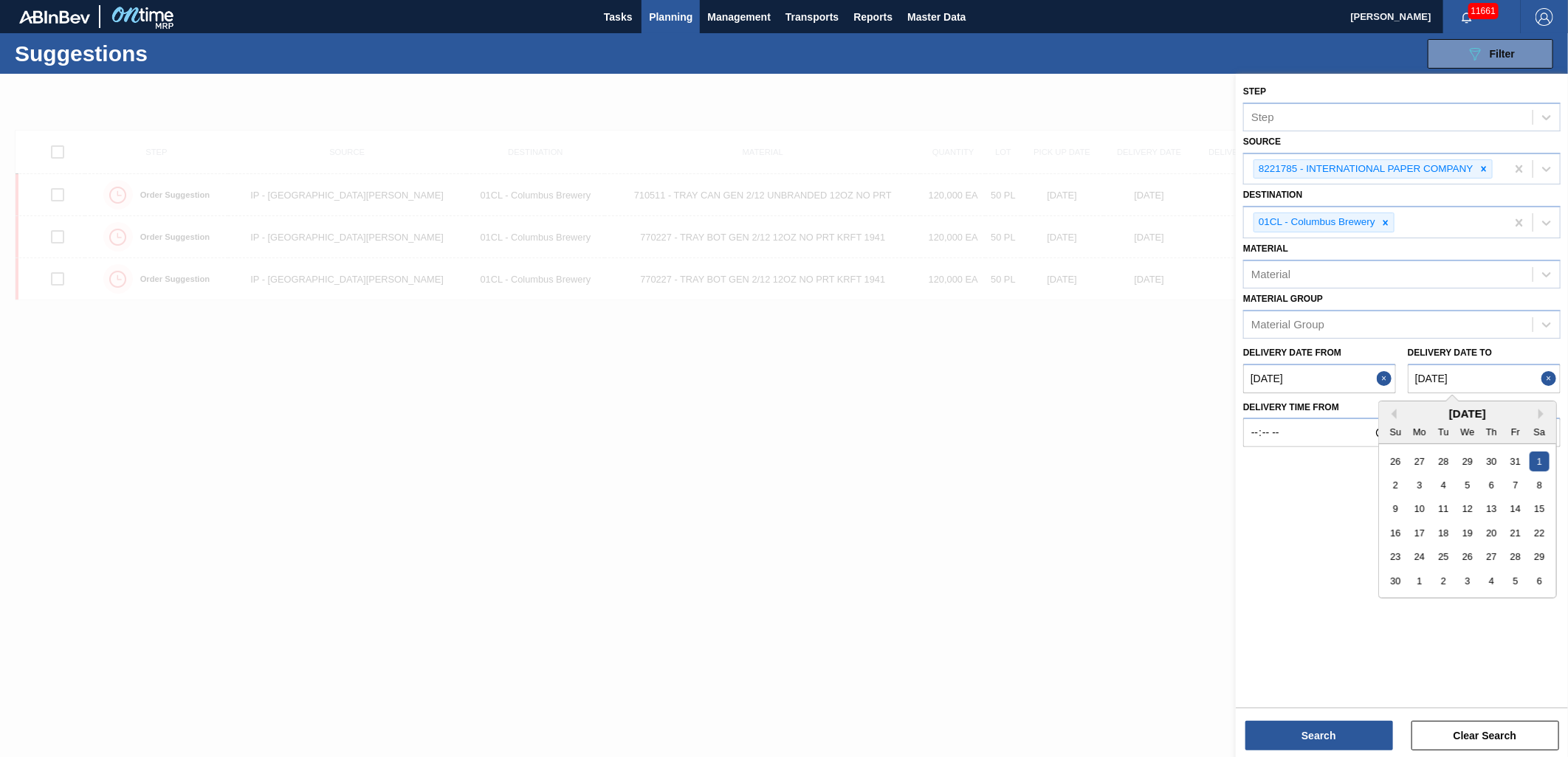
click at [1516, 381] on to "11/01/2025" at bounding box center [1484, 378] width 153 height 29
click at [1543, 585] on div "6" at bounding box center [1540, 582] width 20 height 20
type to "12/06/2025"
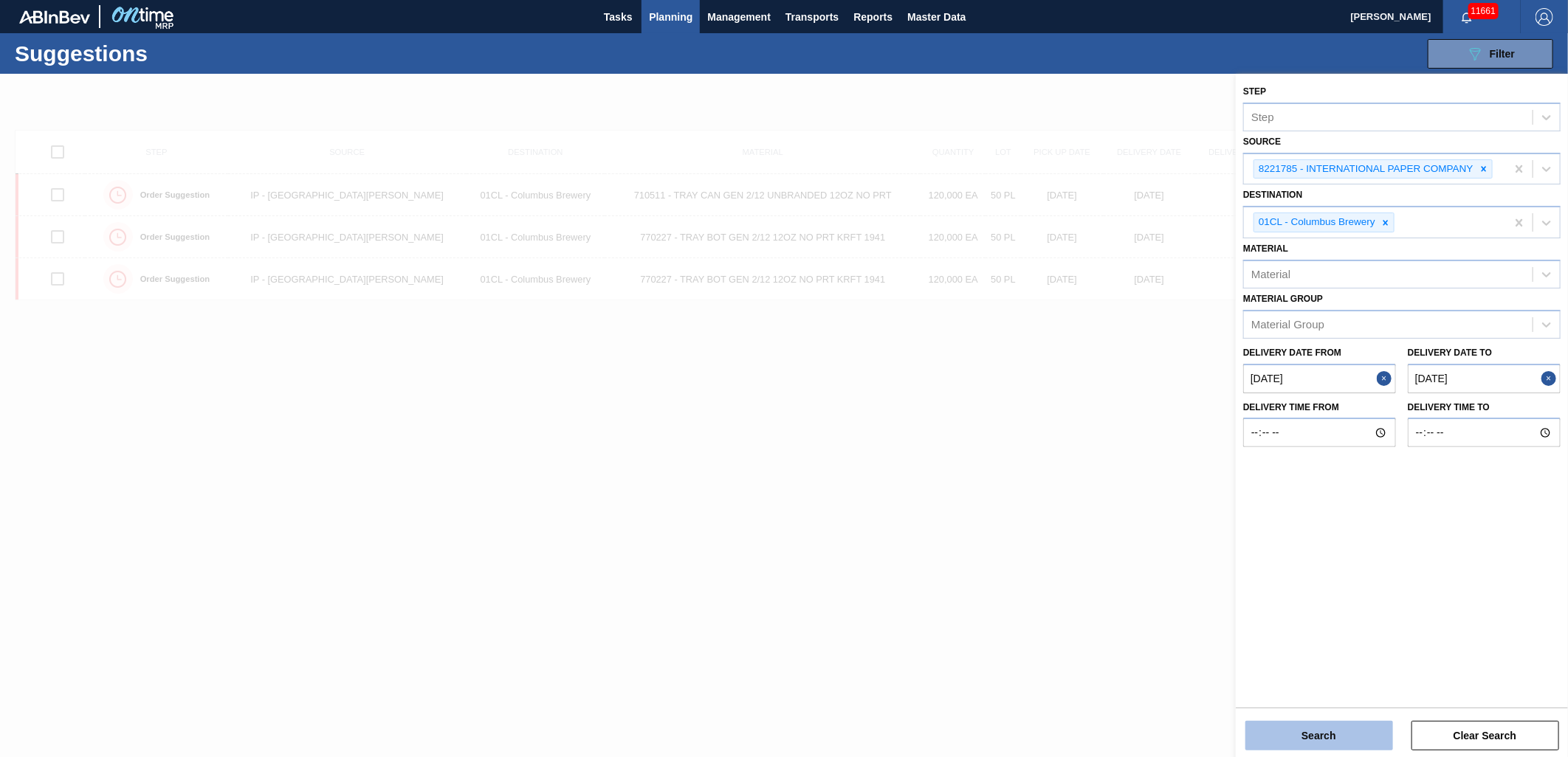
click at [1354, 743] on button "Search" at bounding box center [1319, 736] width 148 height 29
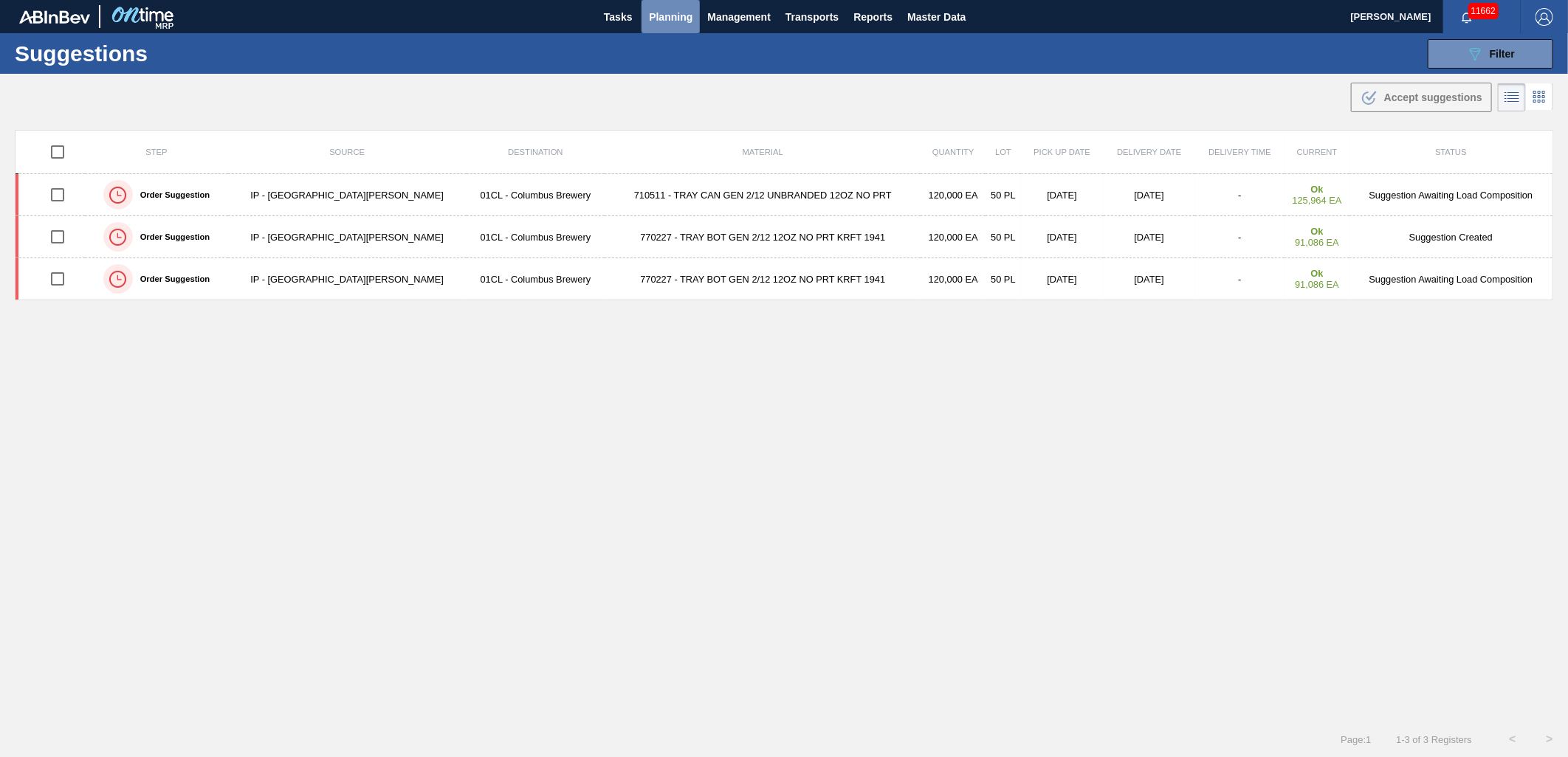
click at [664, 22] on span "Planning" at bounding box center [670, 17] width 44 height 18
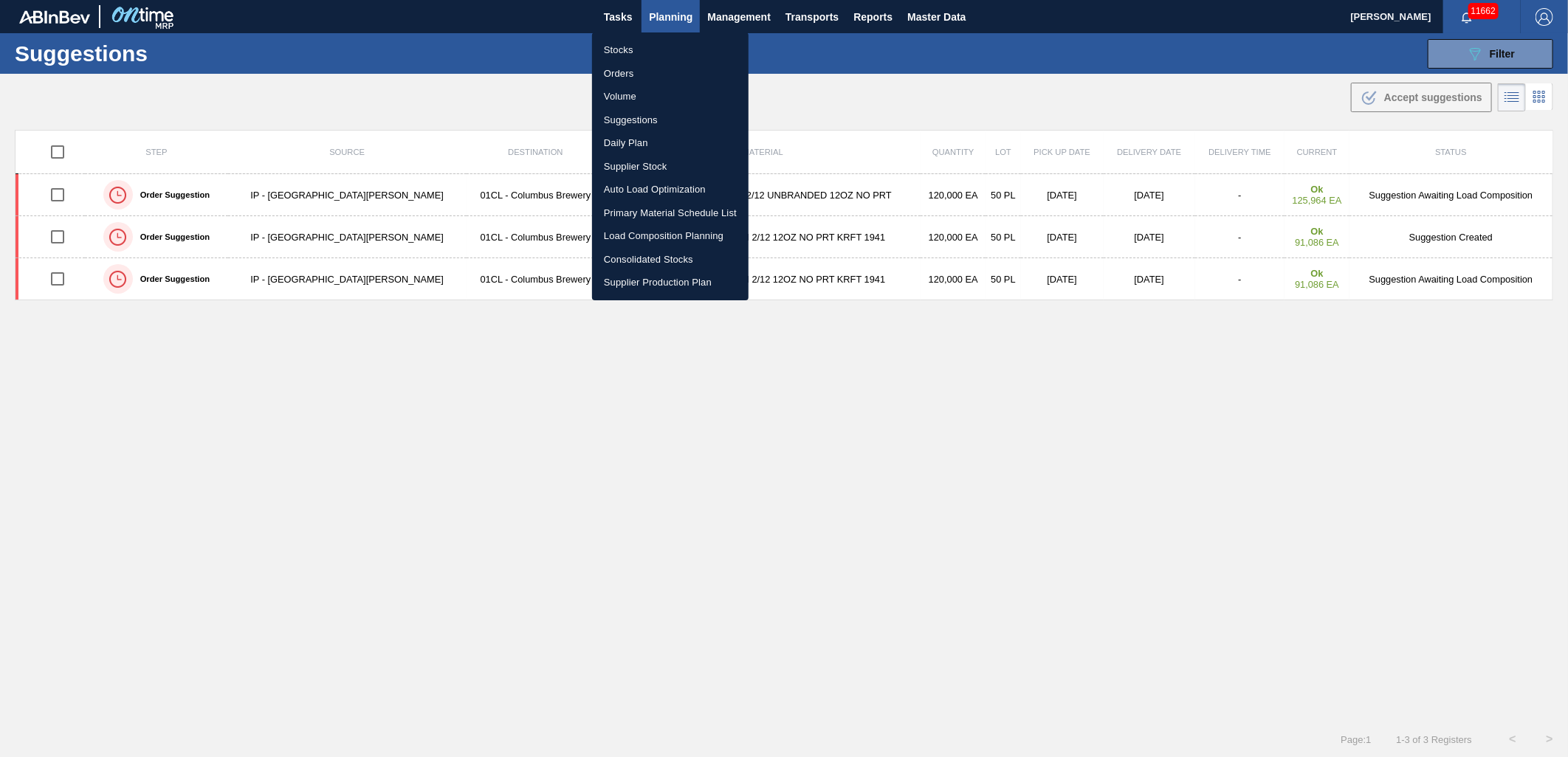
click at [642, 237] on li "Load Composition Planning" at bounding box center [670, 236] width 157 height 24
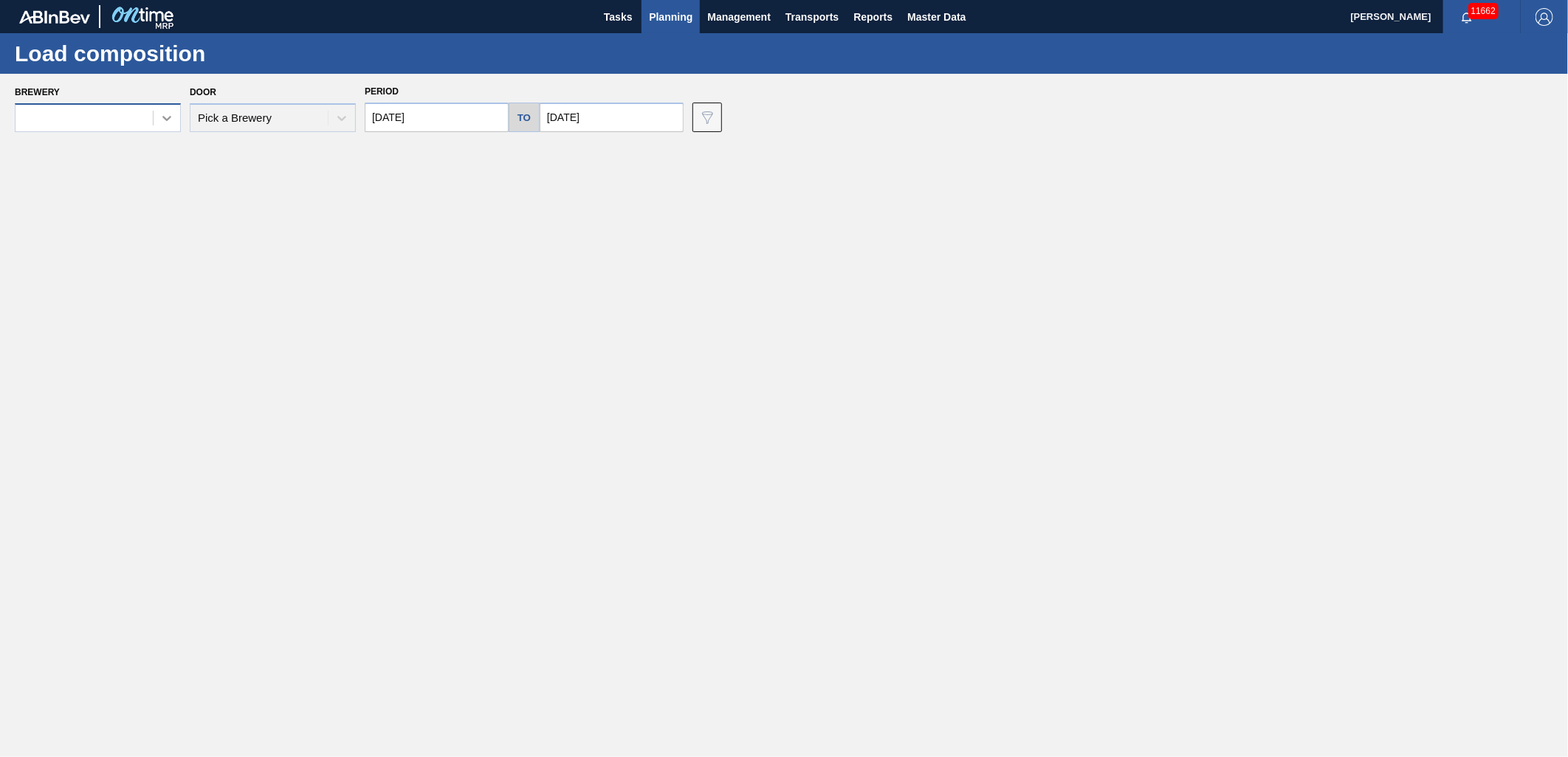
click at [155, 124] on div at bounding box center [167, 118] width 27 height 27
click at [160, 117] on icon at bounding box center [167, 118] width 15 height 15
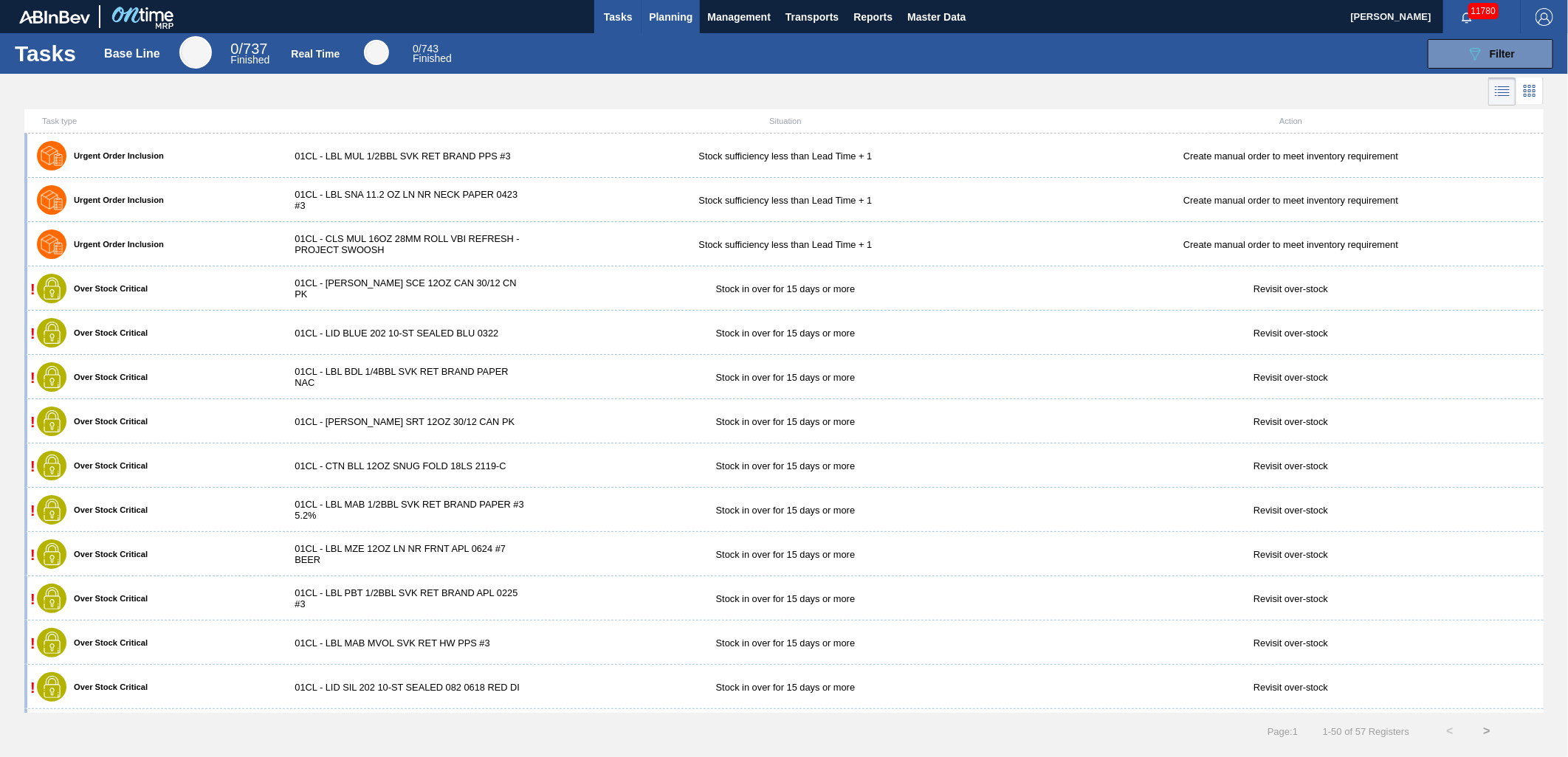
click at [667, 13] on span "Planning" at bounding box center [670, 17] width 44 height 18
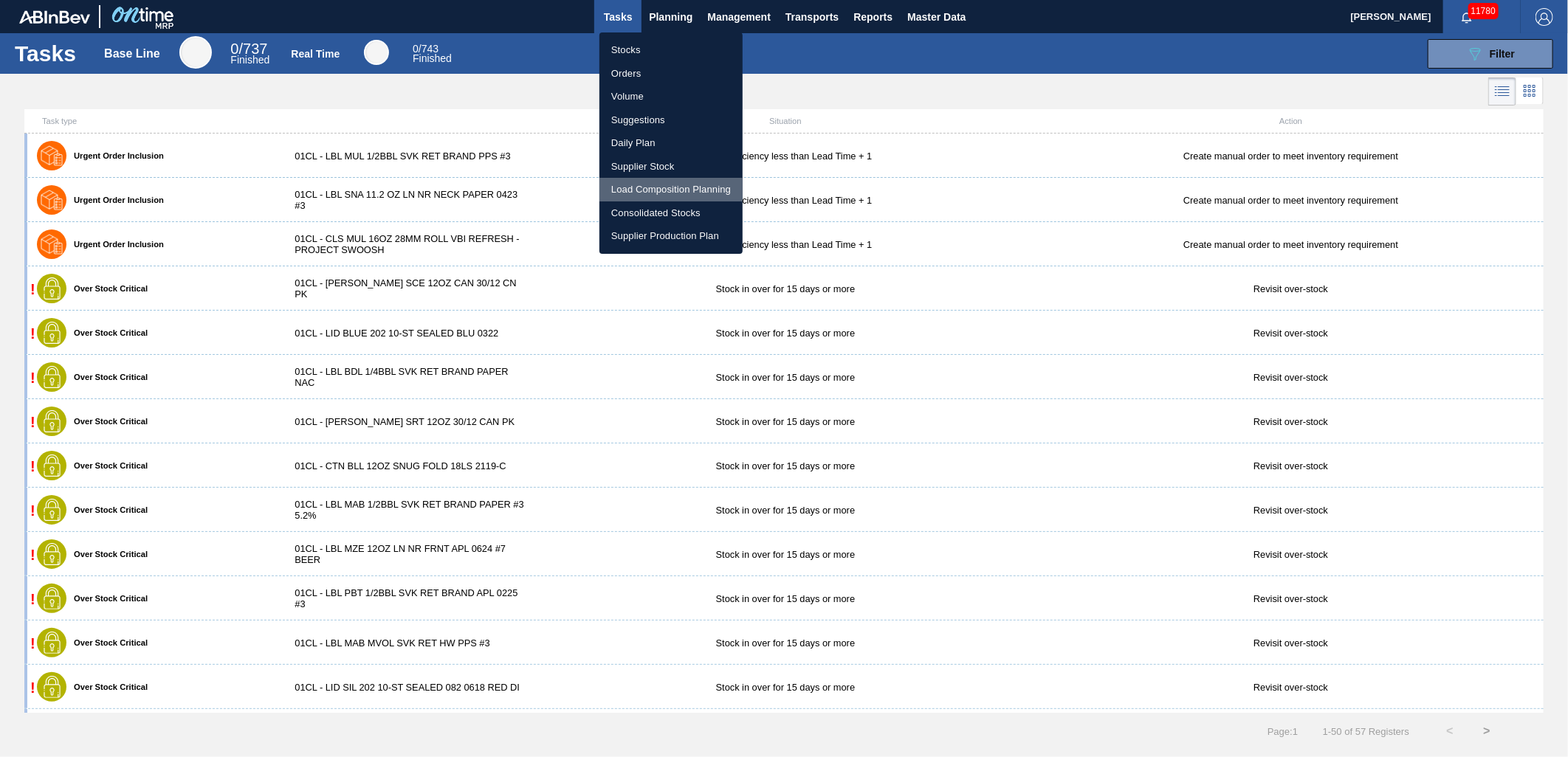
click at [647, 189] on li "Load Composition Planning" at bounding box center [670, 190] width 143 height 24
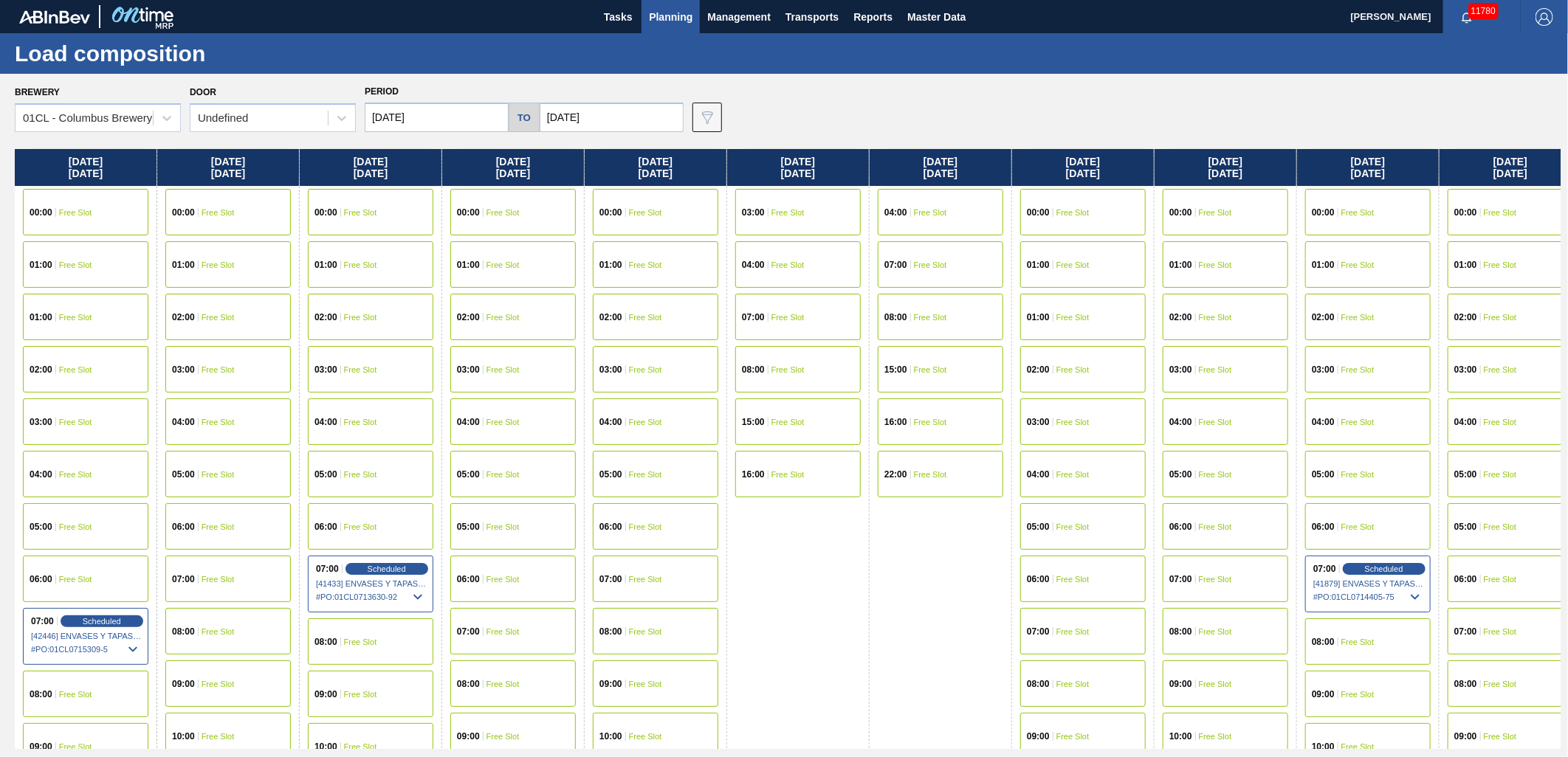
click at [481, 123] on input "[DATE]" at bounding box center [436, 117] width 144 height 29
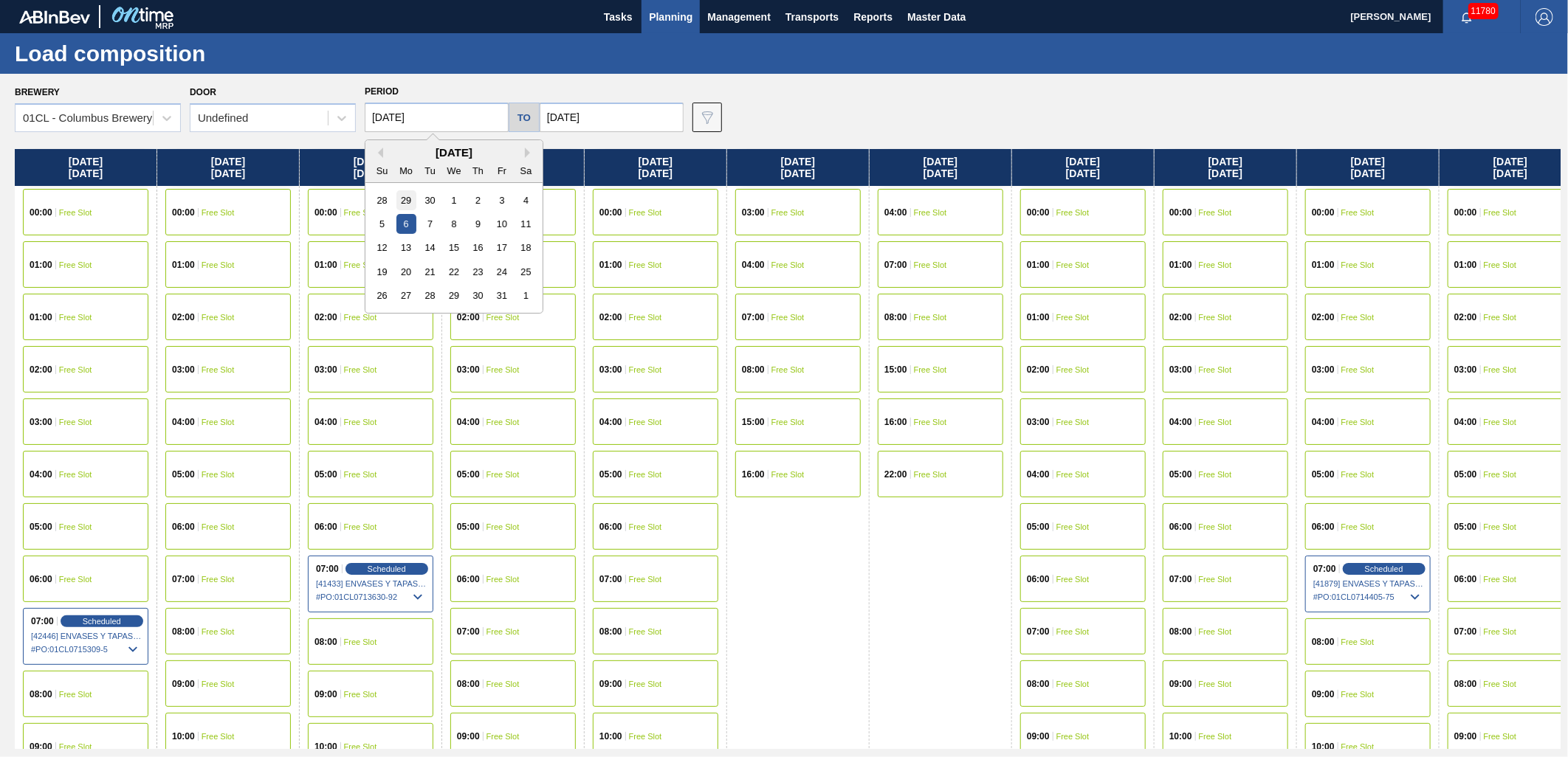
click at [400, 203] on div "29" at bounding box center [406, 200] width 20 height 20
type input "[DATE]"
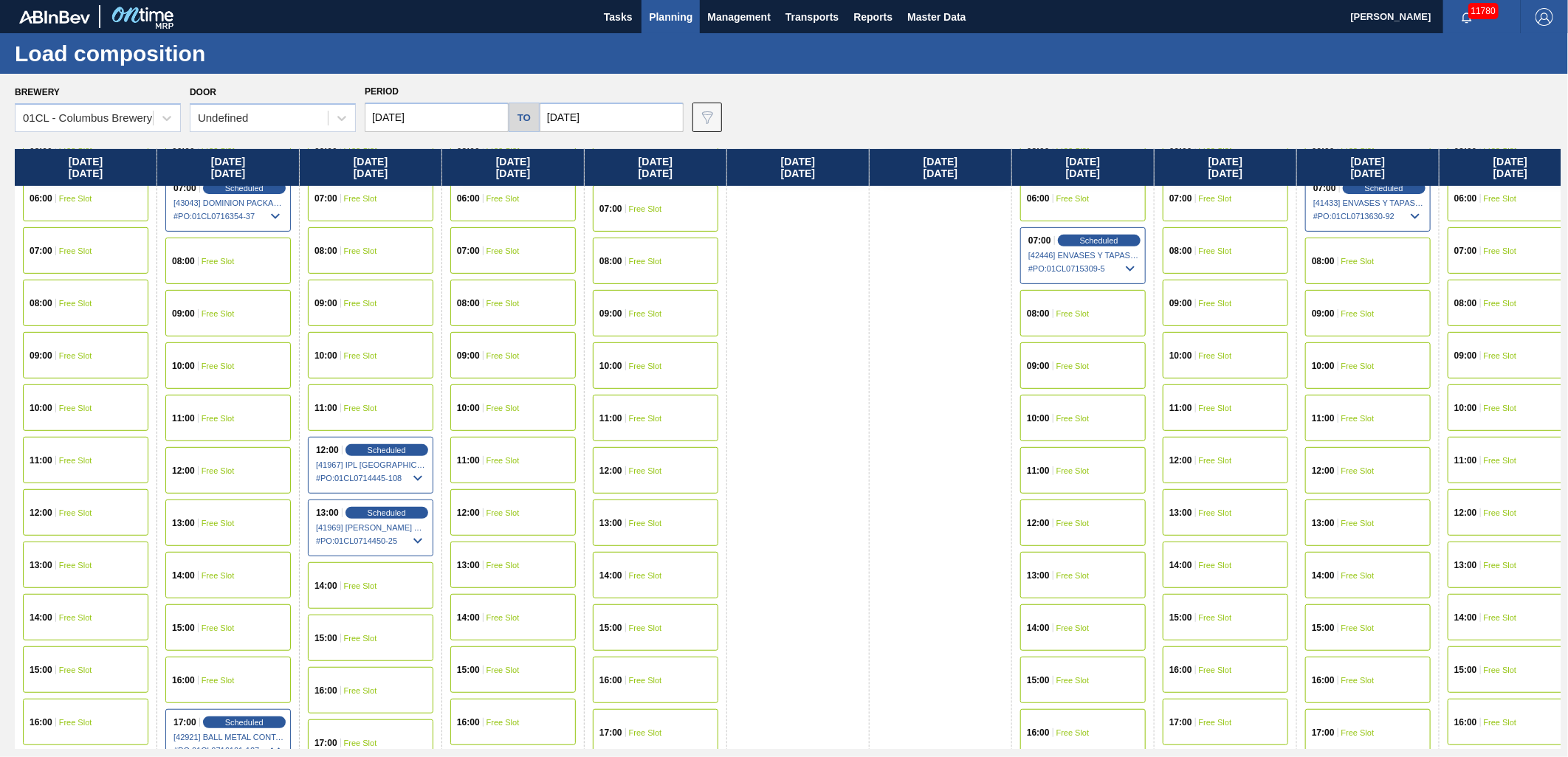
scroll to position [410, 0]
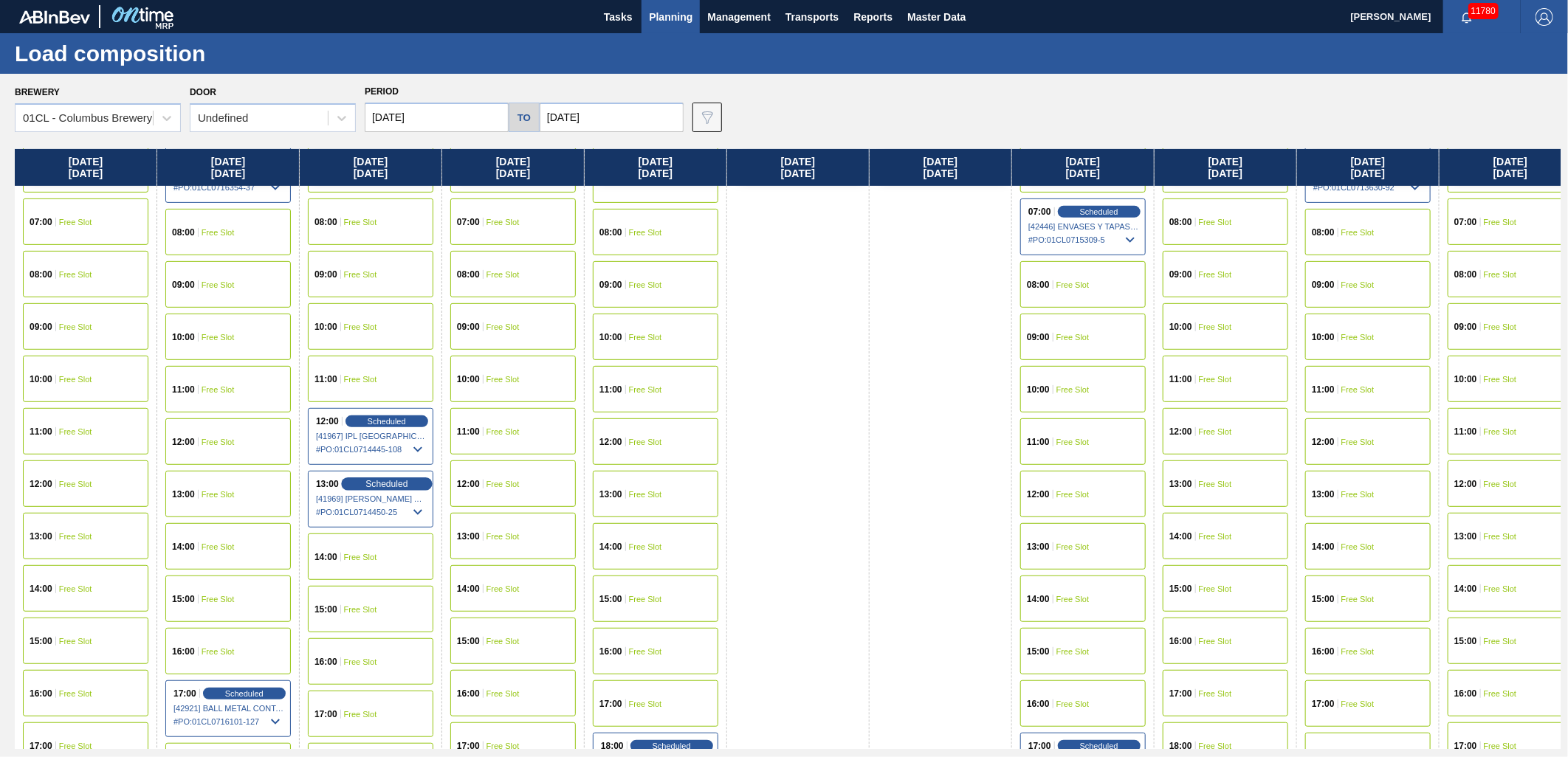
click at [386, 479] on span "Scheduled" at bounding box center [386, 484] width 42 height 10
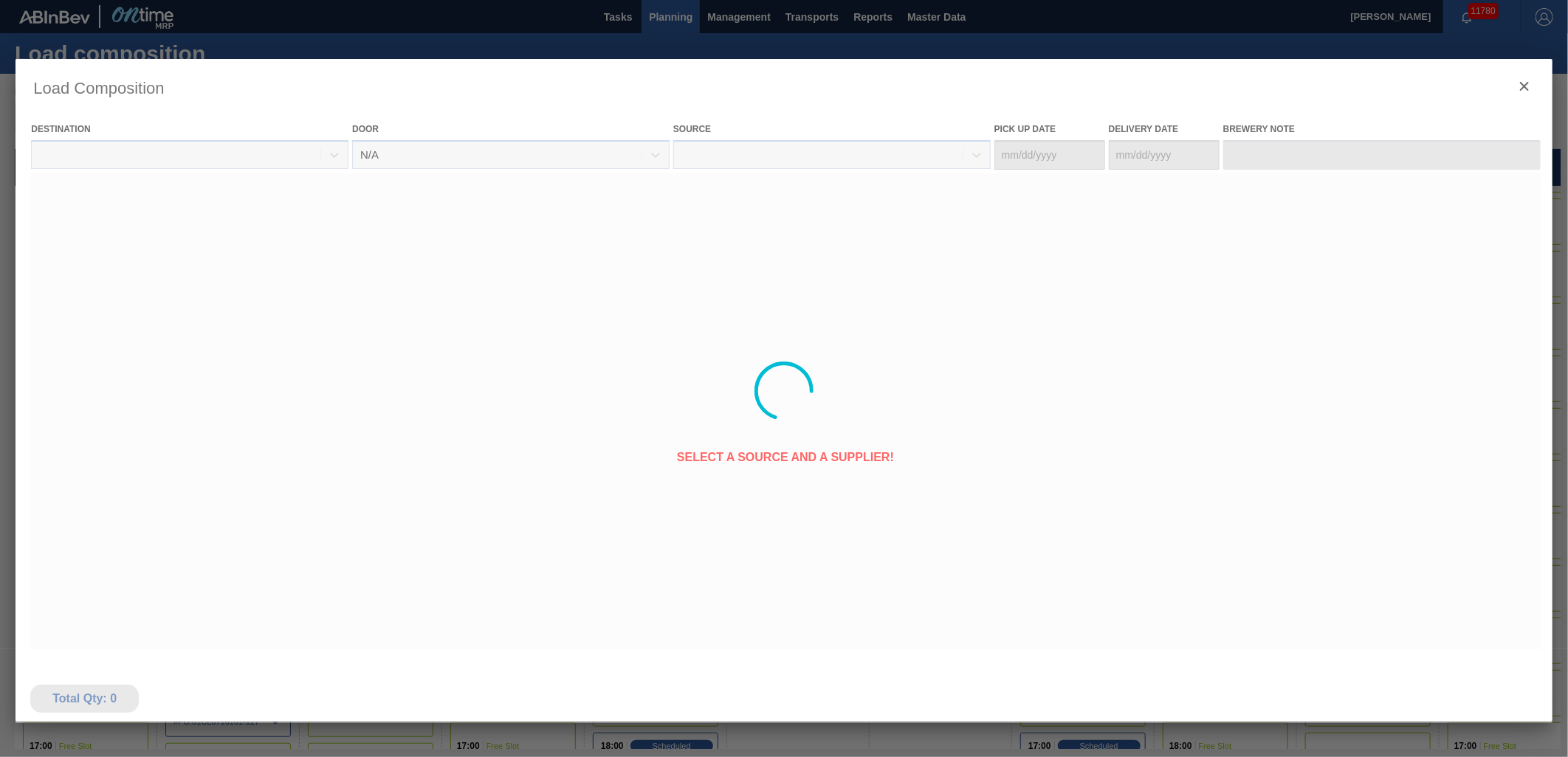
type Date "[DATE]"
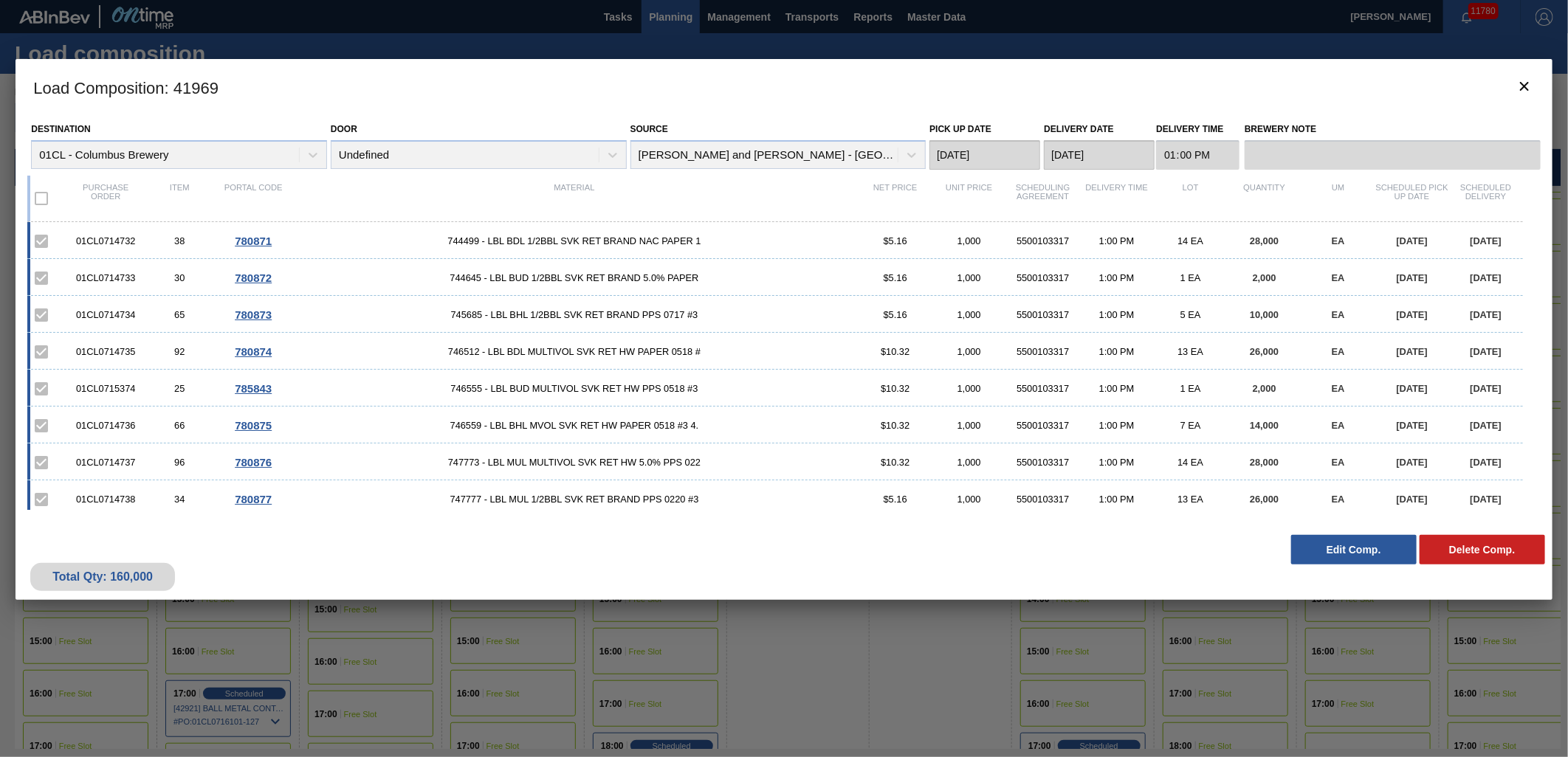
click at [1356, 555] on button "Edit Comp." at bounding box center [1353, 549] width 126 height 29
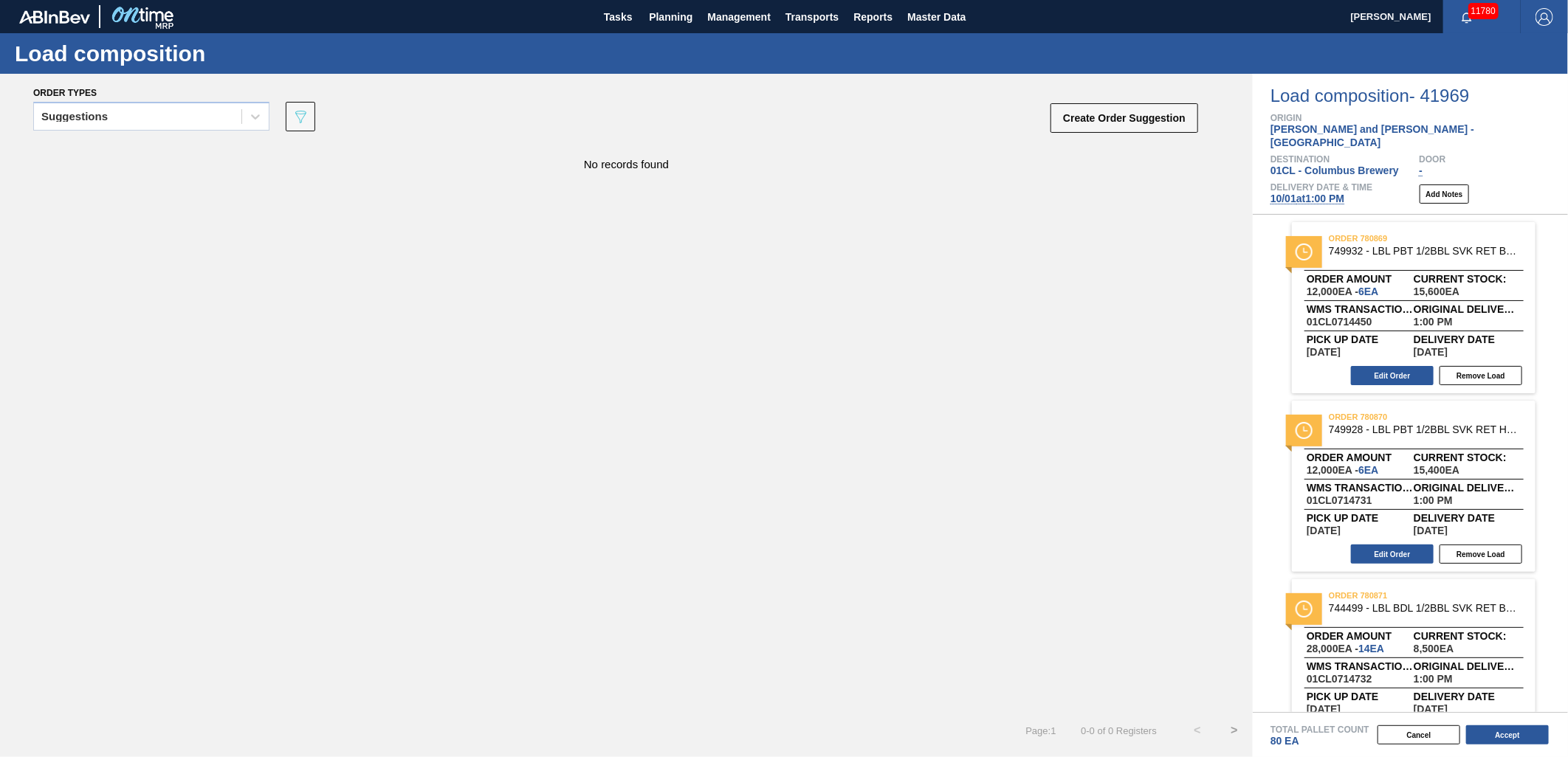
click at [1299, 192] on span "10/01 at 1:00 PM" at bounding box center [1307, 198] width 74 height 12
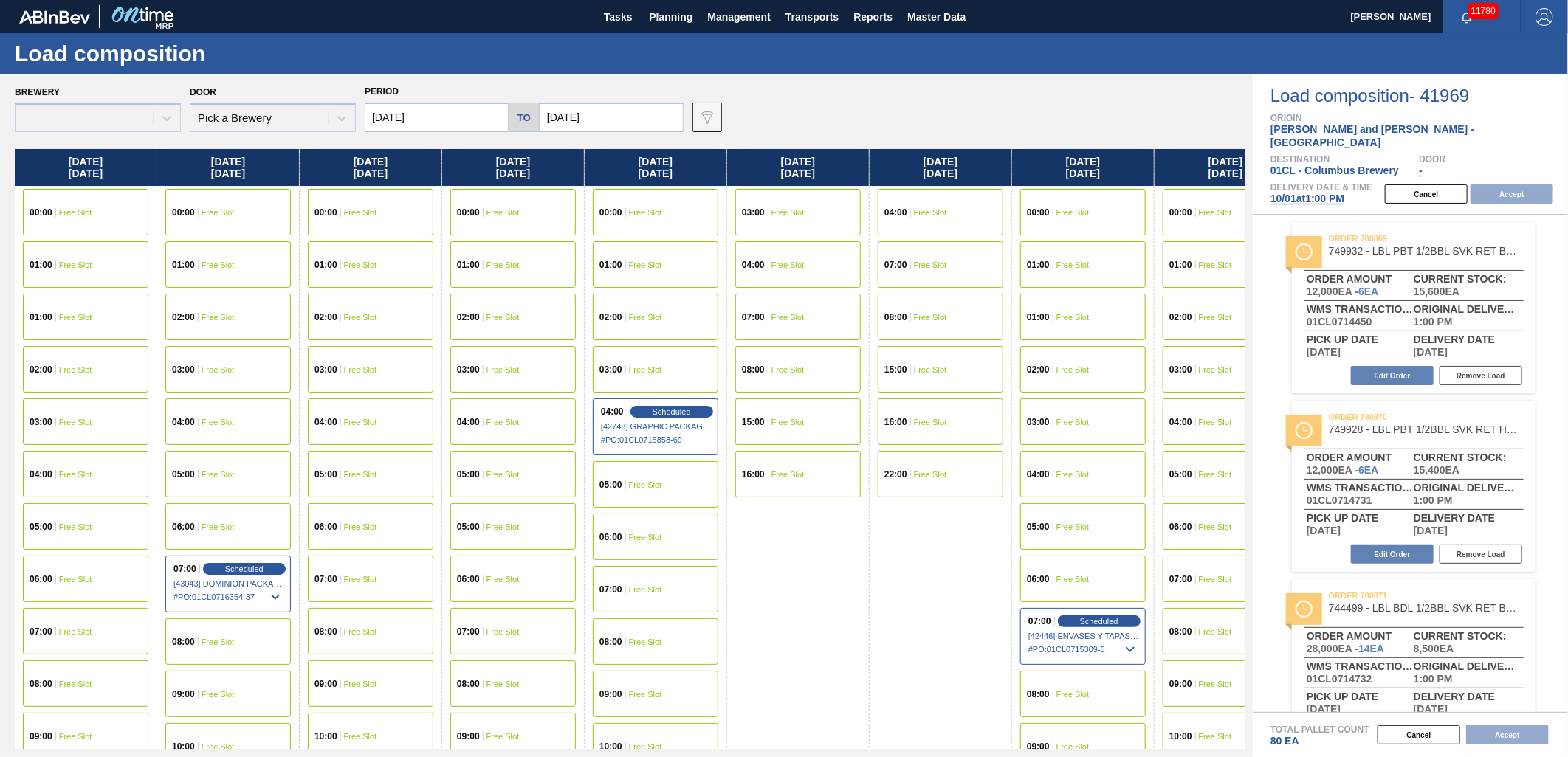
type input "[DATE]"
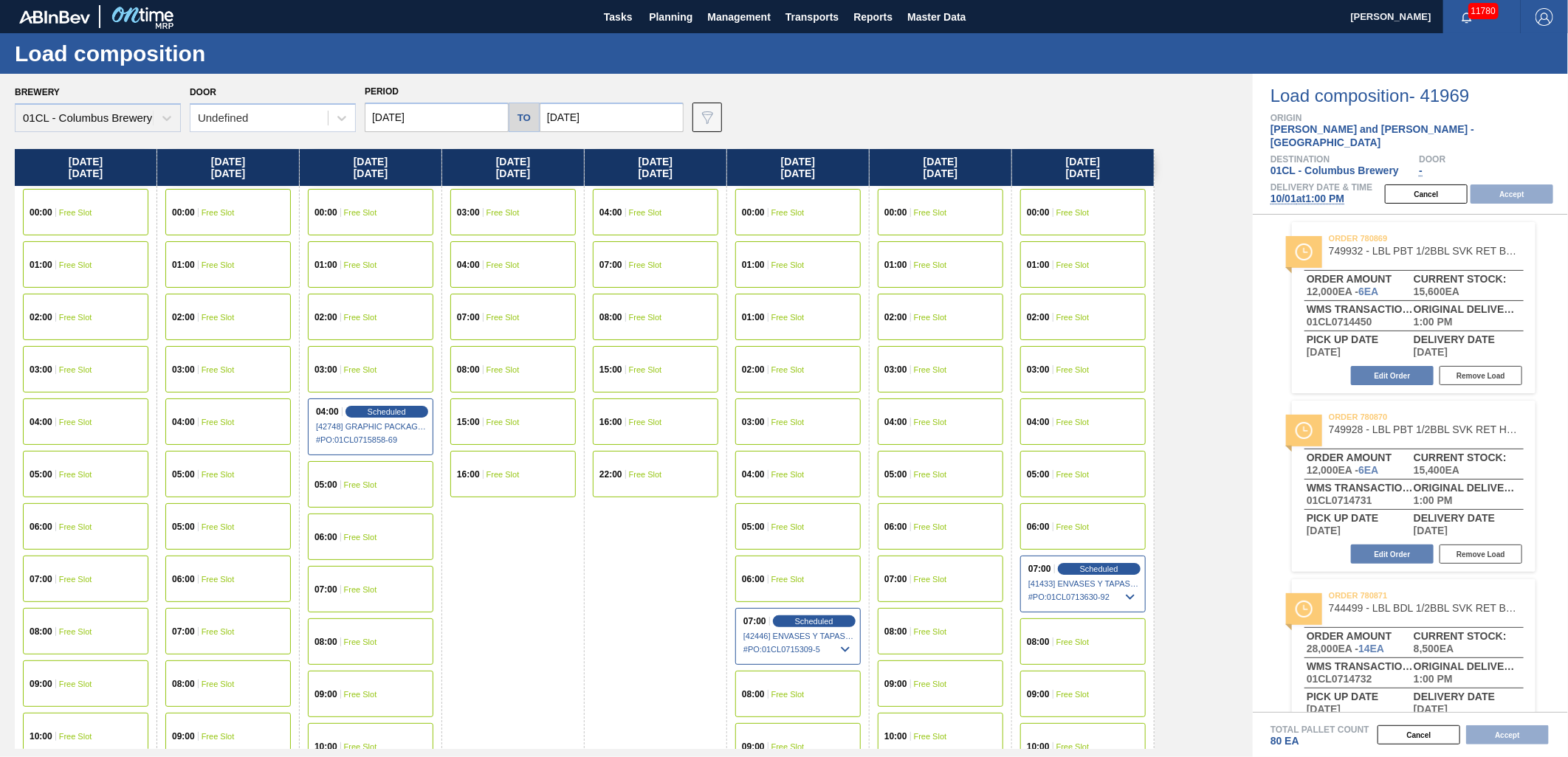
click at [436, 118] on input "[DATE]" at bounding box center [436, 117] width 144 height 29
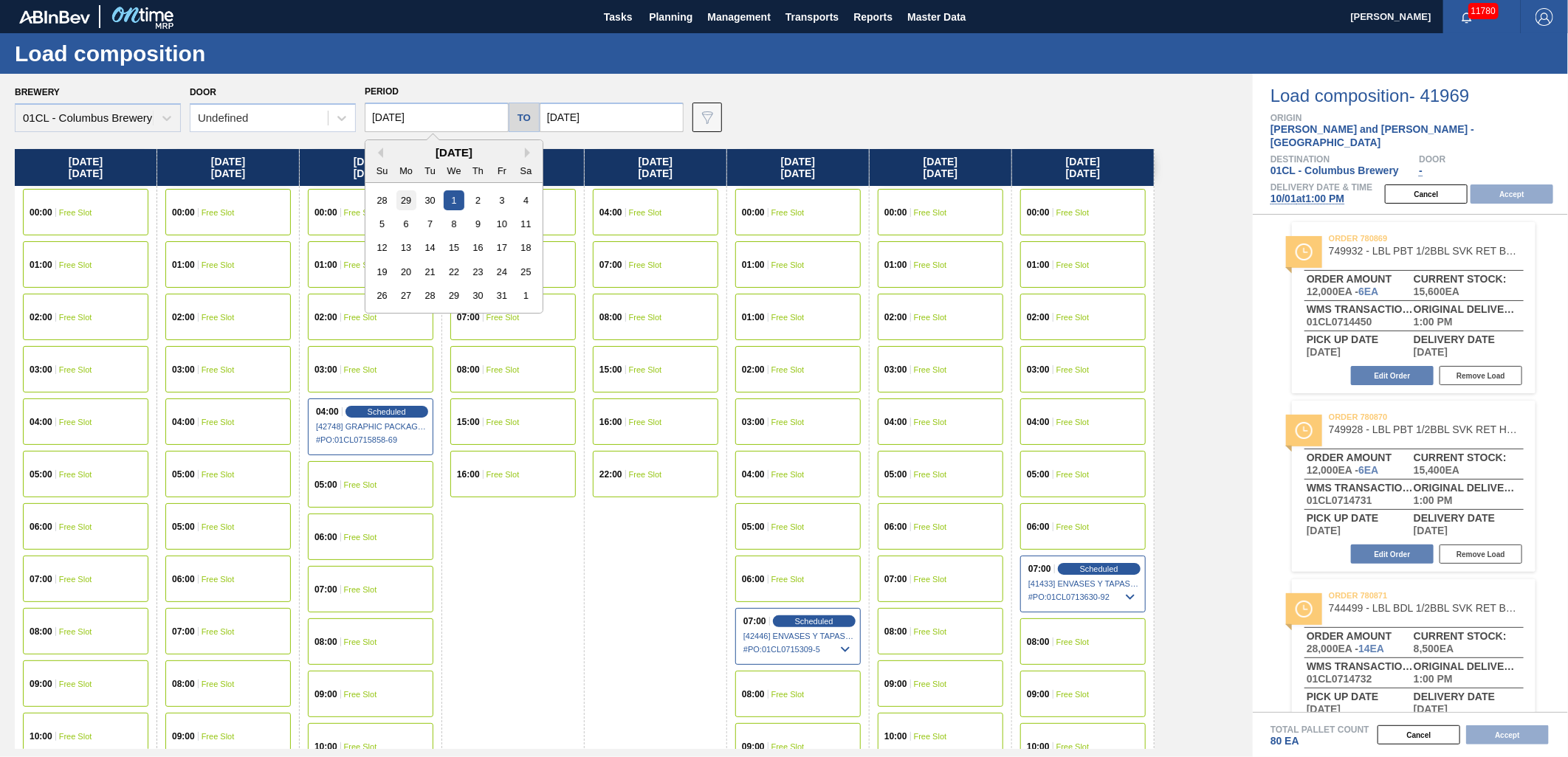
click at [404, 199] on div "29" at bounding box center [406, 200] width 20 height 20
type input "[DATE]"
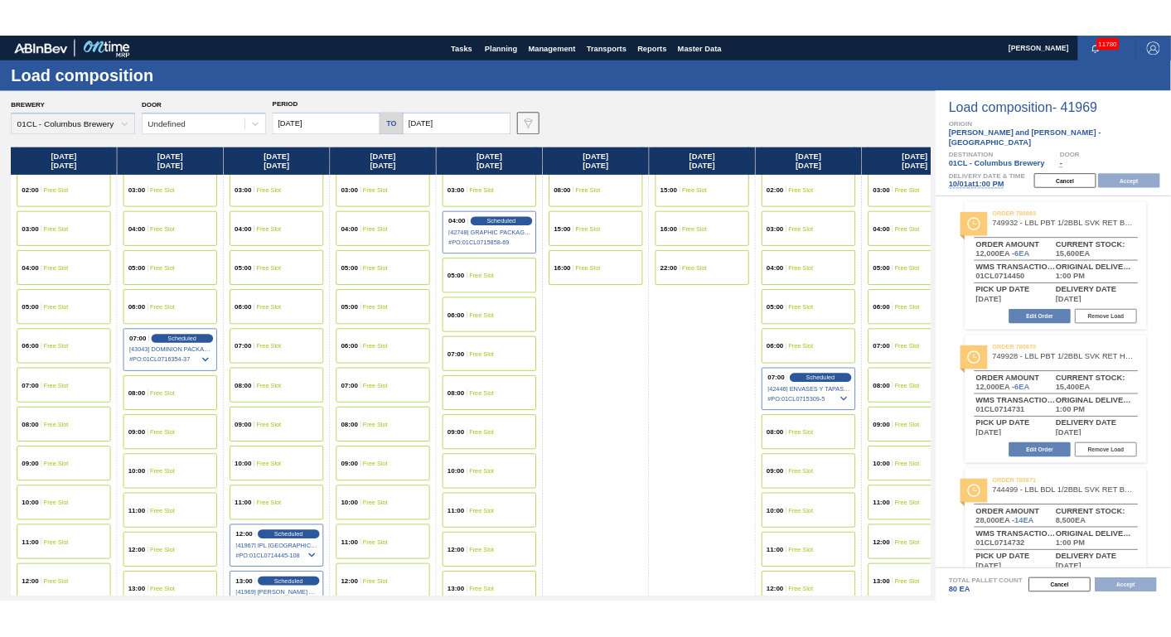
scroll to position [276, 0]
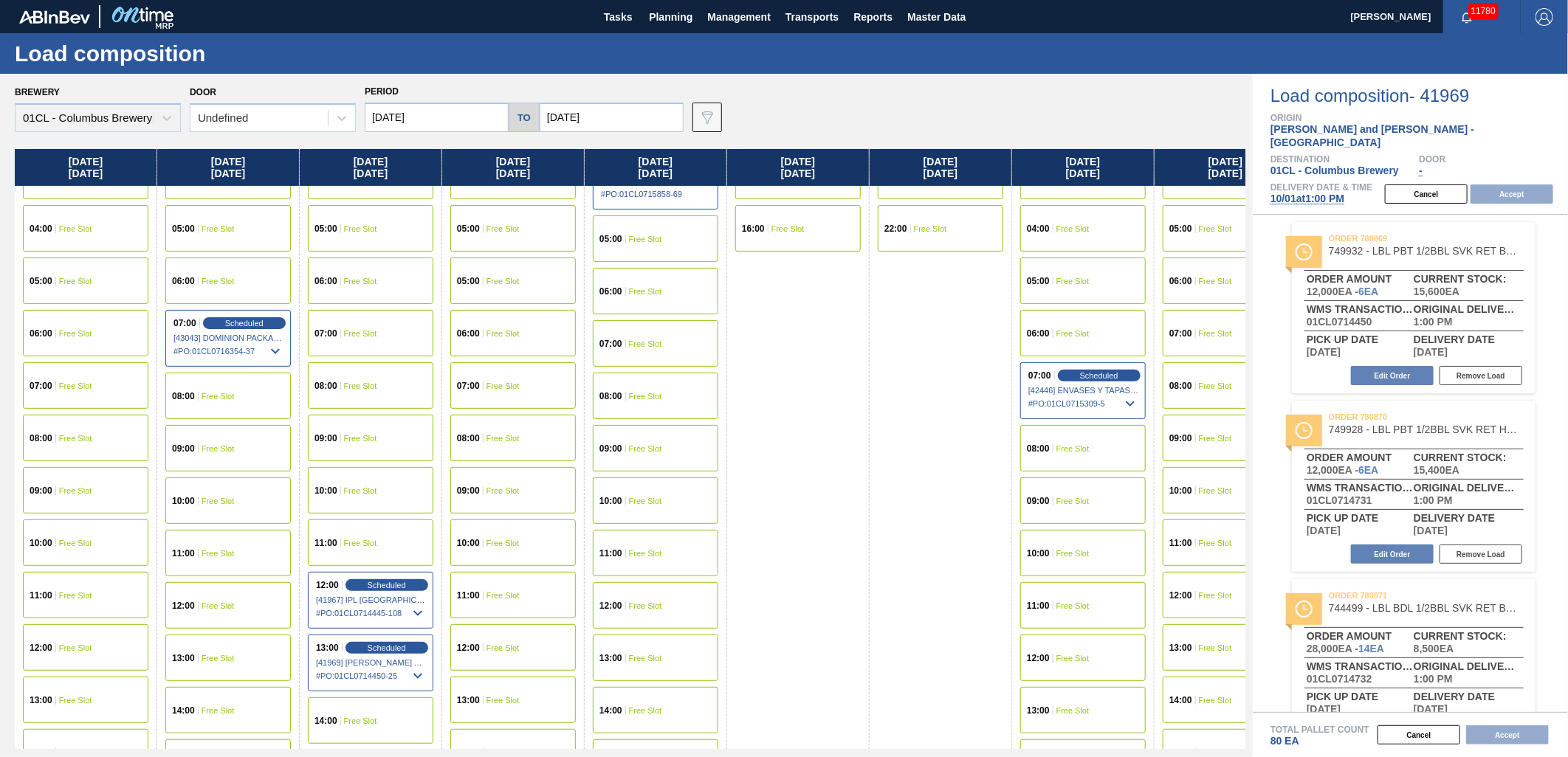
click at [85, 640] on div "12:00 Free Slot" at bounding box center [85, 647] width 126 height 46
click at [1511, 184] on button "Accept" at bounding box center [1511, 194] width 83 height 20
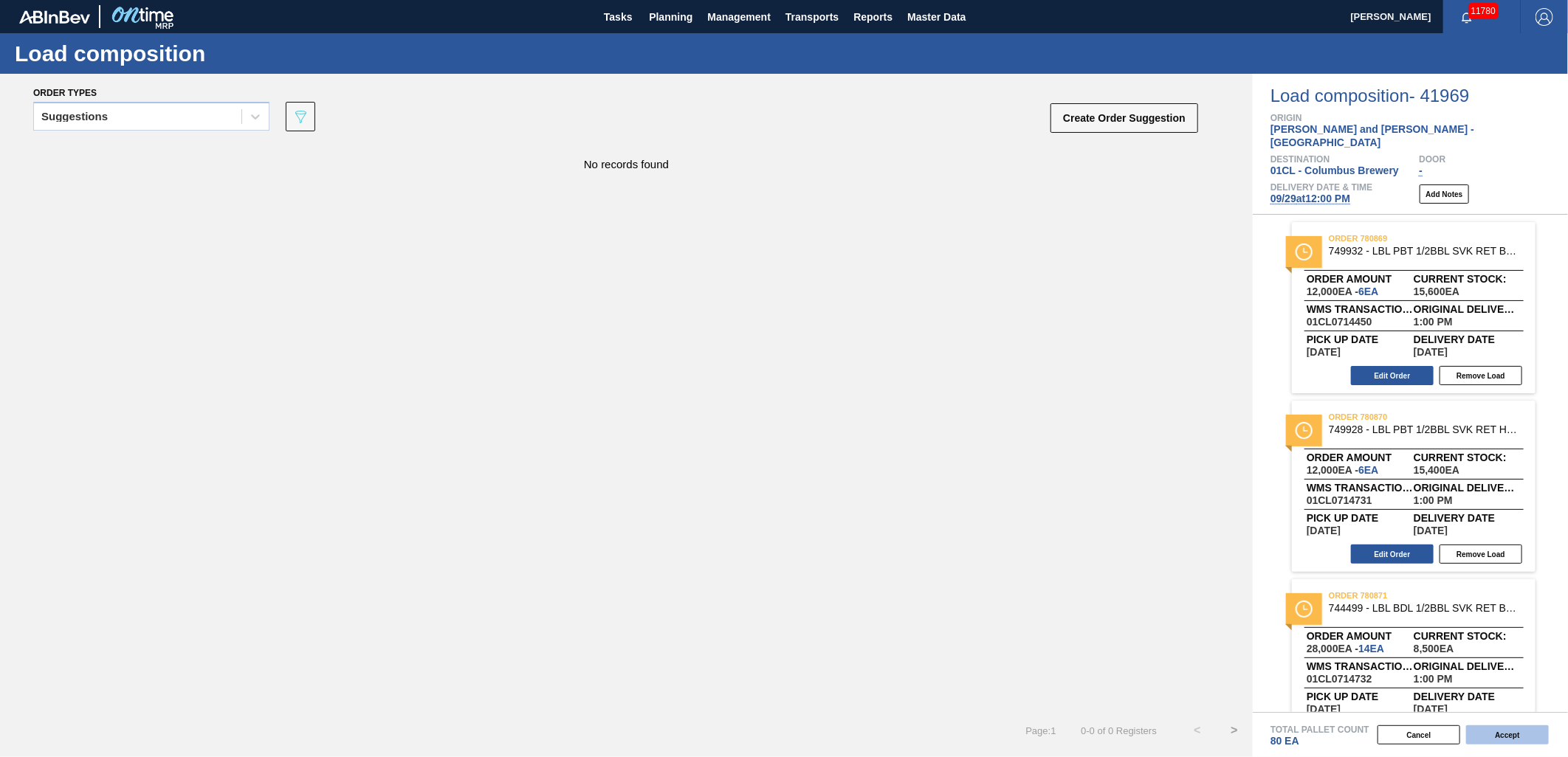
click at [1508, 731] on button "Accept" at bounding box center [1507, 736] width 83 height 20
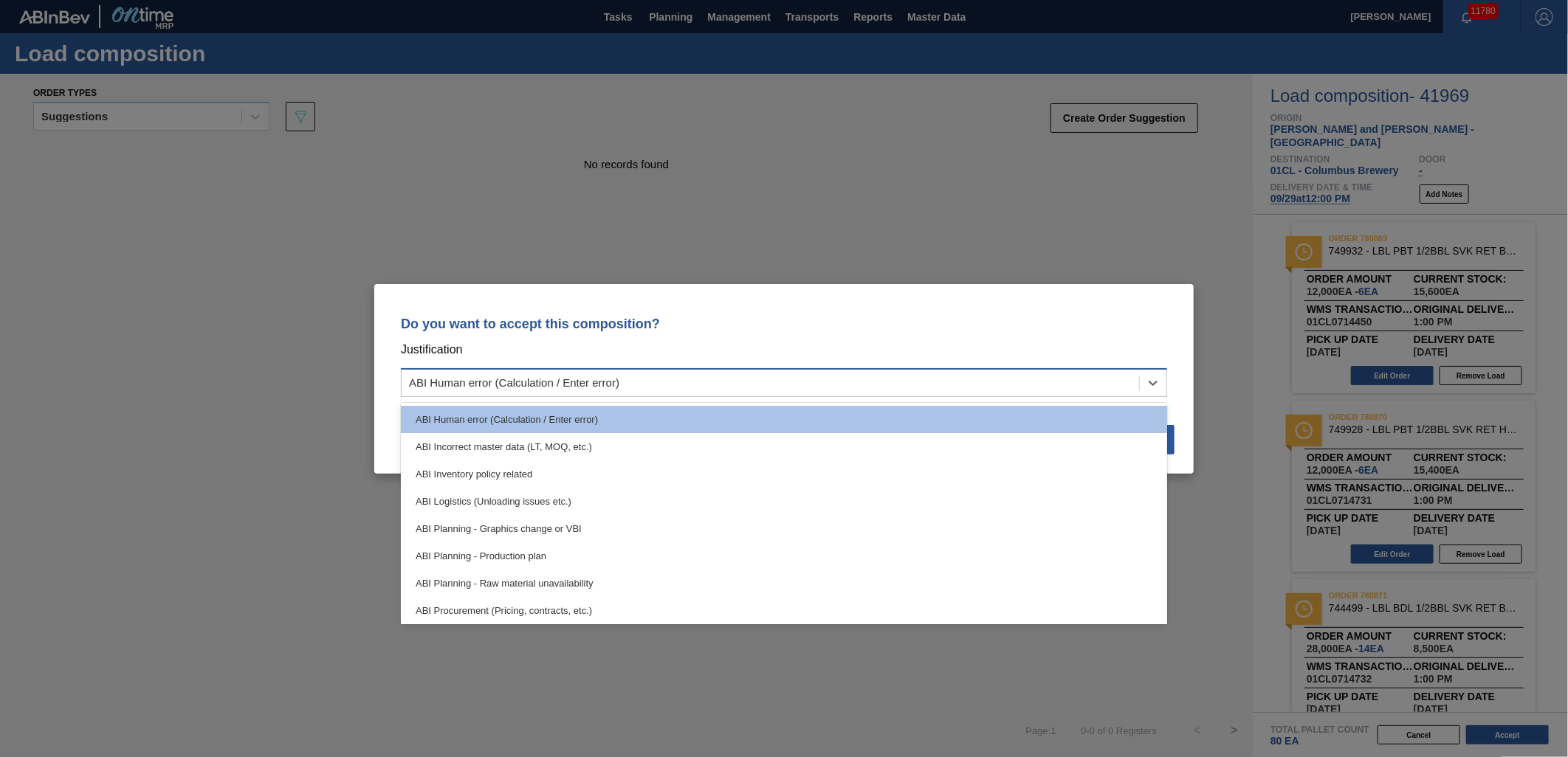
click at [922, 382] on div "ABI Human error (Calculation / Enter error)" at bounding box center [770, 383] width 737 height 21
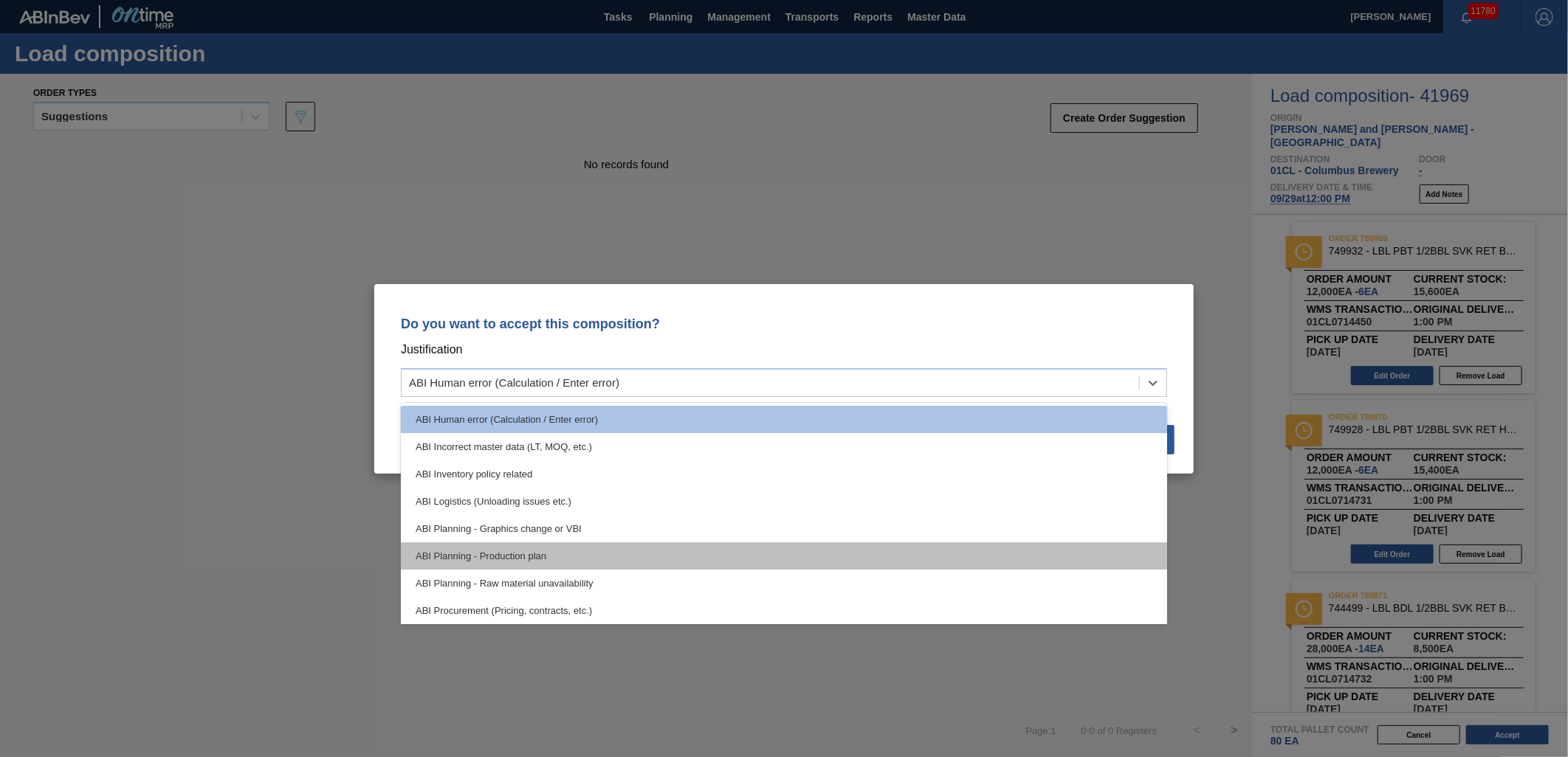
click at [859, 543] on div "ABI Planning - Production plan" at bounding box center [784, 556] width 766 height 28
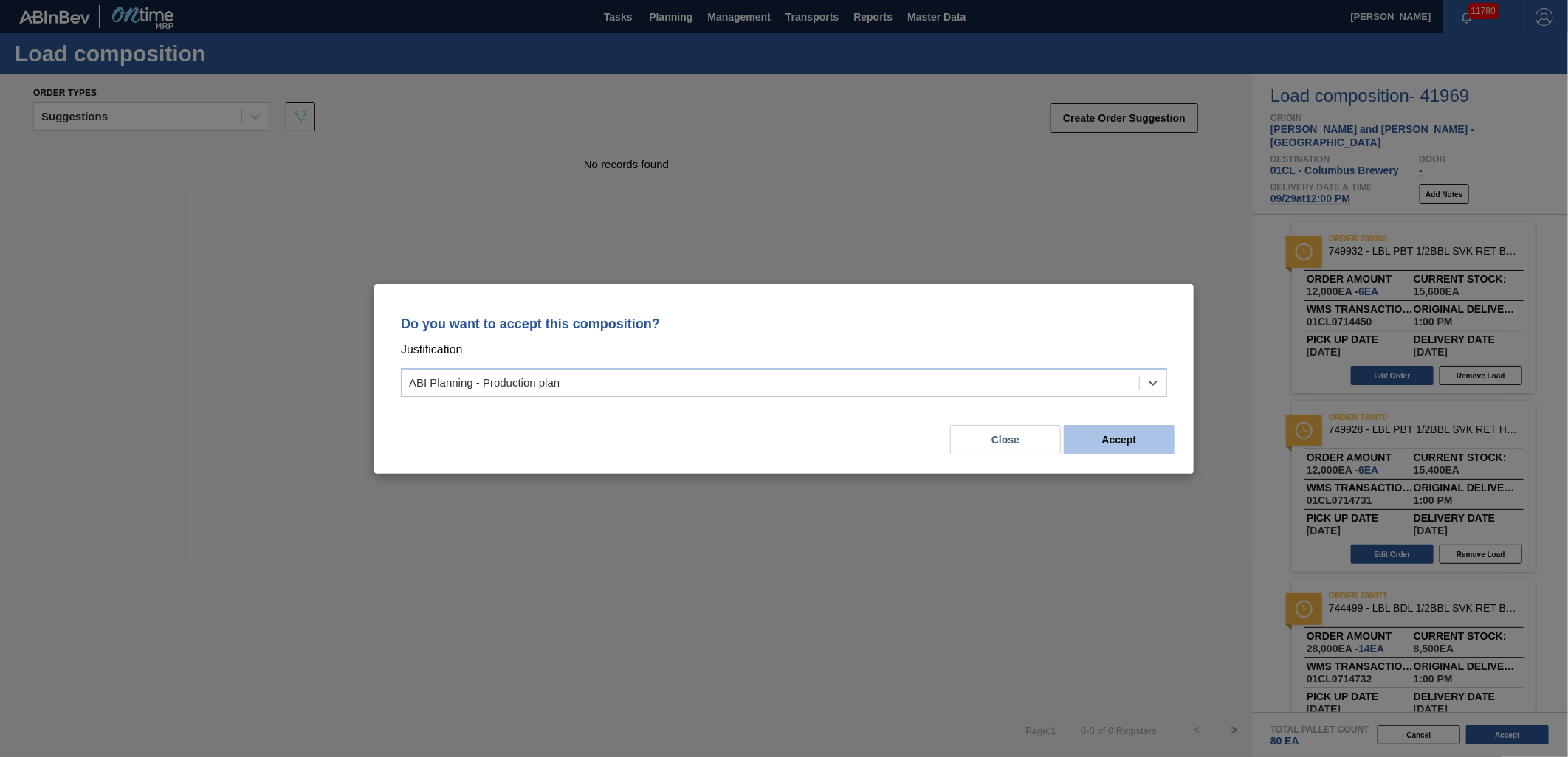
click at [1116, 442] on button "Accept" at bounding box center [1119, 439] width 110 height 29
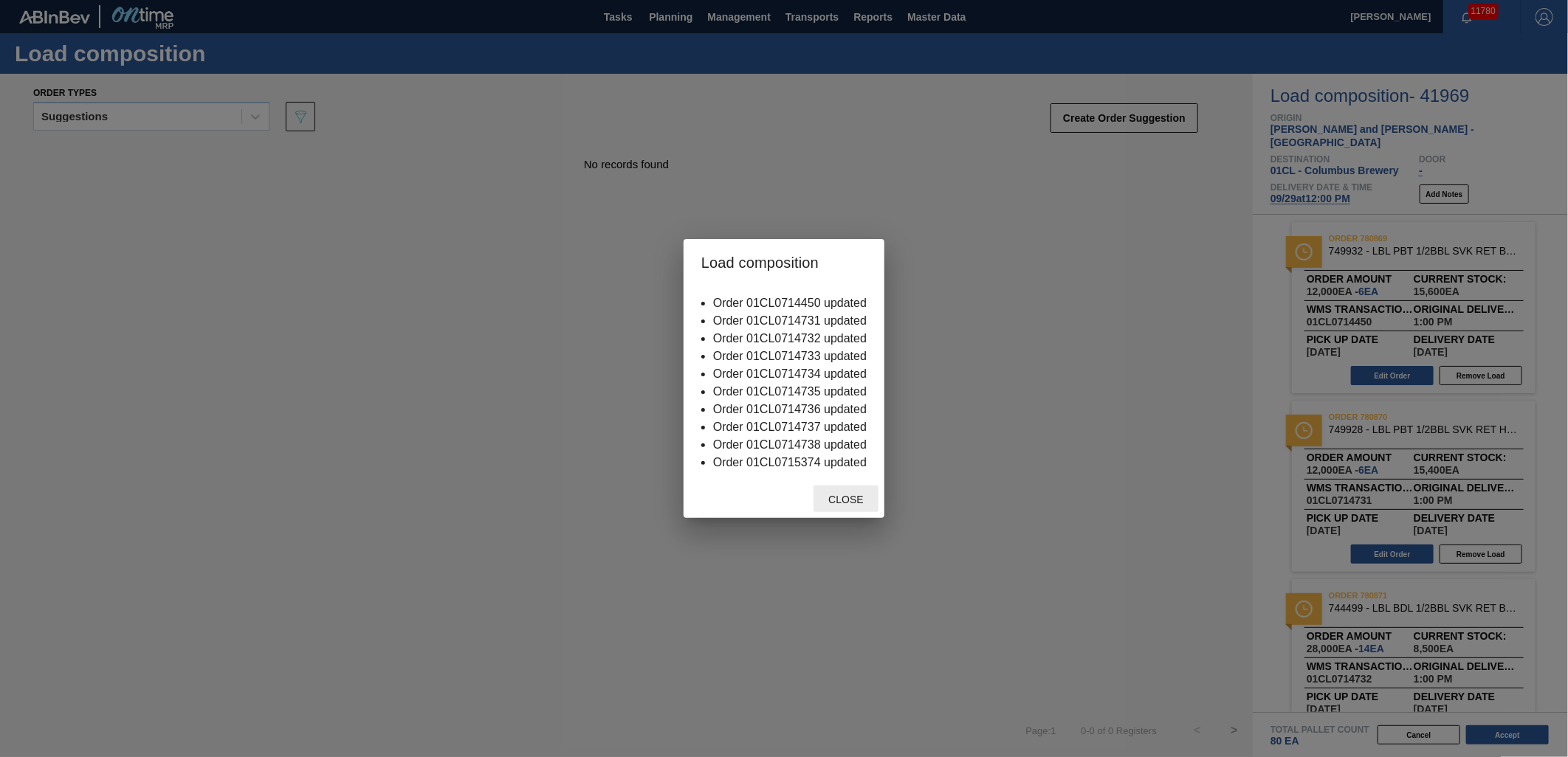
click at [852, 495] on span "Close" at bounding box center [845, 500] width 58 height 12
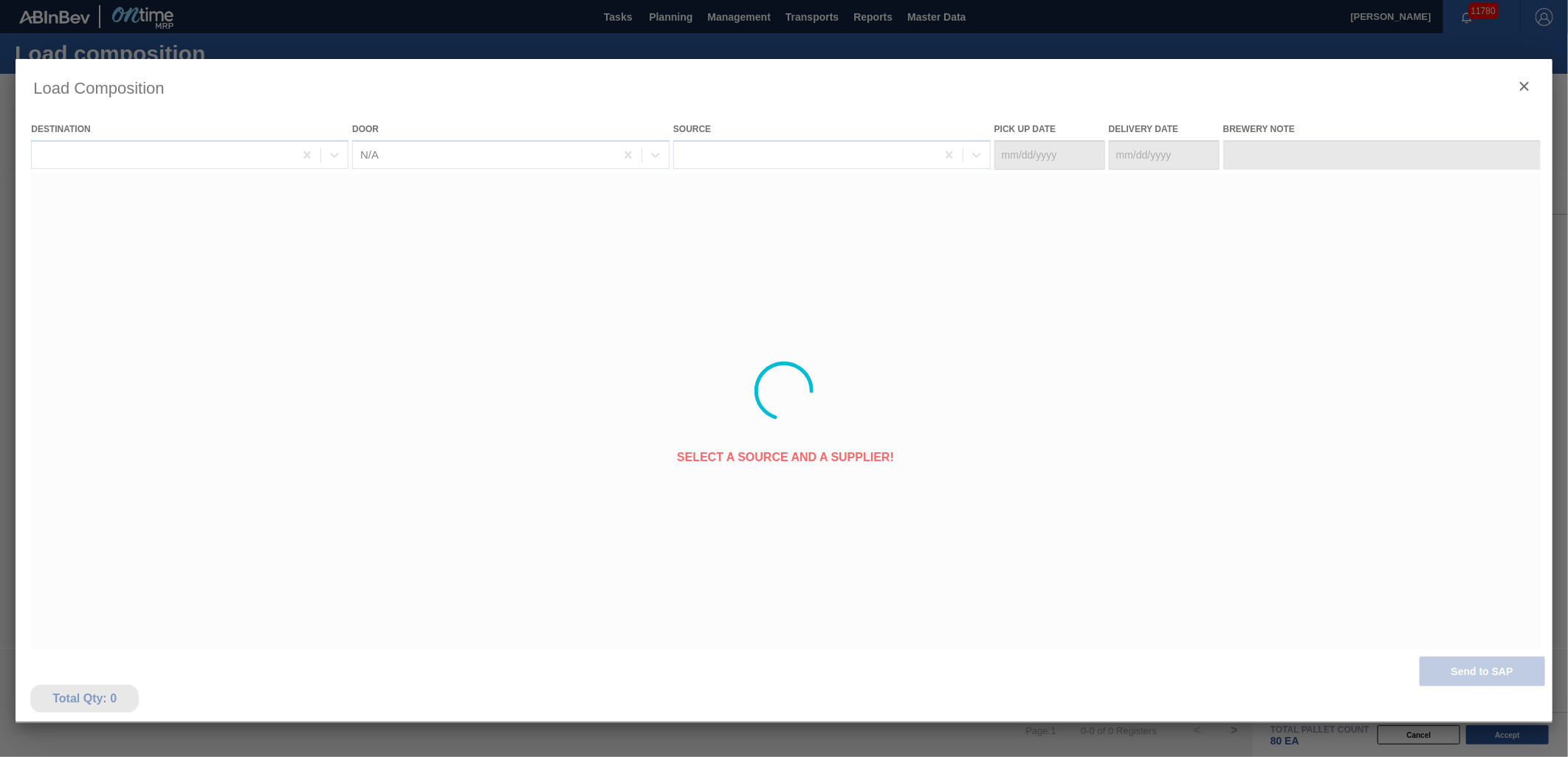
type Date "[DATE]"
